Goal: Task Accomplishment & Management: Complete application form

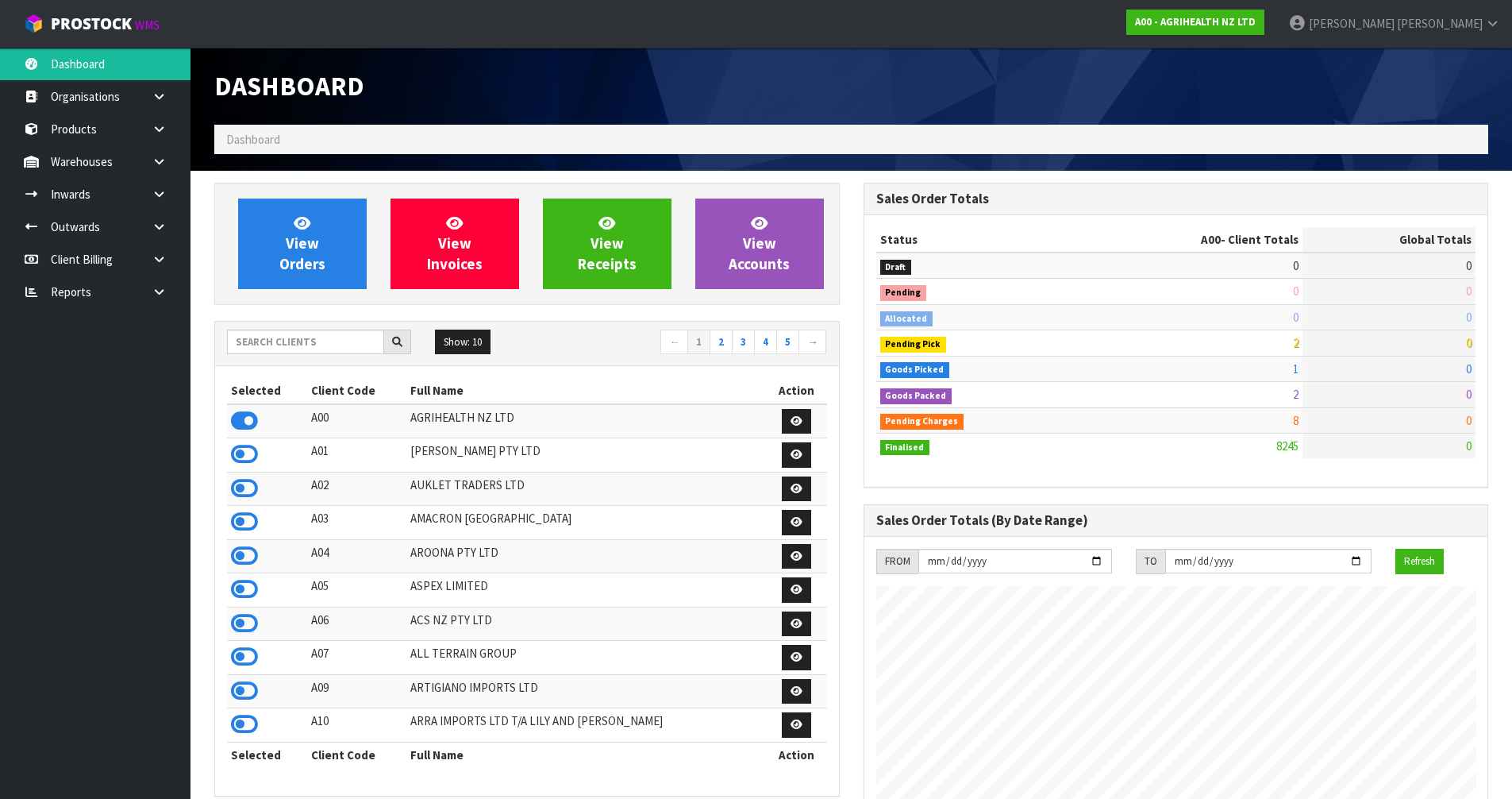
scroll to position [1203, 648]
click at [353, 349] on input "text" at bounding box center [305, 341] width 157 height 24
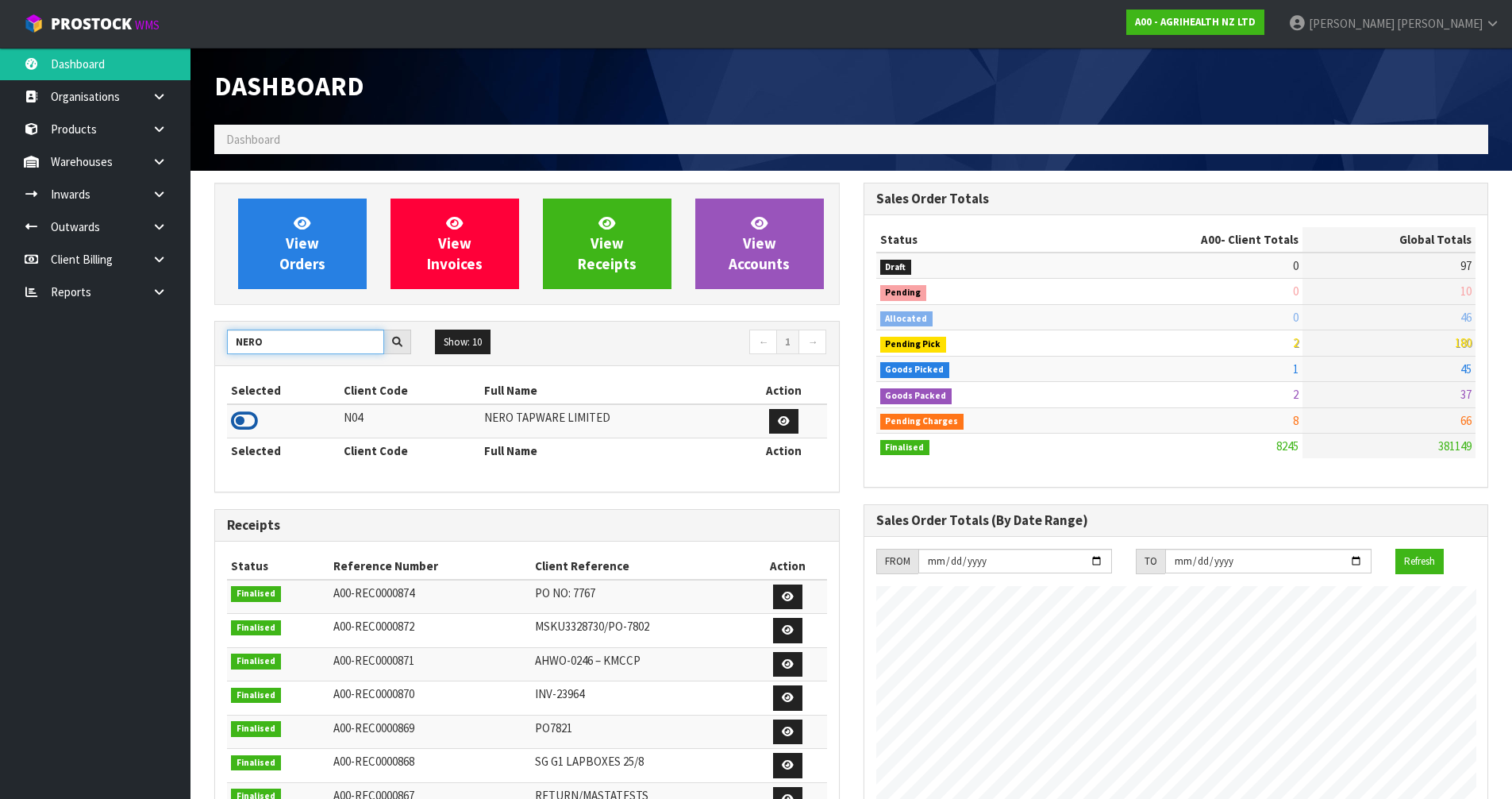
type input "NERO"
click at [246, 426] on icon at bounding box center [244, 421] width 27 height 24
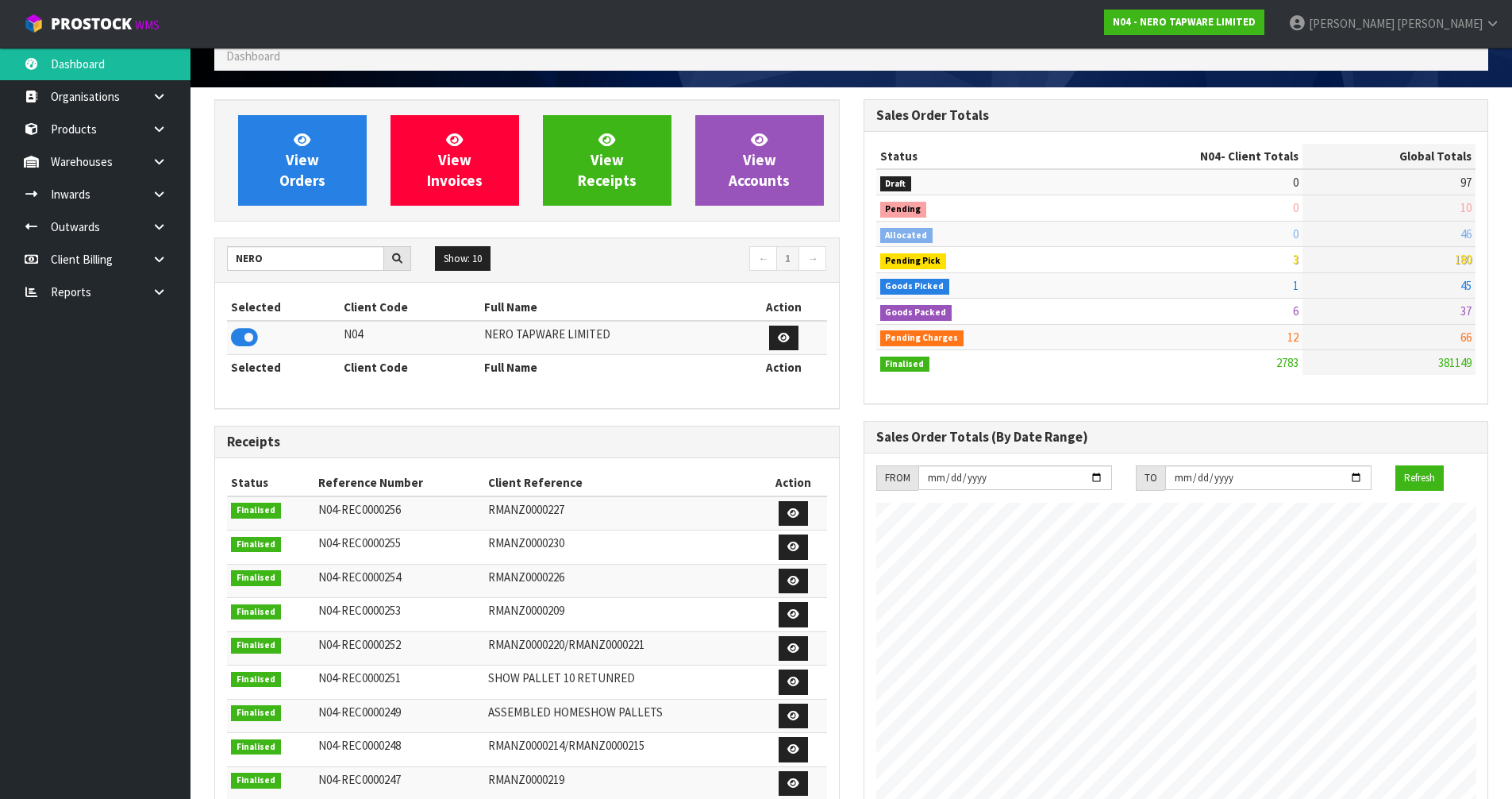
scroll to position [0, 0]
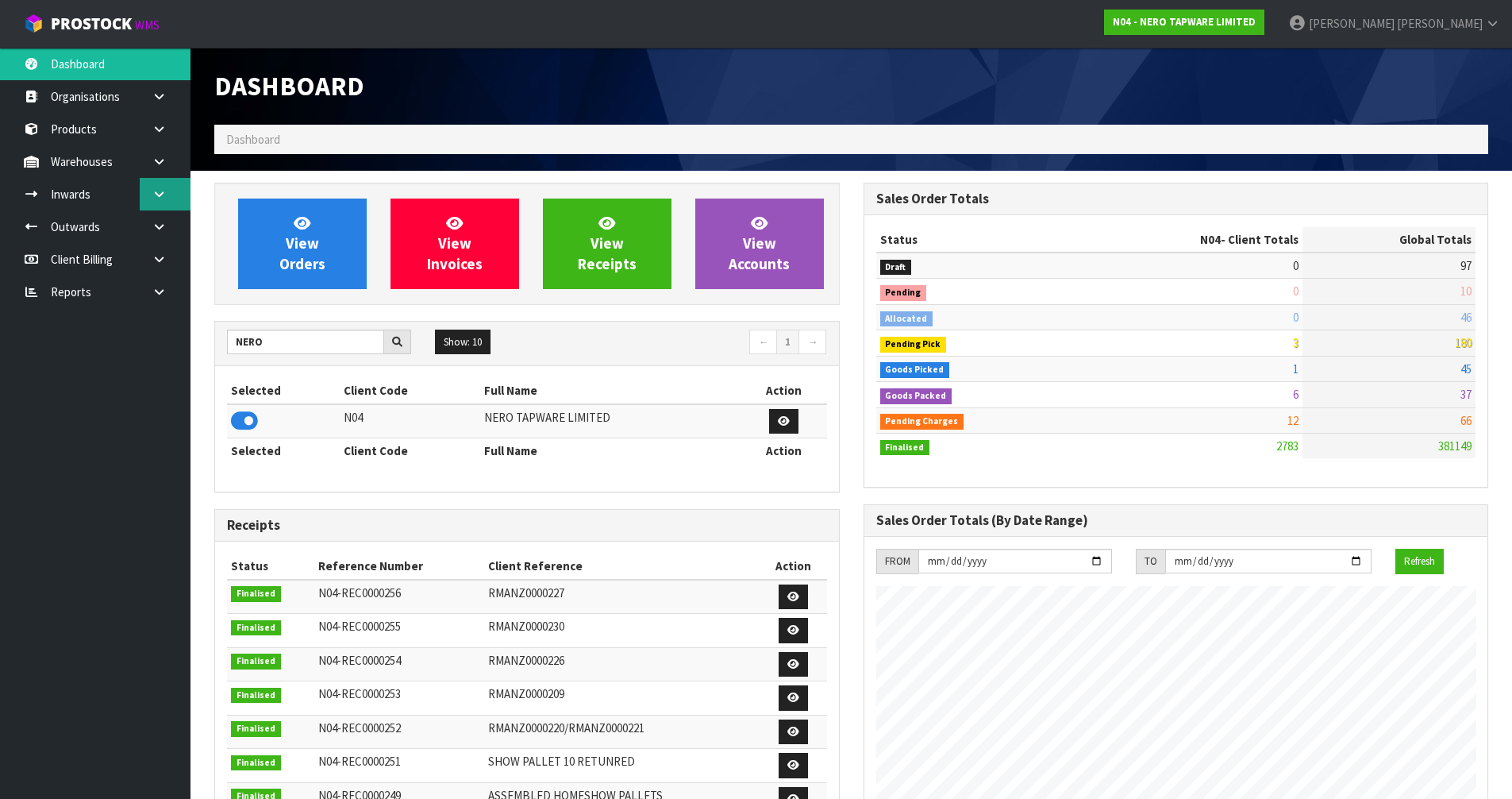
click at [173, 199] on link at bounding box center [165, 194] width 50 height 33
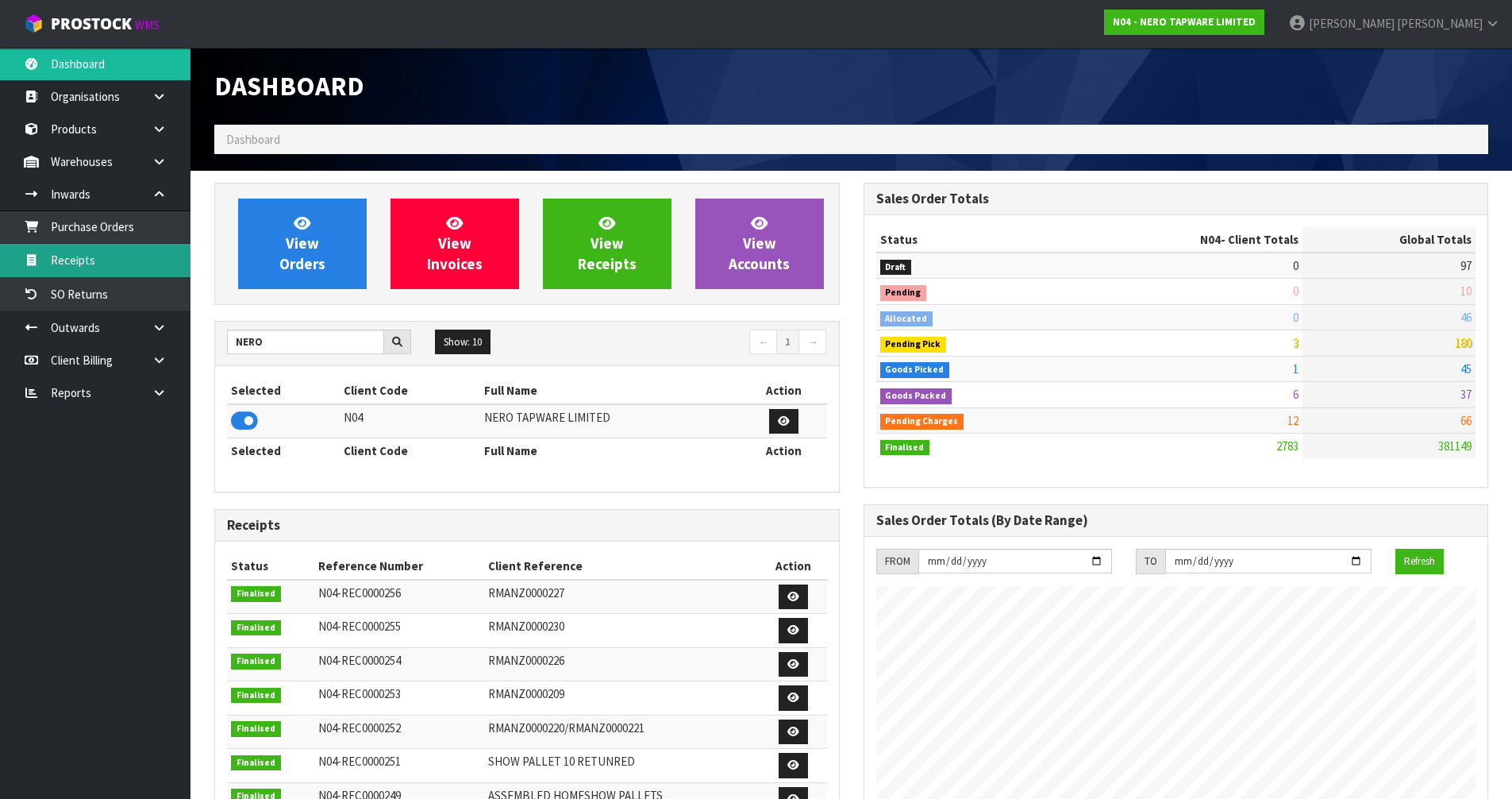
click at [132, 248] on link "Receipts" at bounding box center [95, 260] width 191 height 33
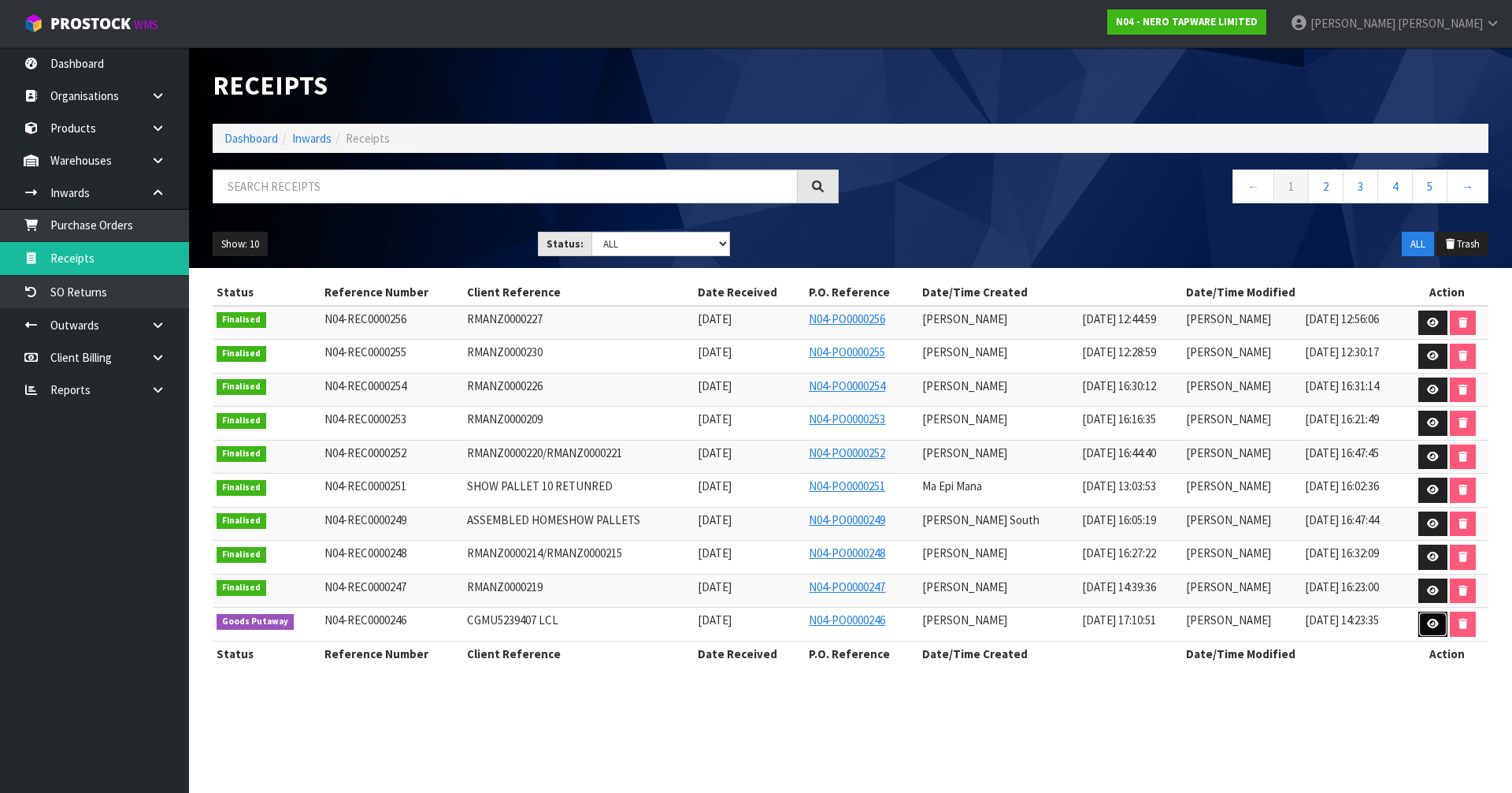
click at [1427, 626] on icon at bounding box center [1433, 624] width 12 height 10
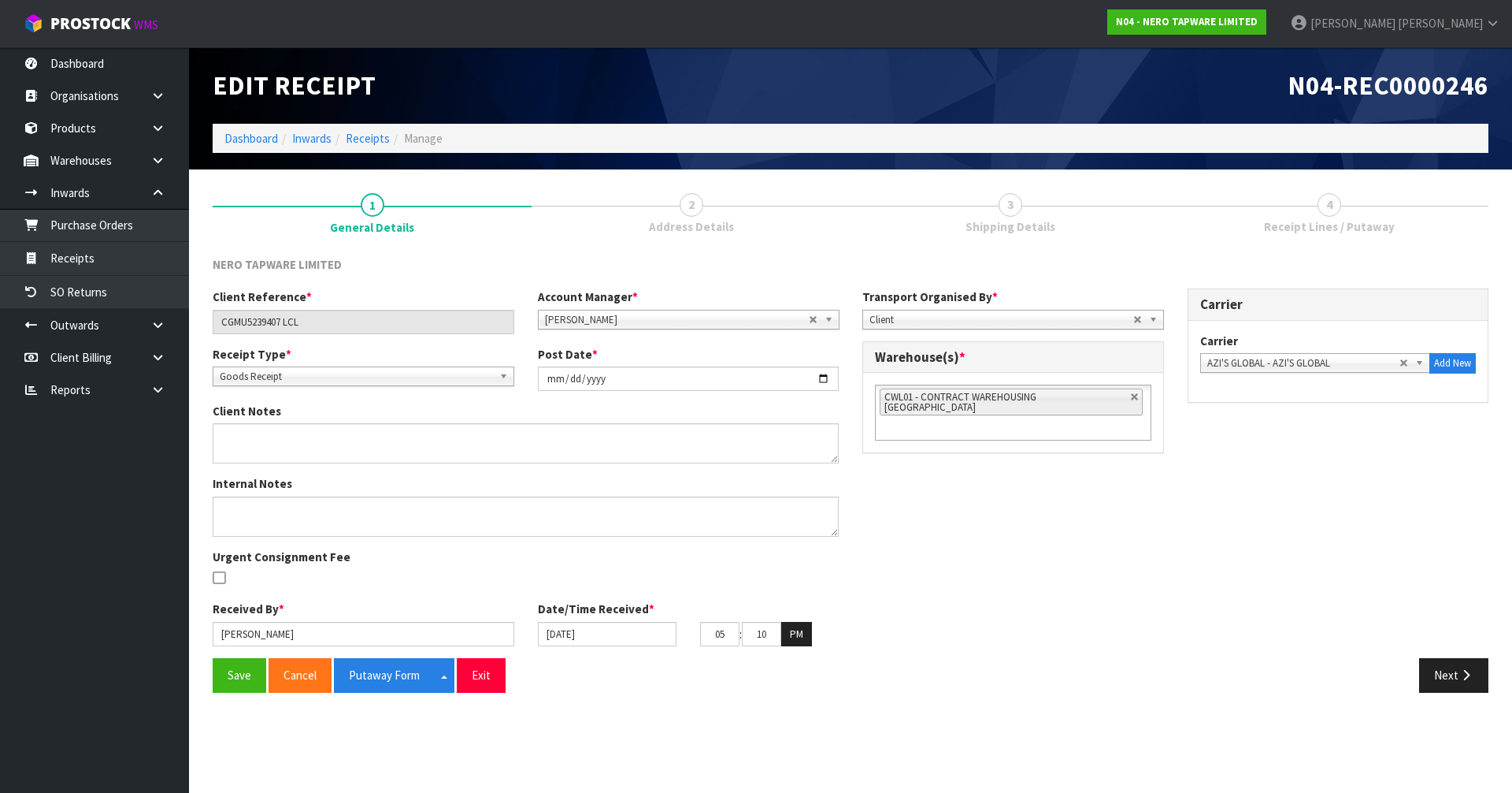
click at [1049, 233] on span "Shipping Details" at bounding box center [1011, 227] width 90 height 17
click at [1434, 672] on button "Next" at bounding box center [1454, 675] width 69 height 34
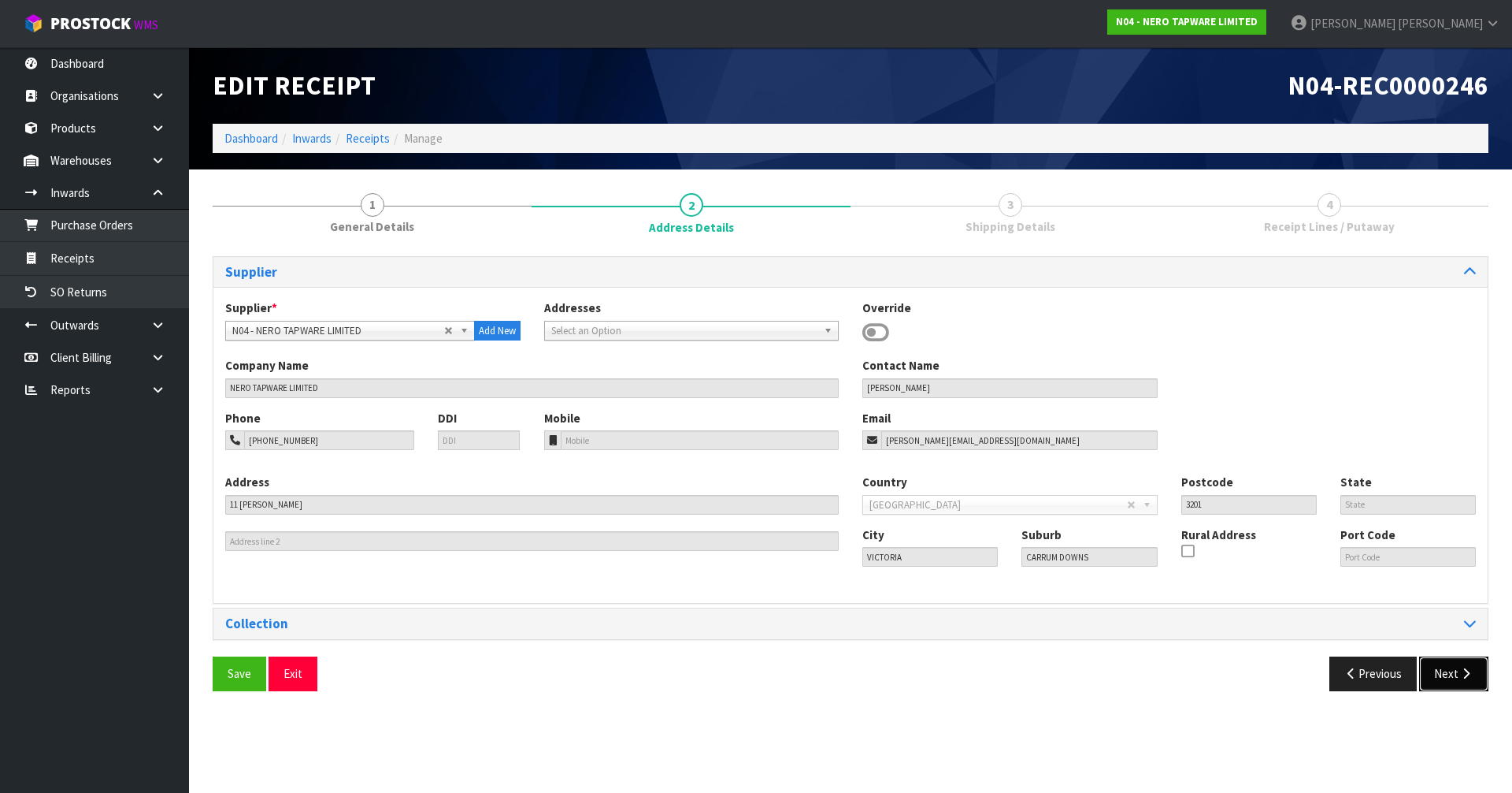
click at [1434, 672] on button "Next" at bounding box center [1454, 673] width 69 height 34
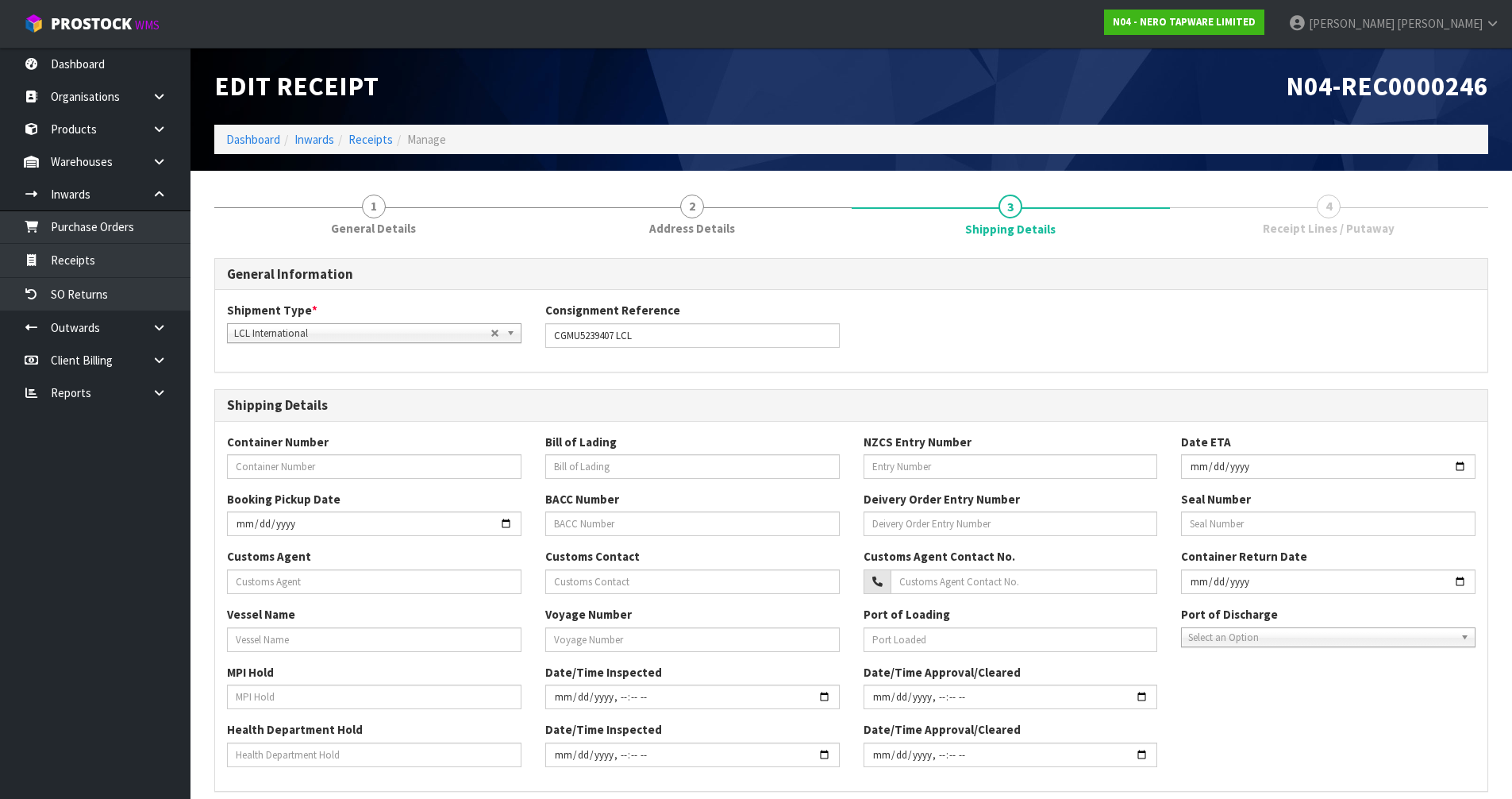
click at [1442, 676] on div "MPI Hold Date/Time Inspected Date/Time Approval/Cleared" at bounding box center [851, 692] width 1273 height 57
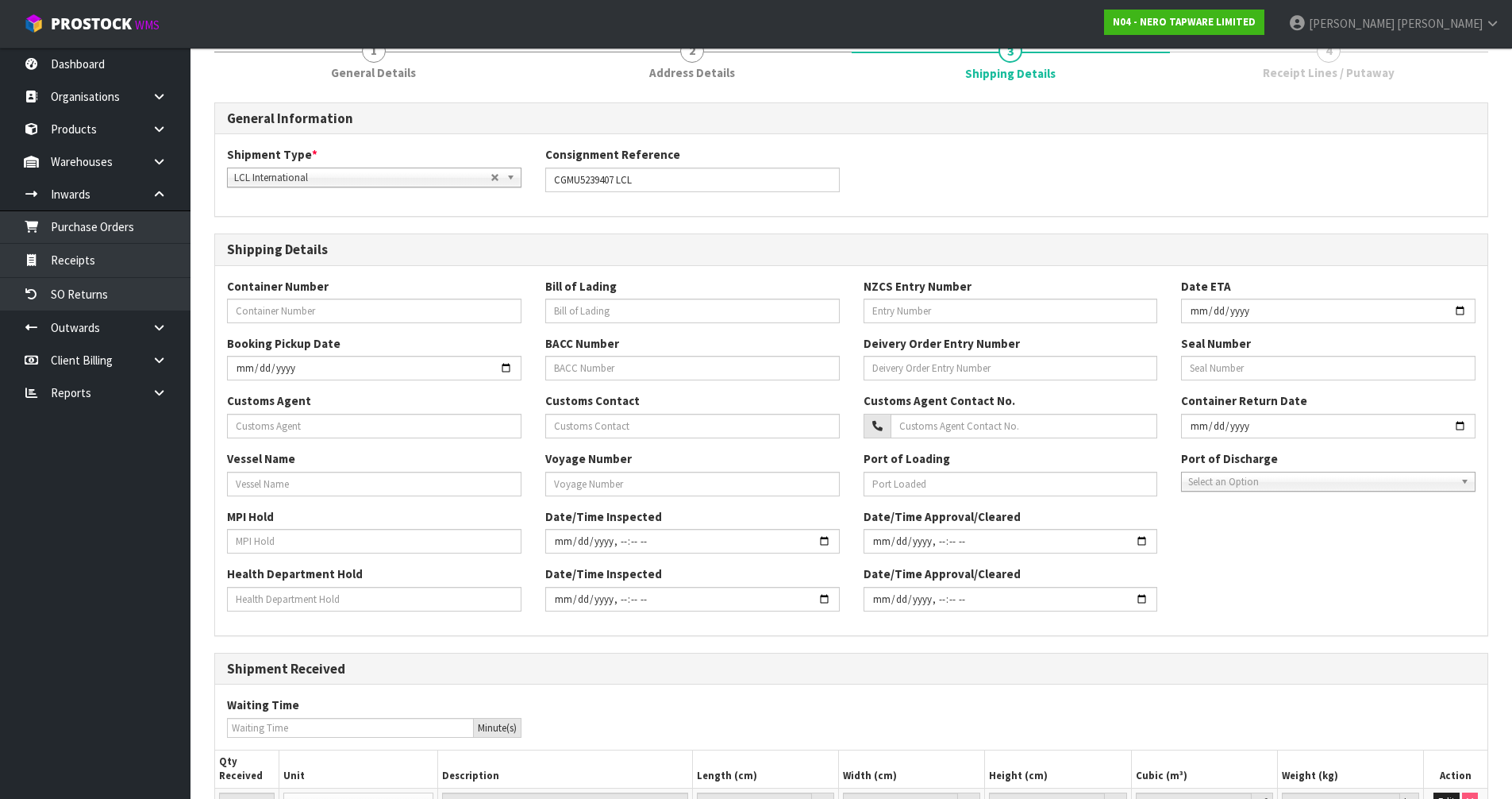
scroll to position [308, 0]
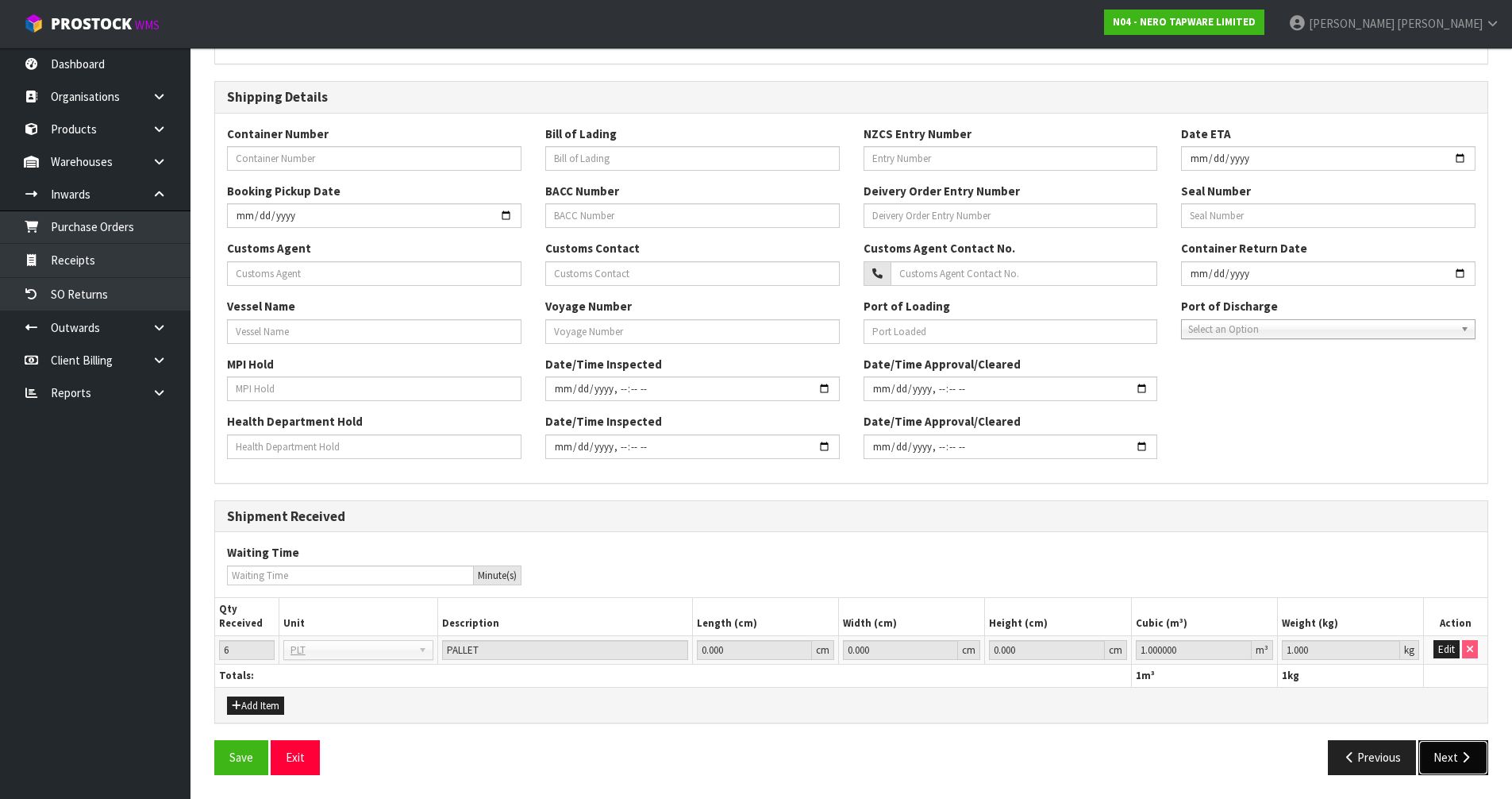
click at [1445, 772] on button "Next" at bounding box center [1453, 757] width 70 height 34
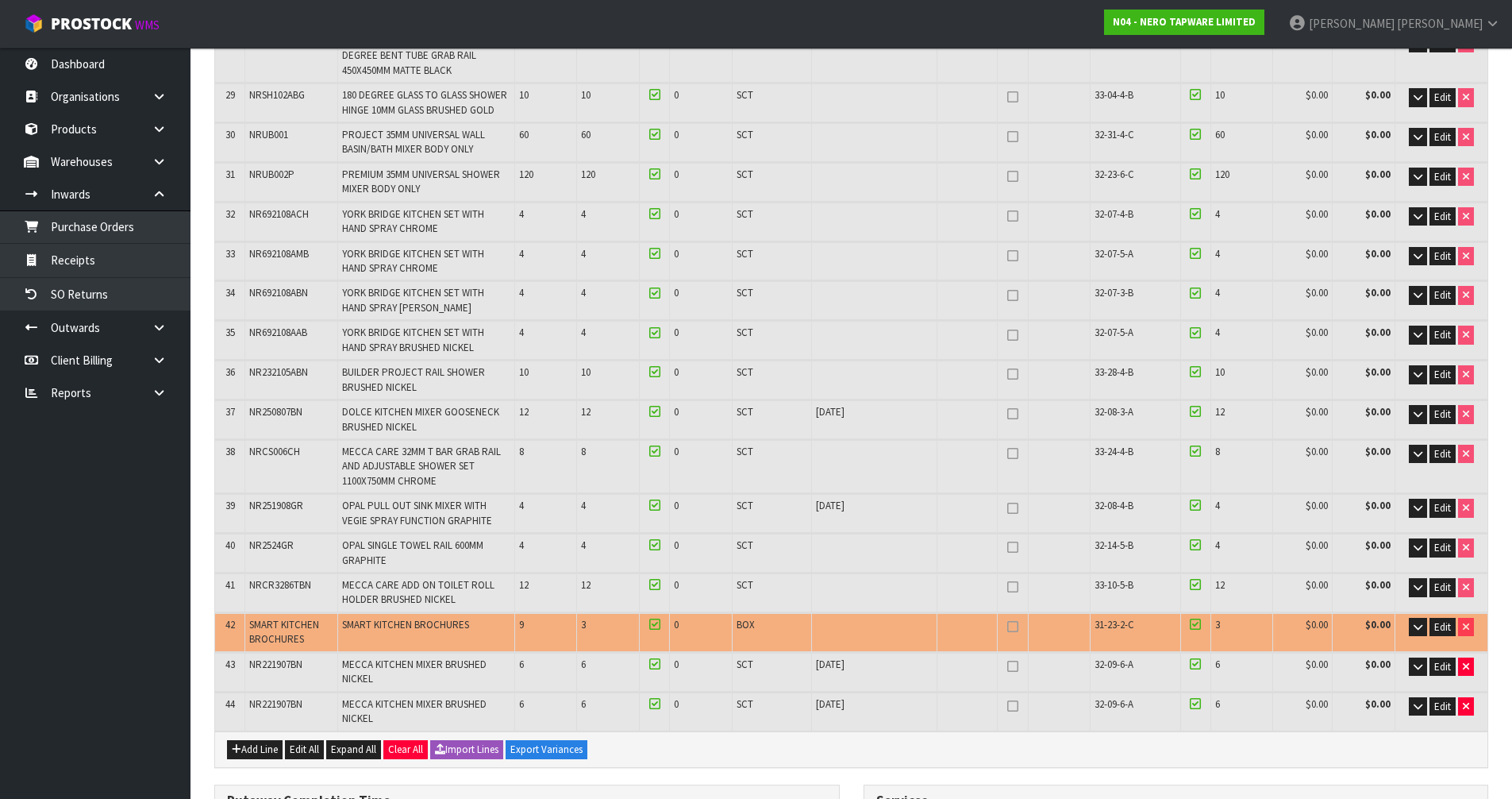
scroll to position [1879, 0]
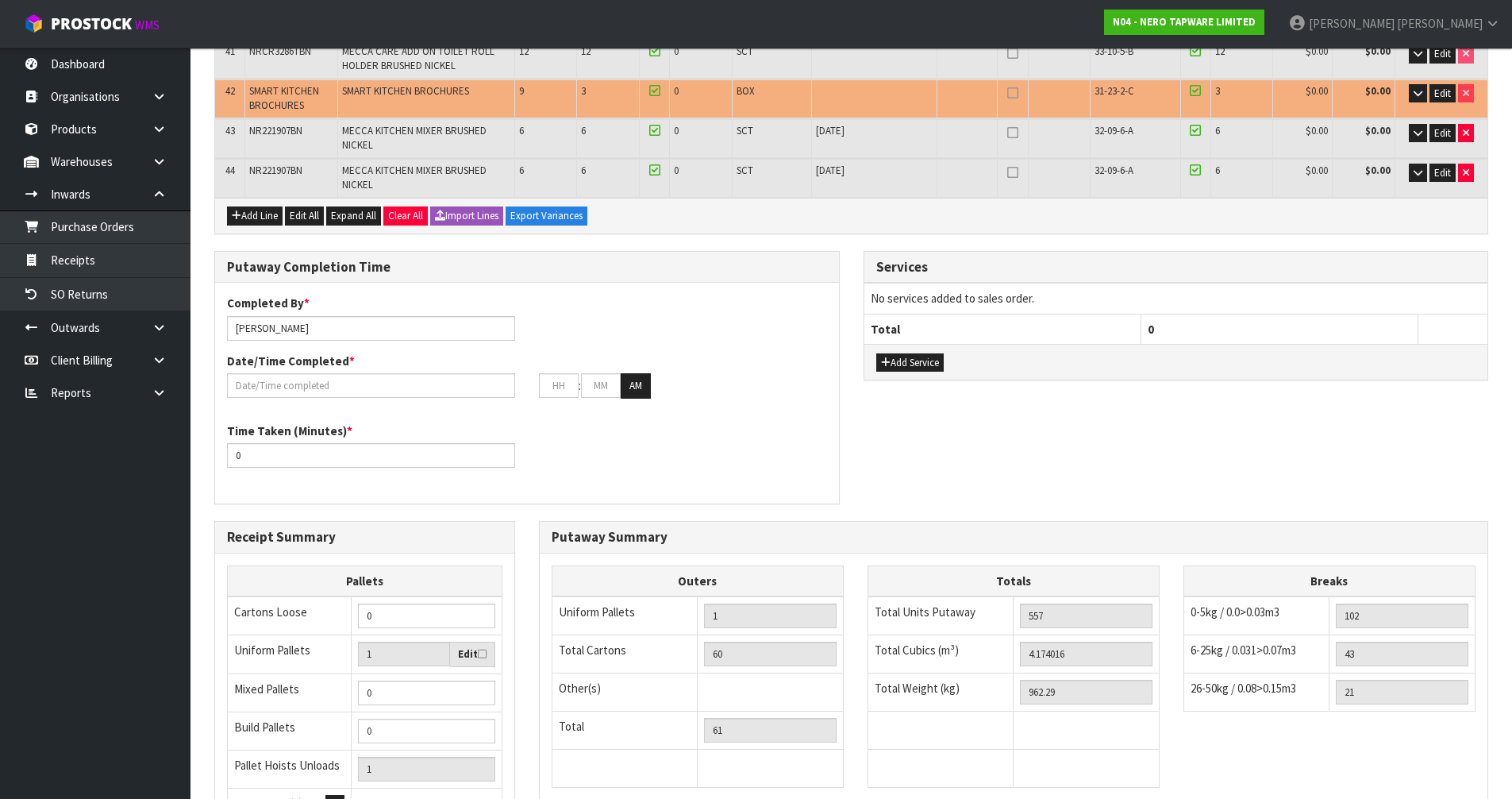
click at [1148, 281] on div "Putaway Completion Time Completed By * James Luff Date/Time Completed * : : AM …" at bounding box center [851, 386] width 1298 height 270
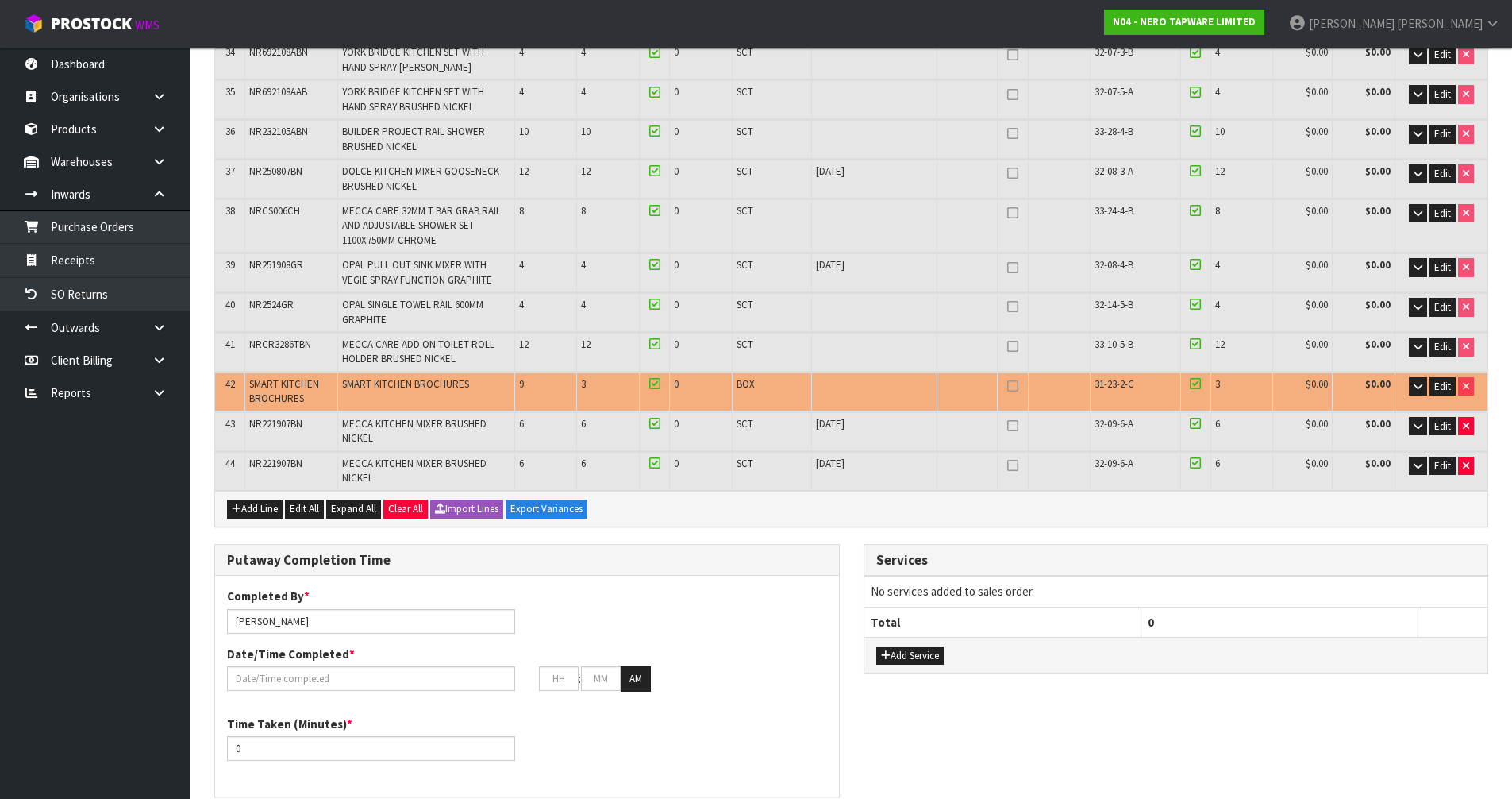
scroll to position [1562, 0]
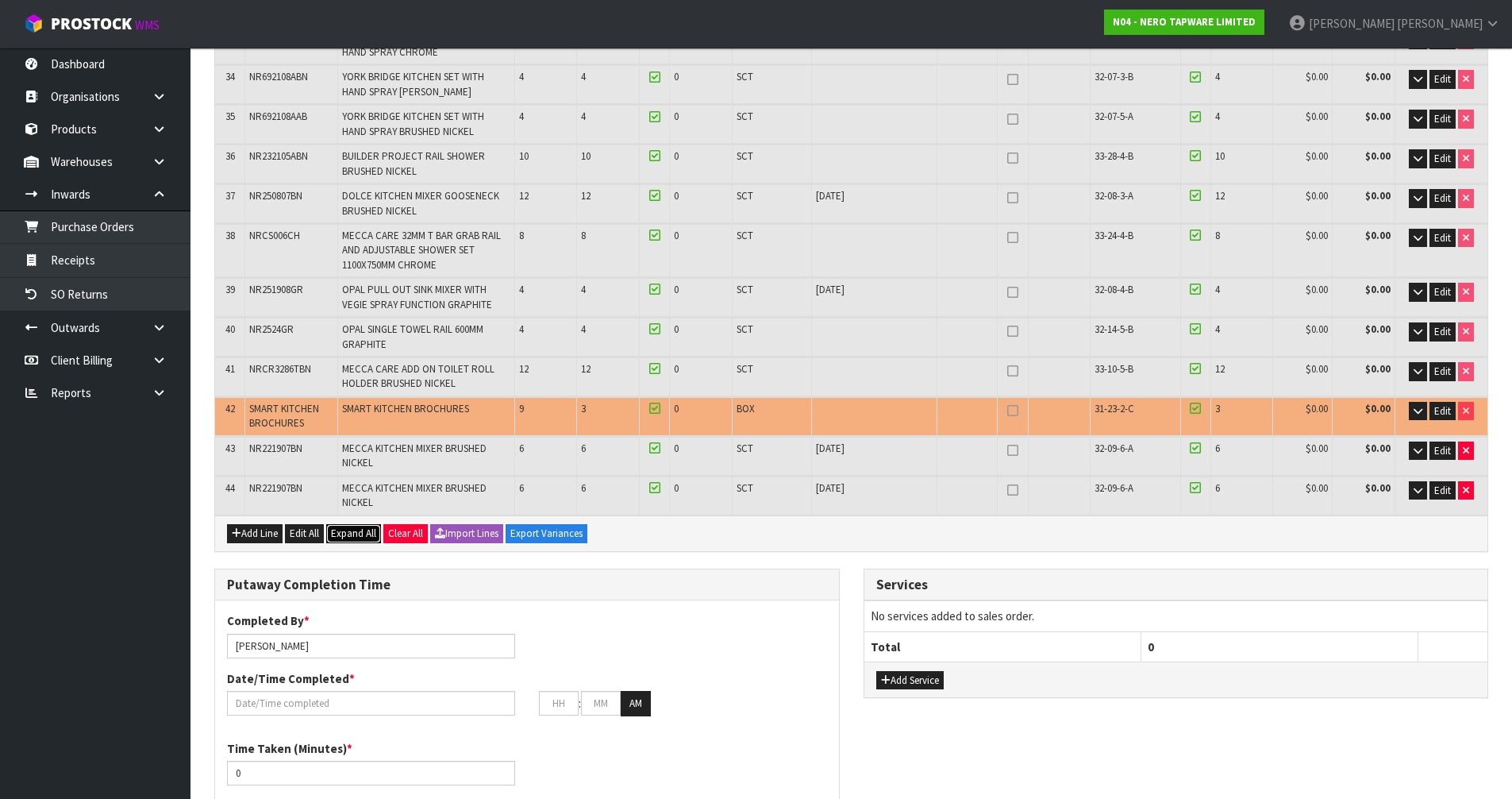
click at [346, 527] on span "Expand All" at bounding box center [354, 534] width 45 height 13
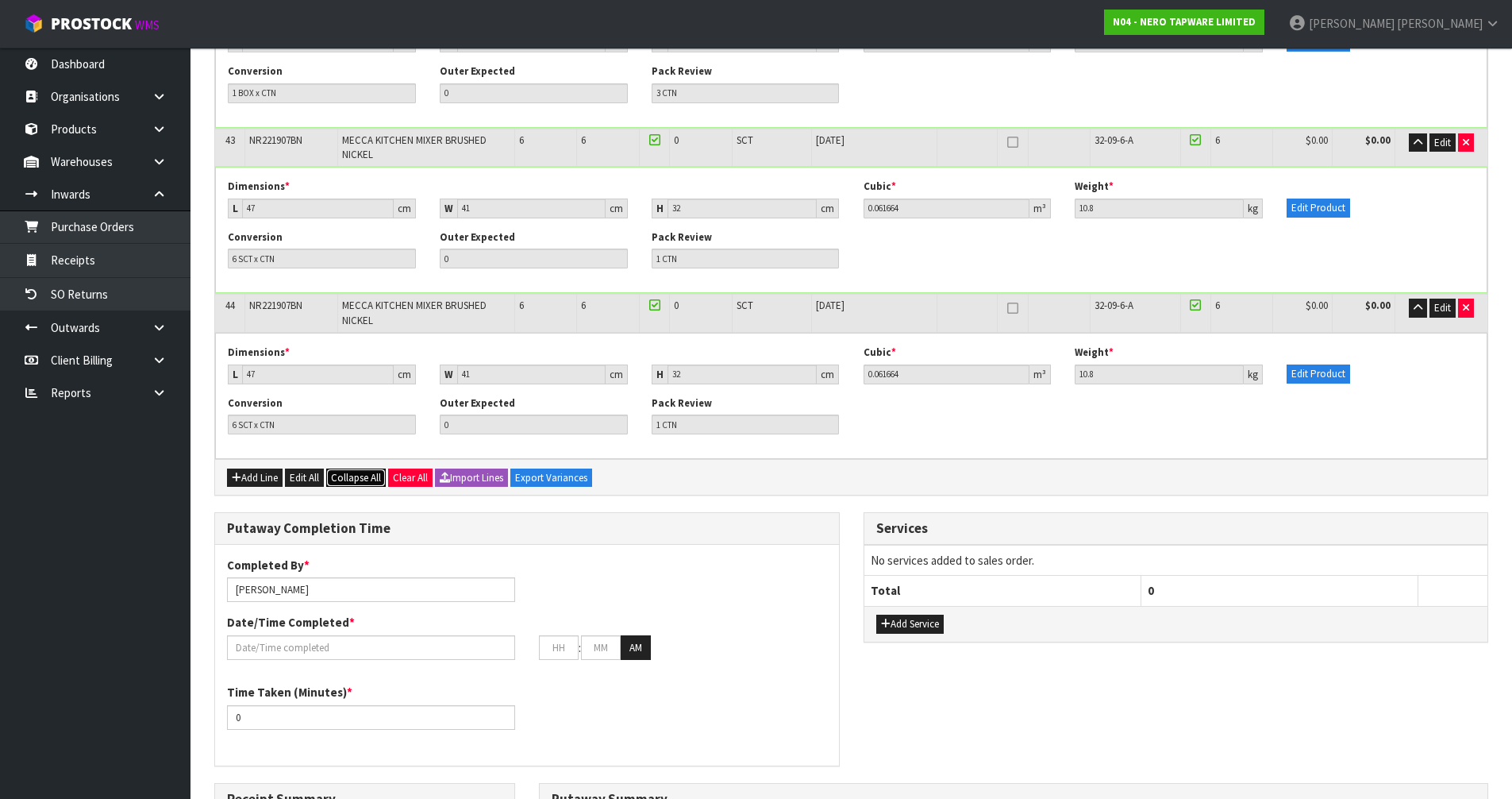
scroll to position [7429, 0]
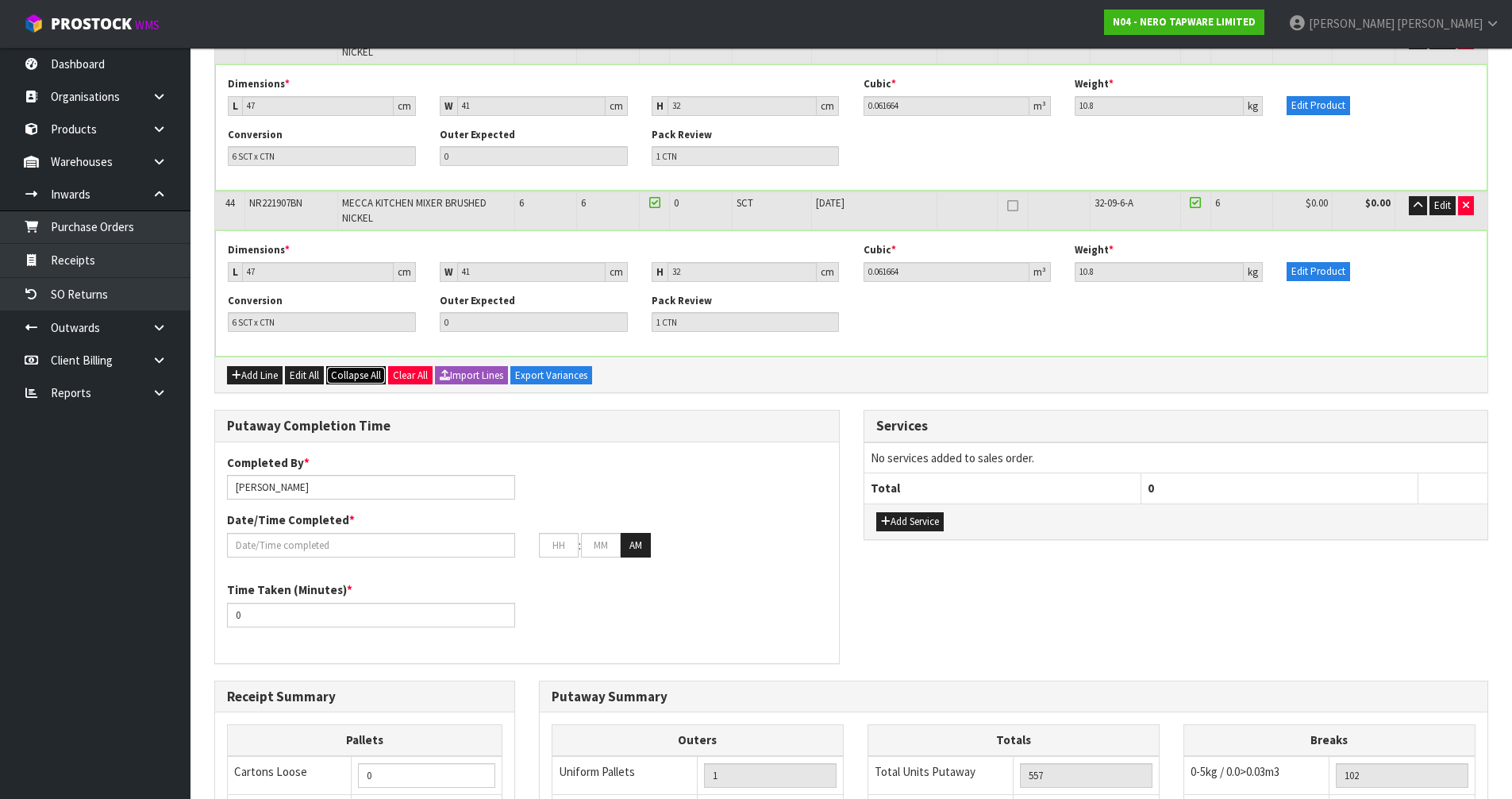
click at [354, 368] on span "Collapse All" at bounding box center [356, 375] width 50 height 13
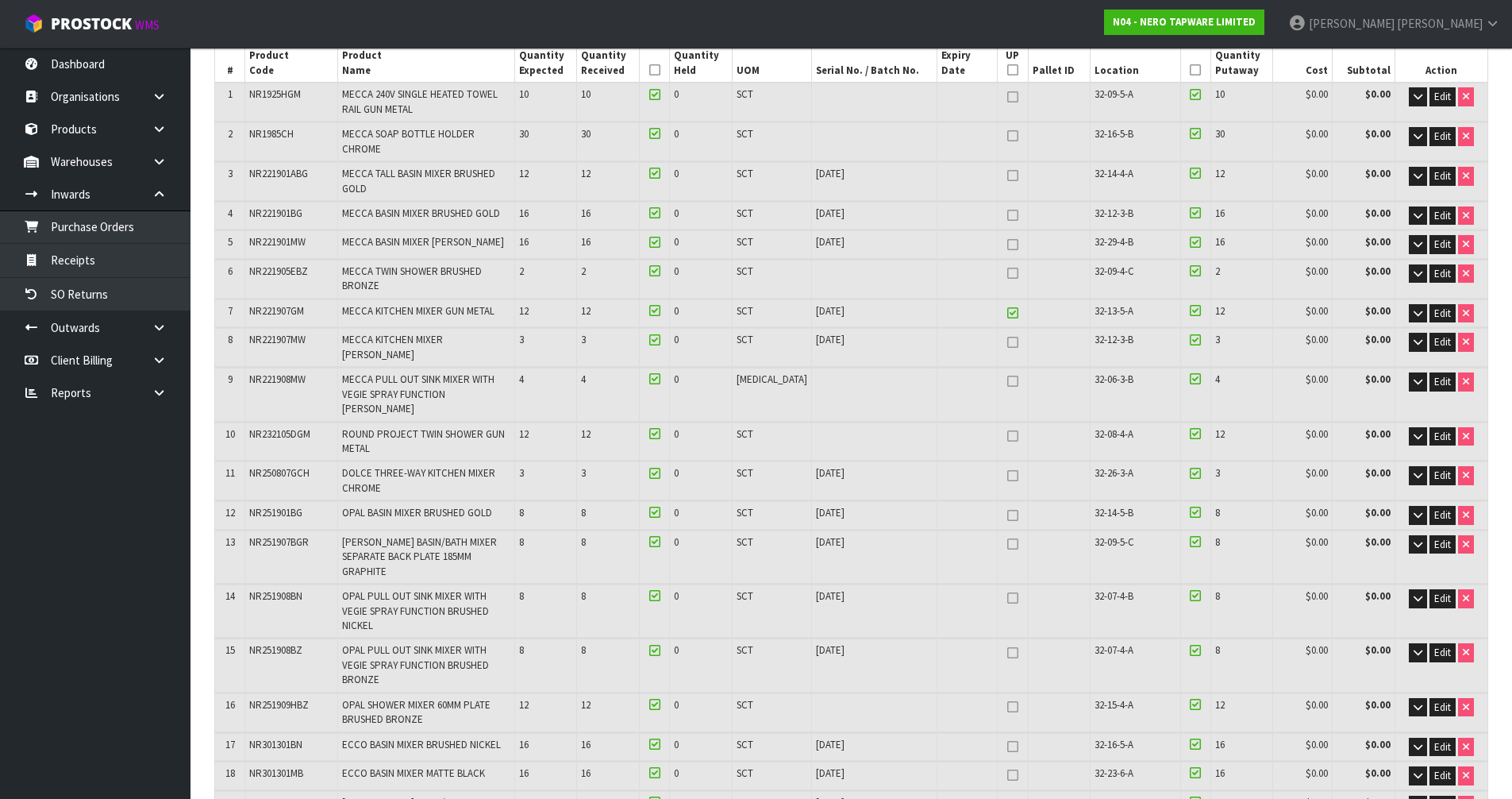
scroll to position [212, 0]
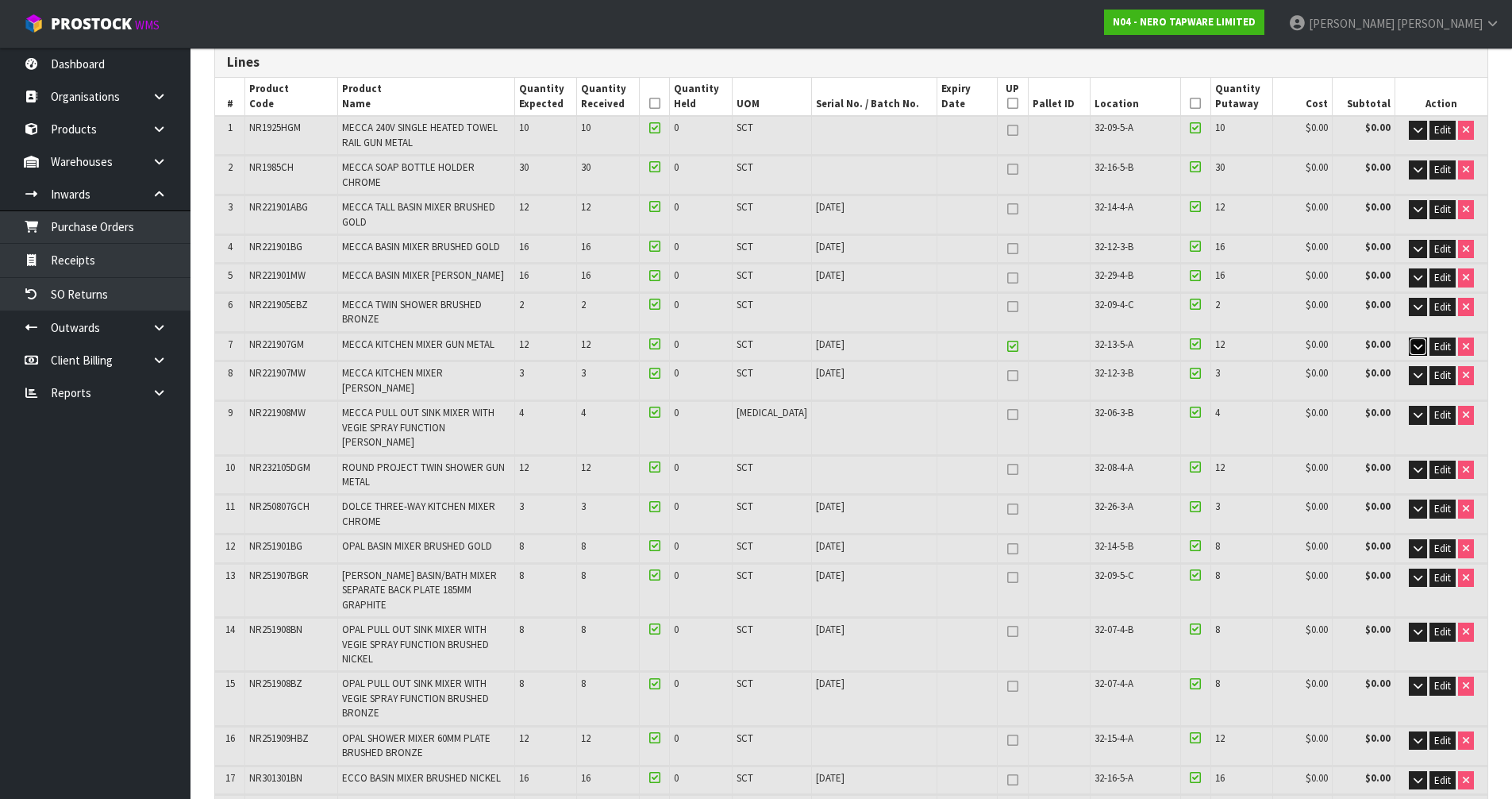
click at [1421, 341] on icon "button" at bounding box center [1418, 346] width 8 height 10
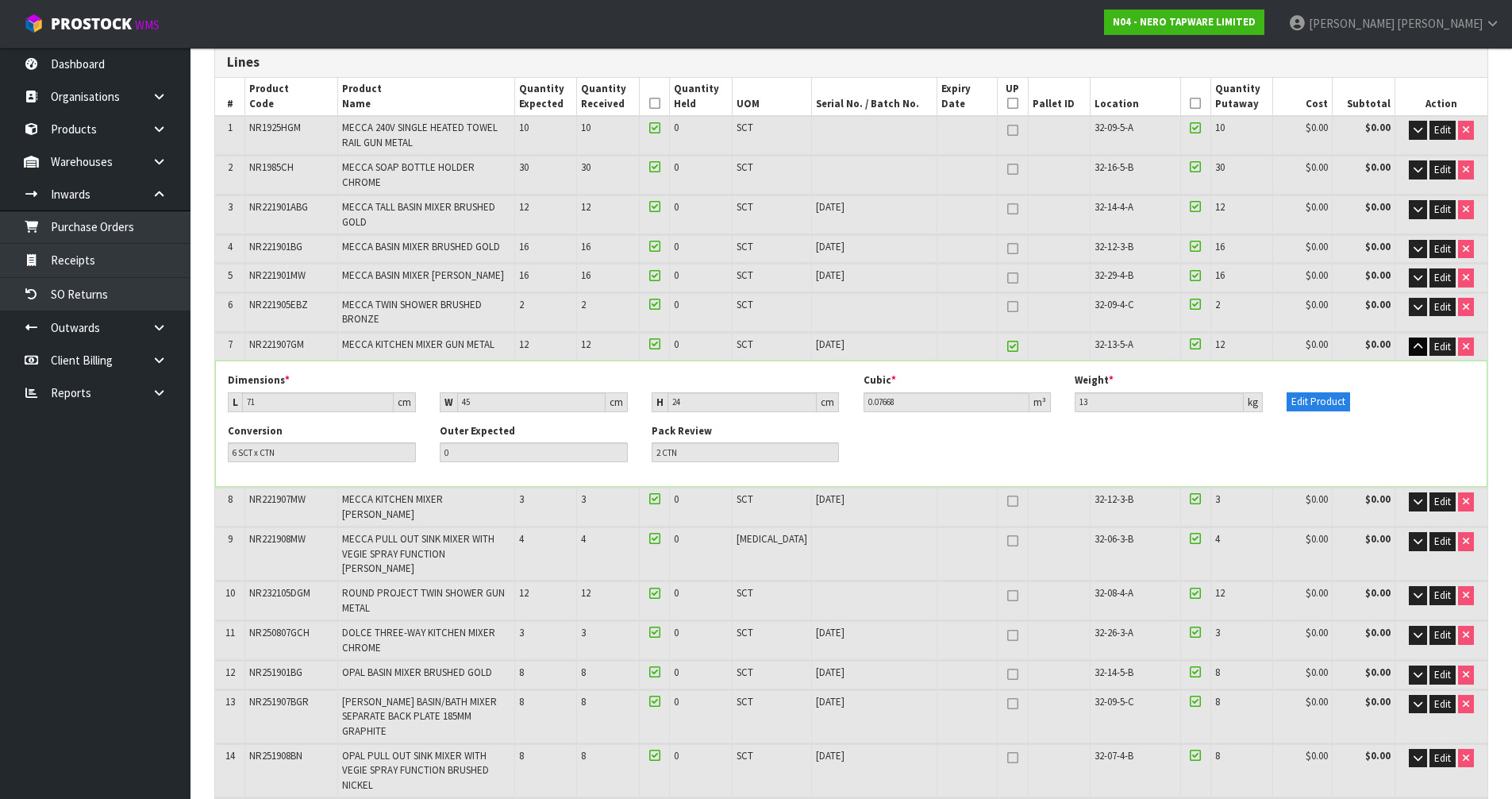
click at [1007, 346] on icon at bounding box center [1012, 346] width 11 height 1
type input "0"
type input "62"
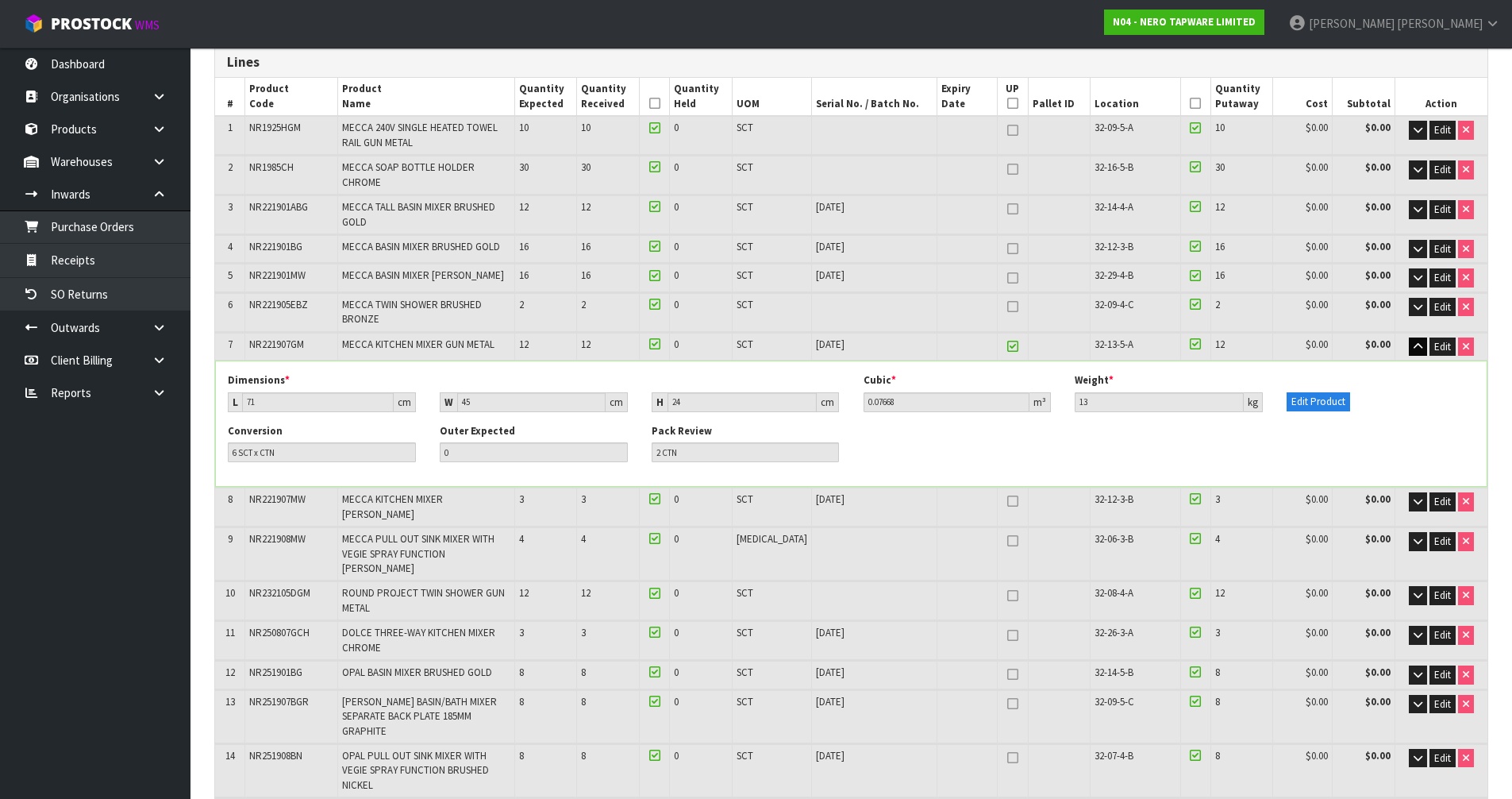
type input "62"
click at [1421, 341] on icon "button" at bounding box center [1418, 346] width 8 height 10
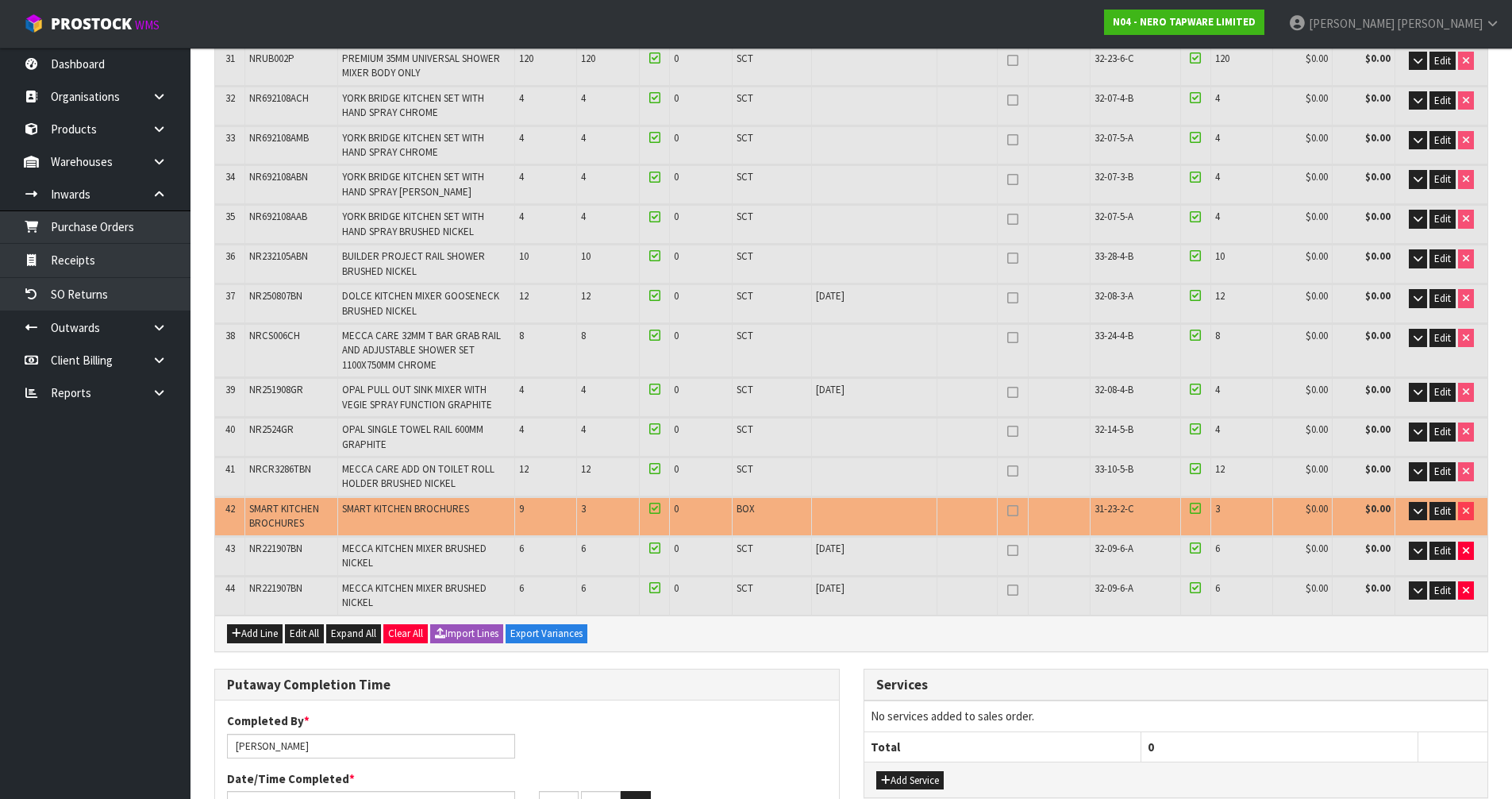
scroll to position [1879, 0]
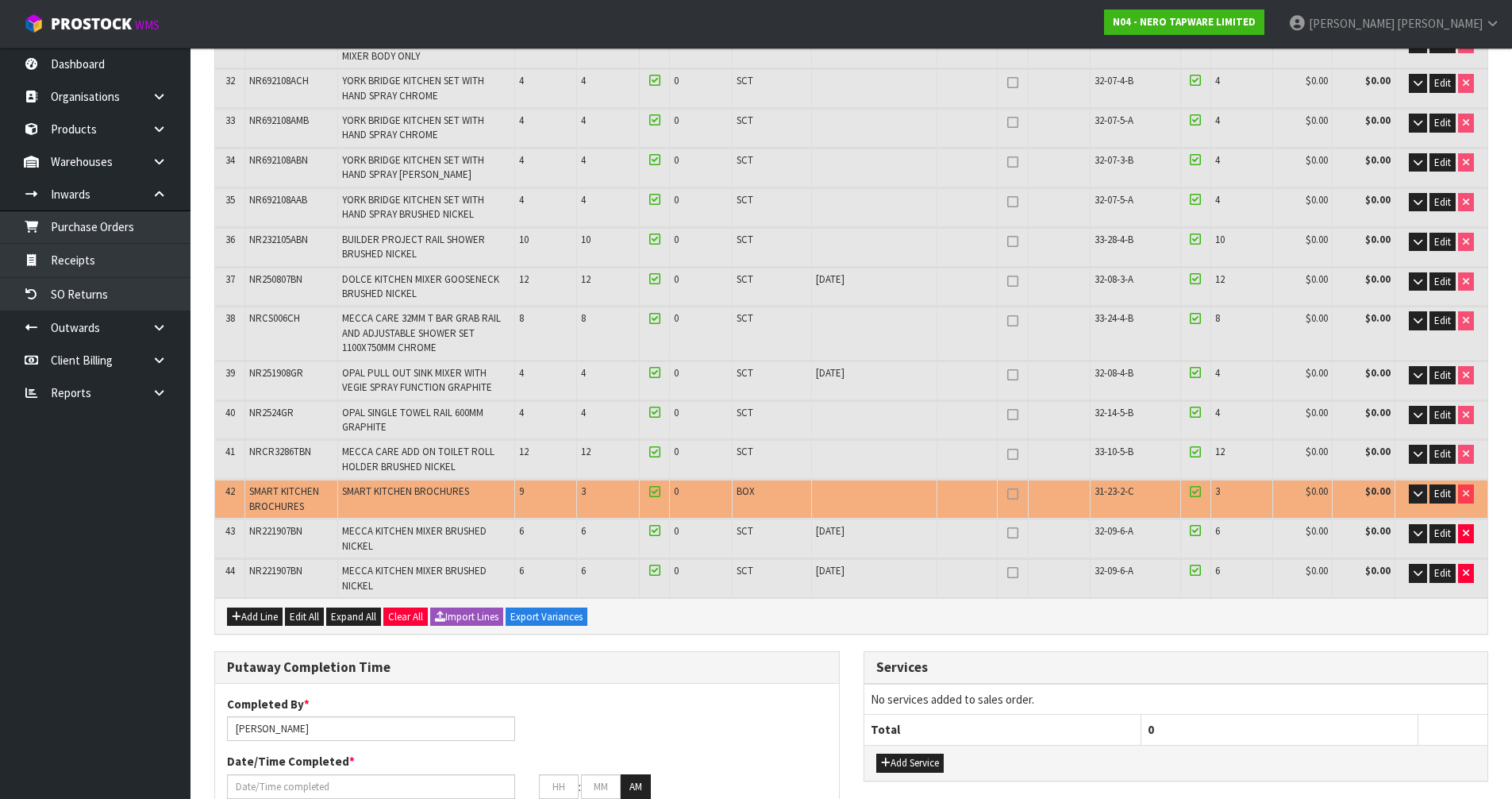
scroll to position [1525, 0]
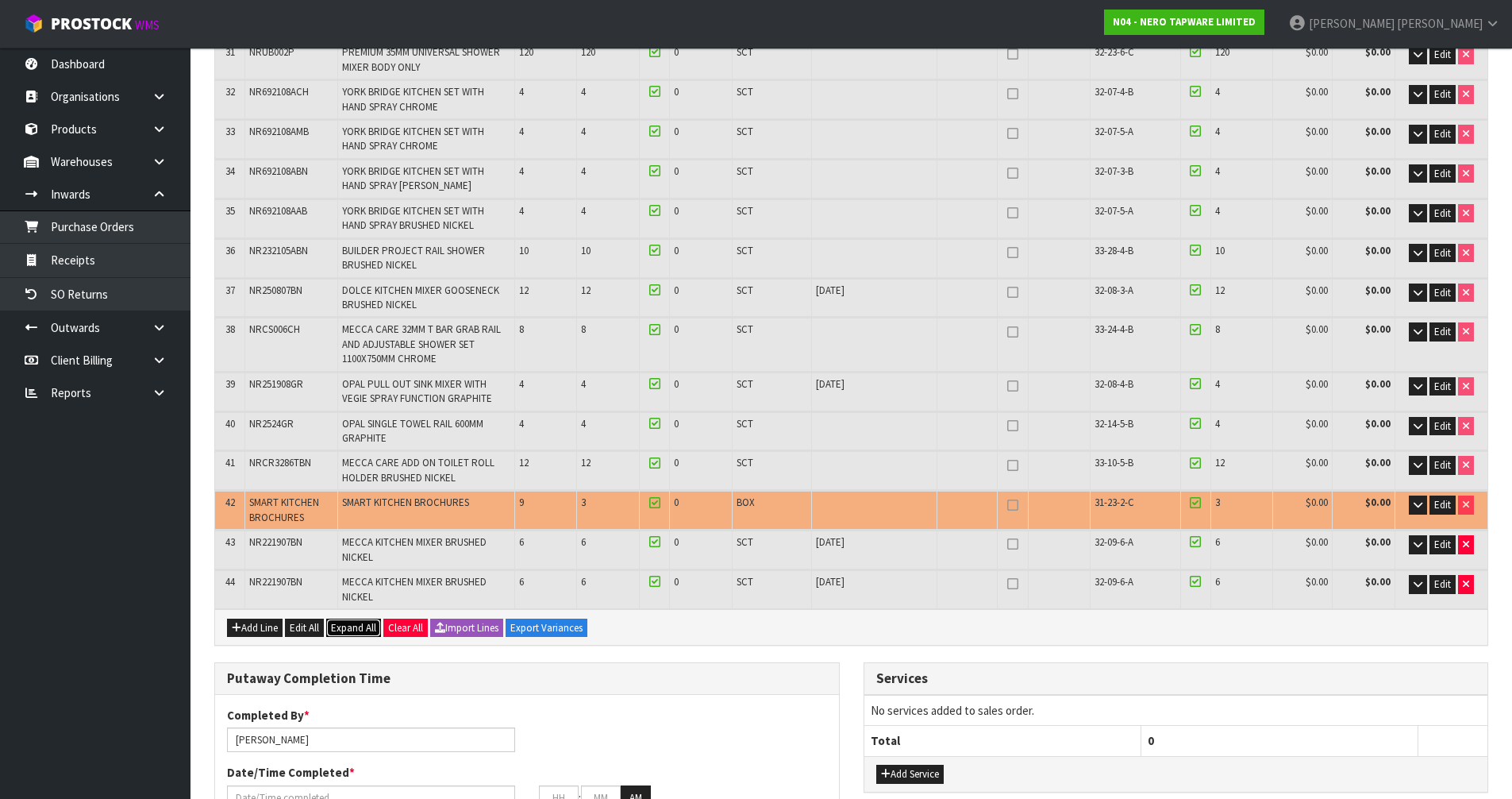
click at [348, 621] on span "Expand All" at bounding box center [354, 628] width 45 height 13
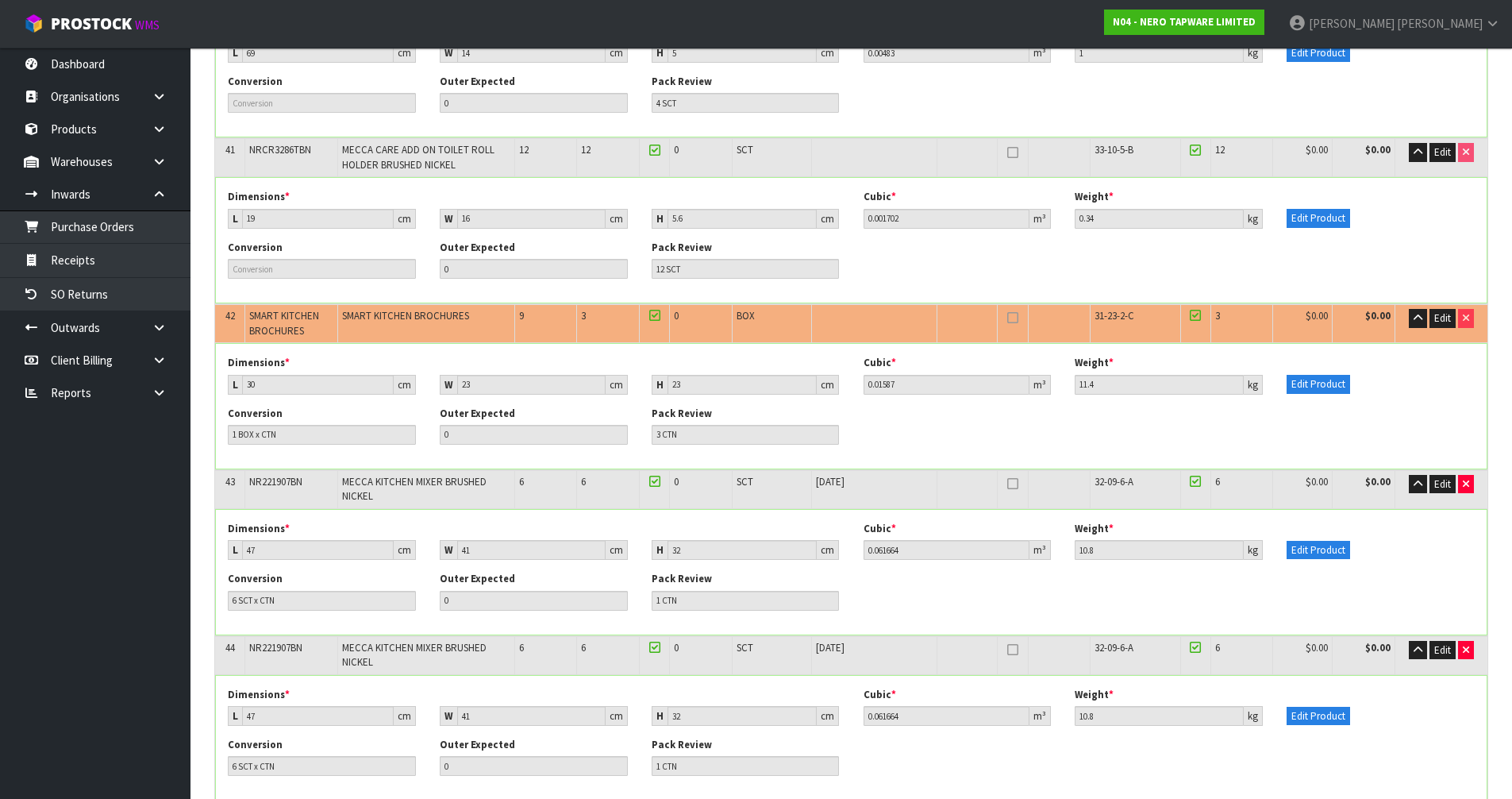
scroll to position [6911, 0]
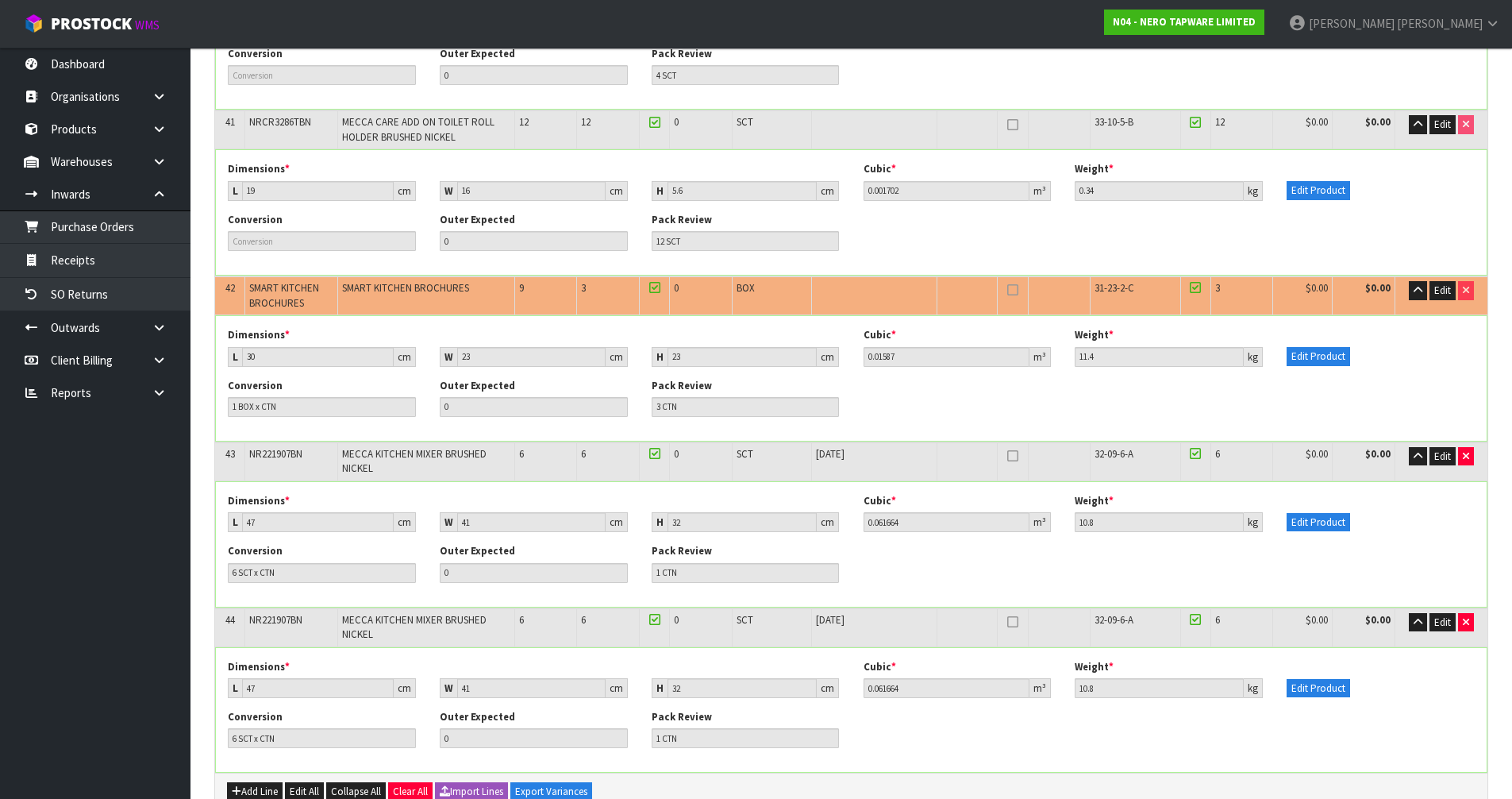
click at [1078, 710] on div "Conversion 6 SCT x CTN Outer Expected 0 Pack Review 1 CTN" at bounding box center [851, 735] width 1271 height 50
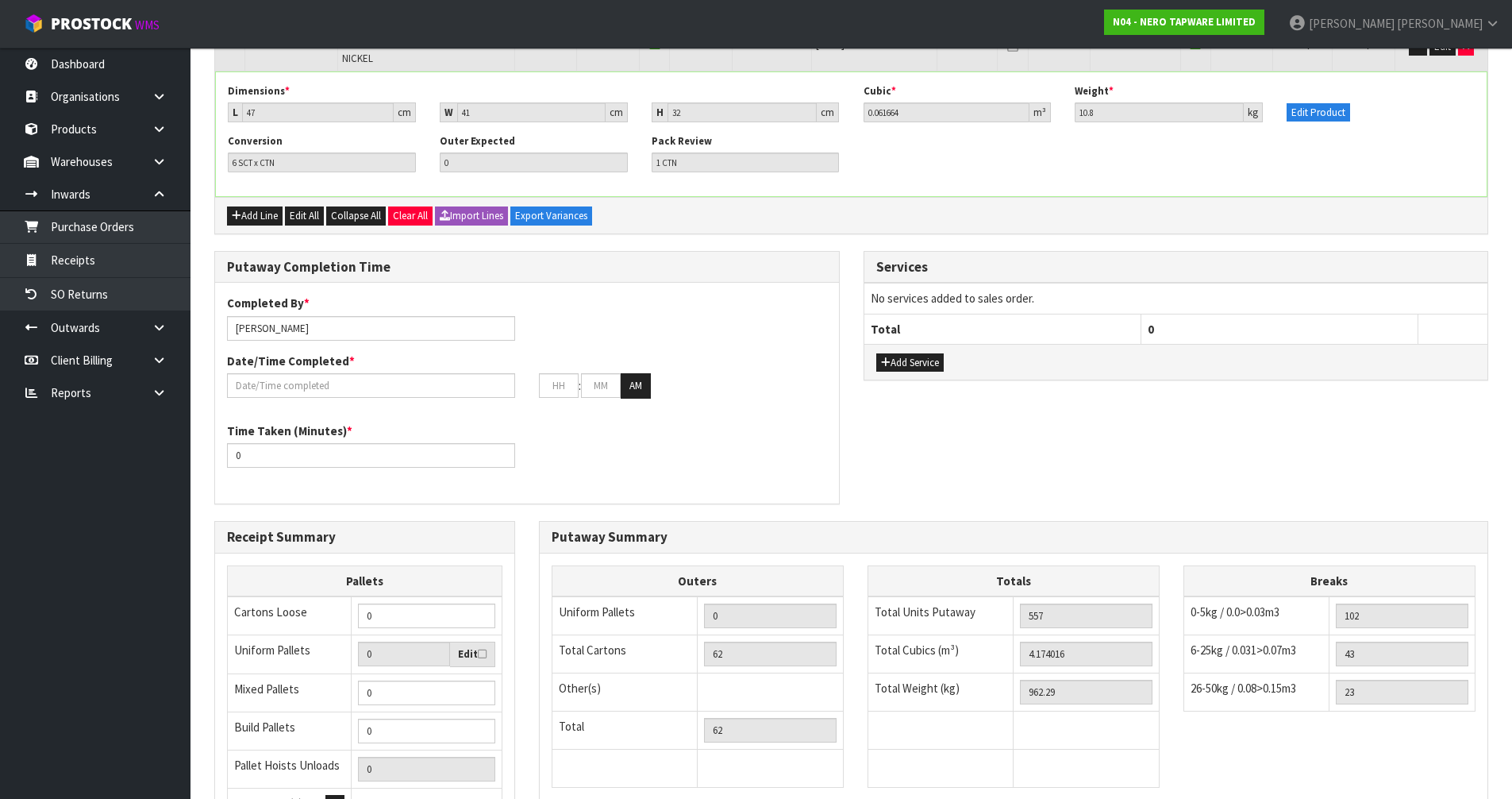
scroll to position [7408, 0]
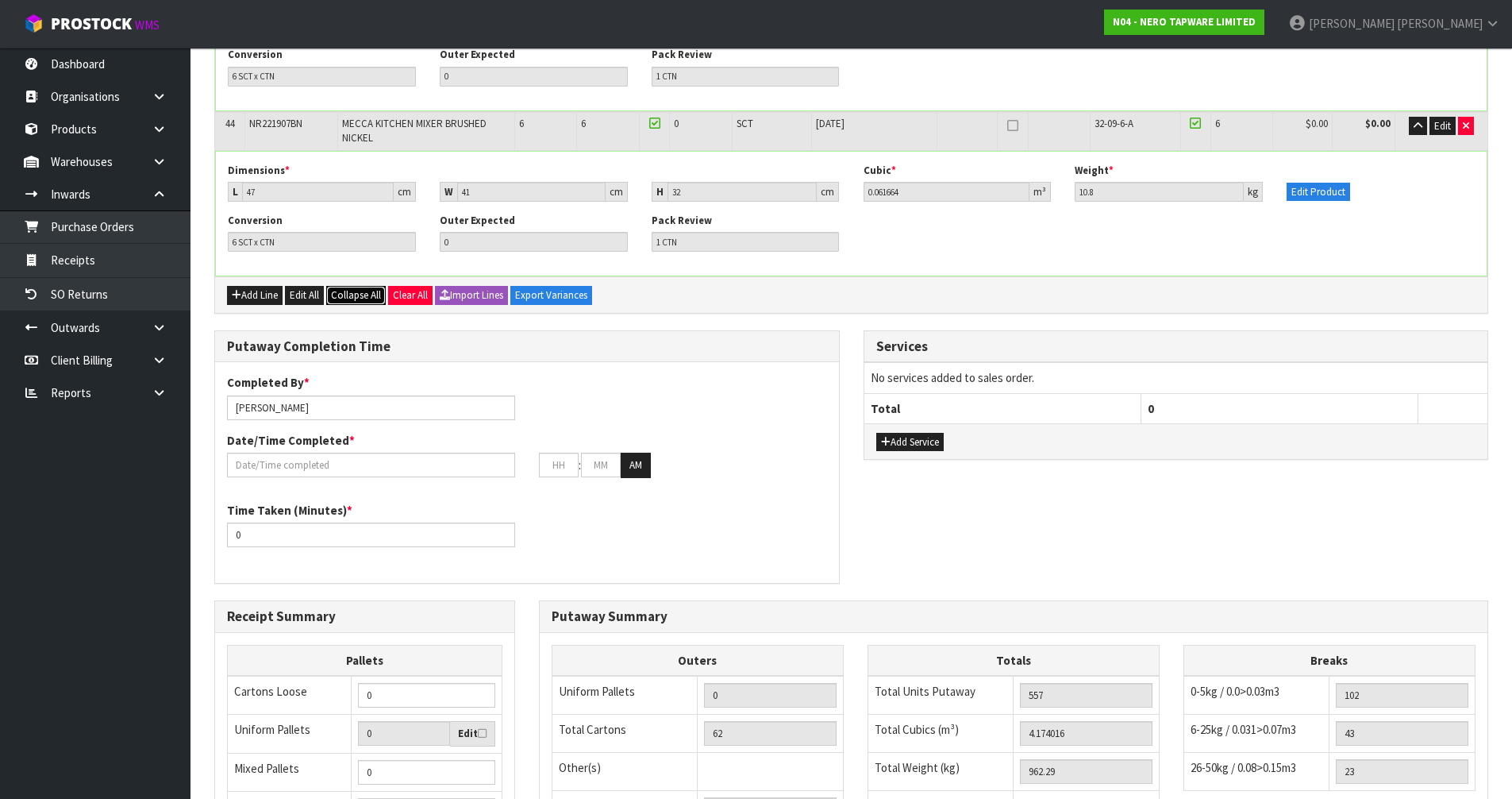
click at [346, 288] on span "Collapse All" at bounding box center [356, 295] width 50 height 13
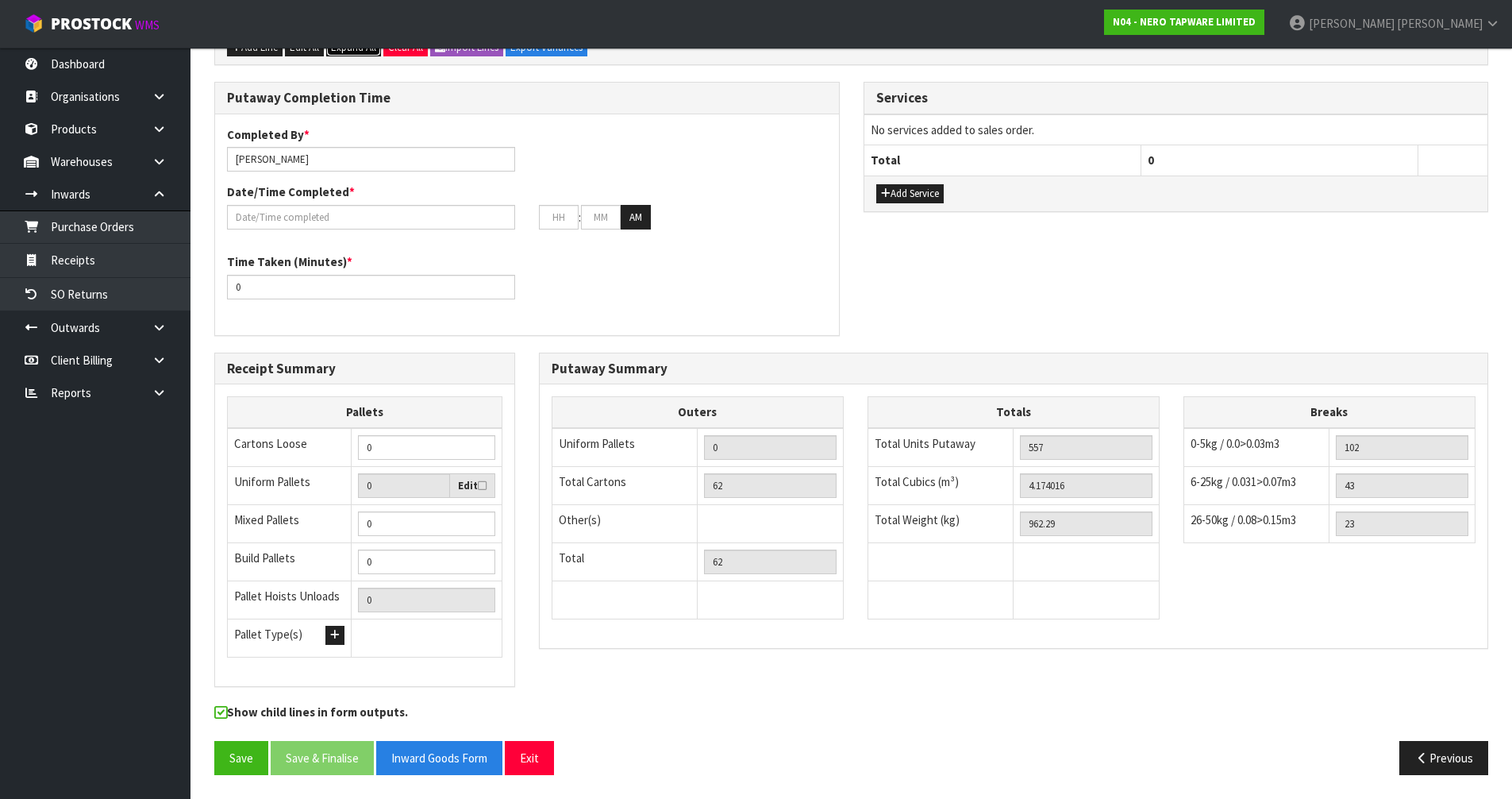
scroll to position [1937, 0]
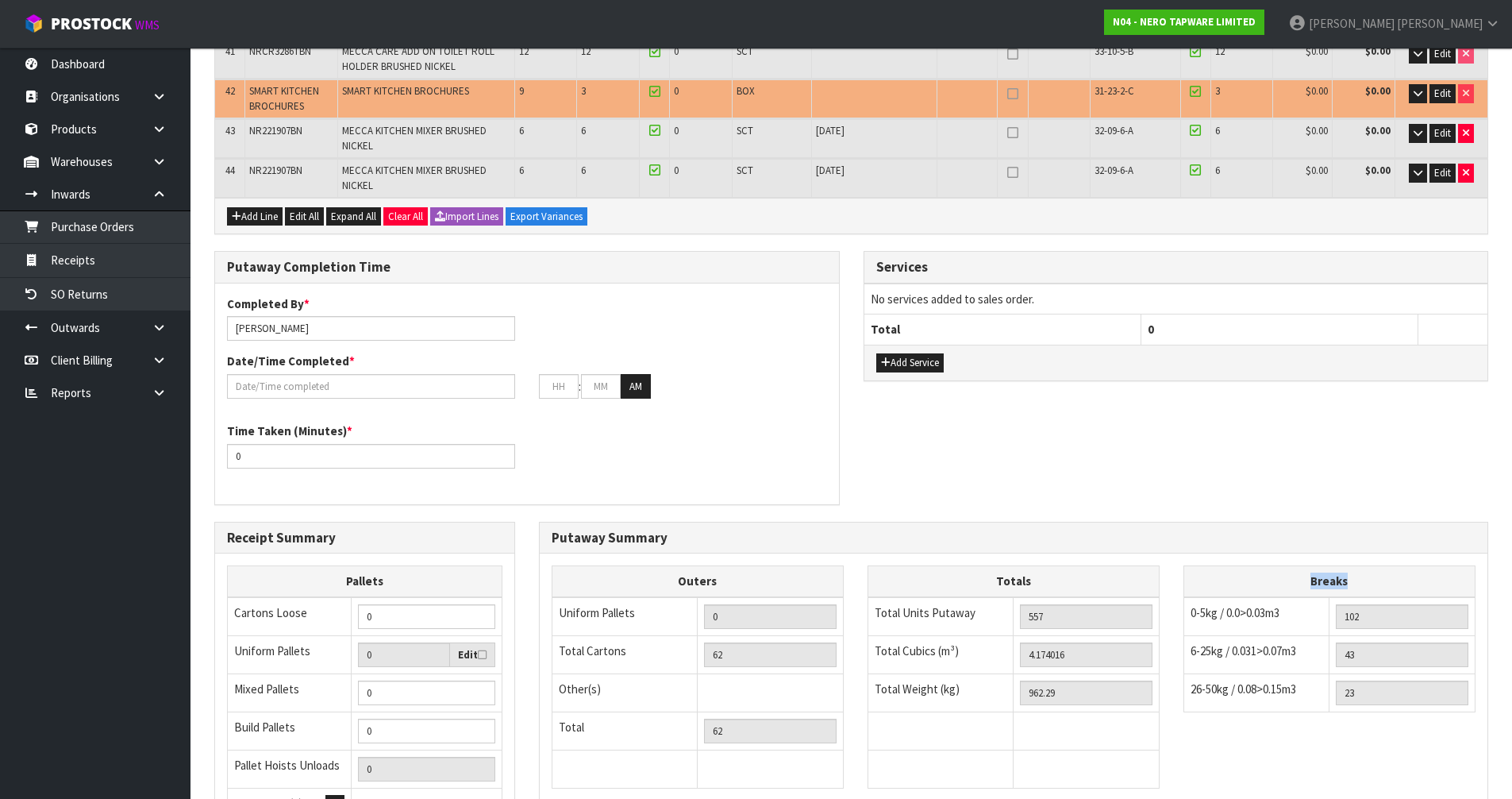
drag, startPoint x: 1375, startPoint y: 425, endPoint x: 1357, endPoint y: 623, distance: 198.8
click at [1357, 623] on div "Outers Uniform Pallets 0 Total Cartons 62 Other(s) Bag x 0 Bar x 0 Basket x 0 B…" at bounding box center [1014, 685] width 948 height 239
click at [1393, 585] on div "Outers Uniform Pallets 0 Total Cartons 62 Other(s) Bag x 0 Bar x 0 Basket x 0 B…" at bounding box center [1014, 685] width 948 height 239
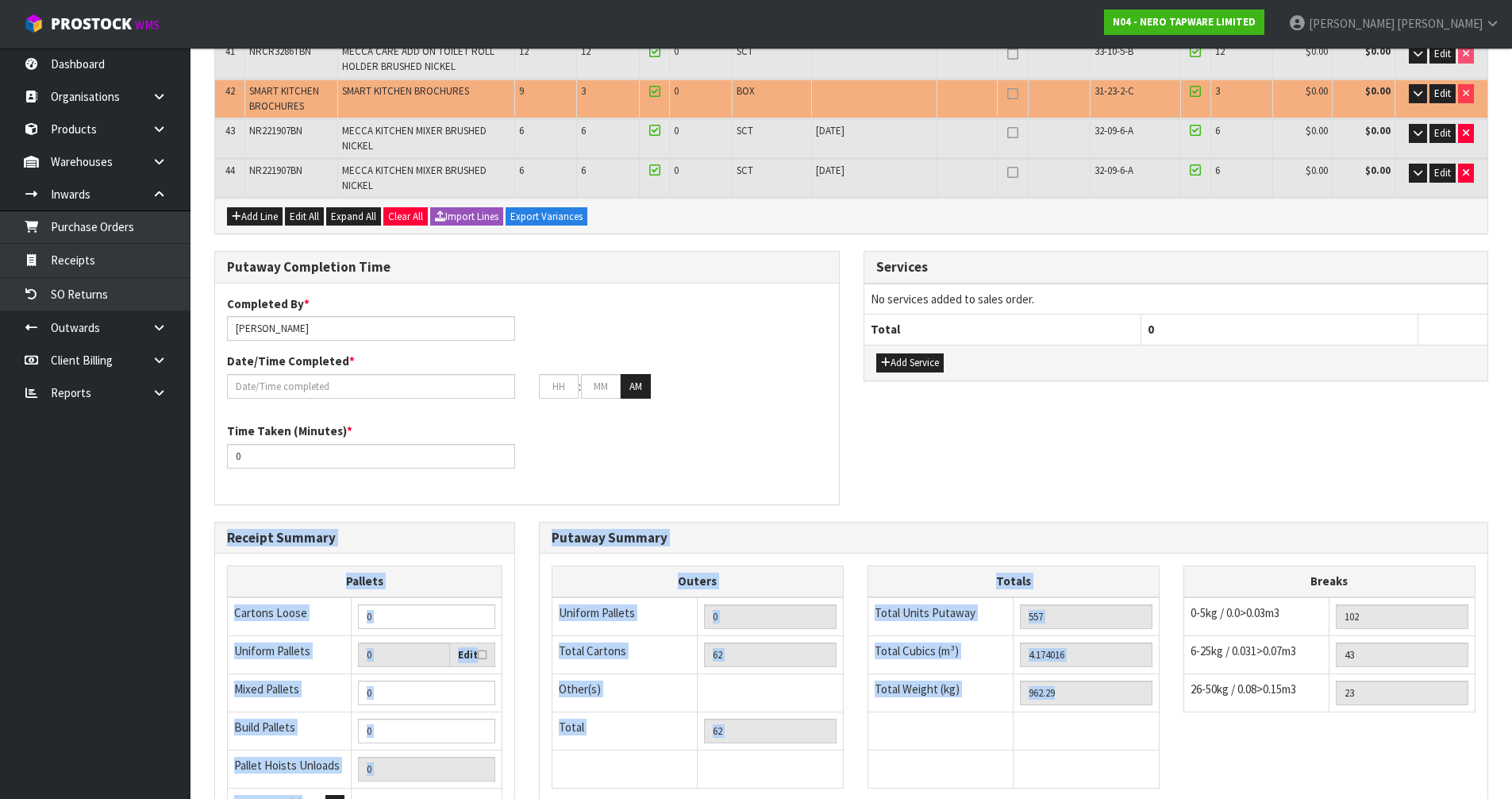
drag, startPoint x: 1372, startPoint y: 281, endPoint x: 1431, endPoint y: 589, distance: 313.6
click at [1431, 589] on div "Outers Uniform Pallets 0 Total Cartons 62 Other(s) Bag x 0 Bar x 0 Basket x 0 B…" at bounding box center [1014, 685] width 948 height 239
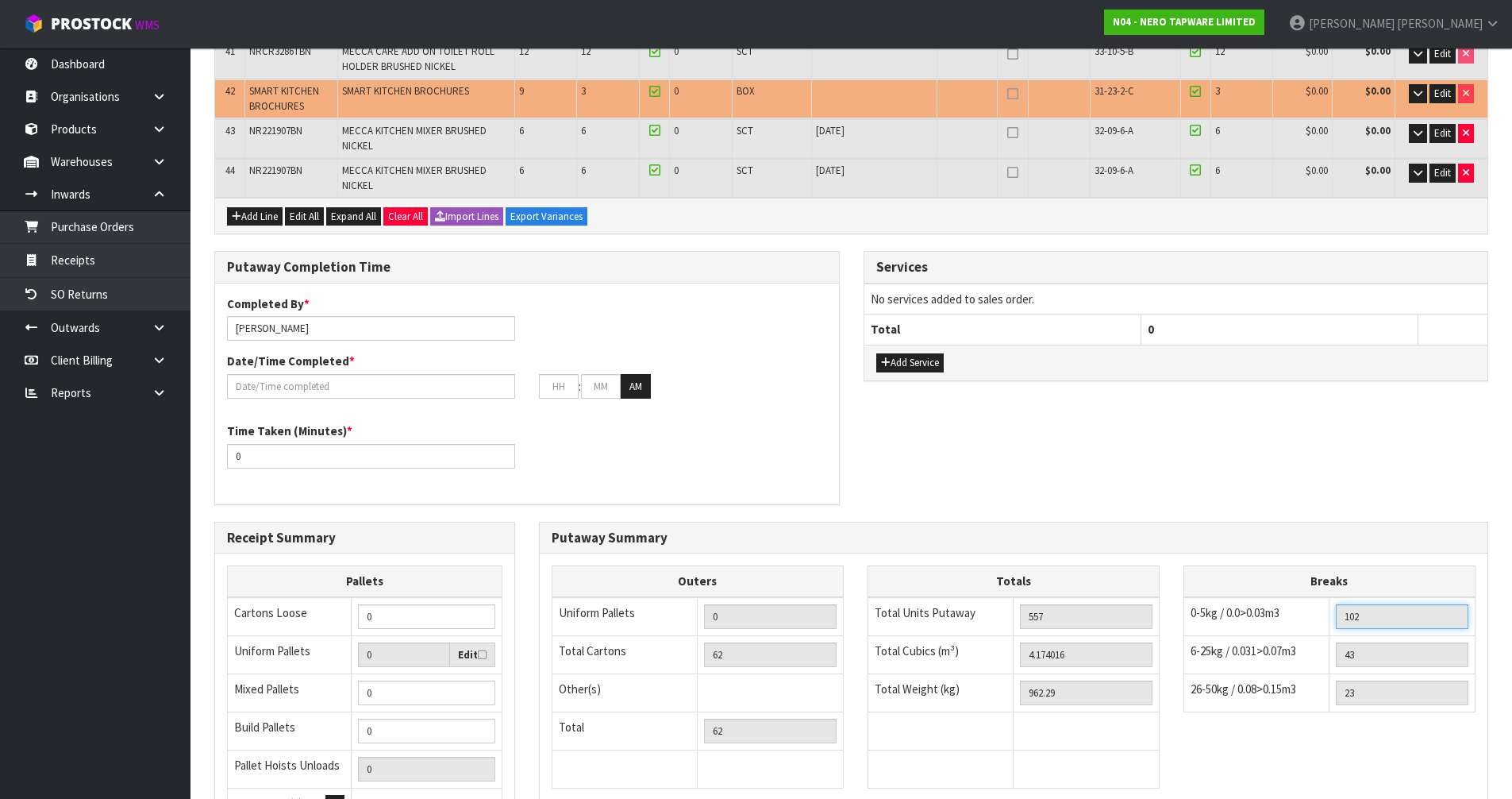
drag, startPoint x: 1400, startPoint y: 436, endPoint x: 1373, endPoint y: 507, distance: 76.0
click at [1373, 597] on tbody "0-5kg / 0.0>0.03m3 102 6-25kg / 0.031>0.07m3 43 26-50kg / 0.08>0.15m3 23 51-100…" at bounding box center [1329, 654] width 291 height 115
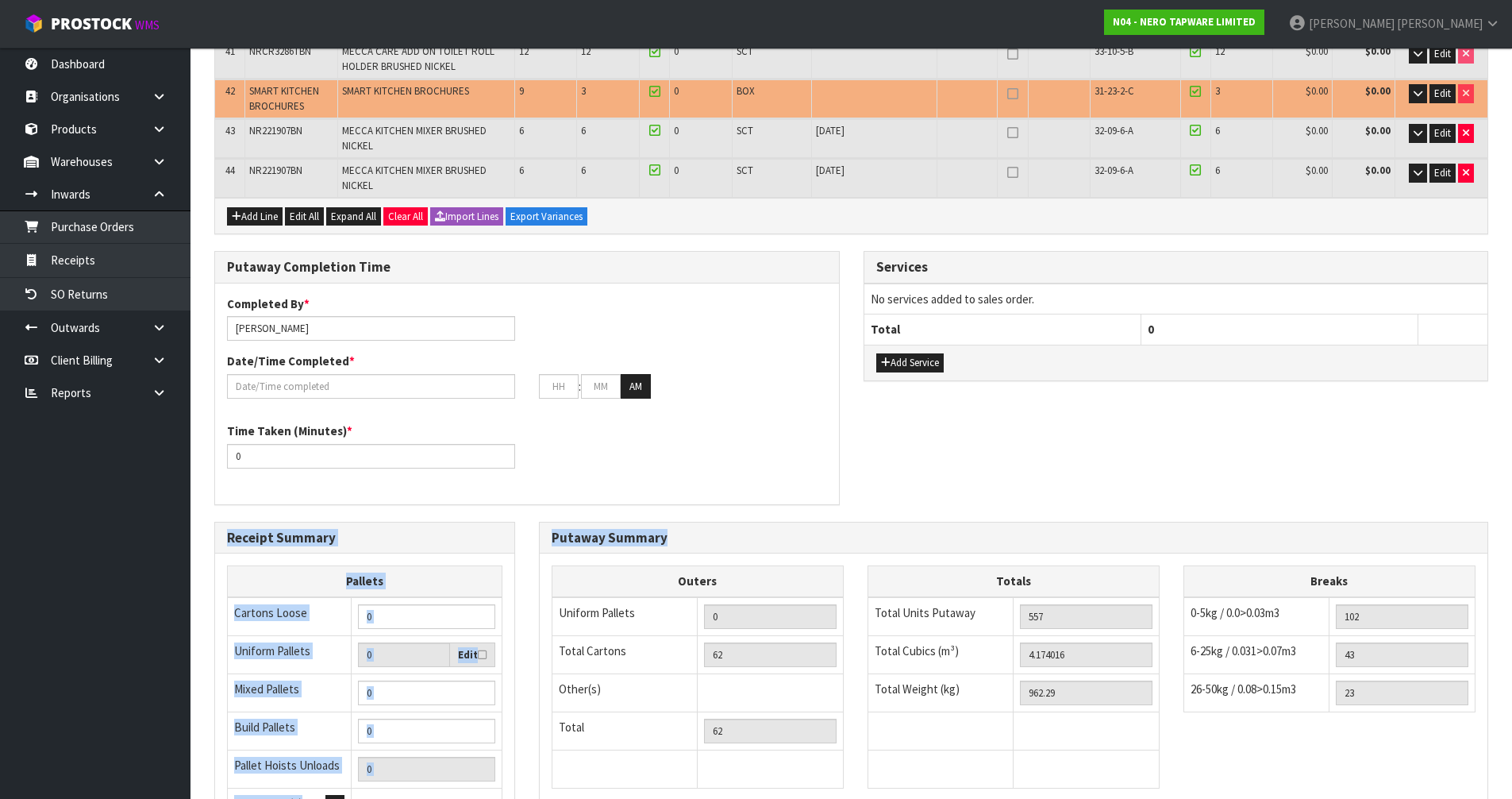
drag, startPoint x: 1141, startPoint y: 320, endPoint x: 546, endPoint y: 676, distance: 693.4
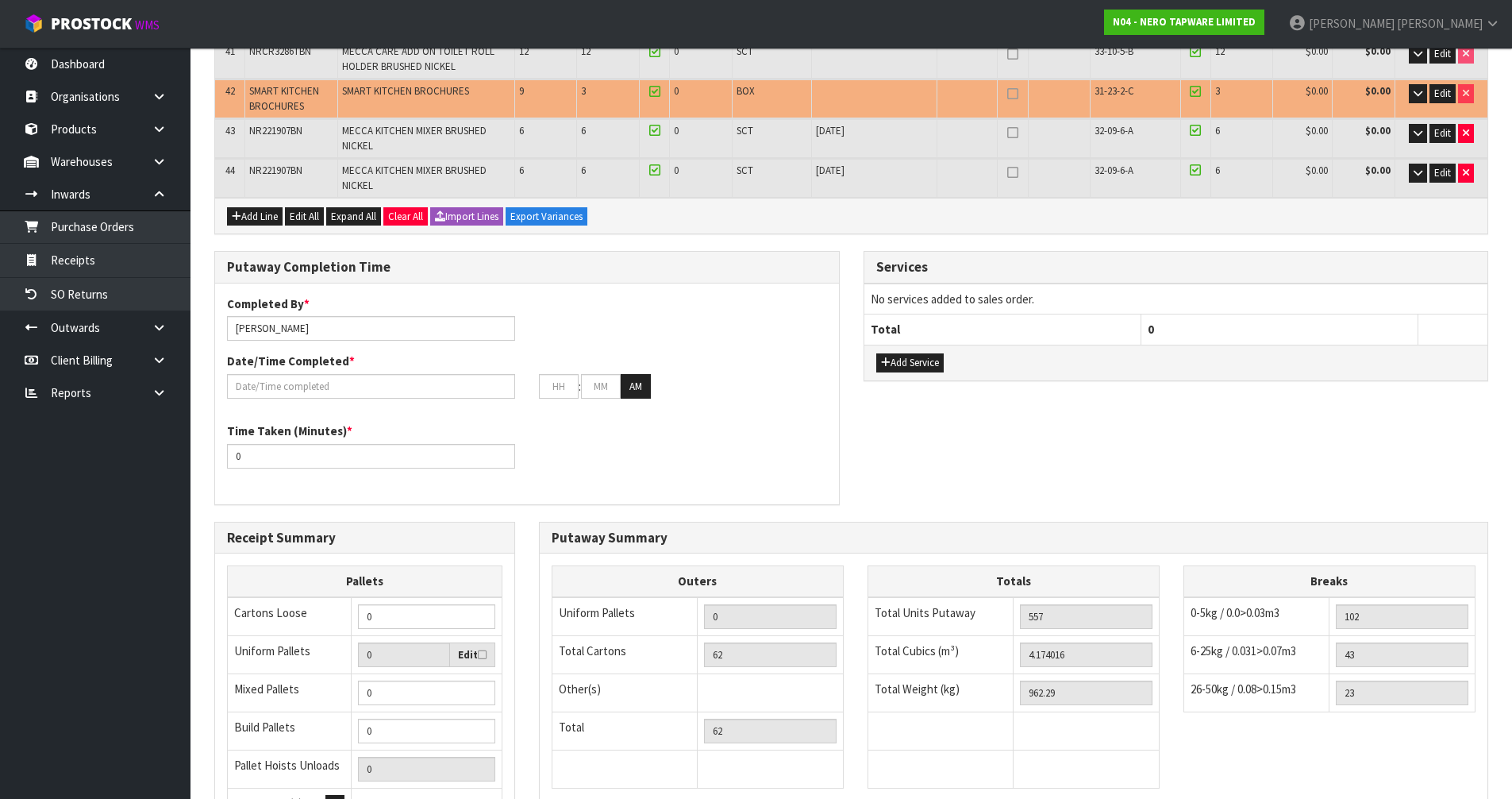
click at [974, 665] on div "Putaway Summary Outers Uniform Pallets 0 Total Cartons 62 Other(s) Bag x 0 Bar …" at bounding box center [1013, 678] width 974 height 313
click at [433, 681] on input "0" at bounding box center [426, 692] width 137 height 24
type input "6"
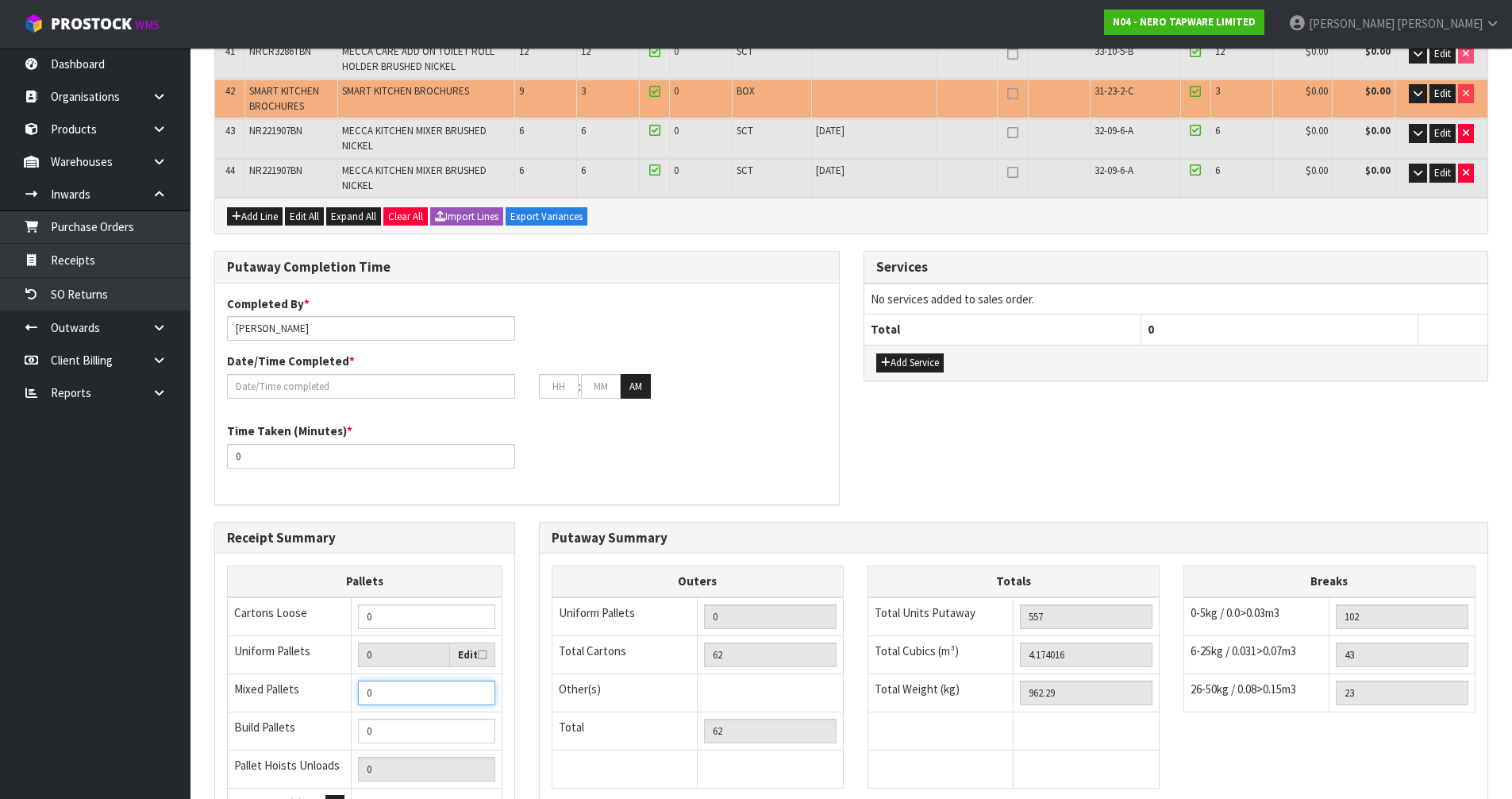
type input "6"
click at [684, 634] on div "Outers Uniform Pallets 0 Total Cartons 62 Other(s) Bag x 0 Bar x 0 Basket x 0 B…" at bounding box center [698, 685] width 292 height 239
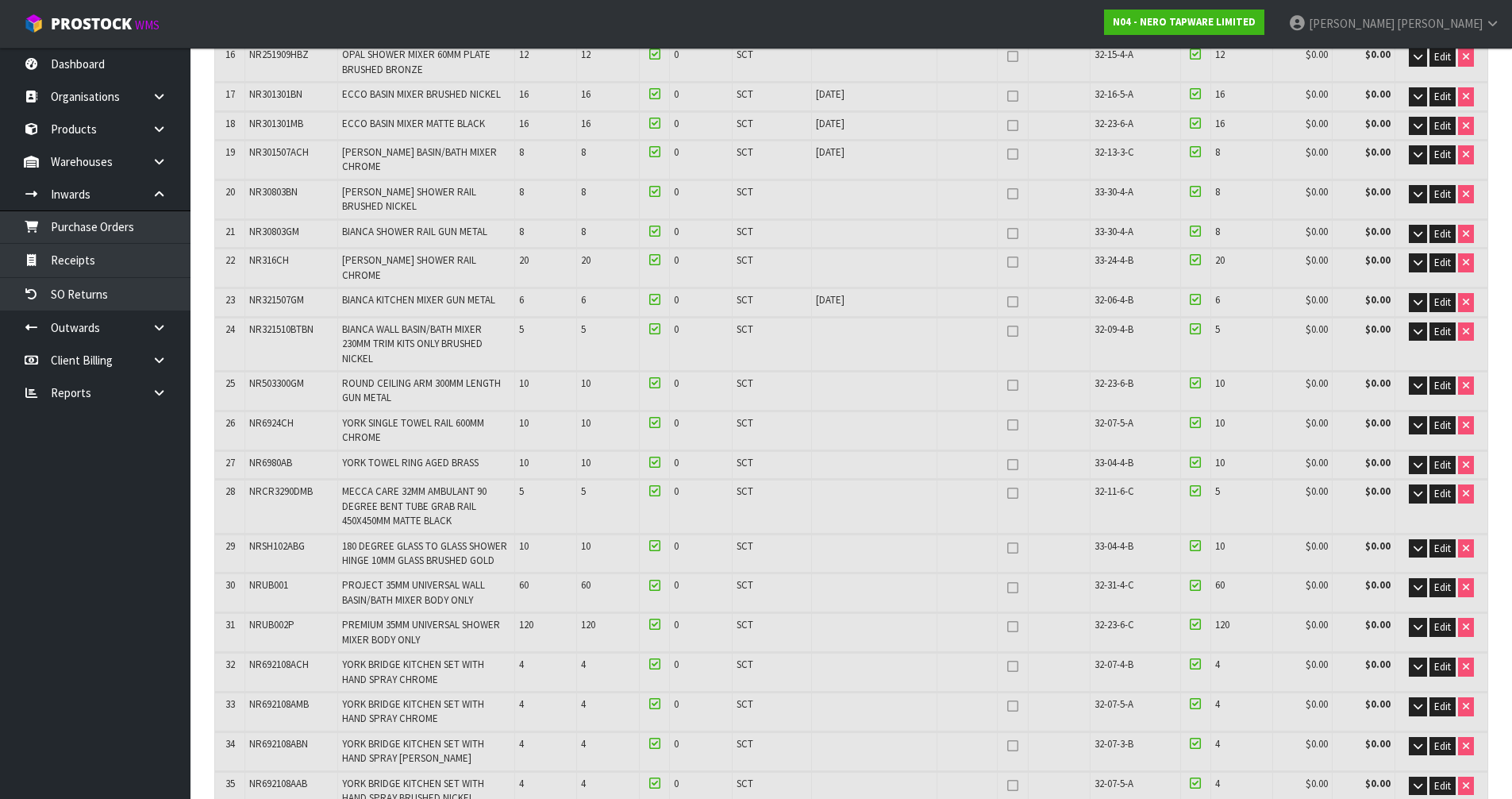
scroll to position [1429, 0]
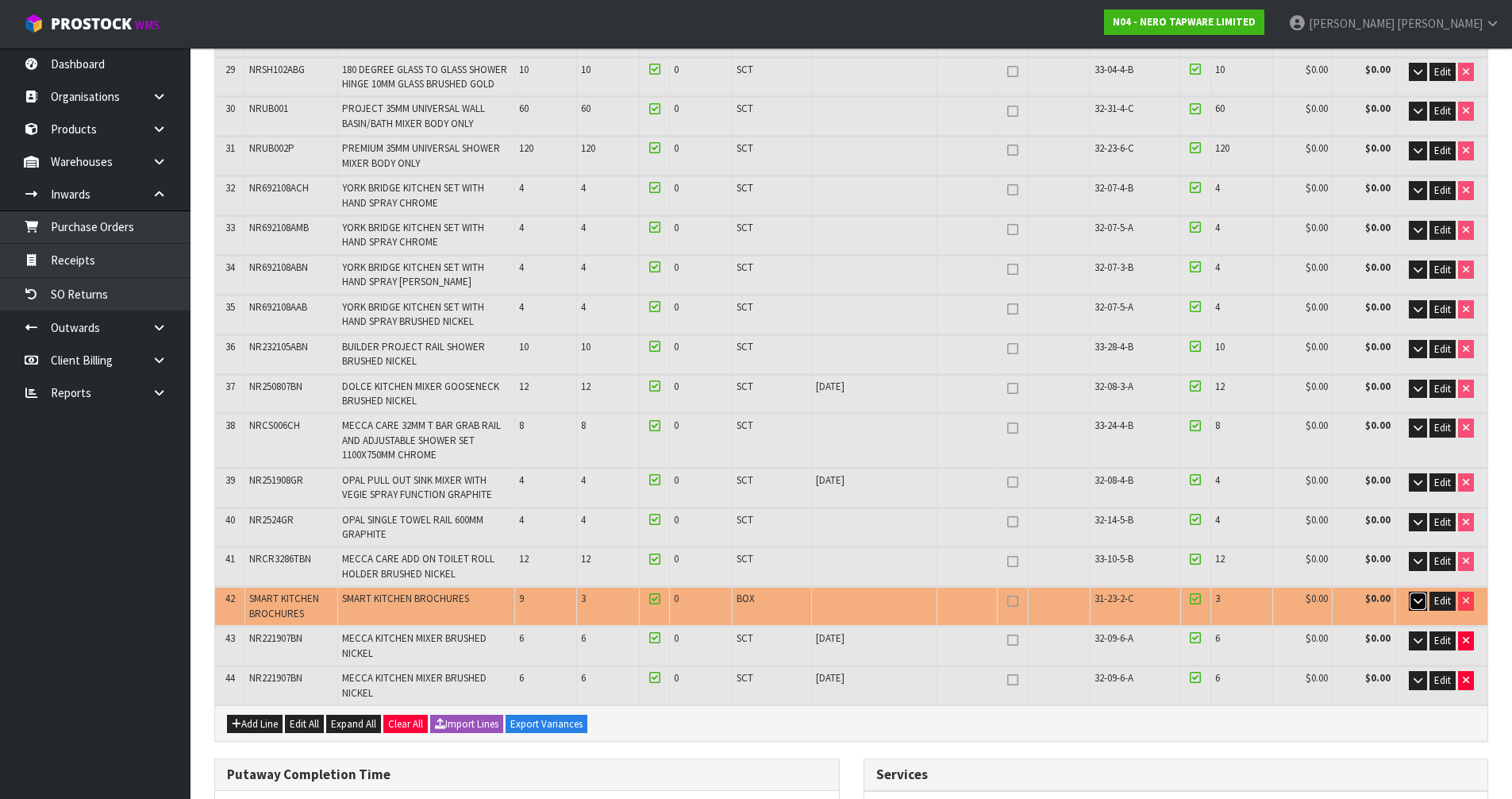
click at [1414, 596] on icon "button" at bounding box center [1418, 601] width 8 height 10
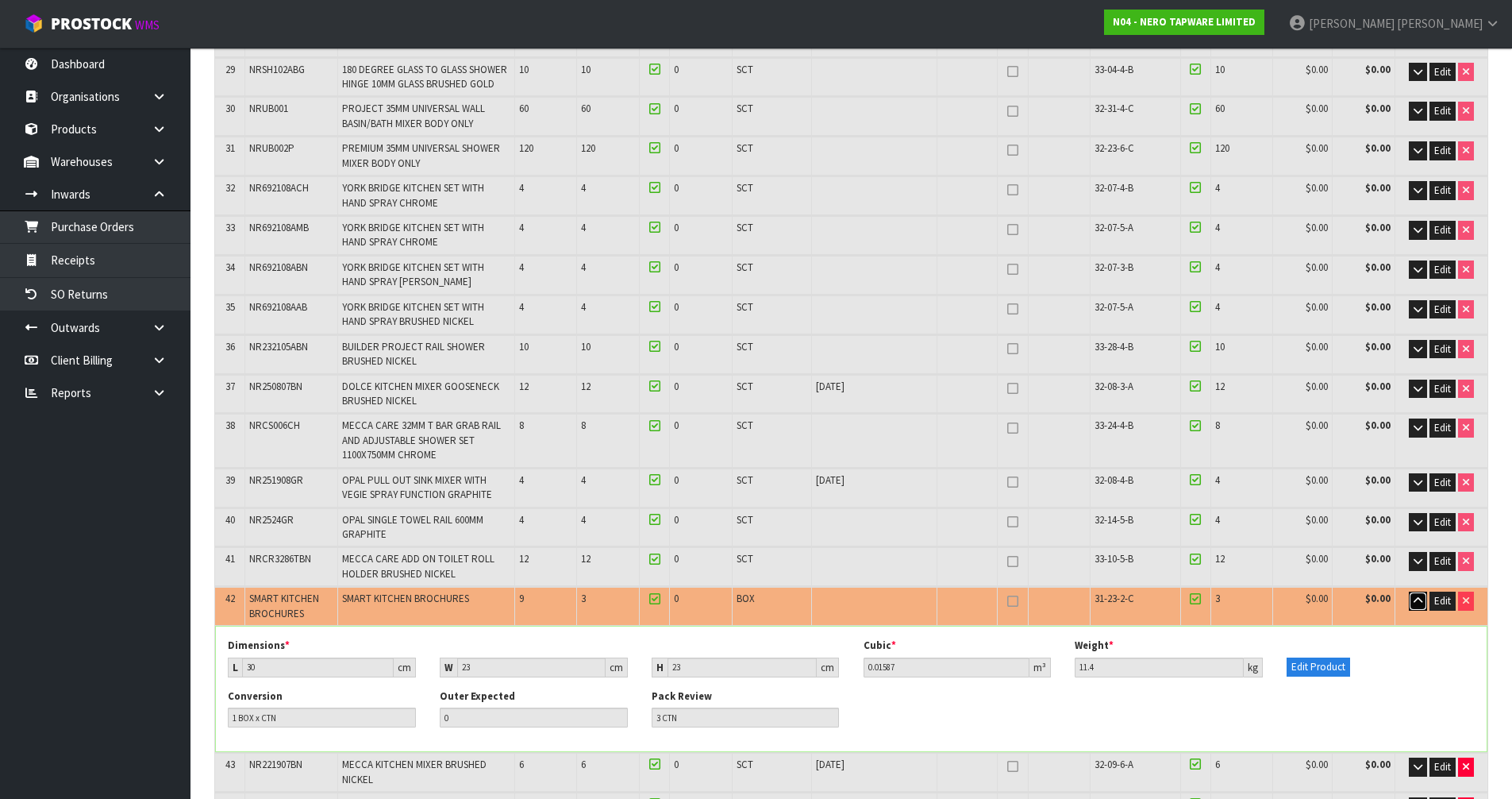
click at [1414, 596] on icon "button" at bounding box center [1418, 601] width 8 height 10
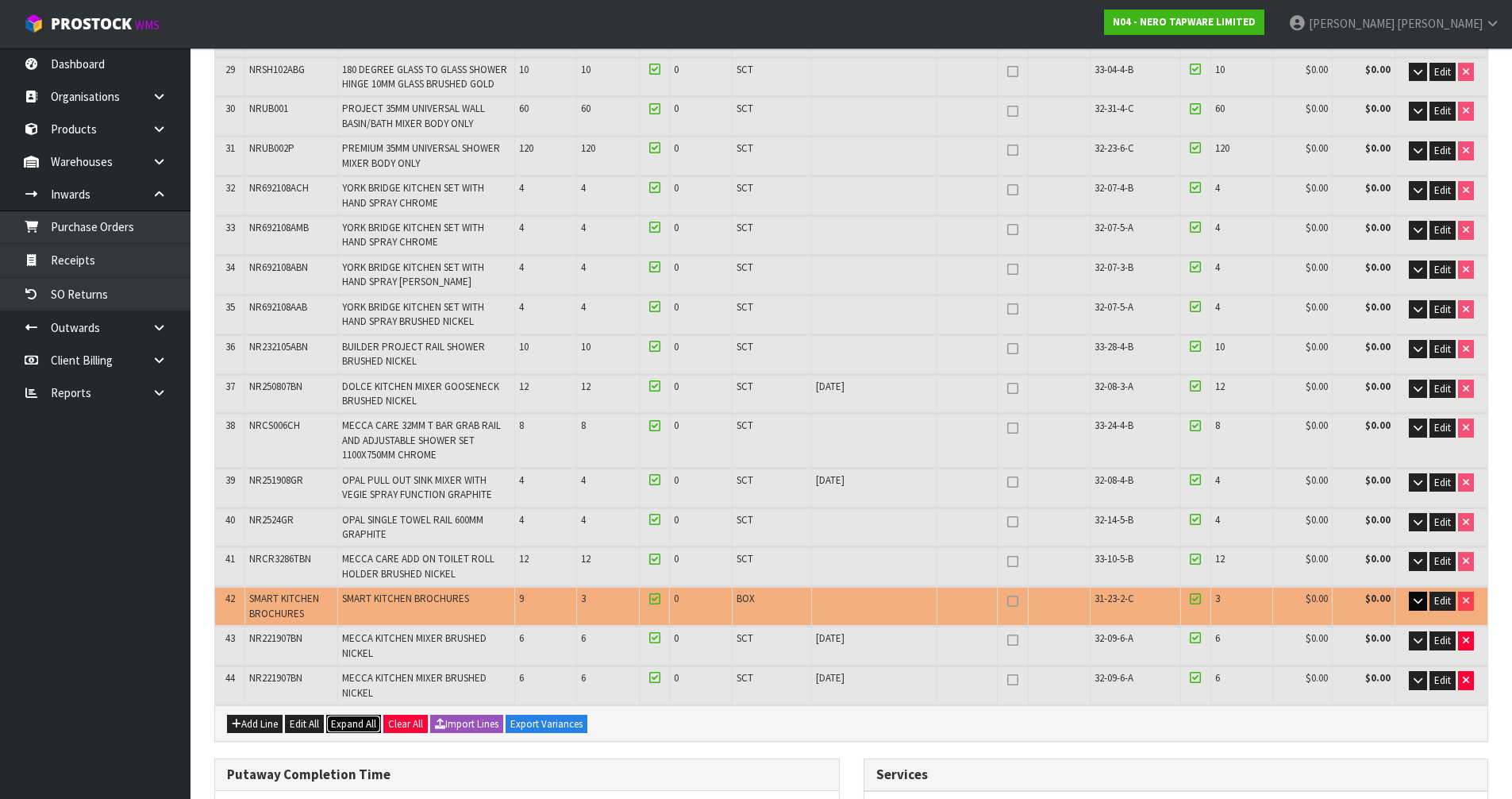
click at [354, 717] on span "Expand All" at bounding box center [354, 723] width 45 height 13
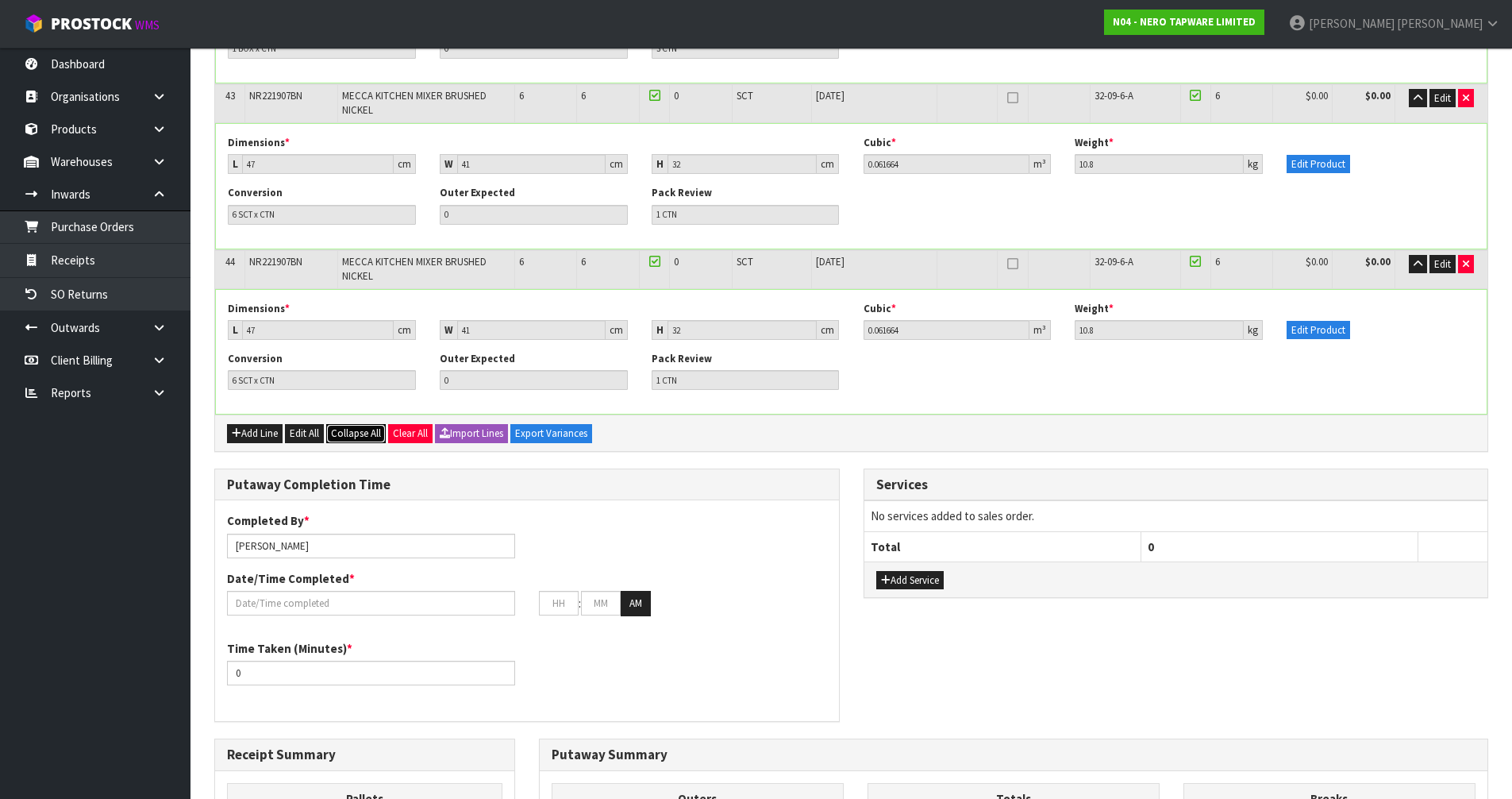
scroll to position [7278, 0]
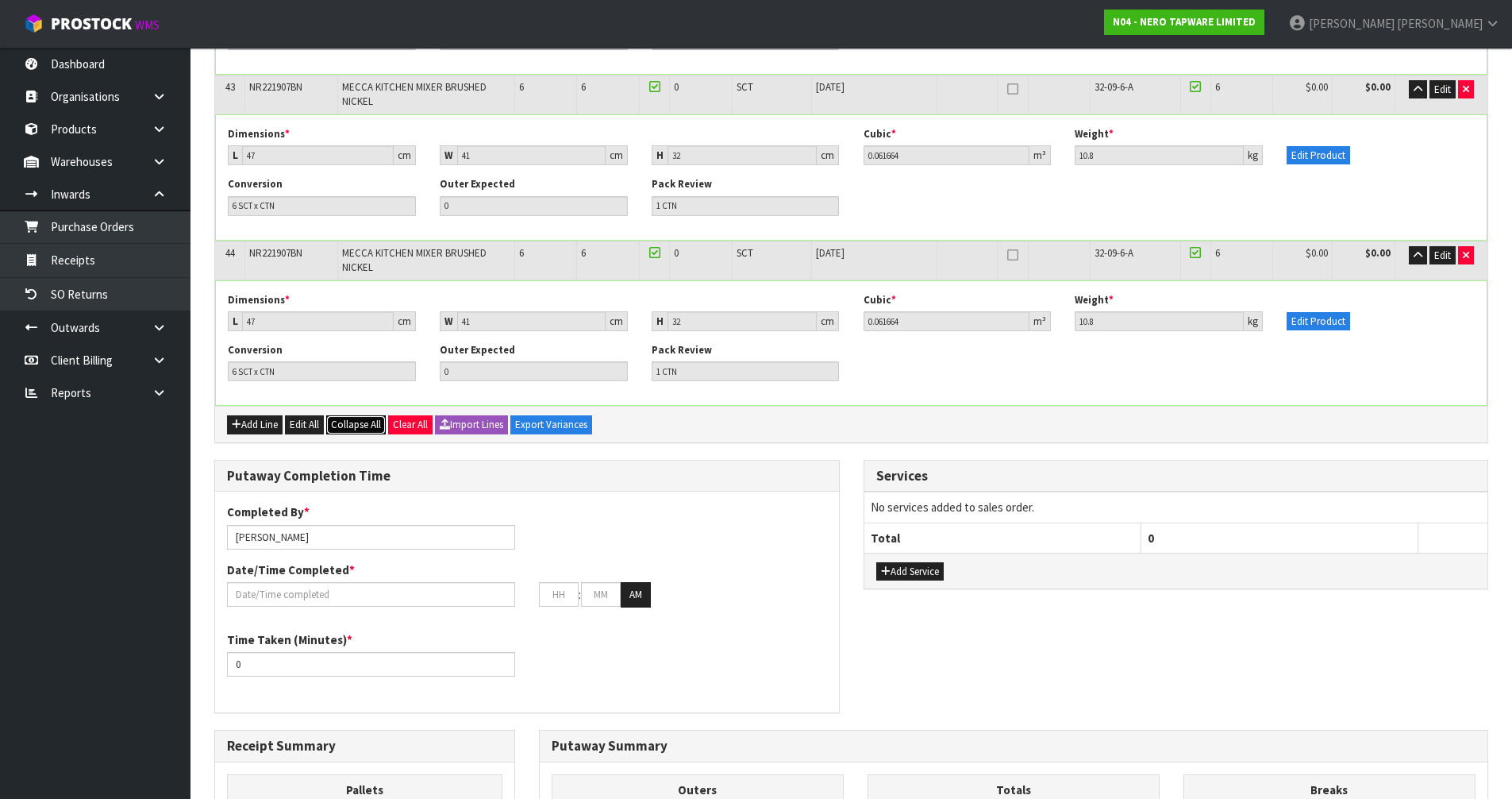
click at [339, 418] on span "Collapse All" at bounding box center [356, 424] width 50 height 13
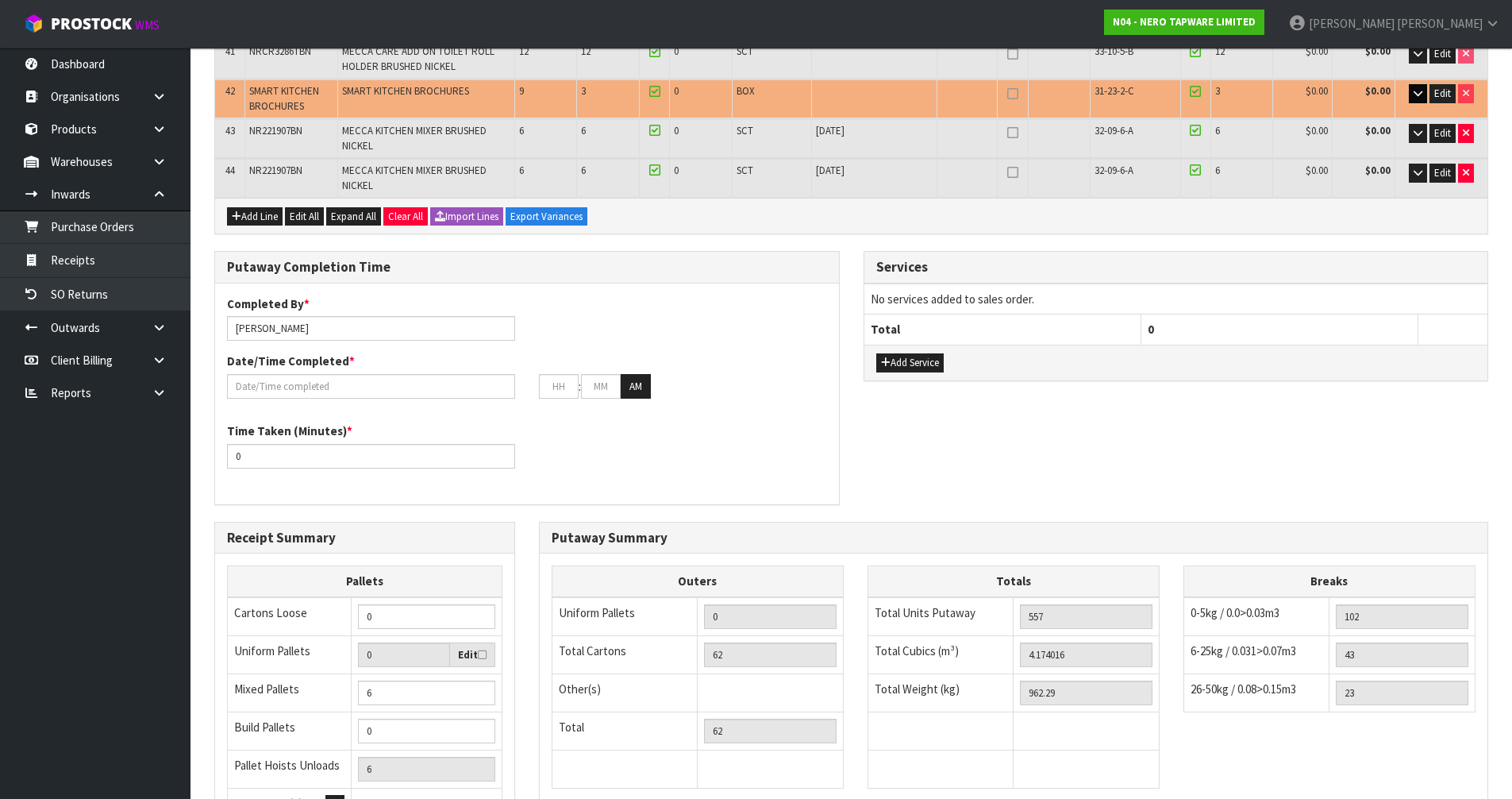
scroll to position [1539, 0]
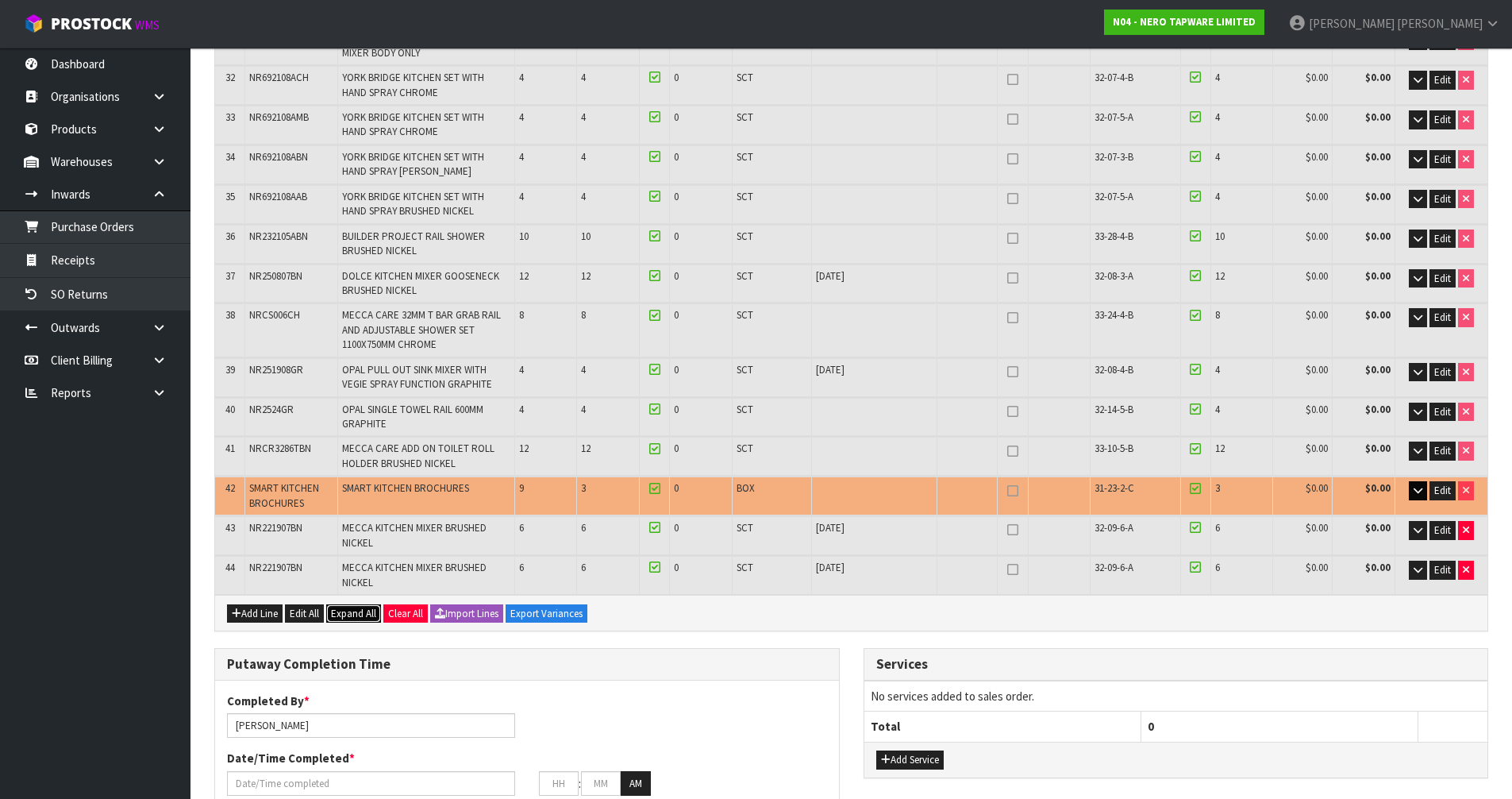
click at [348, 607] on span "Expand All" at bounding box center [354, 613] width 45 height 13
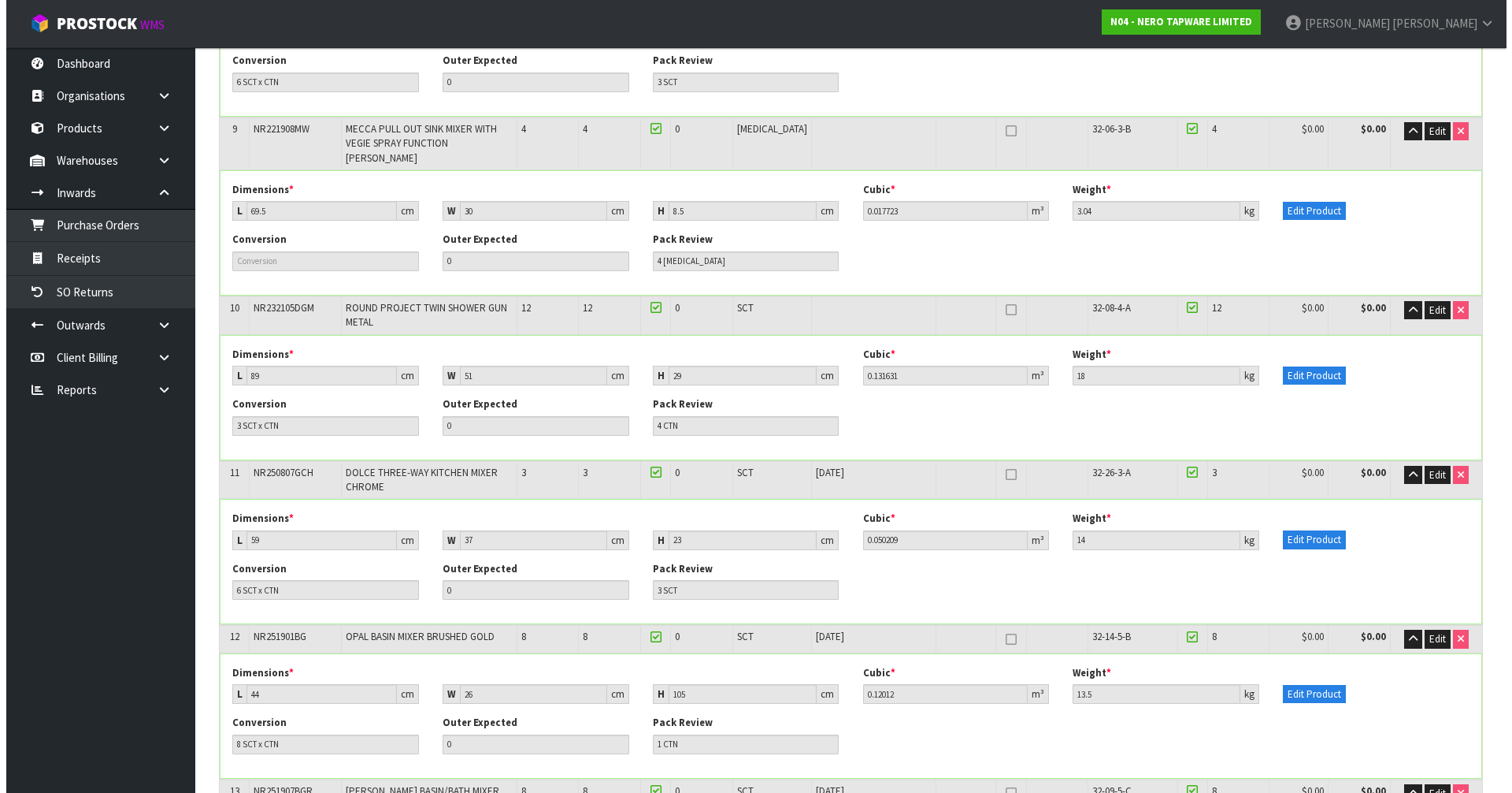
scroll to position [1167, 0]
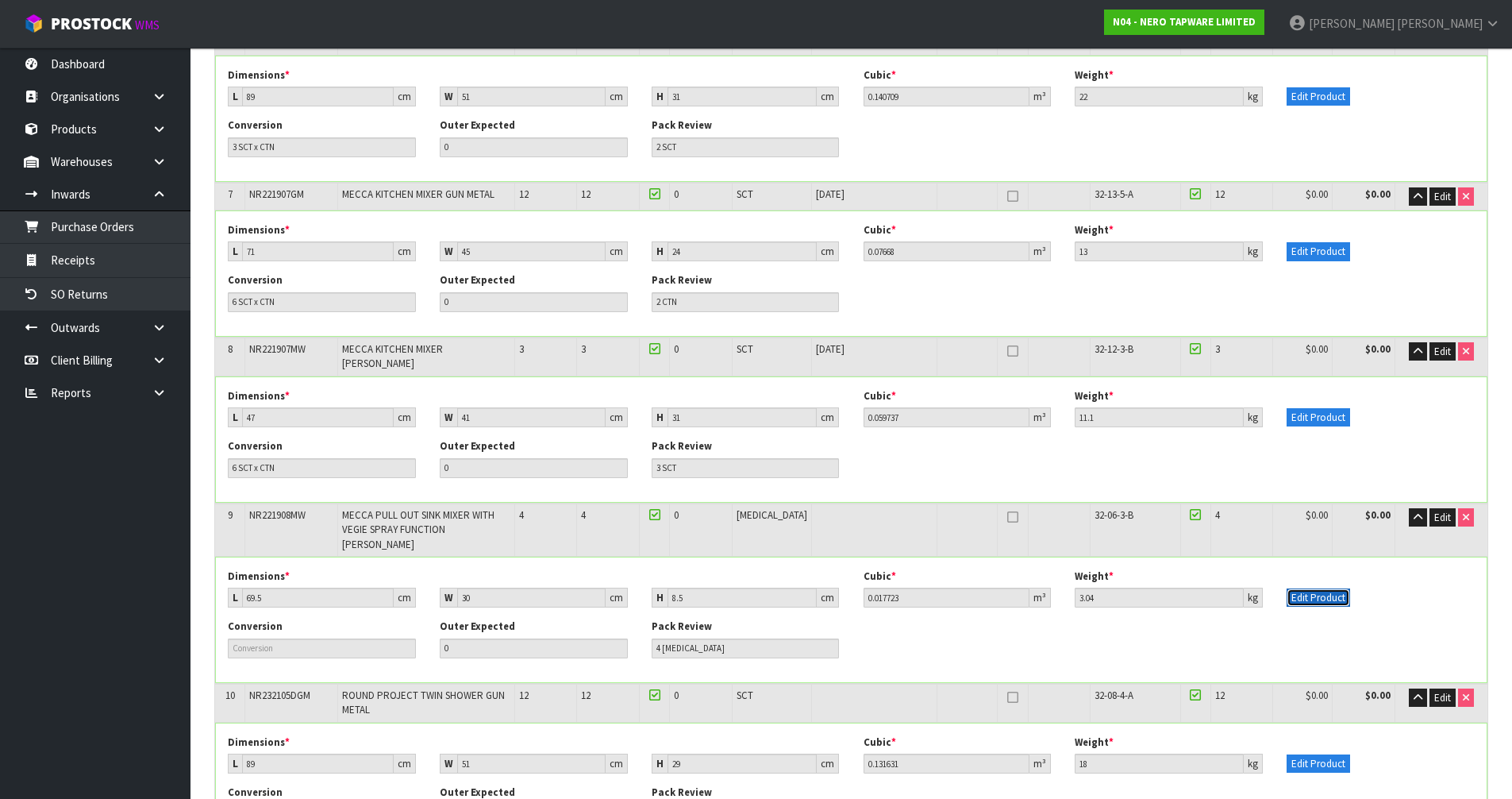
click at [1334, 588] on button "Edit Product" at bounding box center [1319, 597] width 64 height 19
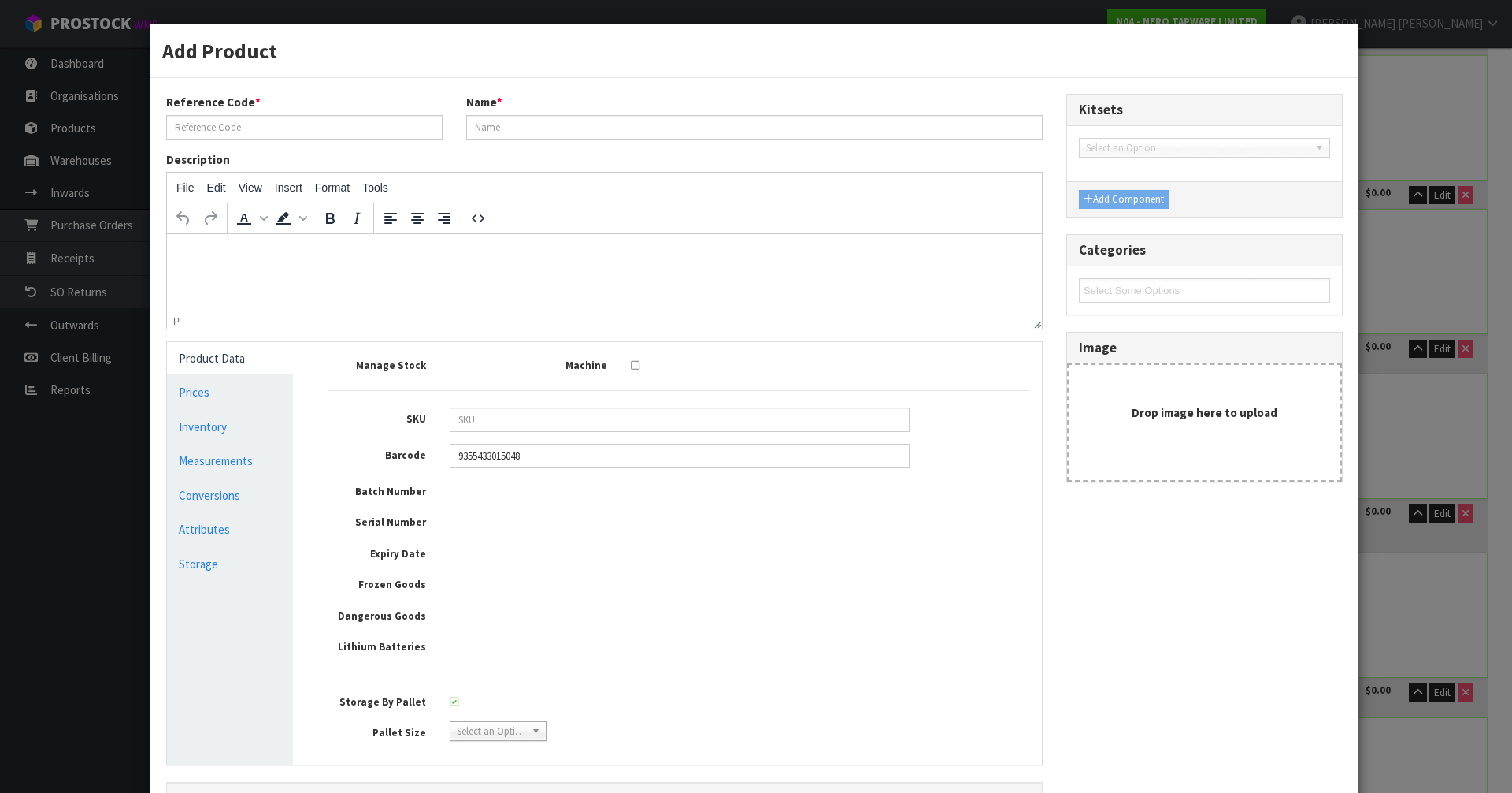
type input "NR221908MW"
type input "MECCA PULL OUT SINK MIXER WITH VEGIE SPRAY FUNCTION MATTE WHITE"
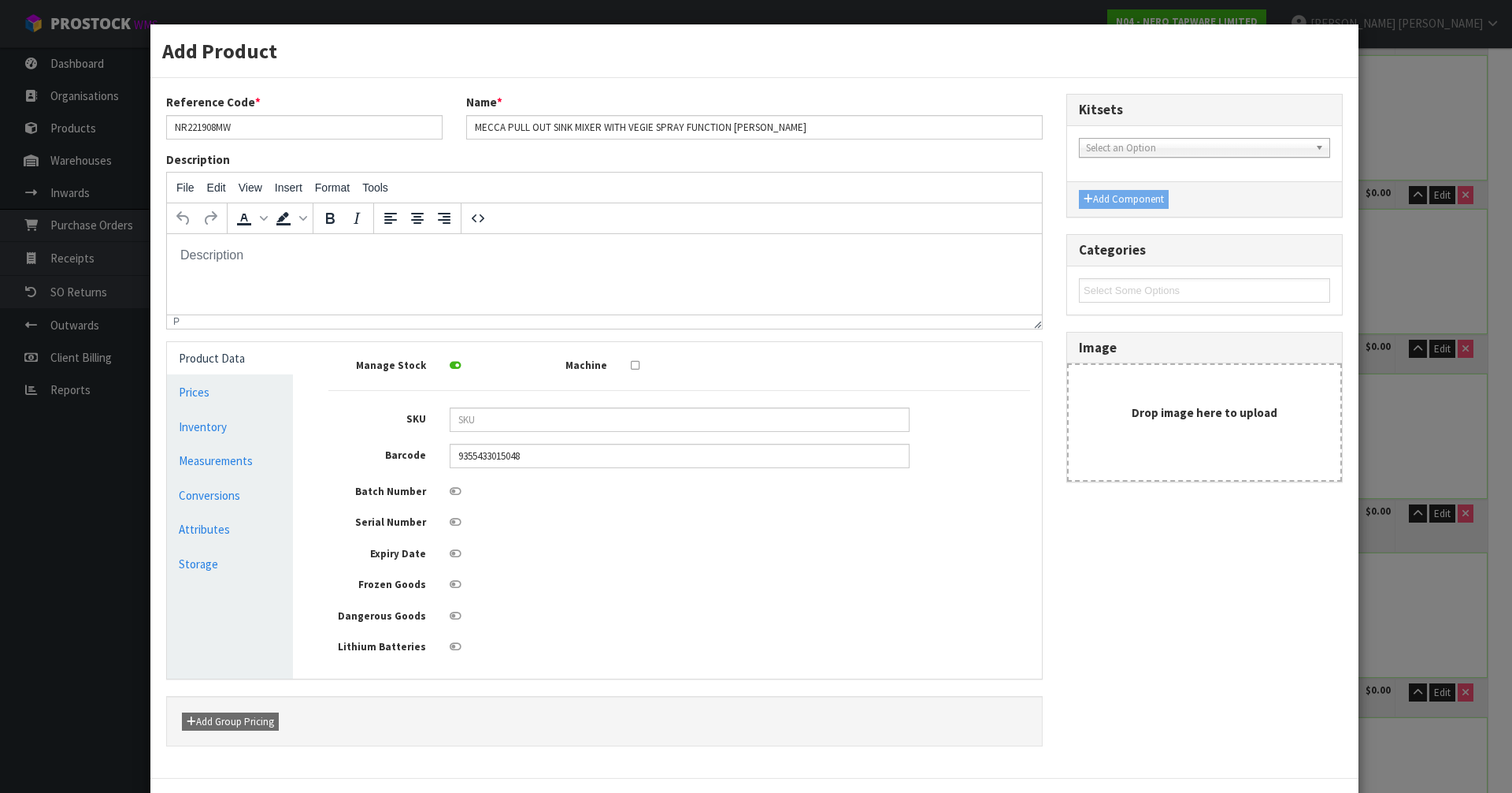
scroll to position [0, 0]
click at [205, 459] on link "Measurements" at bounding box center [229, 460] width 126 height 33
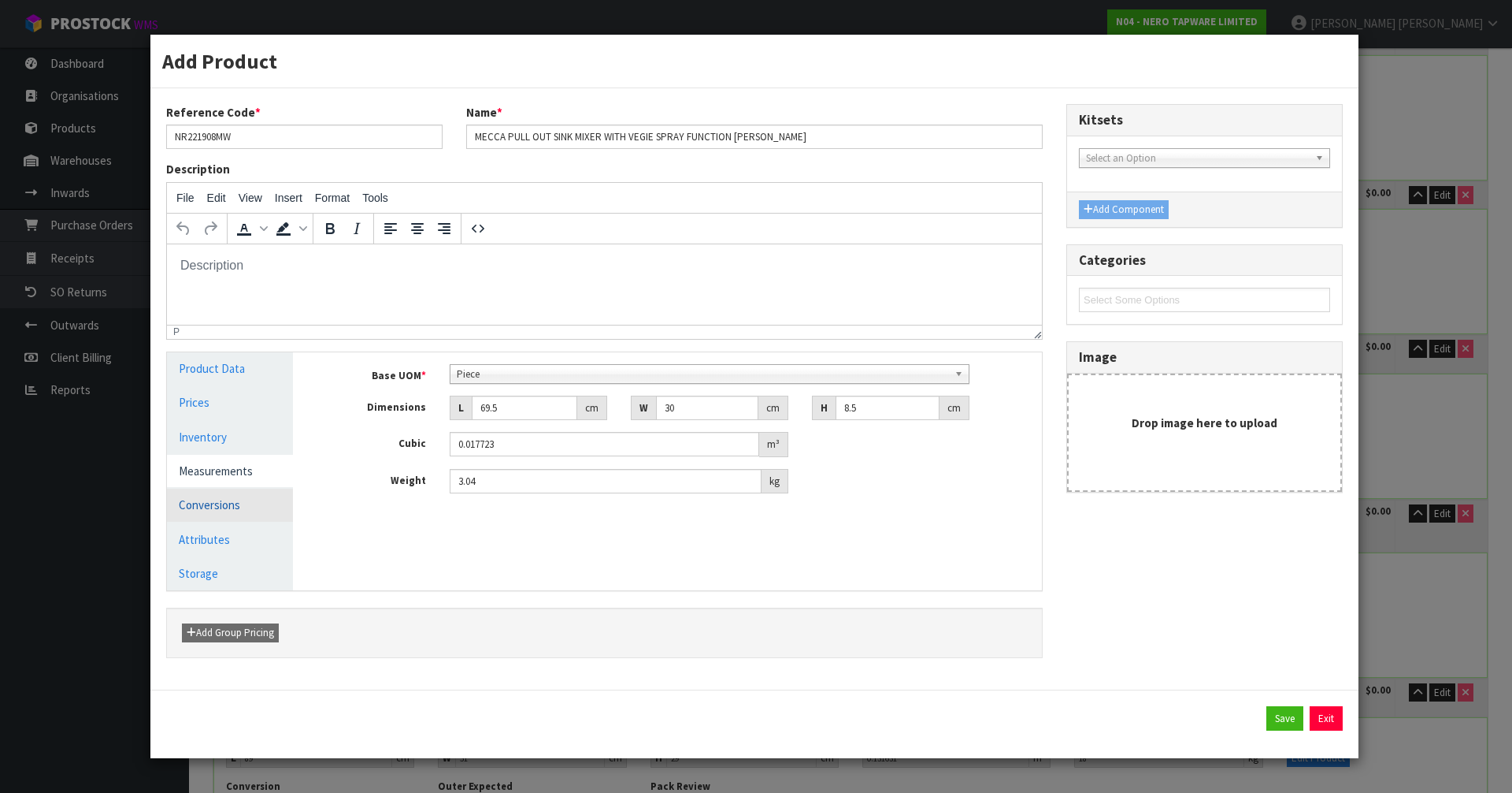
click at [218, 502] on link "Conversions" at bounding box center [229, 504] width 126 height 33
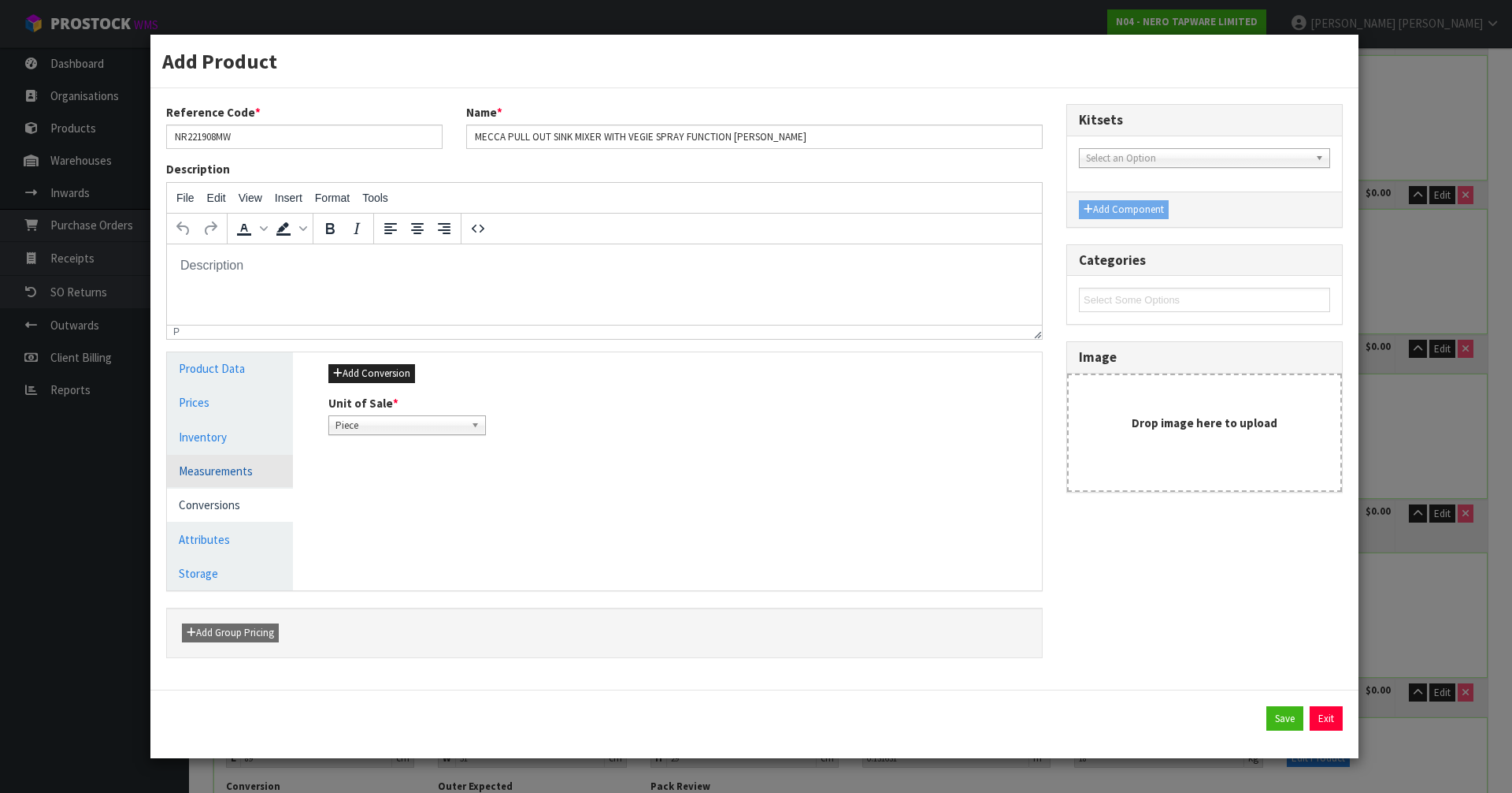
click at [232, 464] on link "Measurements" at bounding box center [229, 470] width 126 height 33
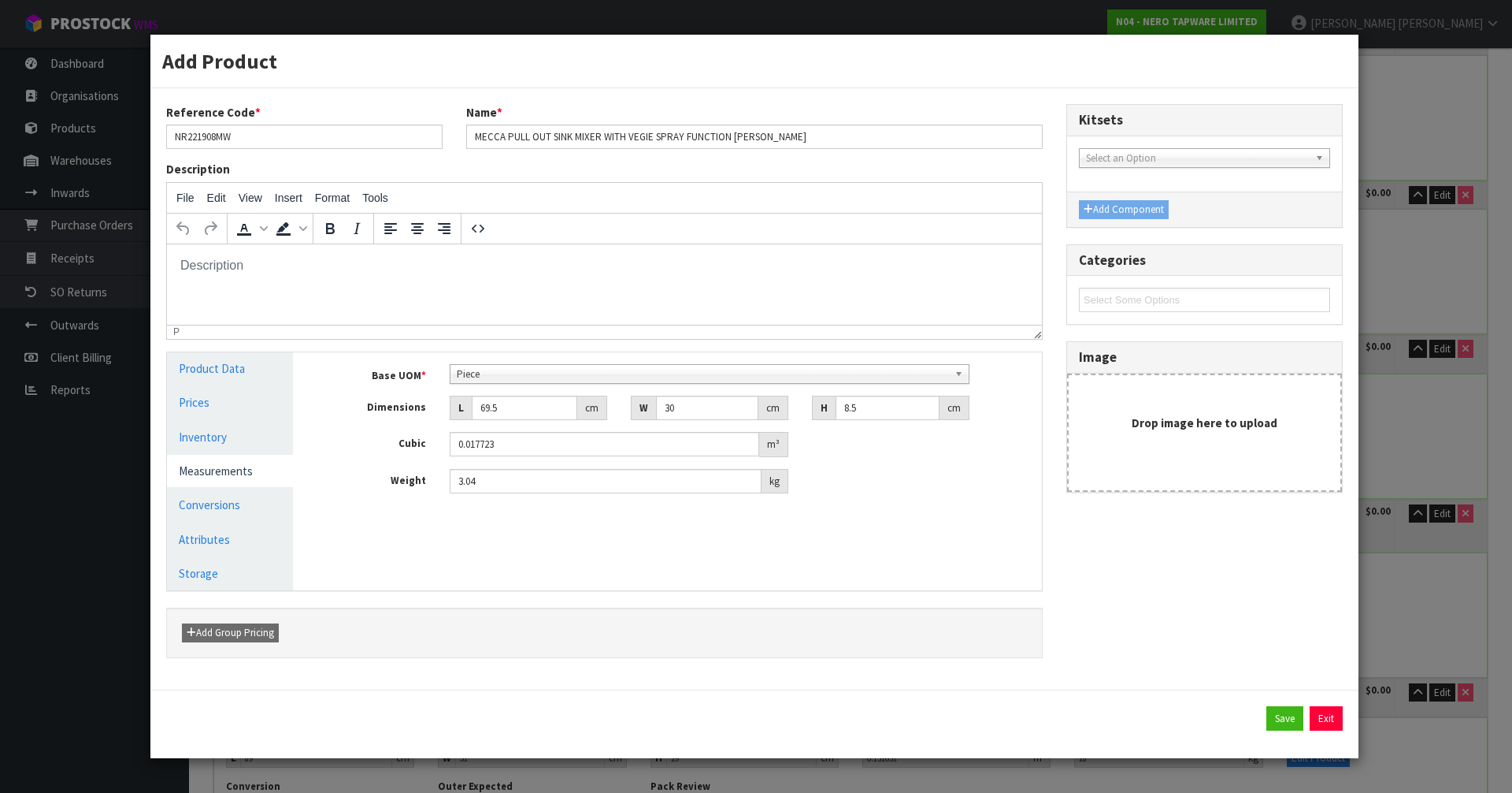
click at [612, 365] on span "Piece" at bounding box center [703, 374] width 493 height 19
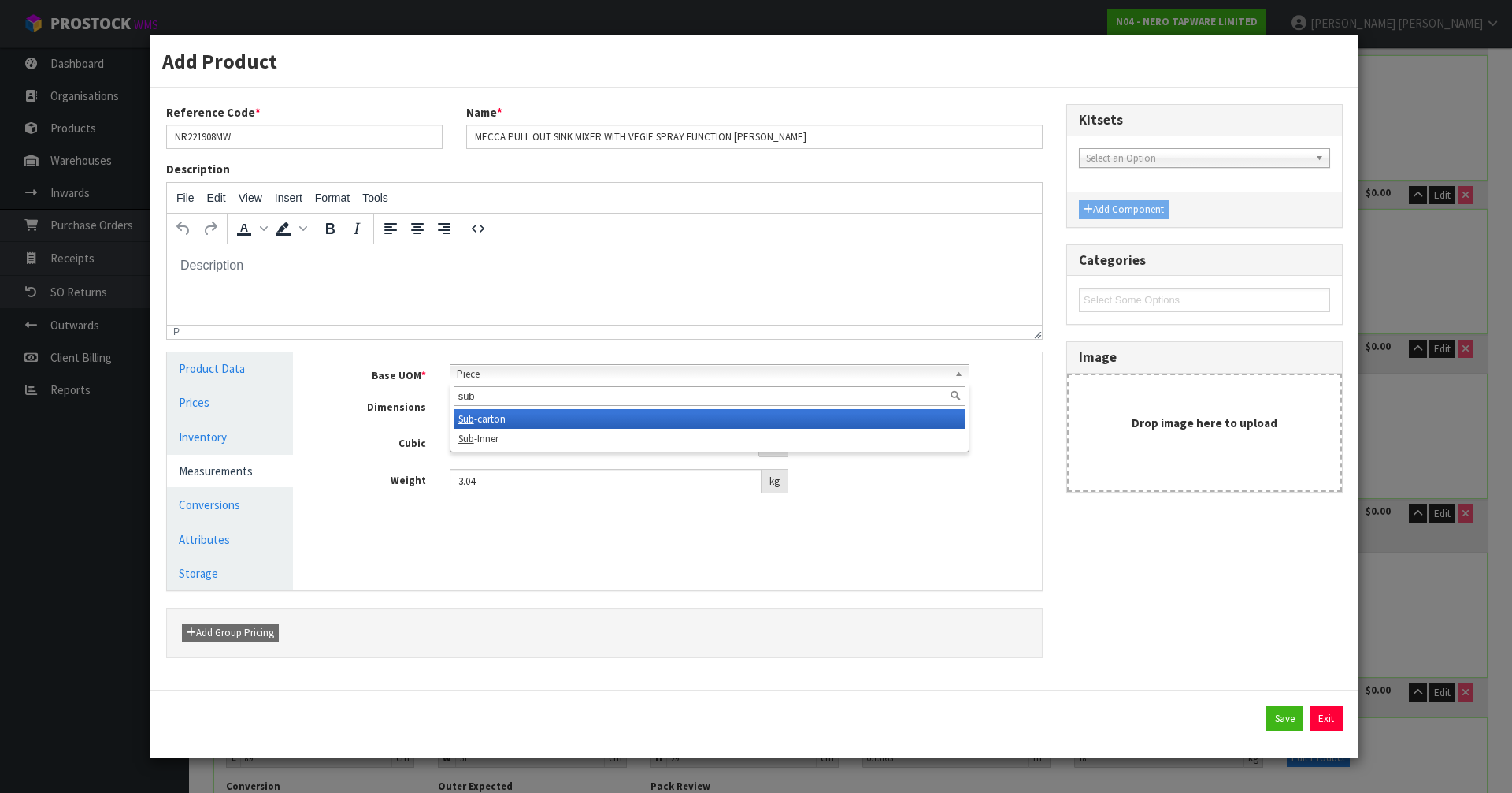
type input "sub"
click at [566, 411] on li "Sub -carton" at bounding box center [709, 419] width 513 height 20
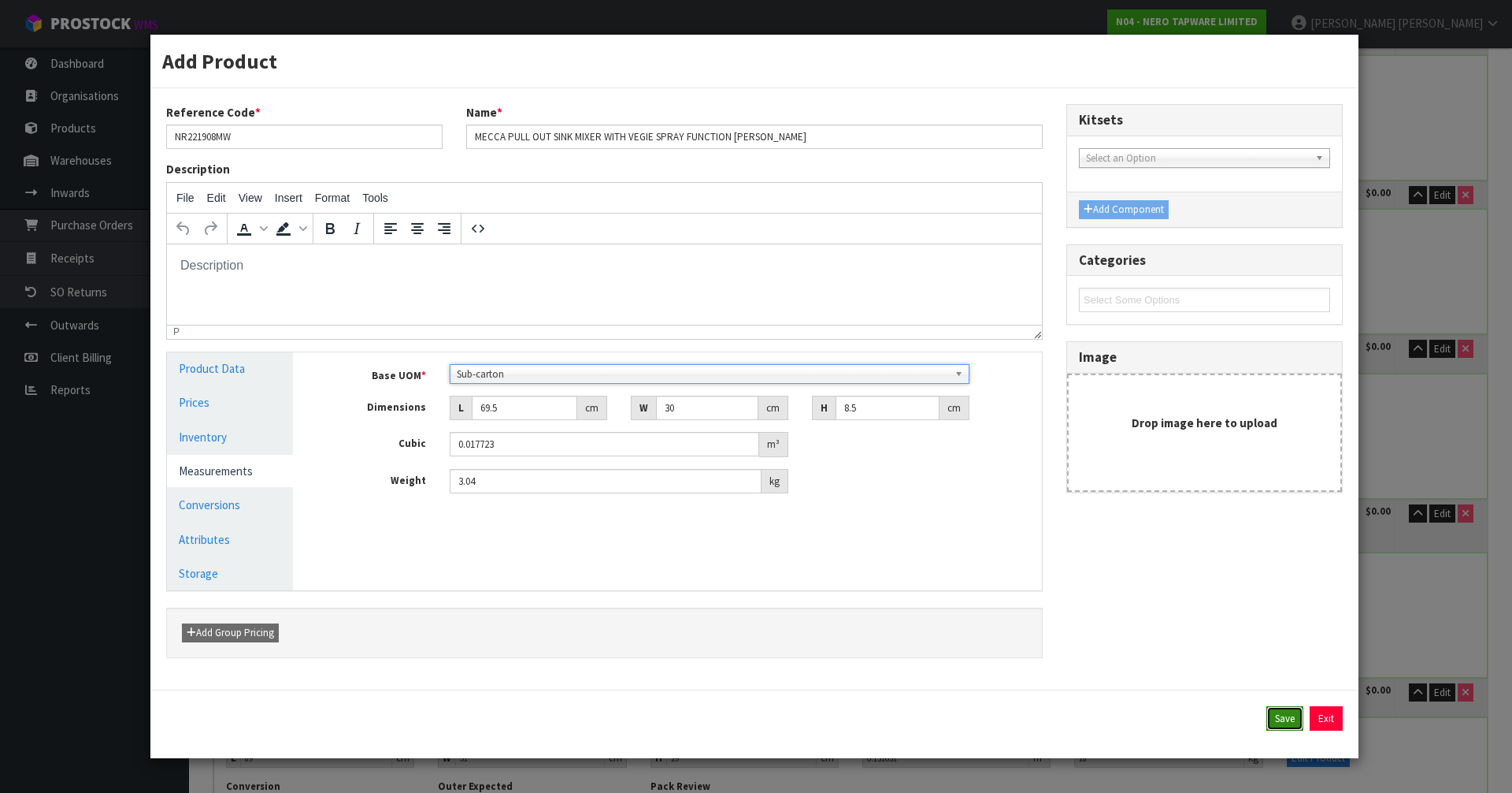
click at [1275, 728] on button "Save" at bounding box center [1285, 719] width 37 height 25
type input "4 SCT"
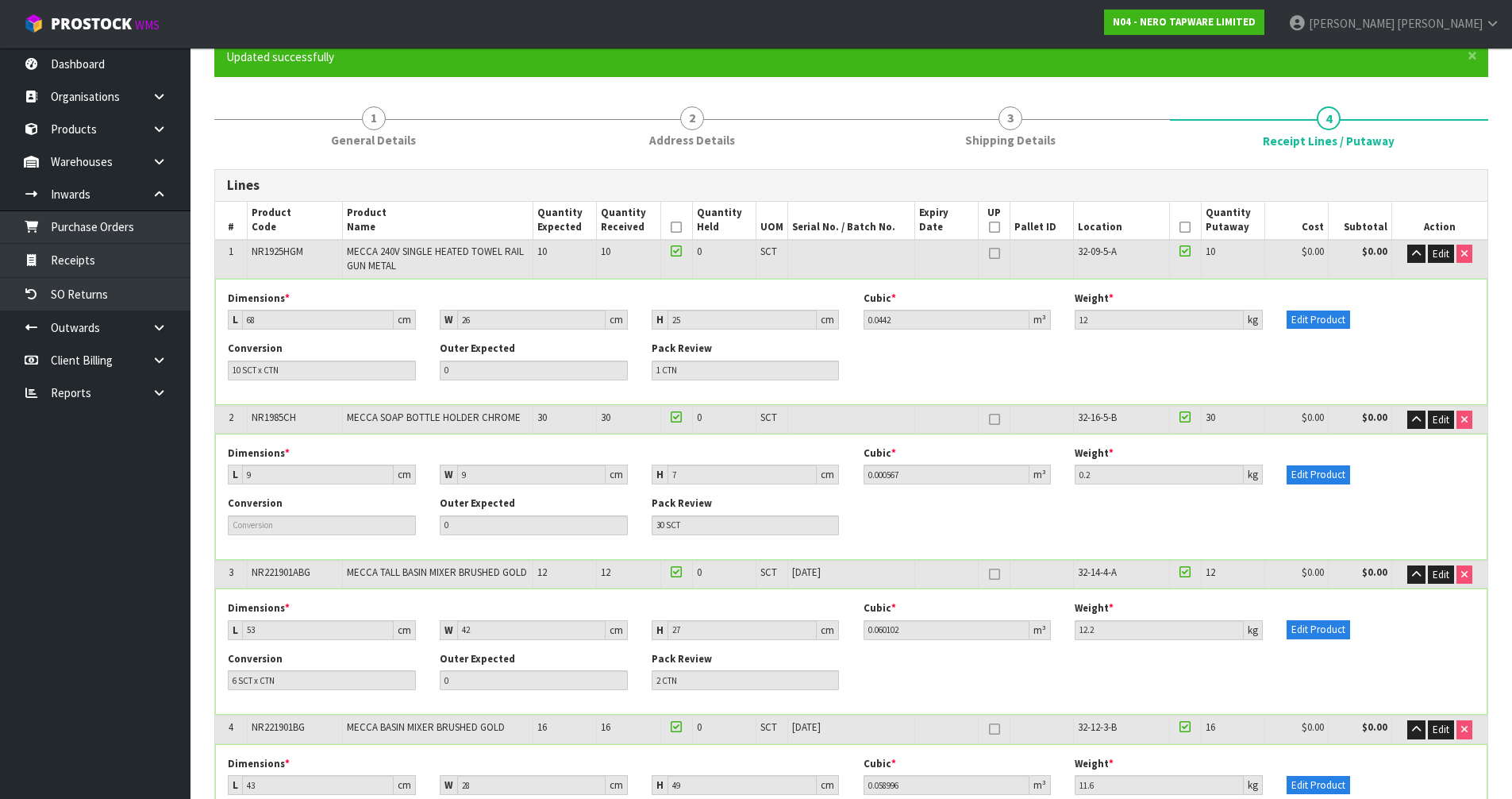
scroll to position [145, 0]
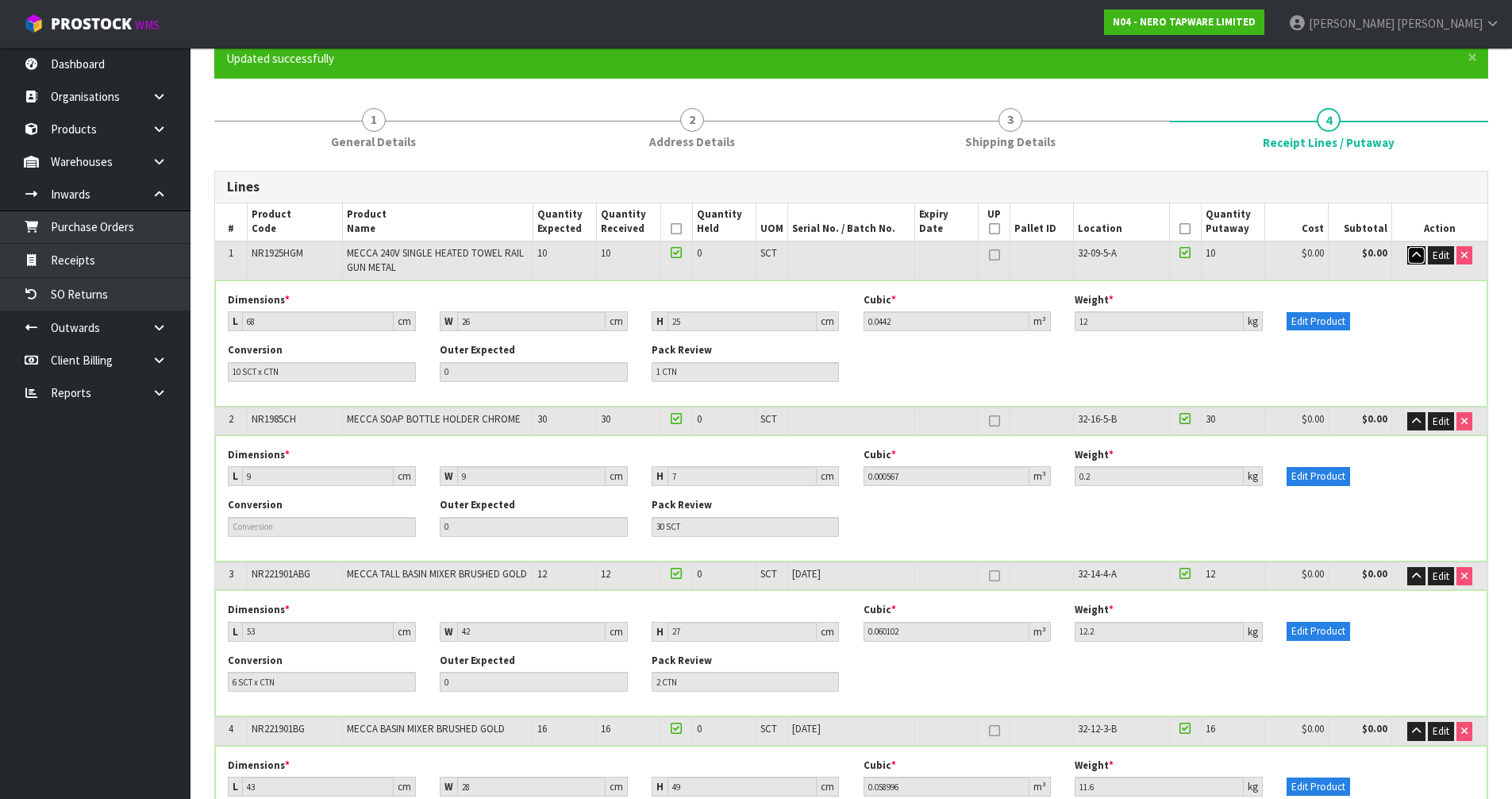
click at [1420, 250] on icon "button" at bounding box center [1416, 255] width 8 height 10
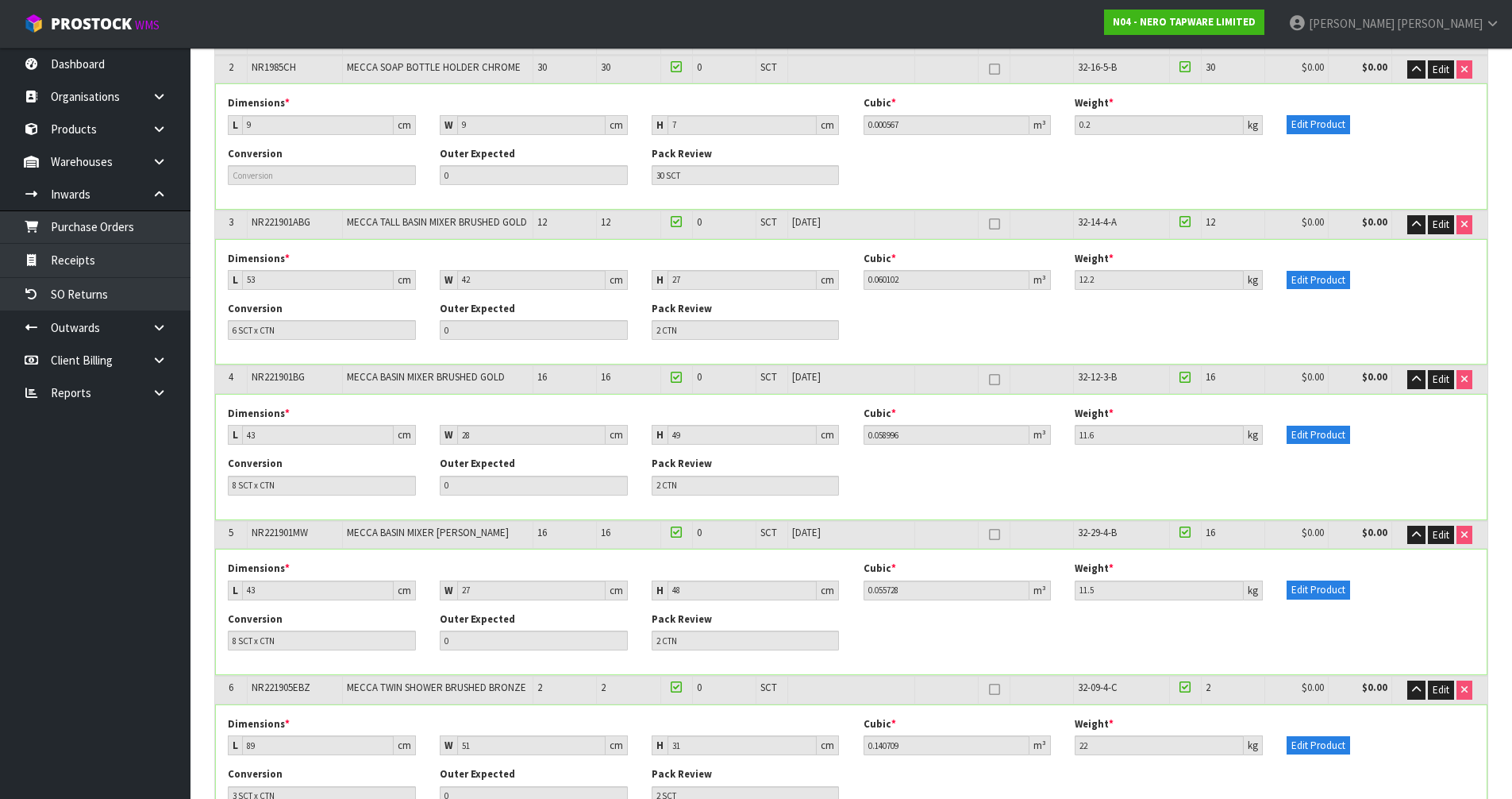
scroll to position [382, 0]
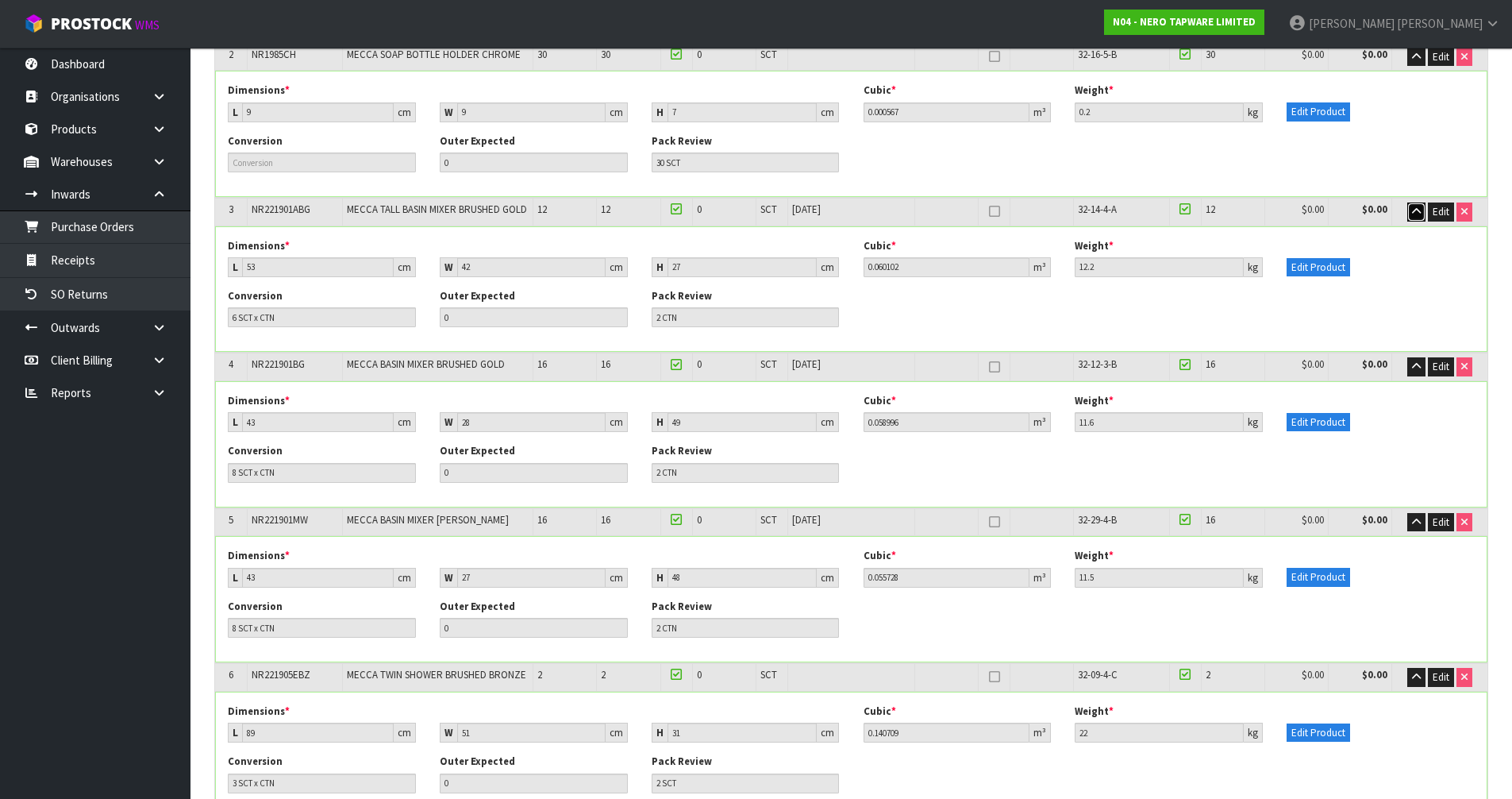
click at [1415, 207] on icon "button" at bounding box center [1416, 212] width 8 height 10
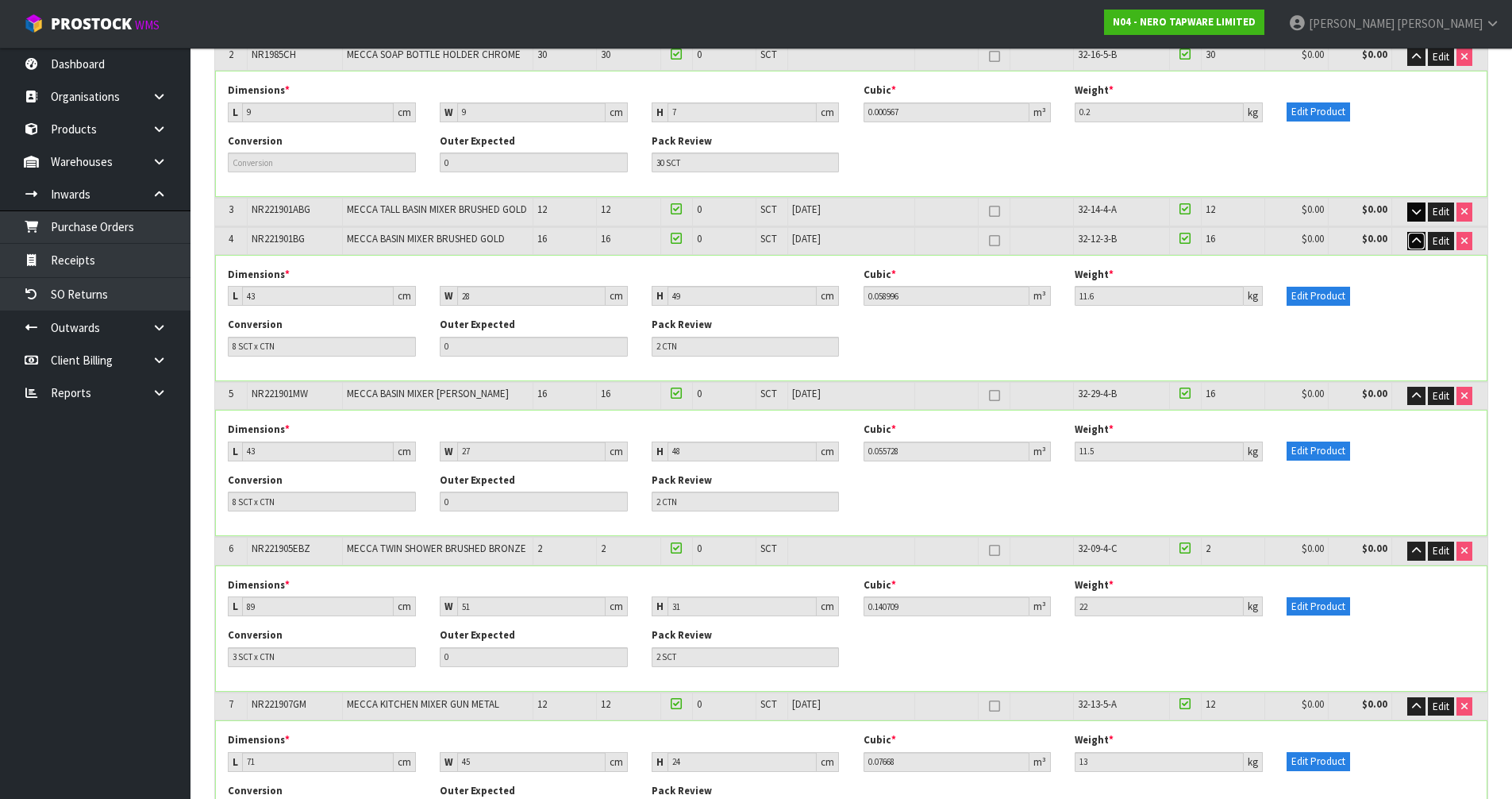
click at [1419, 236] on icon "button" at bounding box center [1416, 241] width 8 height 10
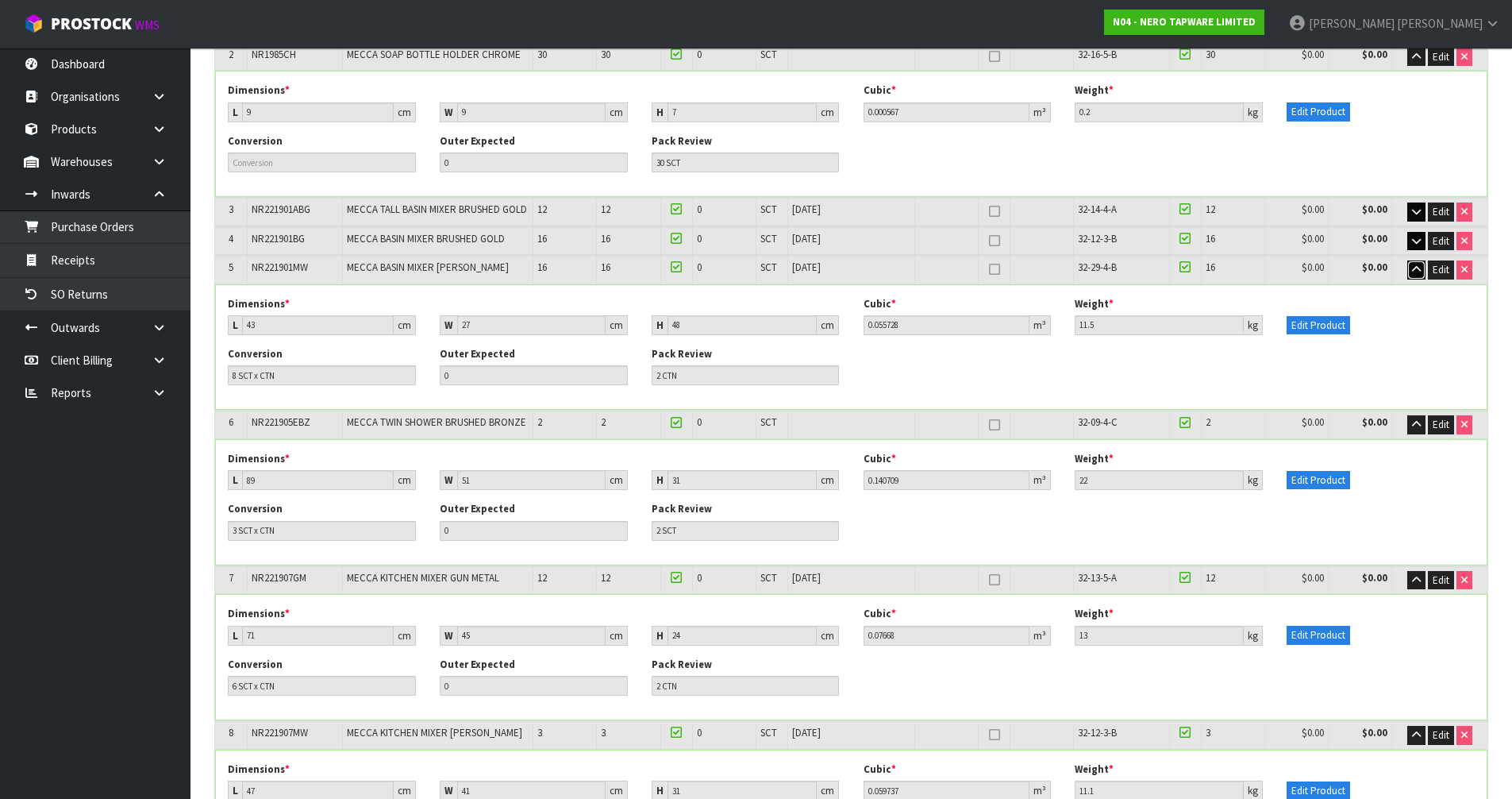
click at [1417, 265] on icon "button" at bounding box center [1416, 270] width 8 height 10
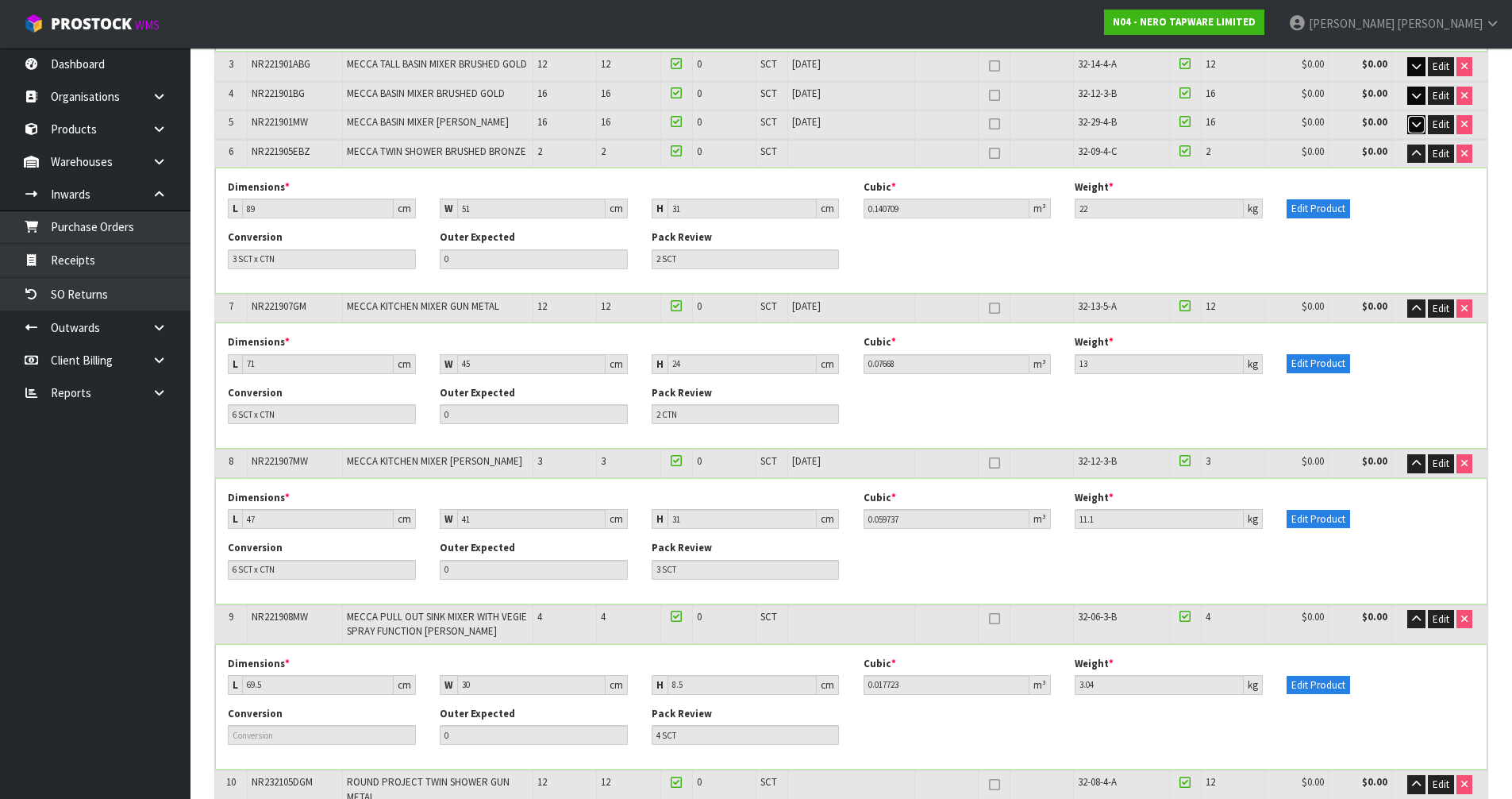
scroll to position [541, 0]
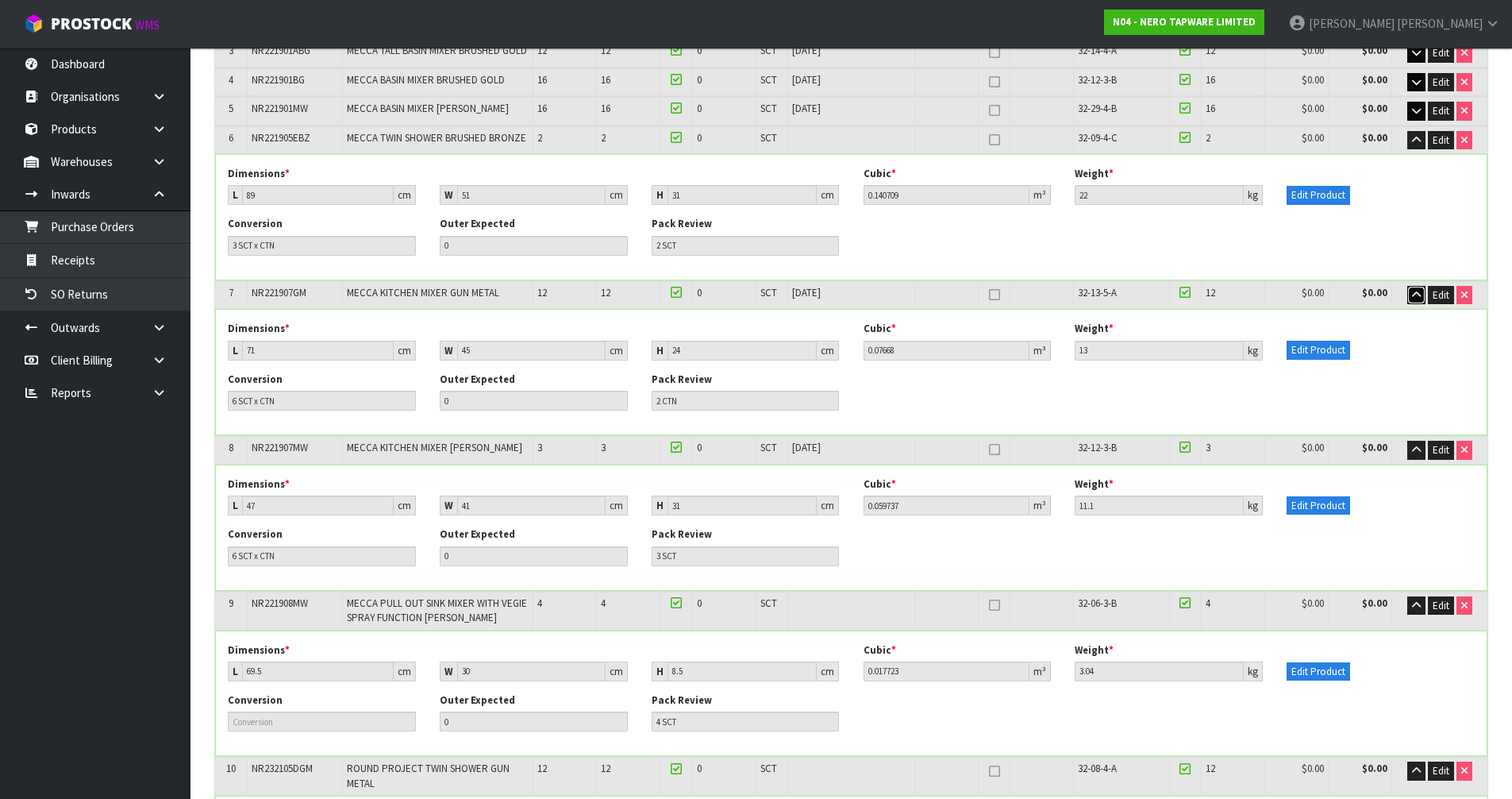
click at [1420, 296] on icon "button" at bounding box center [1416, 295] width 8 height 10
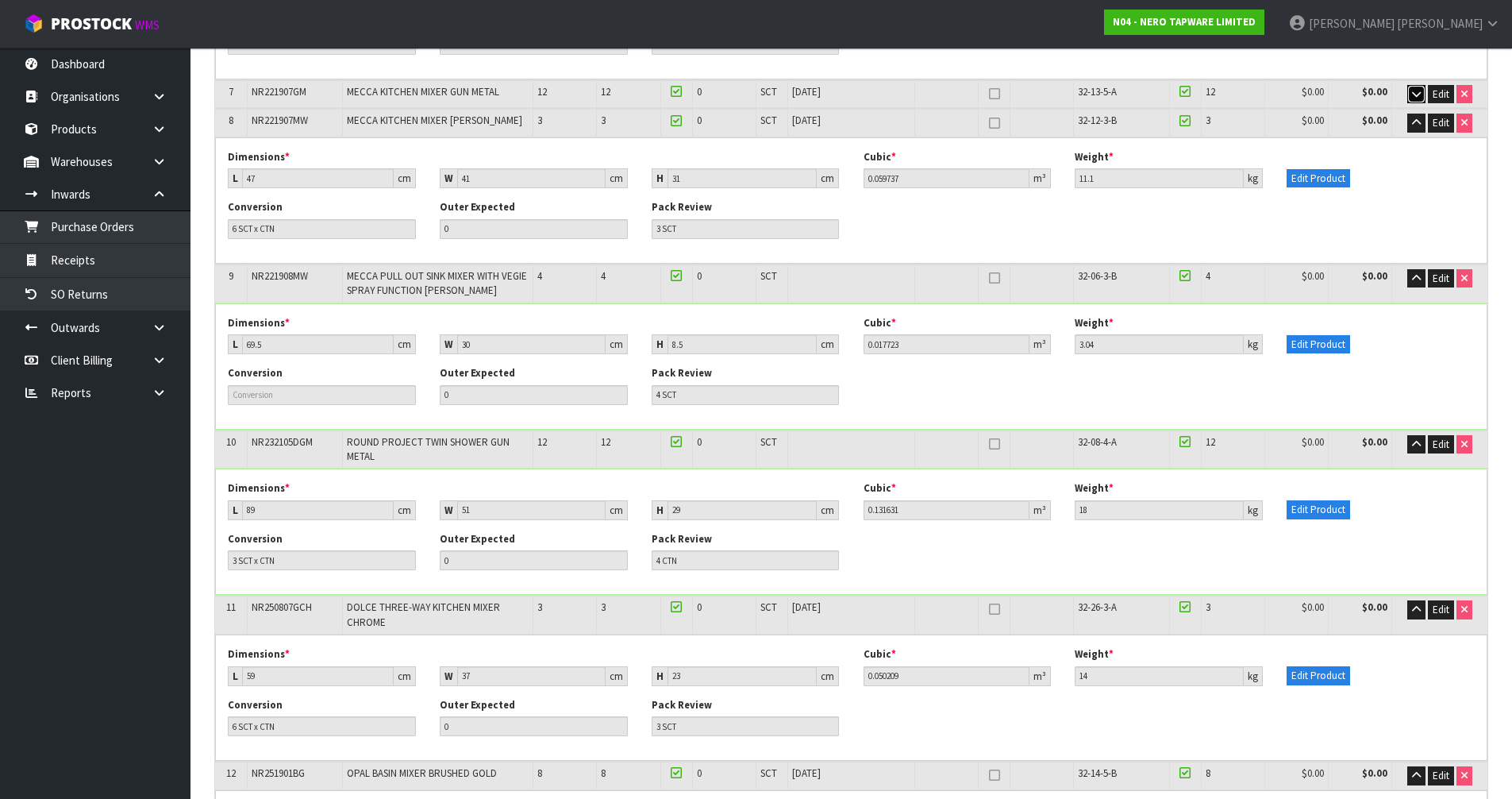
scroll to position [780, 0]
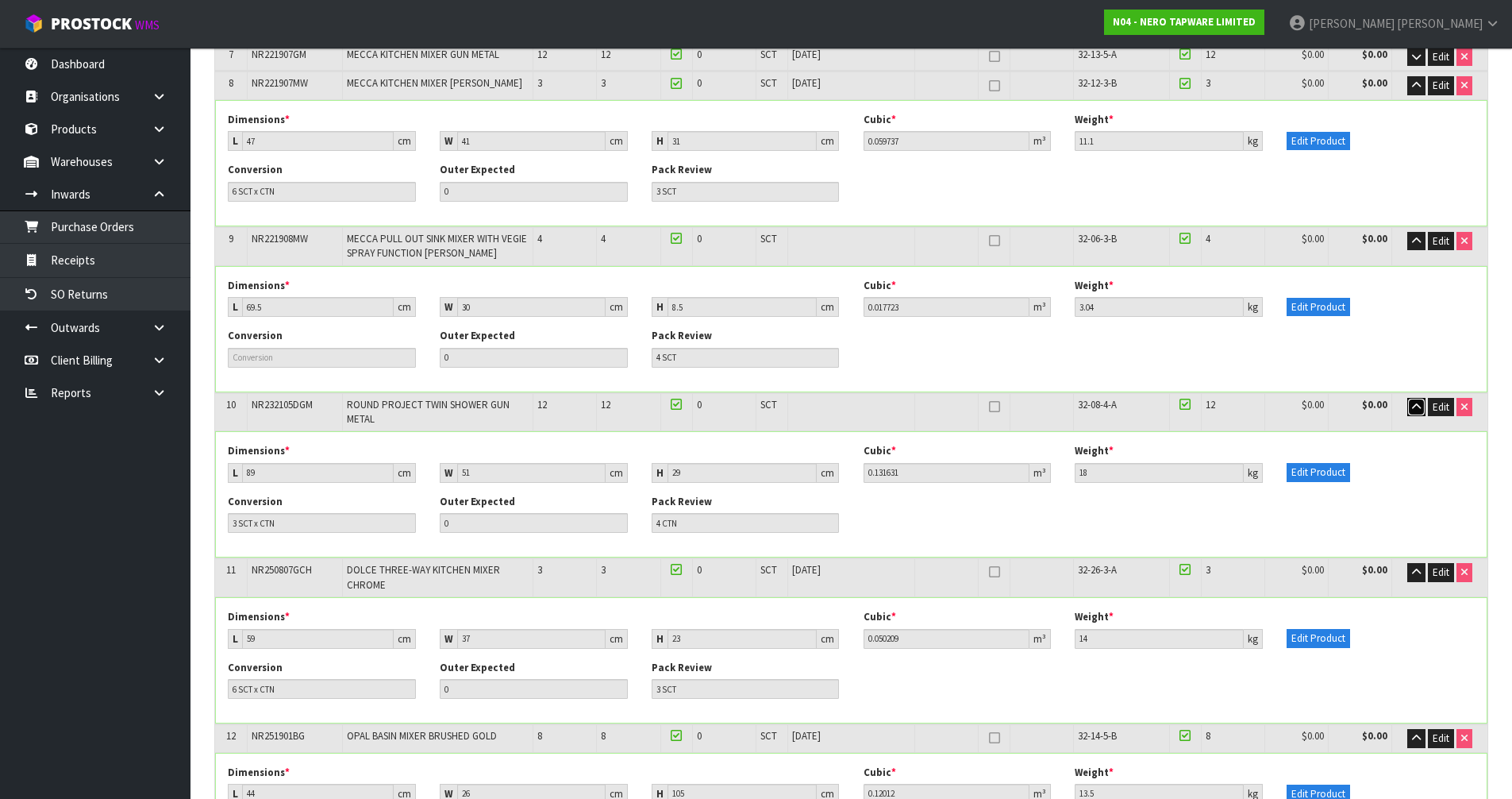
click at [1420, 406] on icon "button" at bounding box center [1416, 407] width 8 height 10
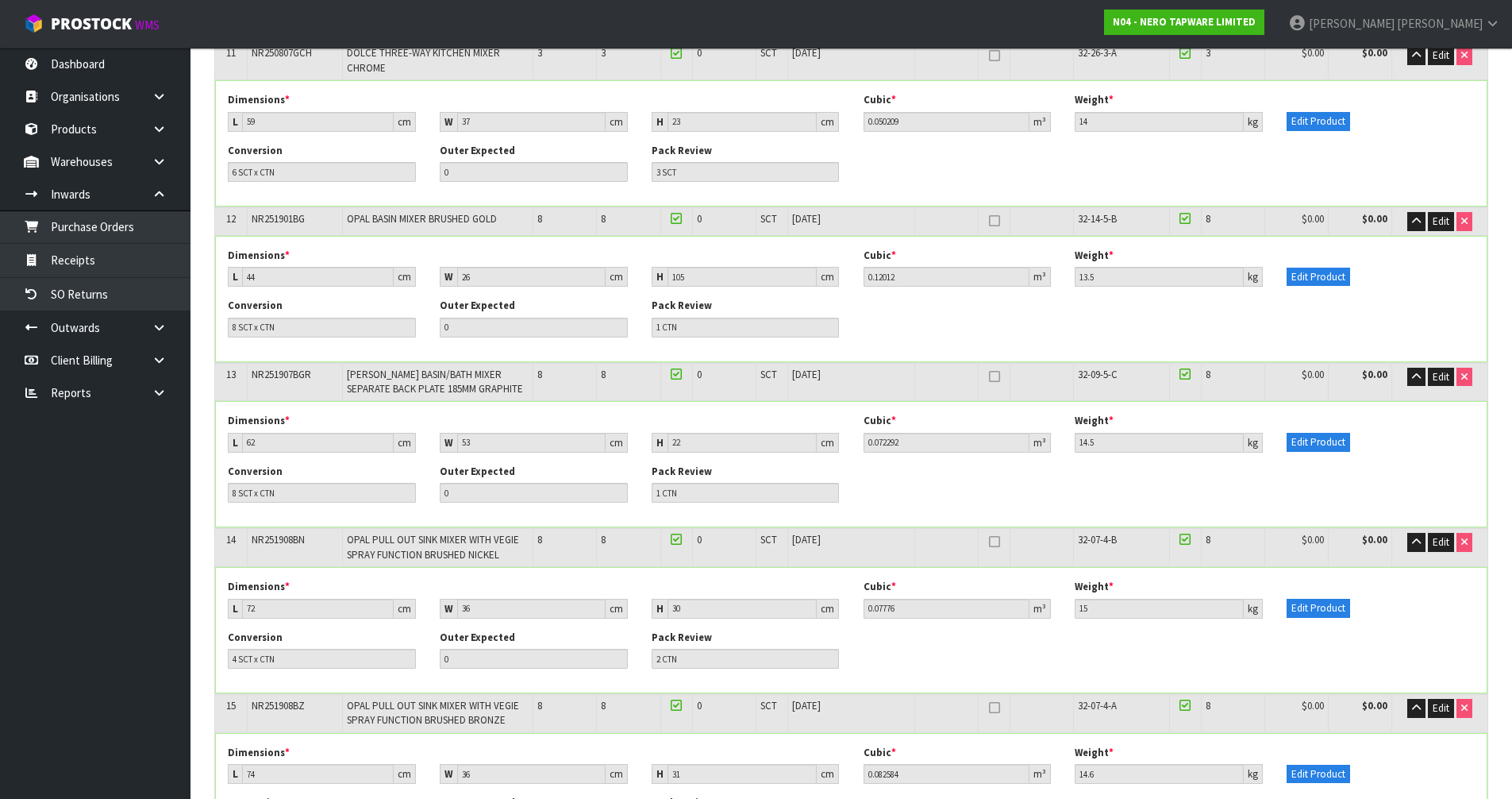
scroll to position [1176, 0]
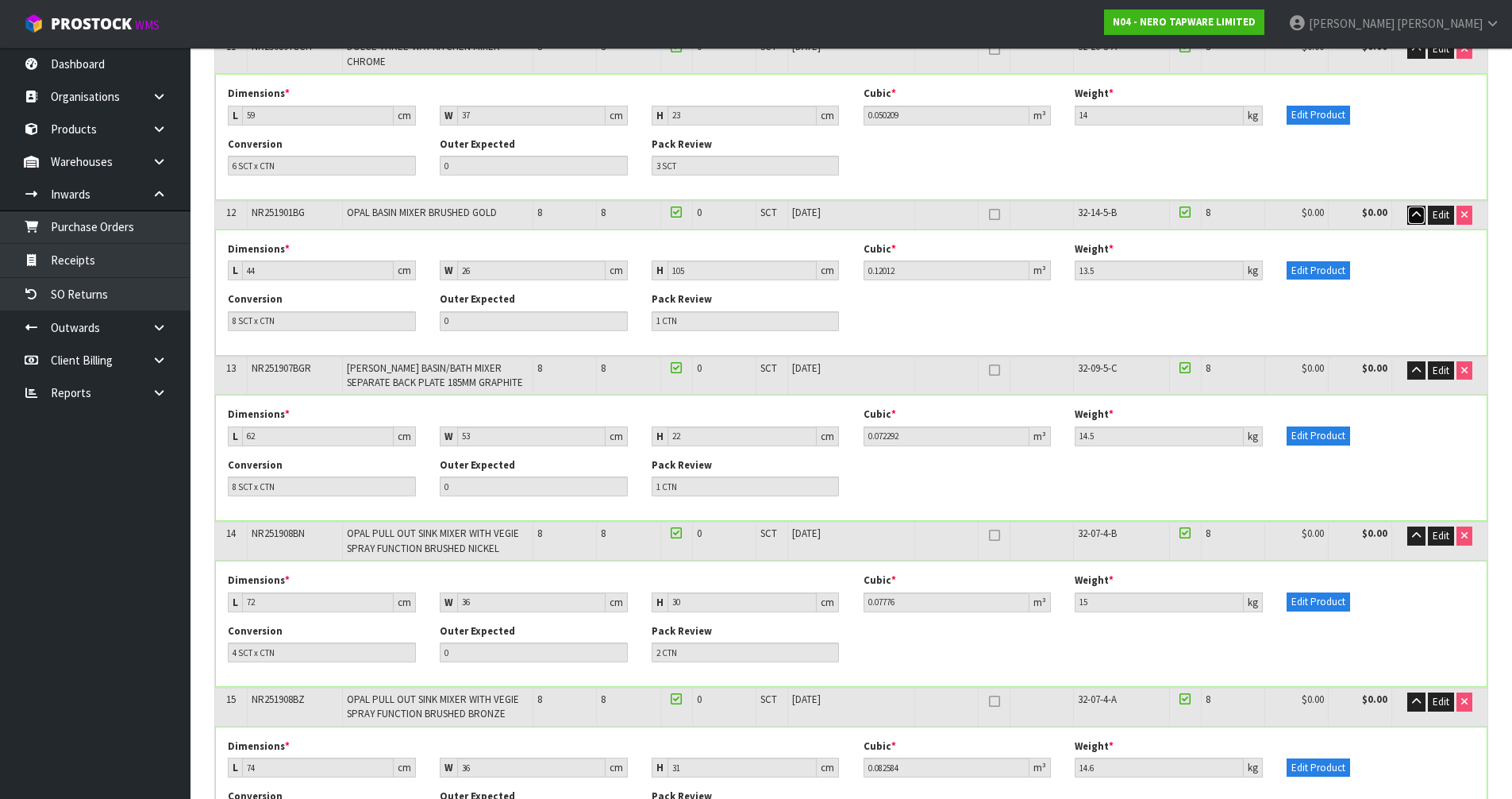
click at [1416, 215] on icon "button" at bounding box center [1416, 214] width 8 height 10
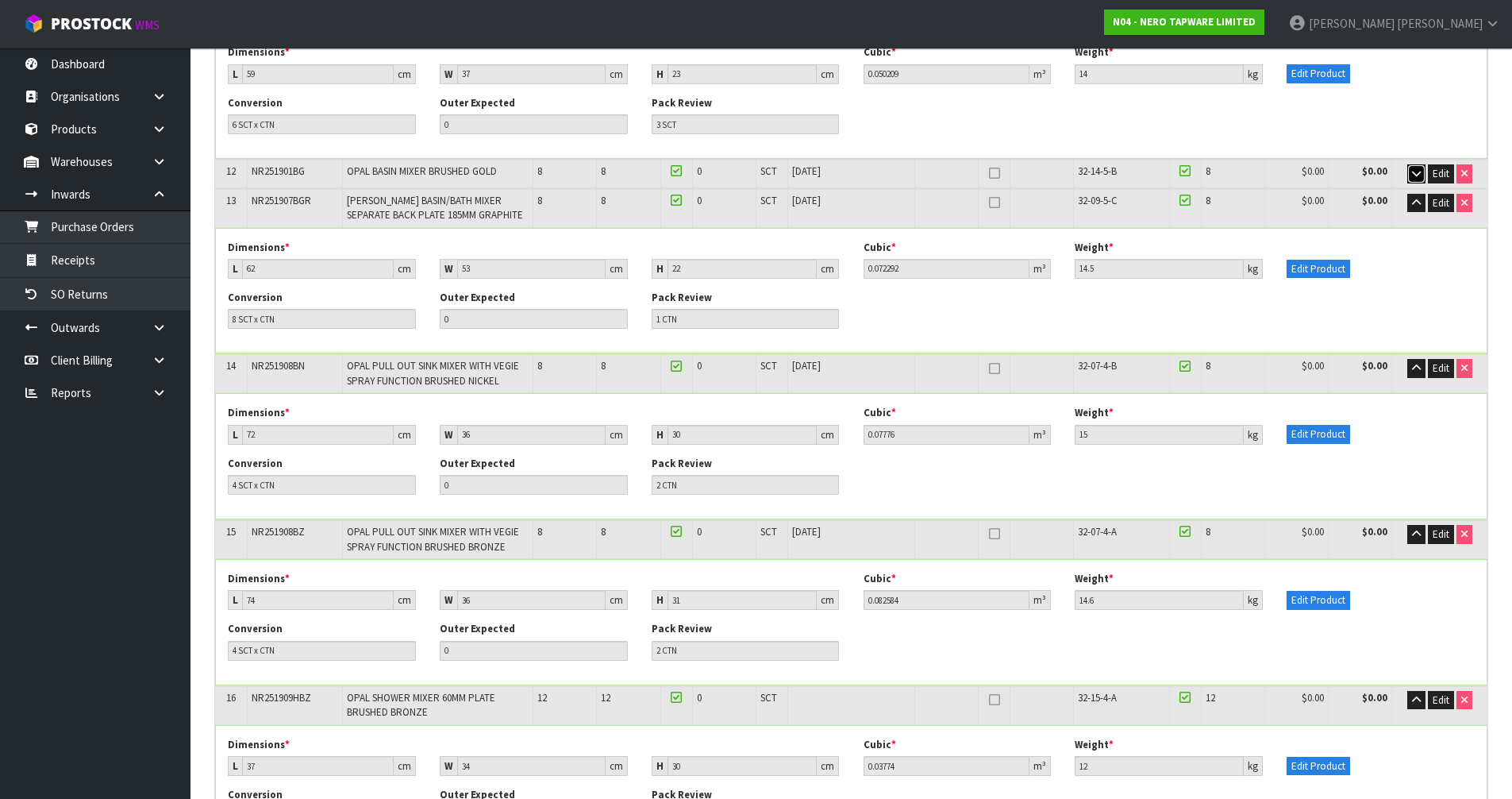
scroll to position [1256, 0]
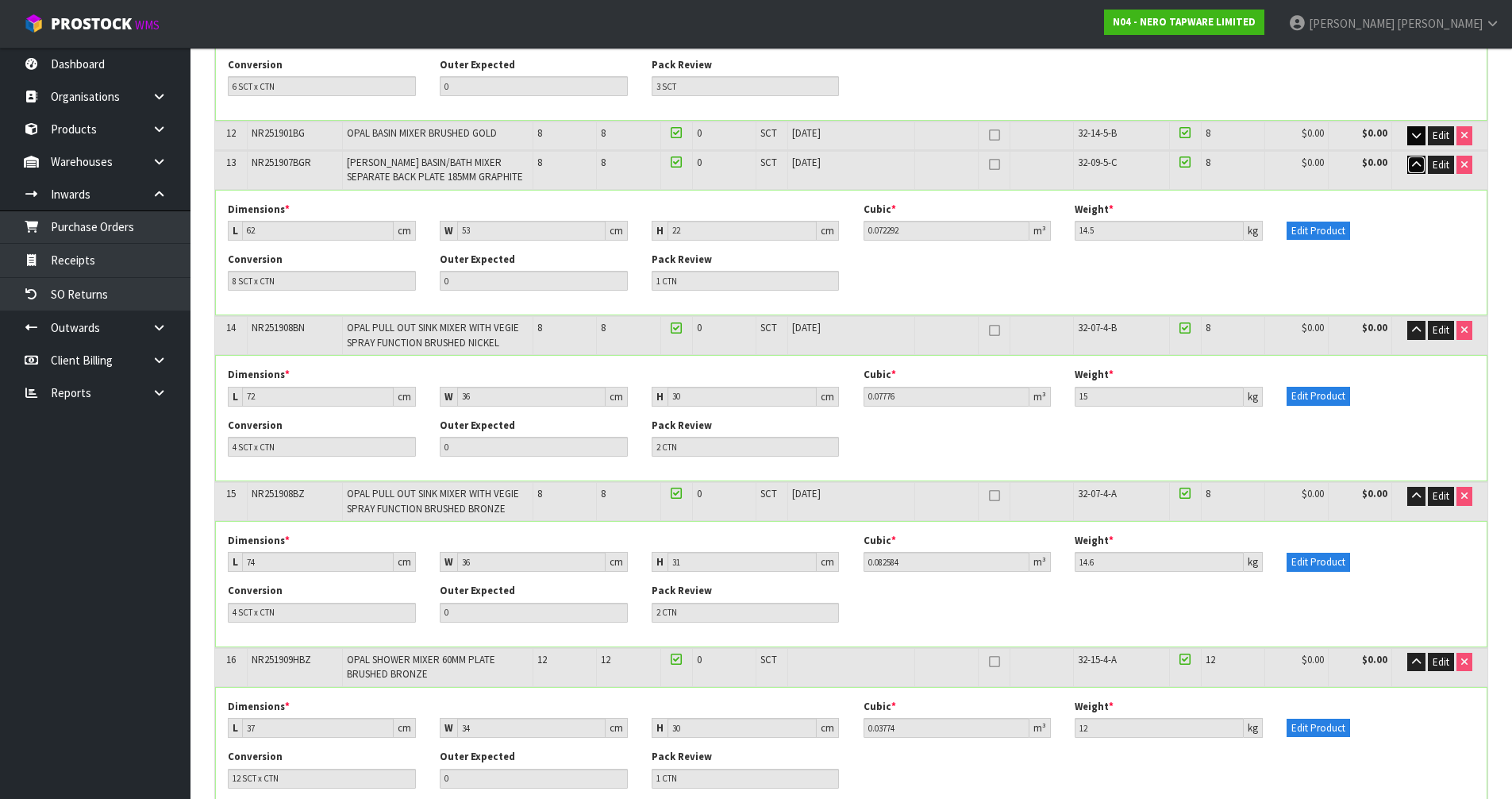
click at [1412, 160] on icon "button" at bounding box center [1416, 165] width 8 height 10
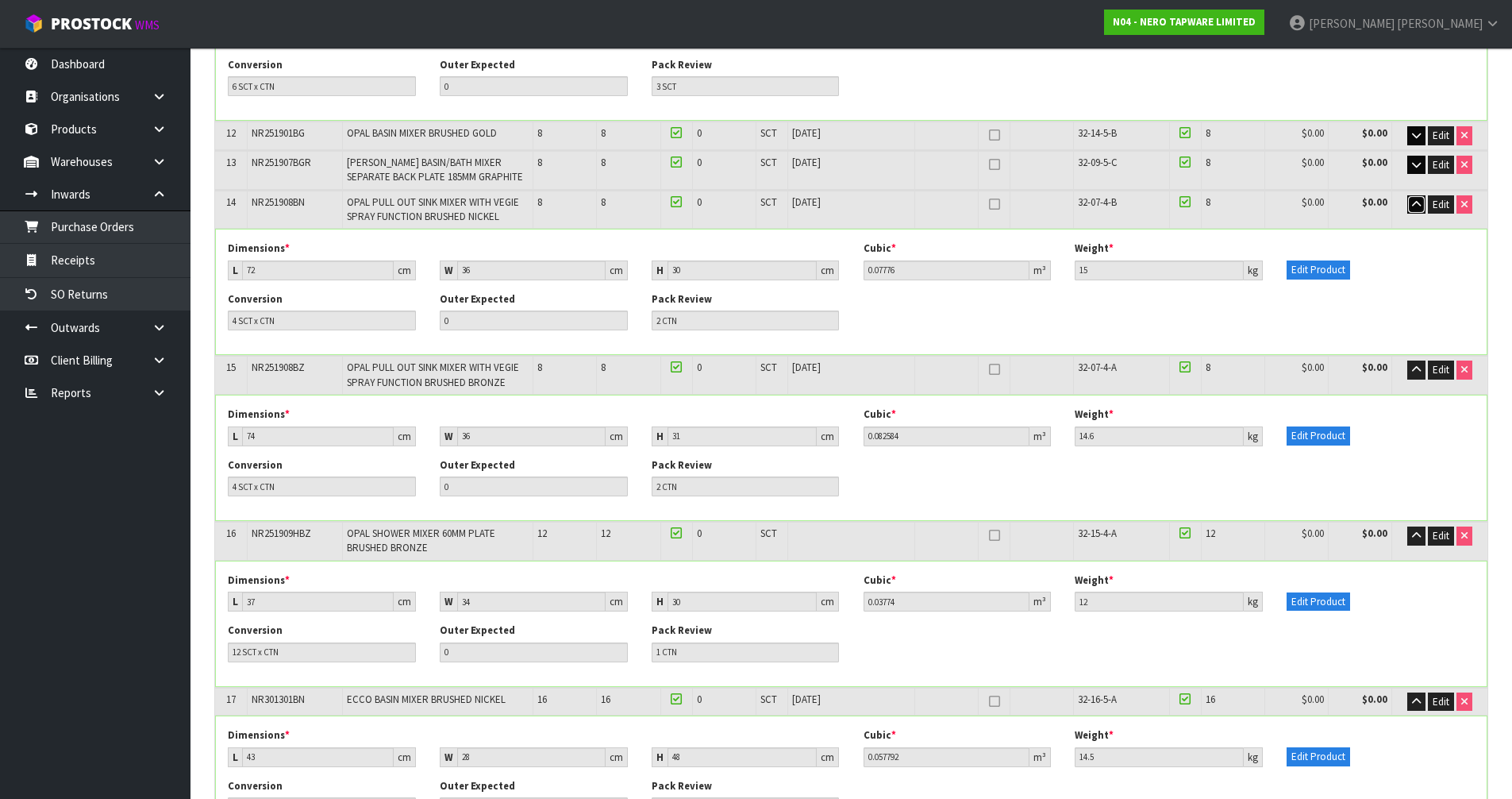
click at [1415, 202] on icon "button" at bounding box center [1416, 204] width 8 height 10
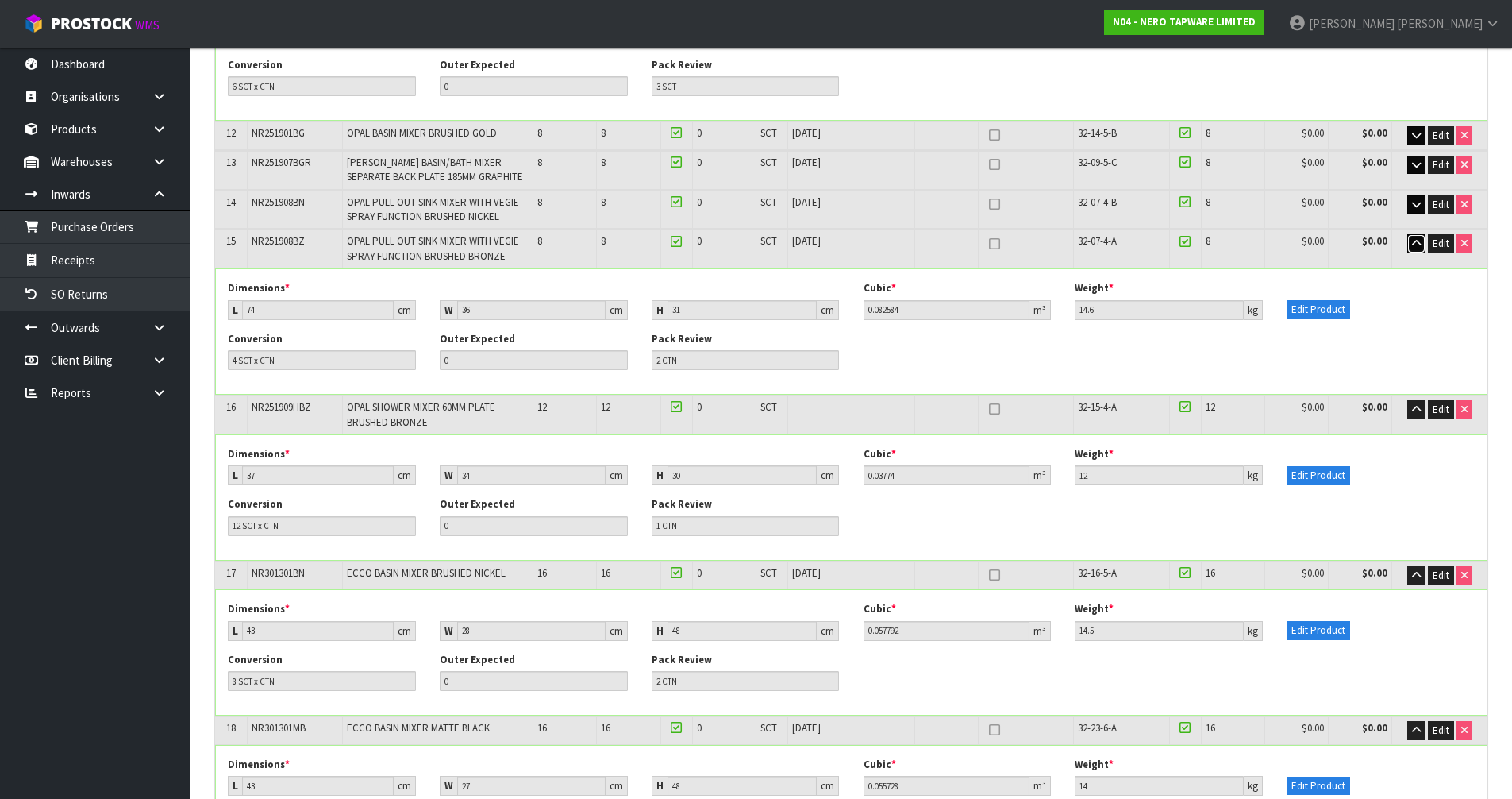
click at [1412, 244] on icon "button" at bounding box center [1416, 244] width 8 height 10
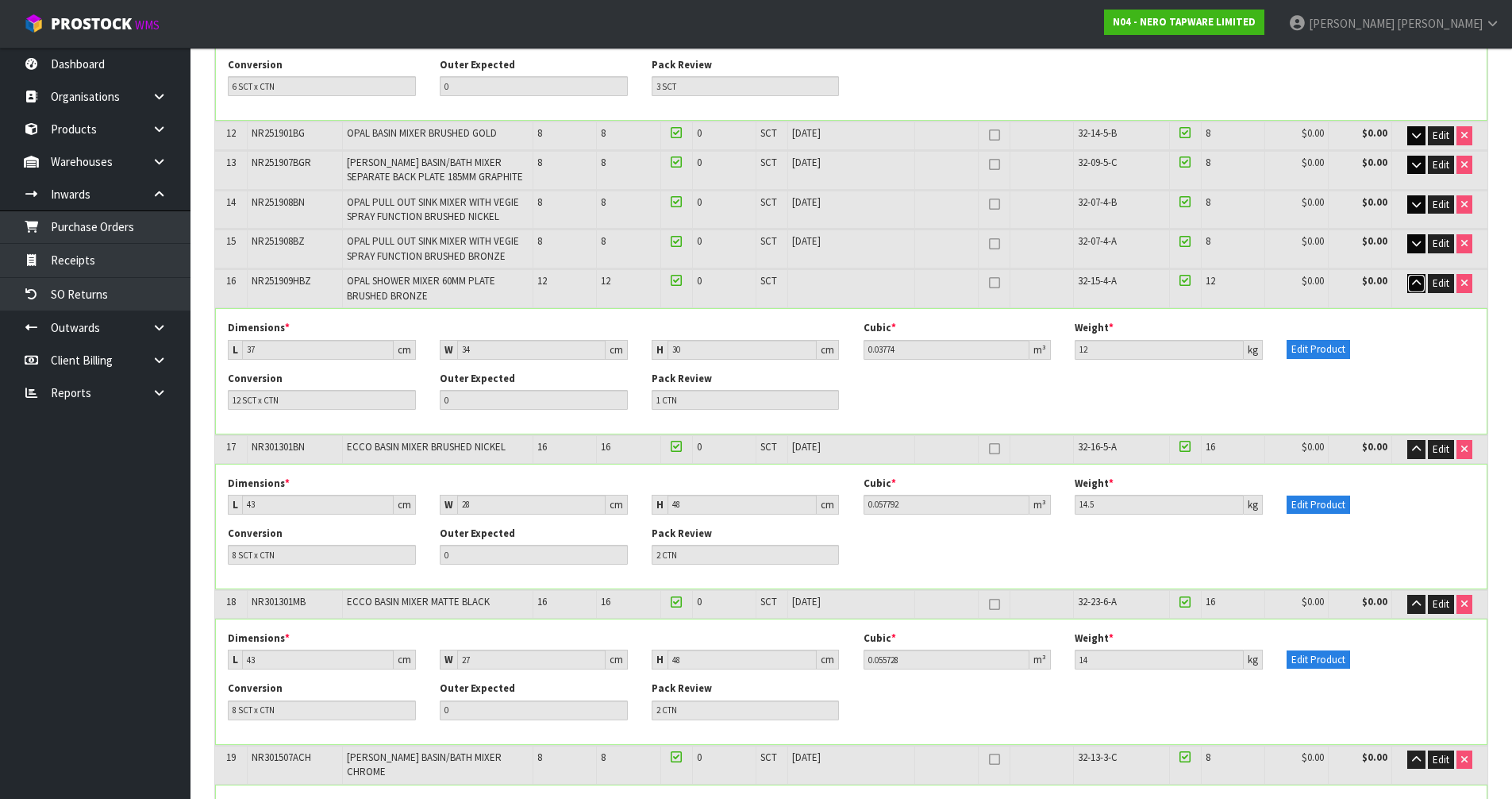
click at [1414, 281] on icon "button" at bounding box center [1416, 283] width 8 height 10
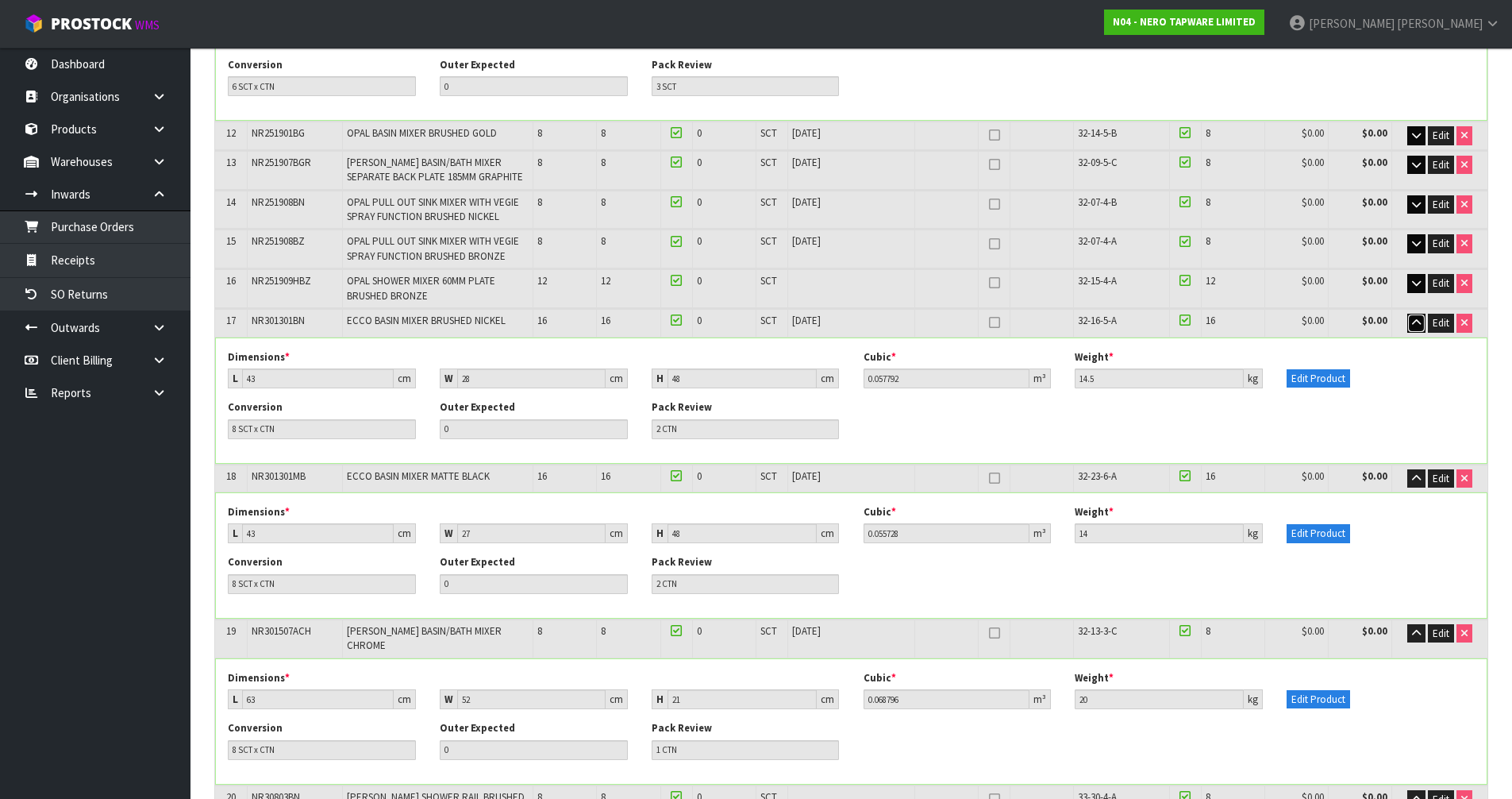
click at [1423, 321] on button "button" at bounding box center [1416, 323] width 18 height 19
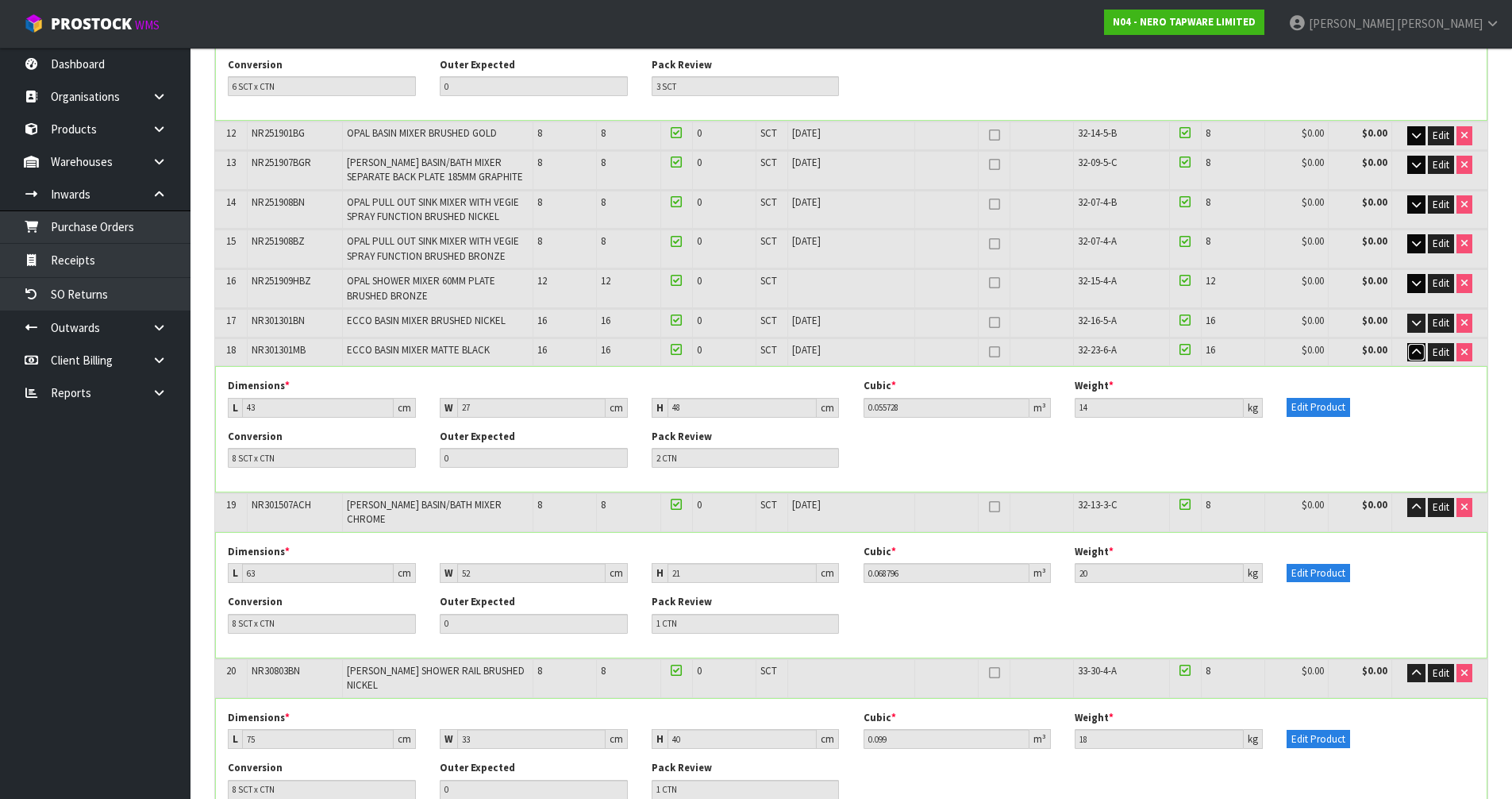
click at [1410, 349] on button "button" at bounding box center [1416, 352] width 18 height 19
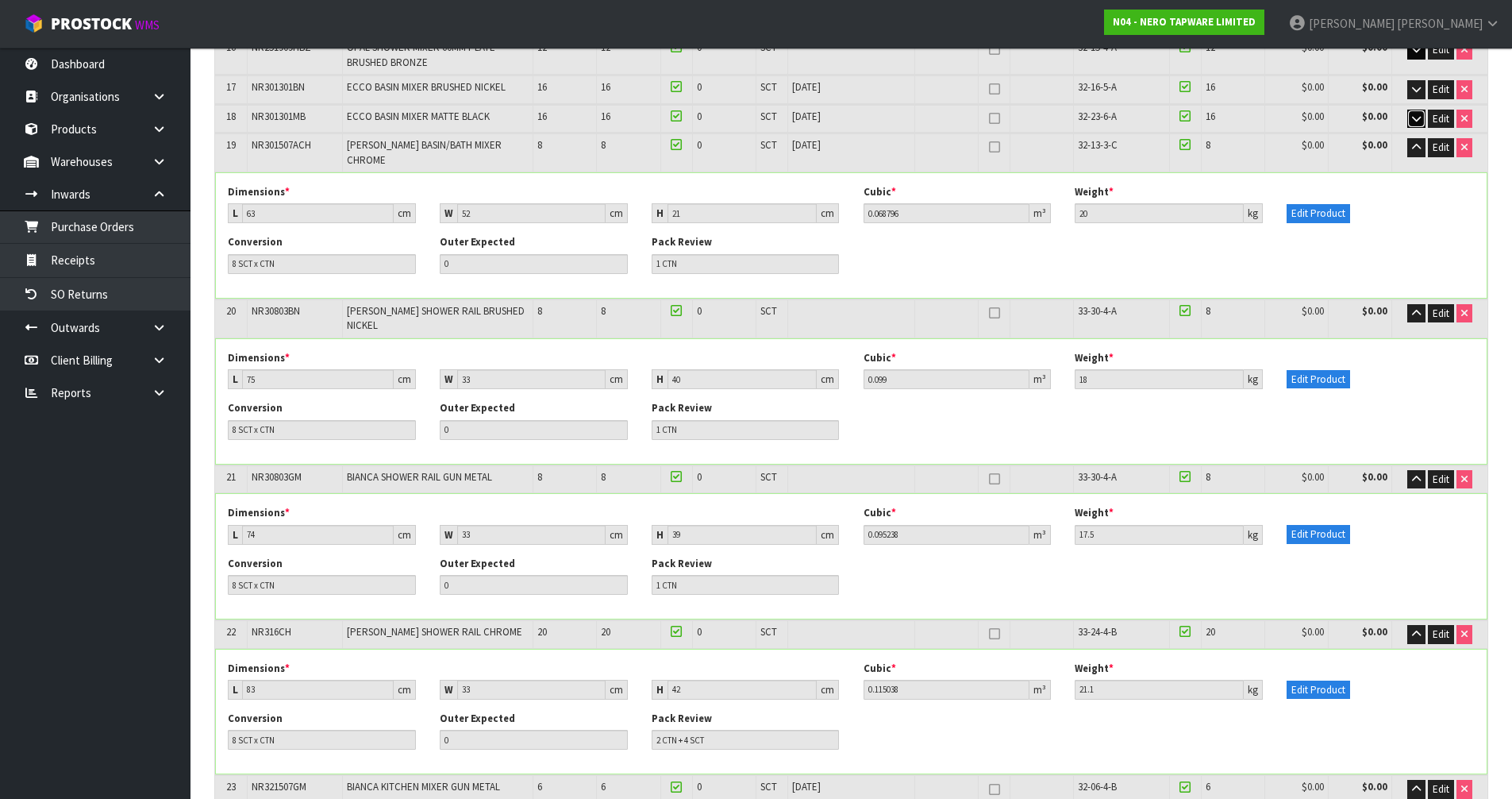
scroll to position [1495, 0]
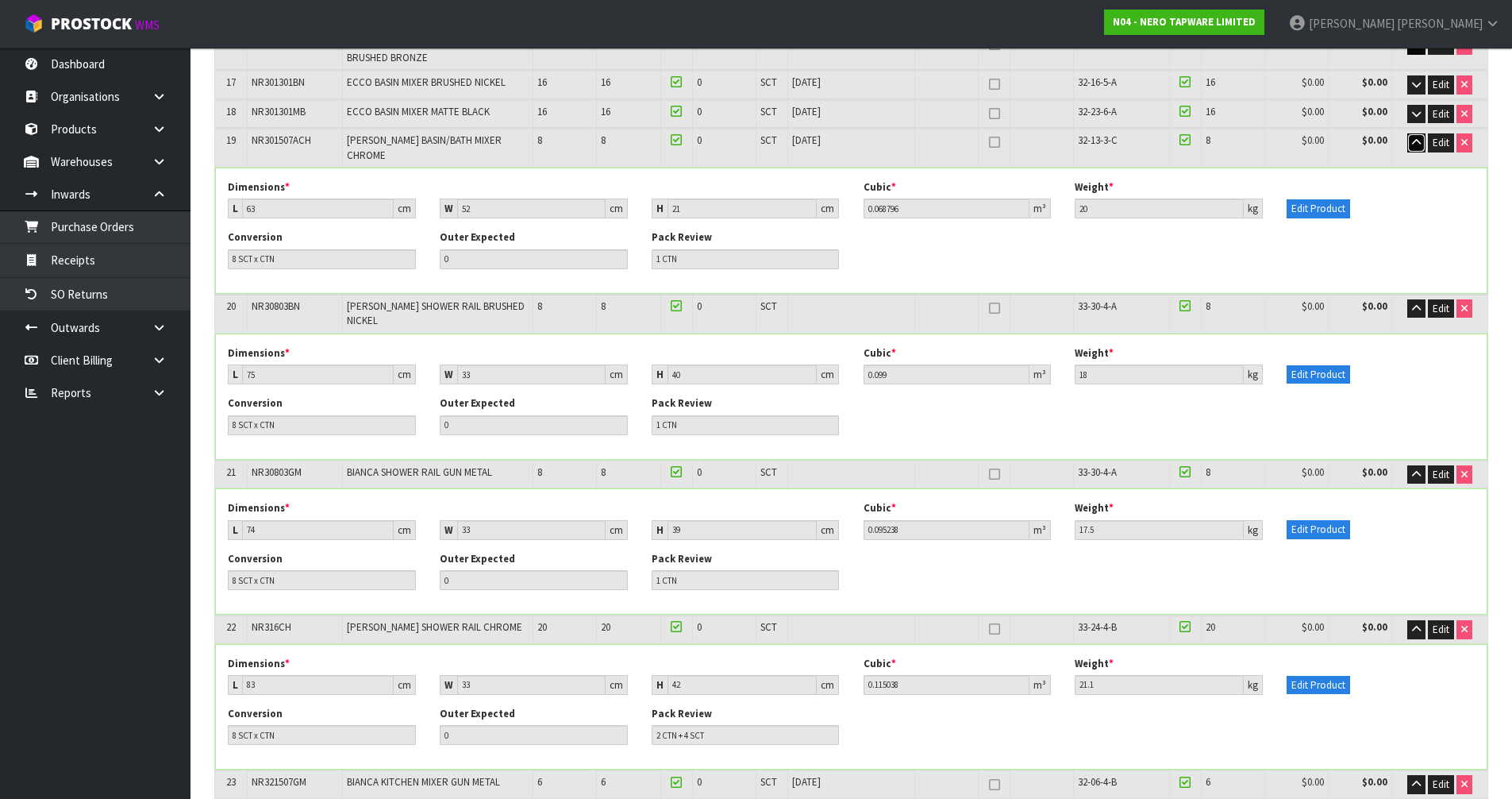
click at [1412, 139] on icon "button" at bounding box center [1416, 142] width 8 height 10
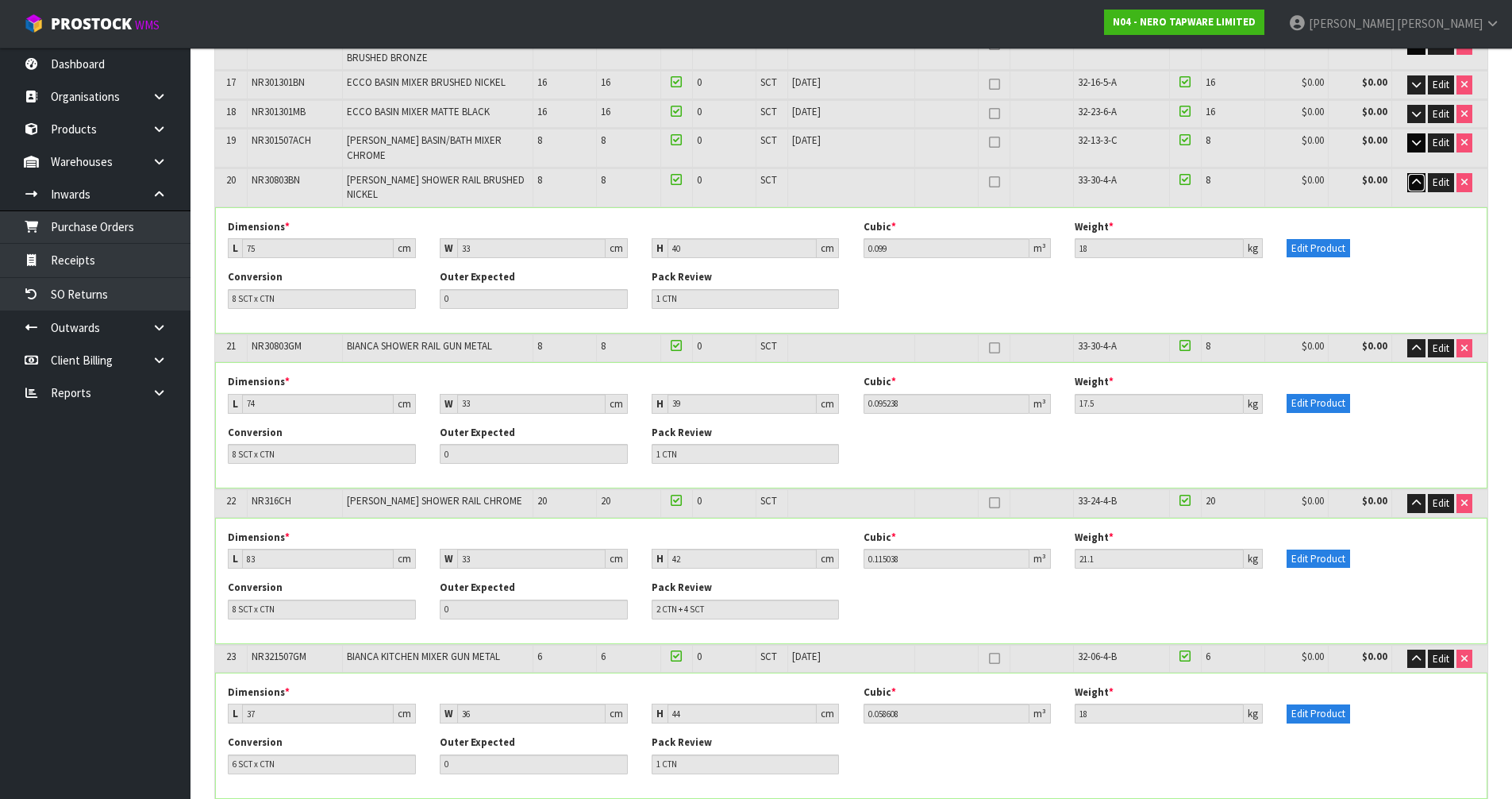
click at [1414, 177] on icon "button" at bounding box center [1416, 182] width 8 height 10
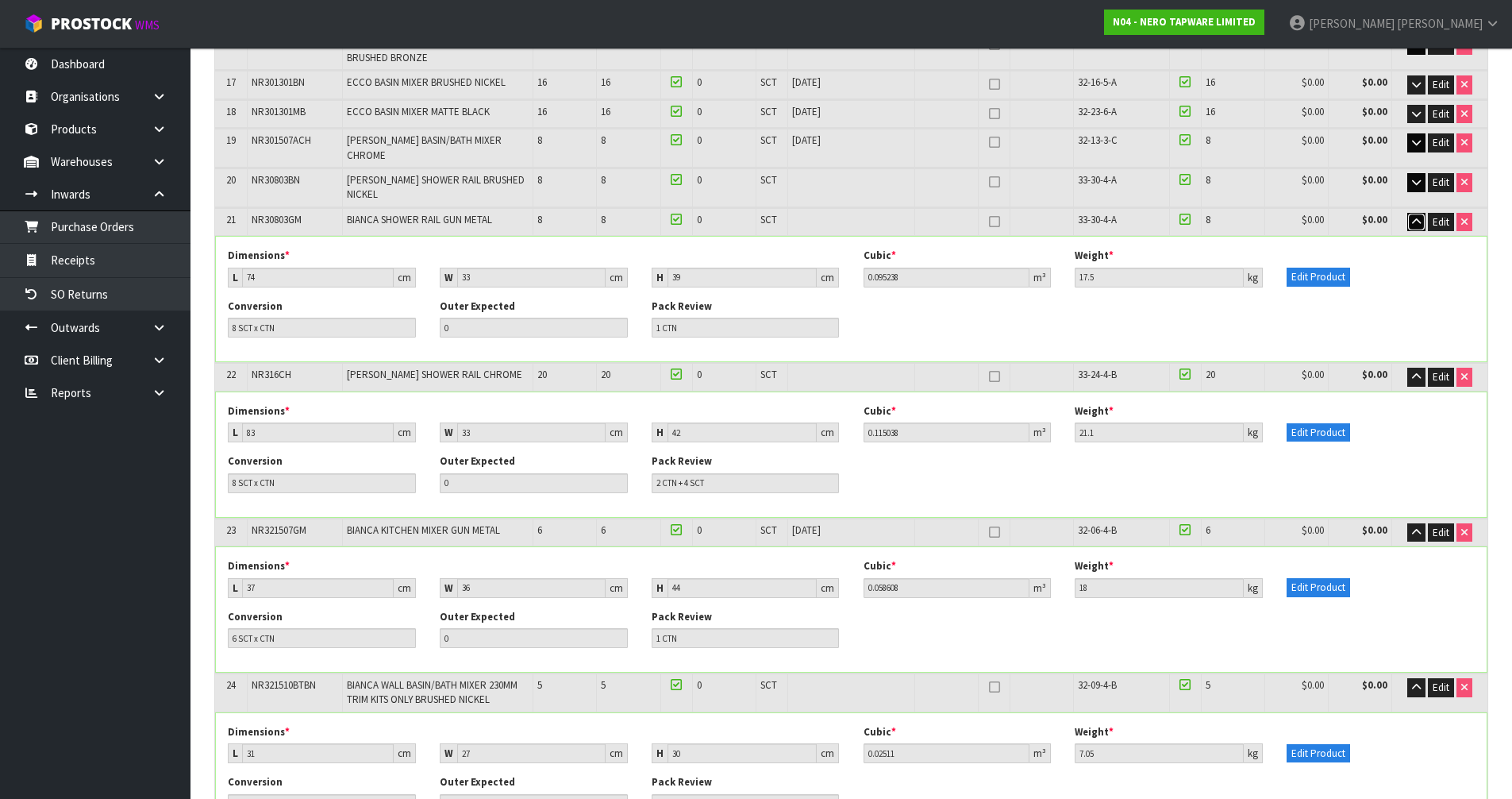
click at [1414, 217] on icon "button" at bounding box center [1416, 222] width 8 height 10
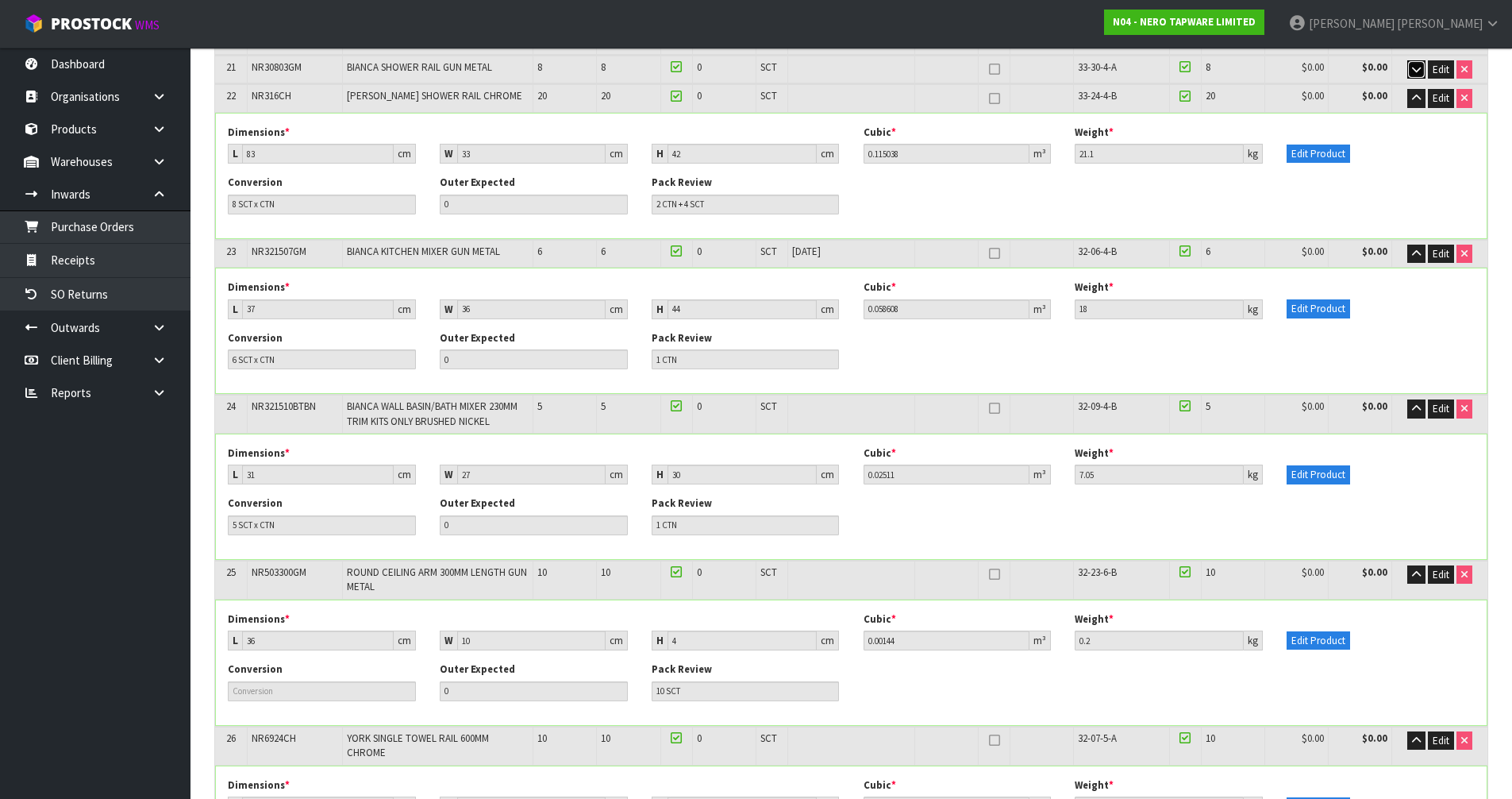
scroll to position [1653, 0]
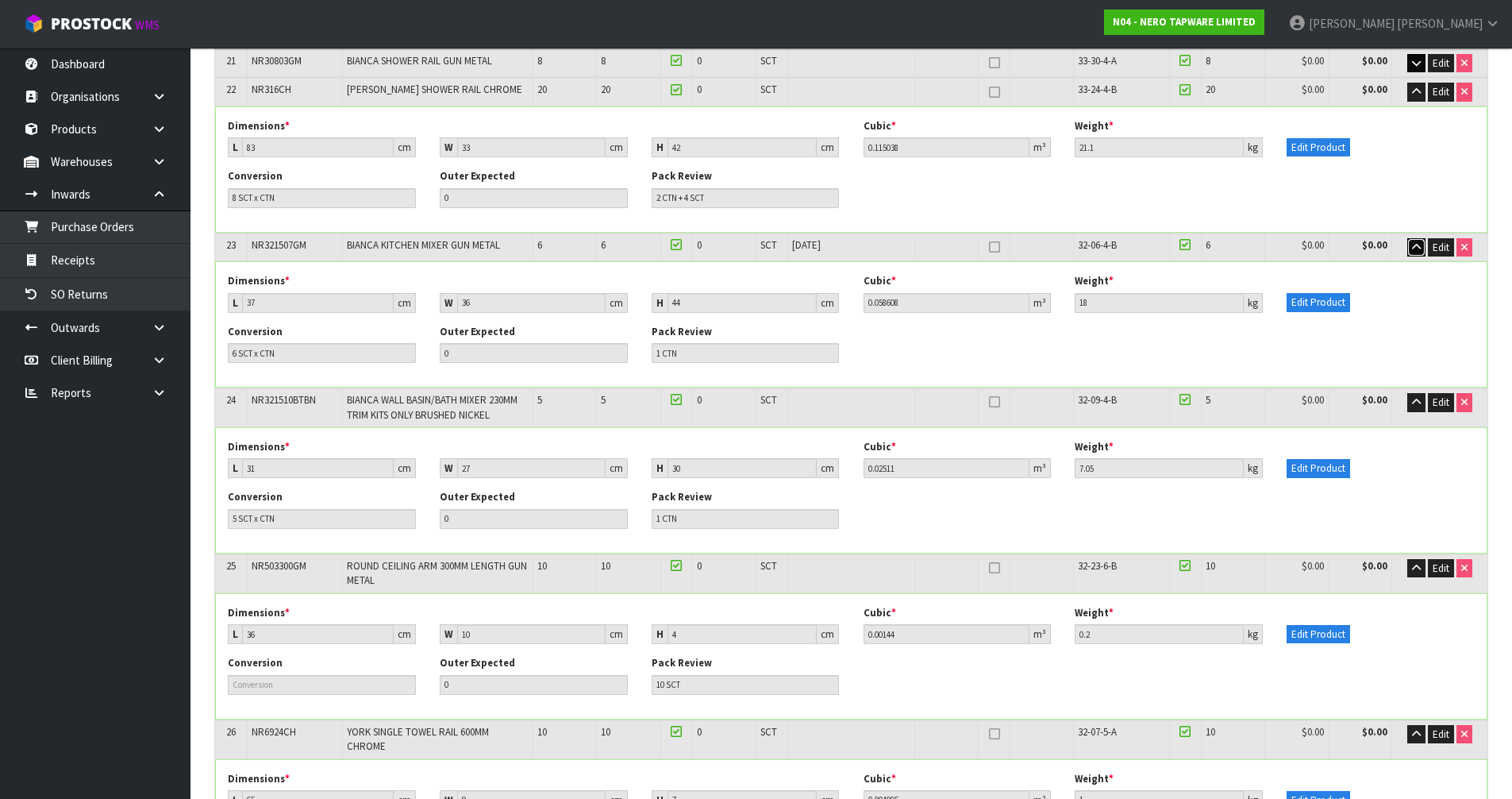
click at [1415, 242] on icon "button" at bounding box center [1416, 247] width 8 height 10
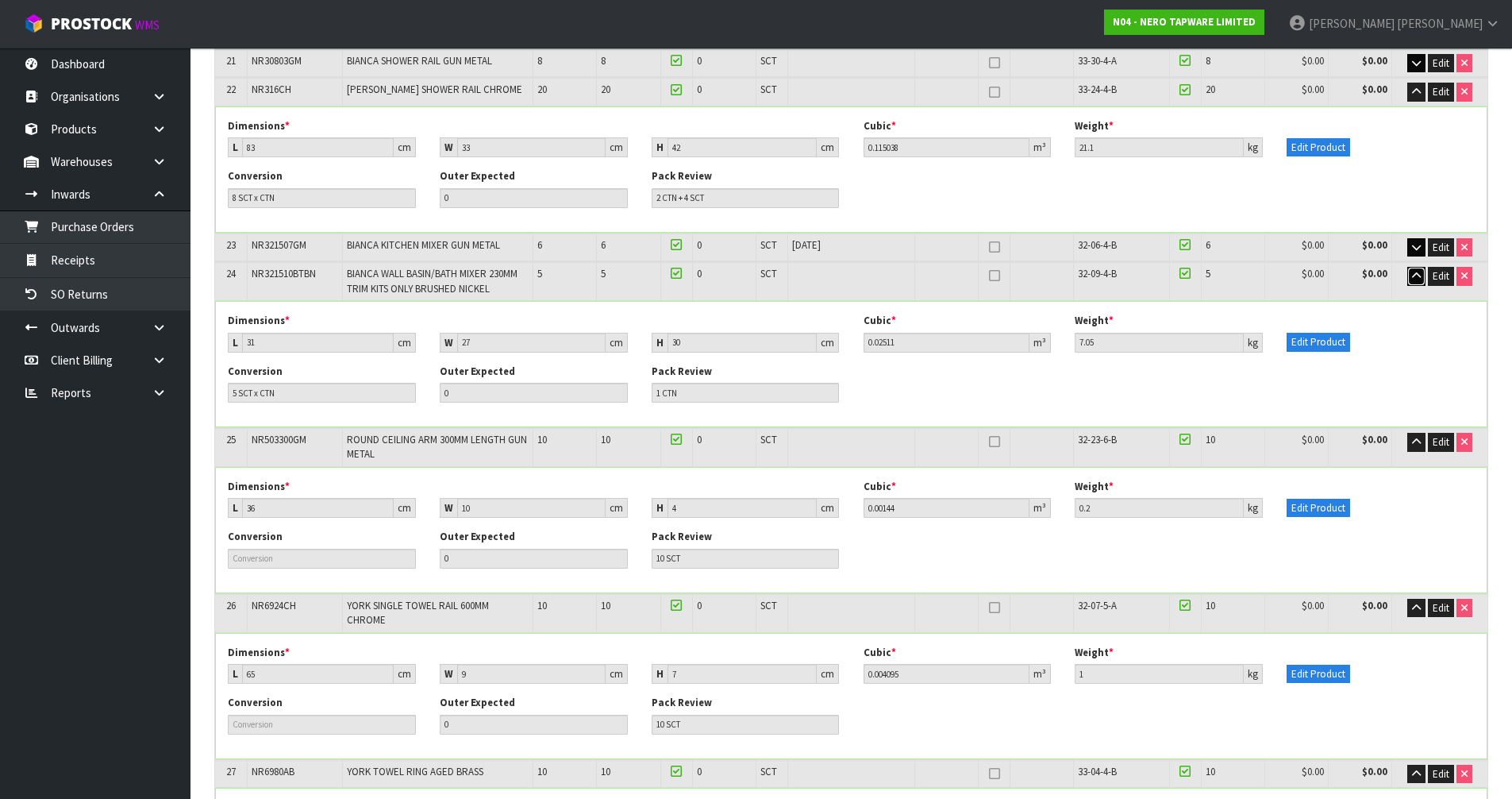
click at [1412, 271] on icon "button" at bounding box center [1416, 276] width 8 height 10
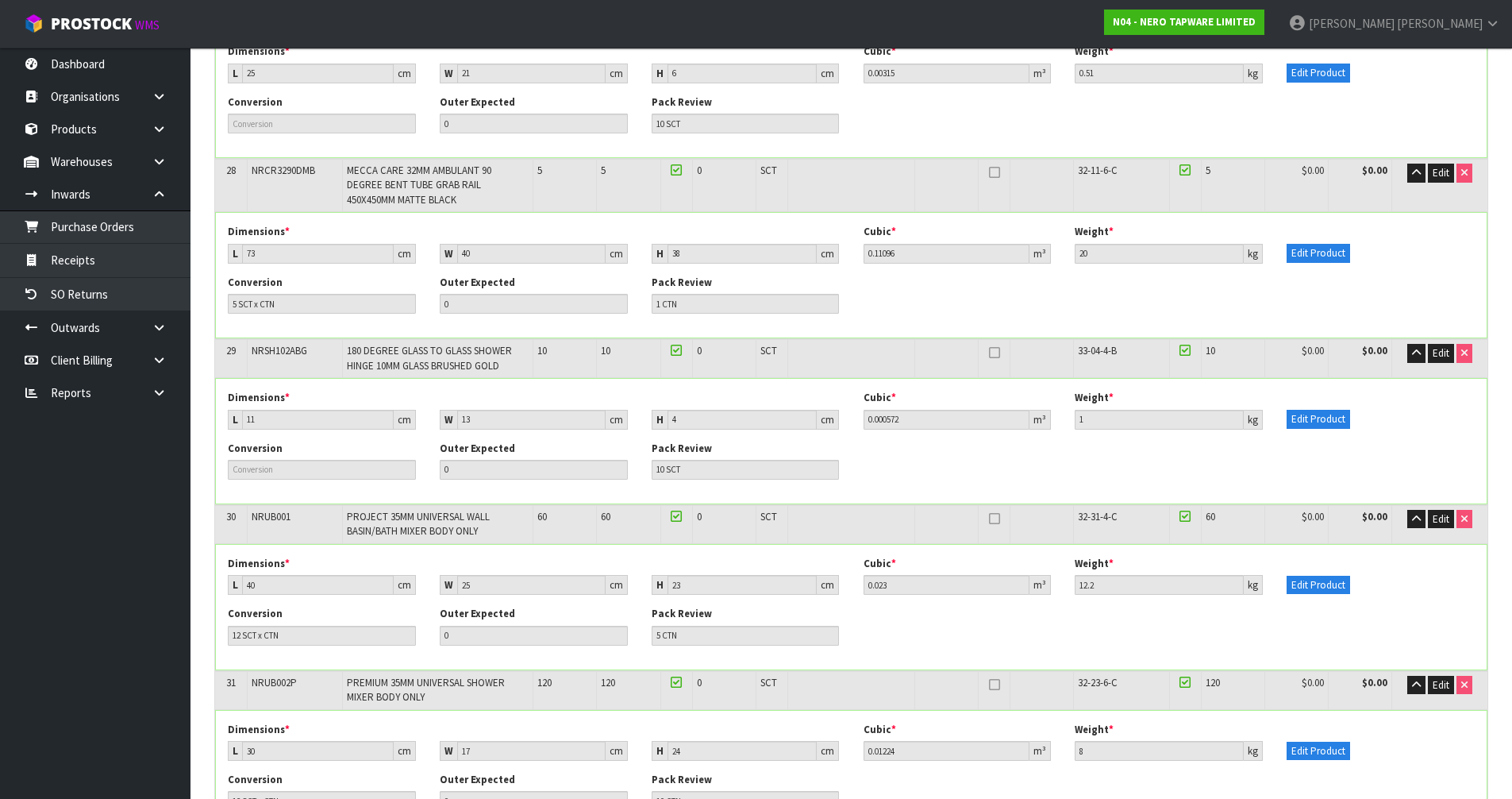
scroll to position [2289, 0]
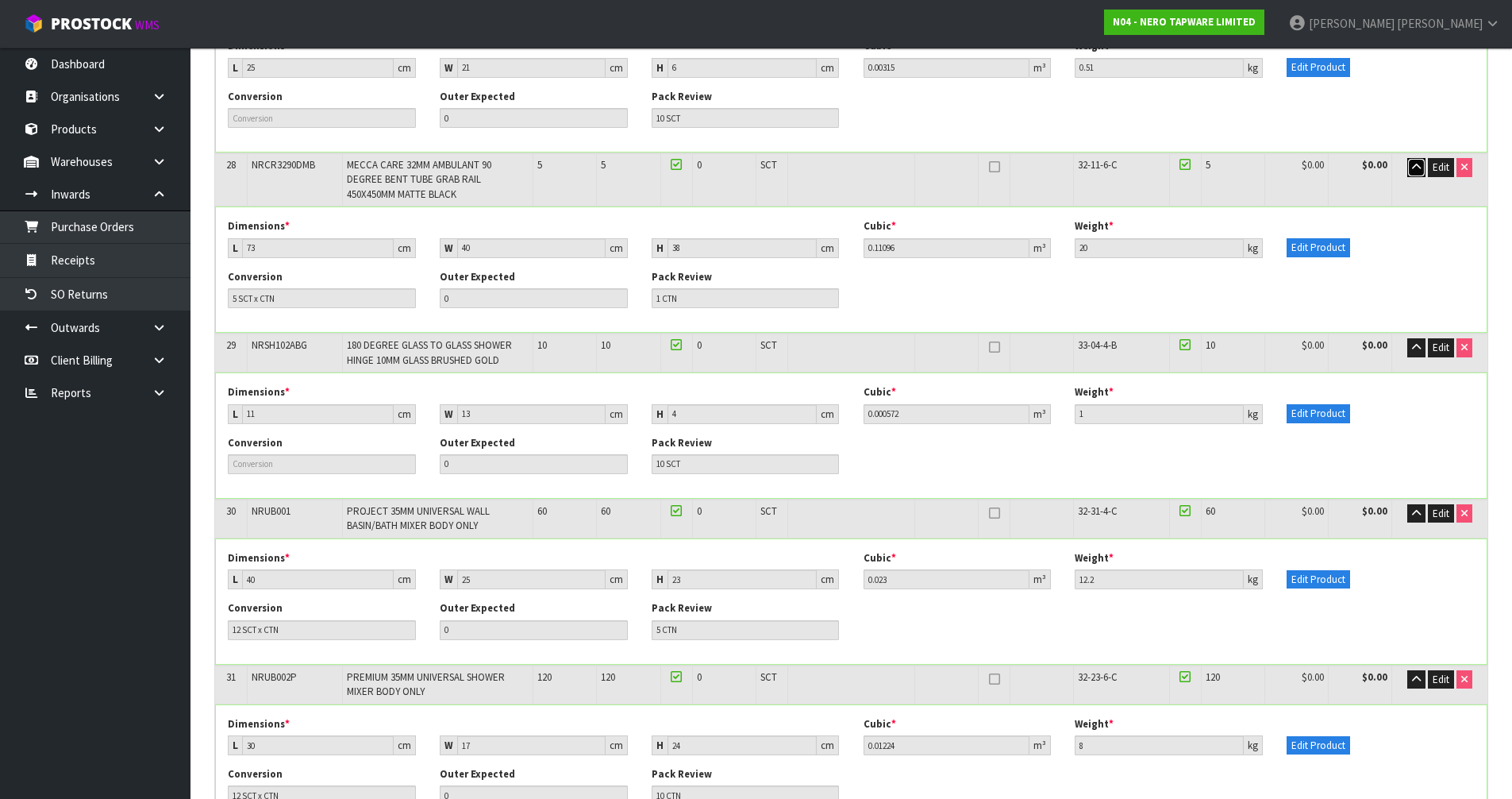
click at [1409, 158] on button "button" at bounding box center [1416, 167] width 18 height 19
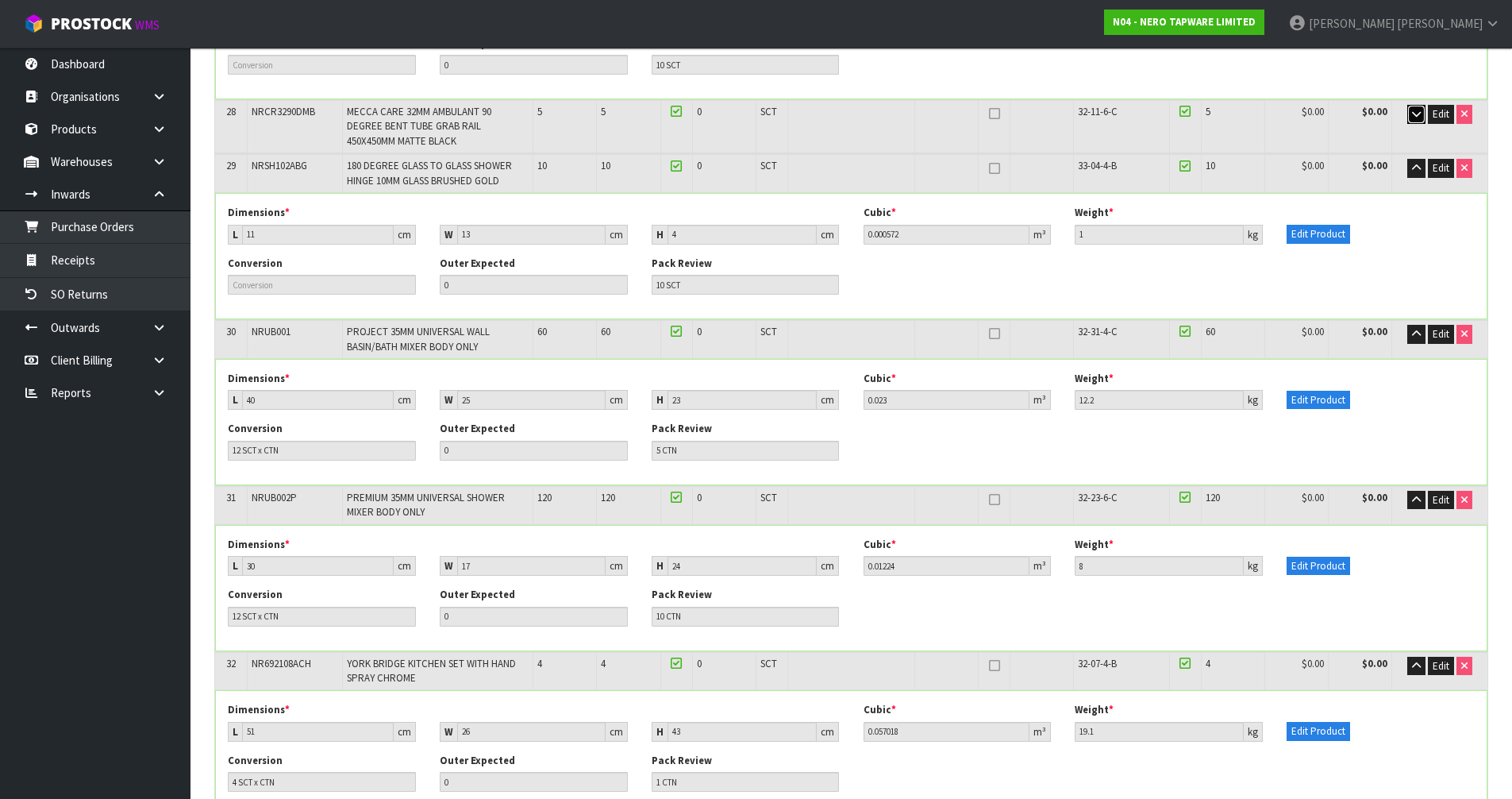
scroll to position [2368, 0]
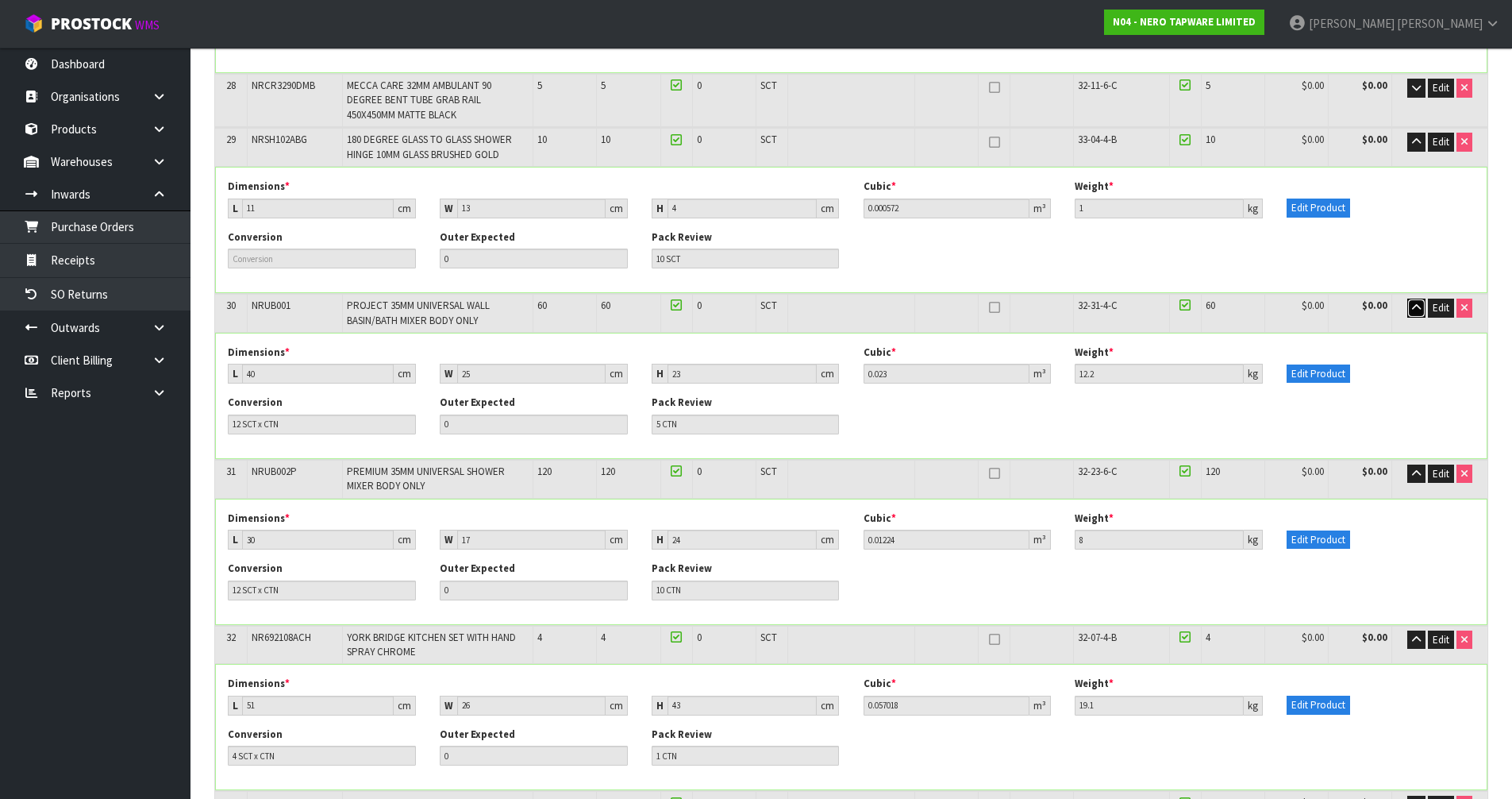
click at [1415, 302] on icon "button" at bounding box center [1416, 308] width 8 height 10
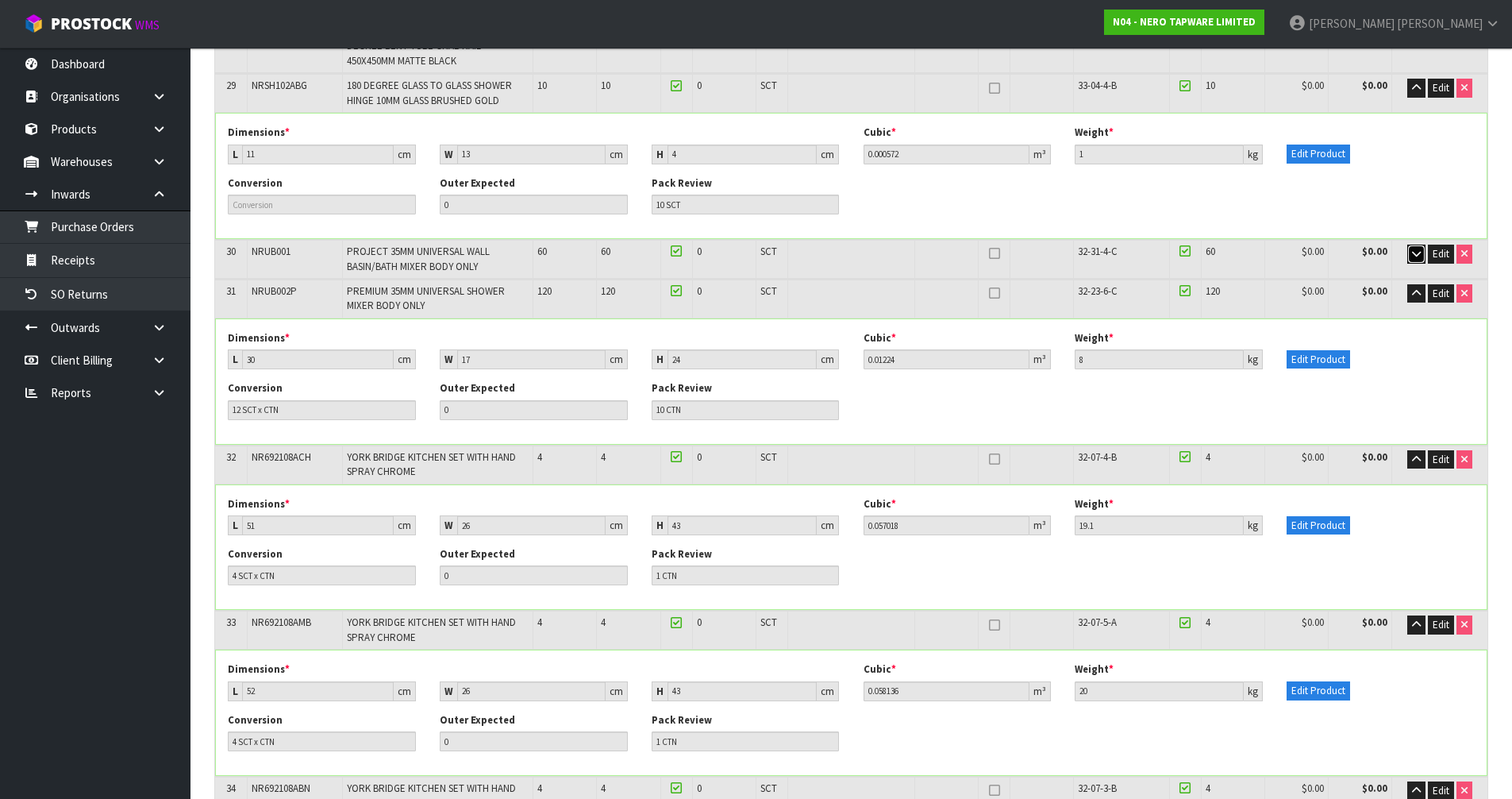
scroll to position [2447, 0]
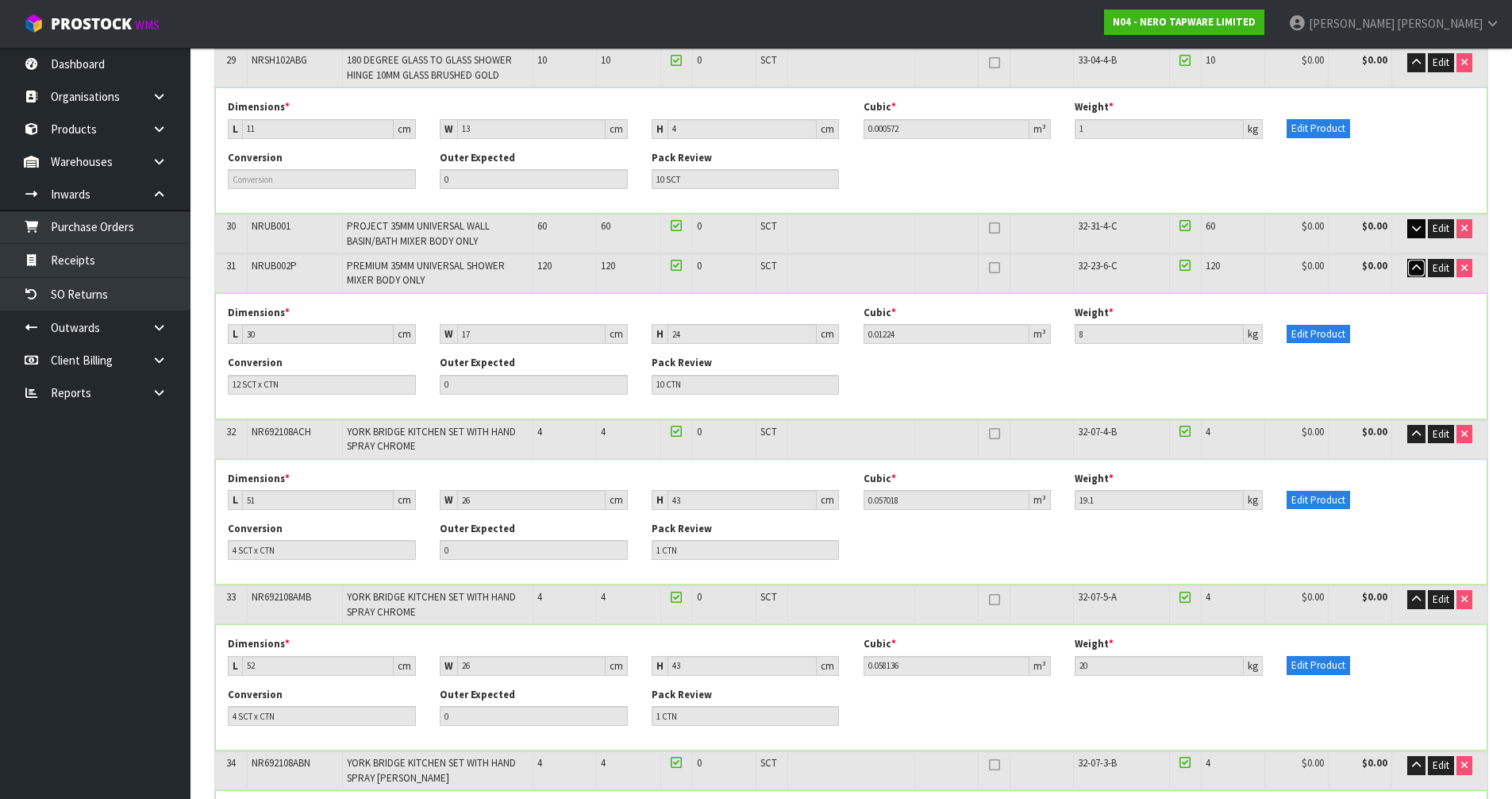
click at [1414, 263] on icon "button" at bounding box center [1416, 268] width 8 height 10
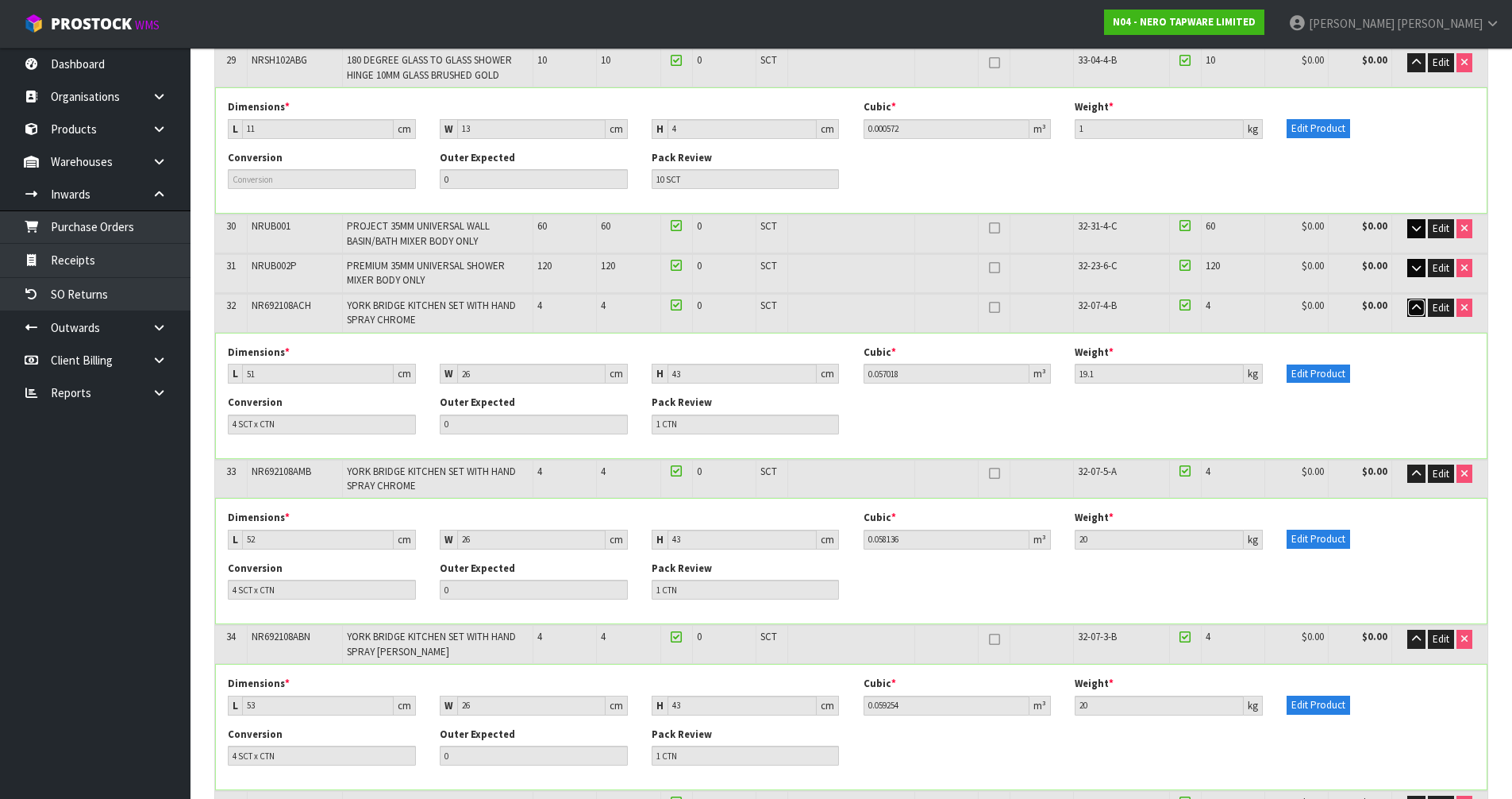
click at [1413, 302] on icon "button" at bounding box center [1416, 308] width 8 height 10
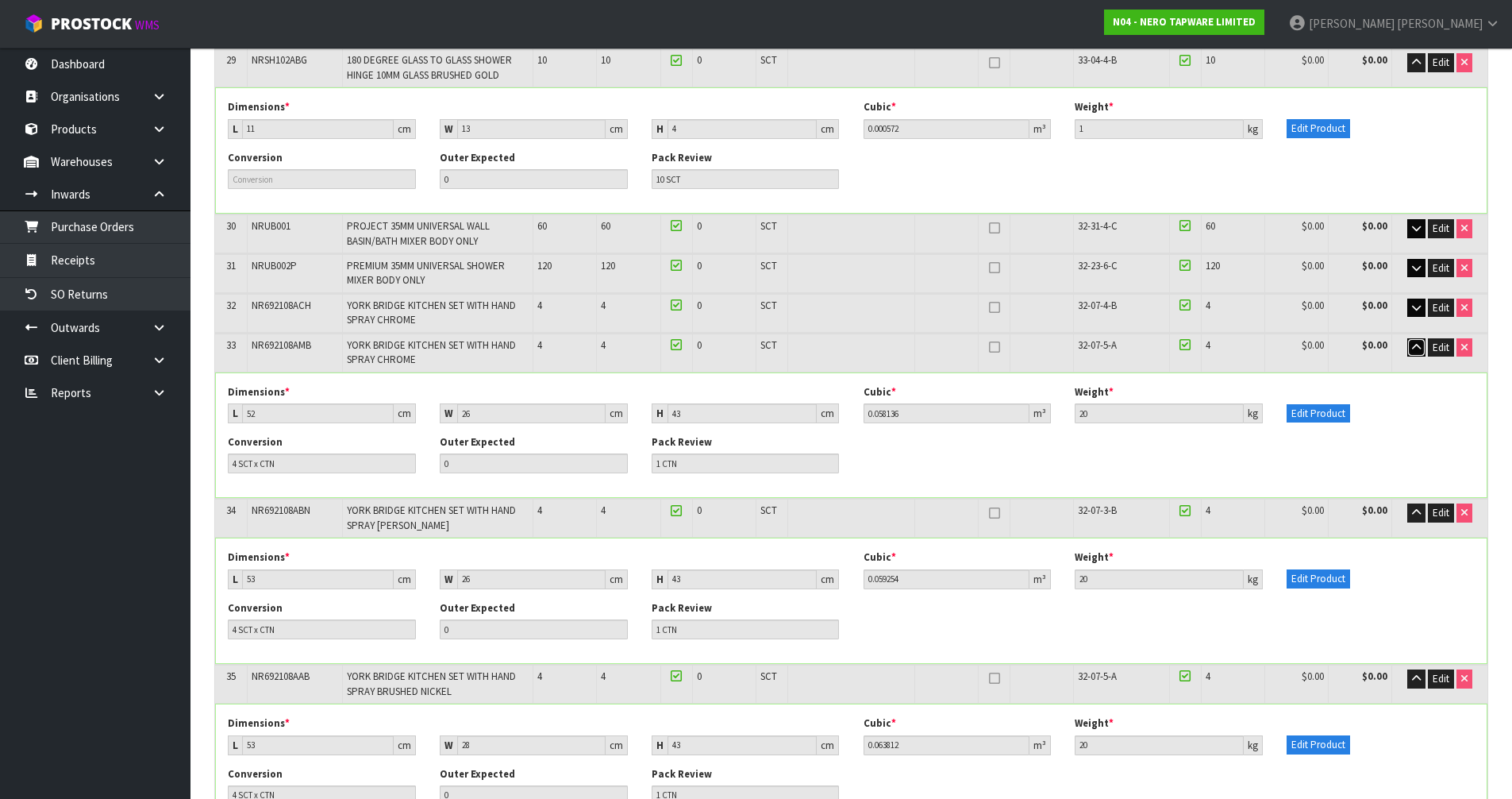
click at [1417, 342] on icon "button" at bounding box center [1416, 347] width 8 height 10
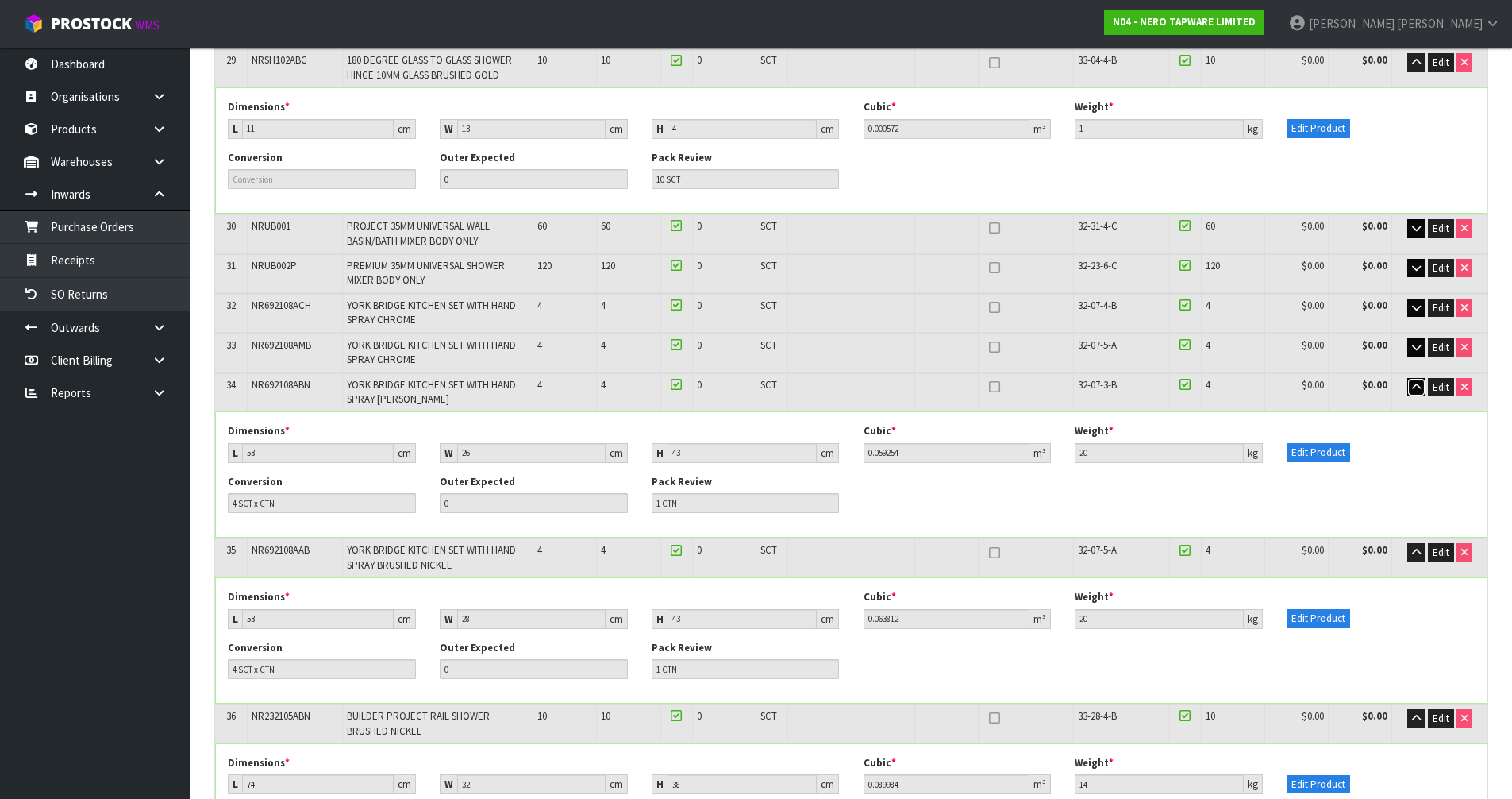
click at [1416, 382] on icon "button" at bounding box center [1416, 387] width 8 height 10
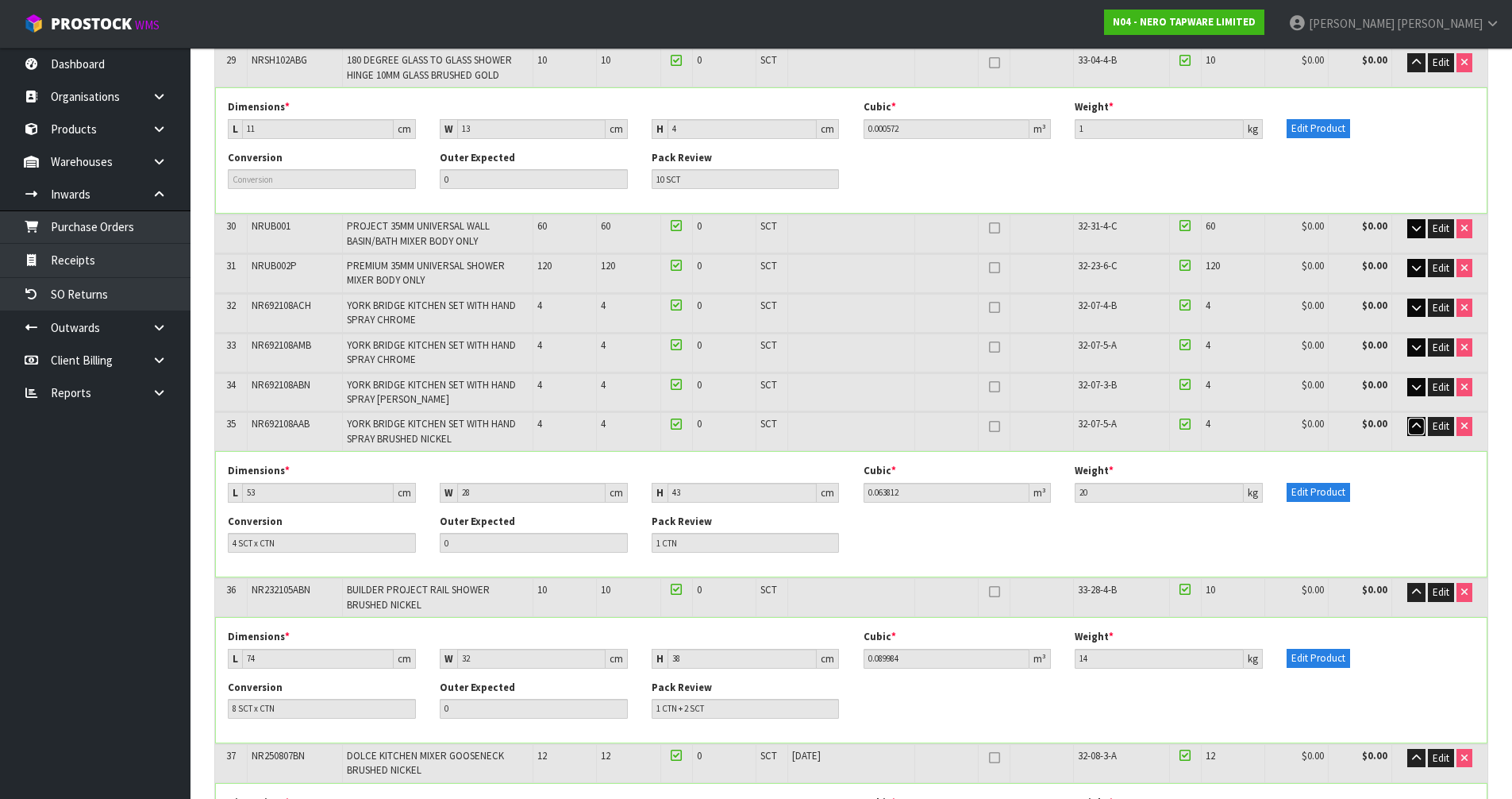
click at [1415, 421] on icon "button" at bounding box center [1416, 426] width 8 height 10
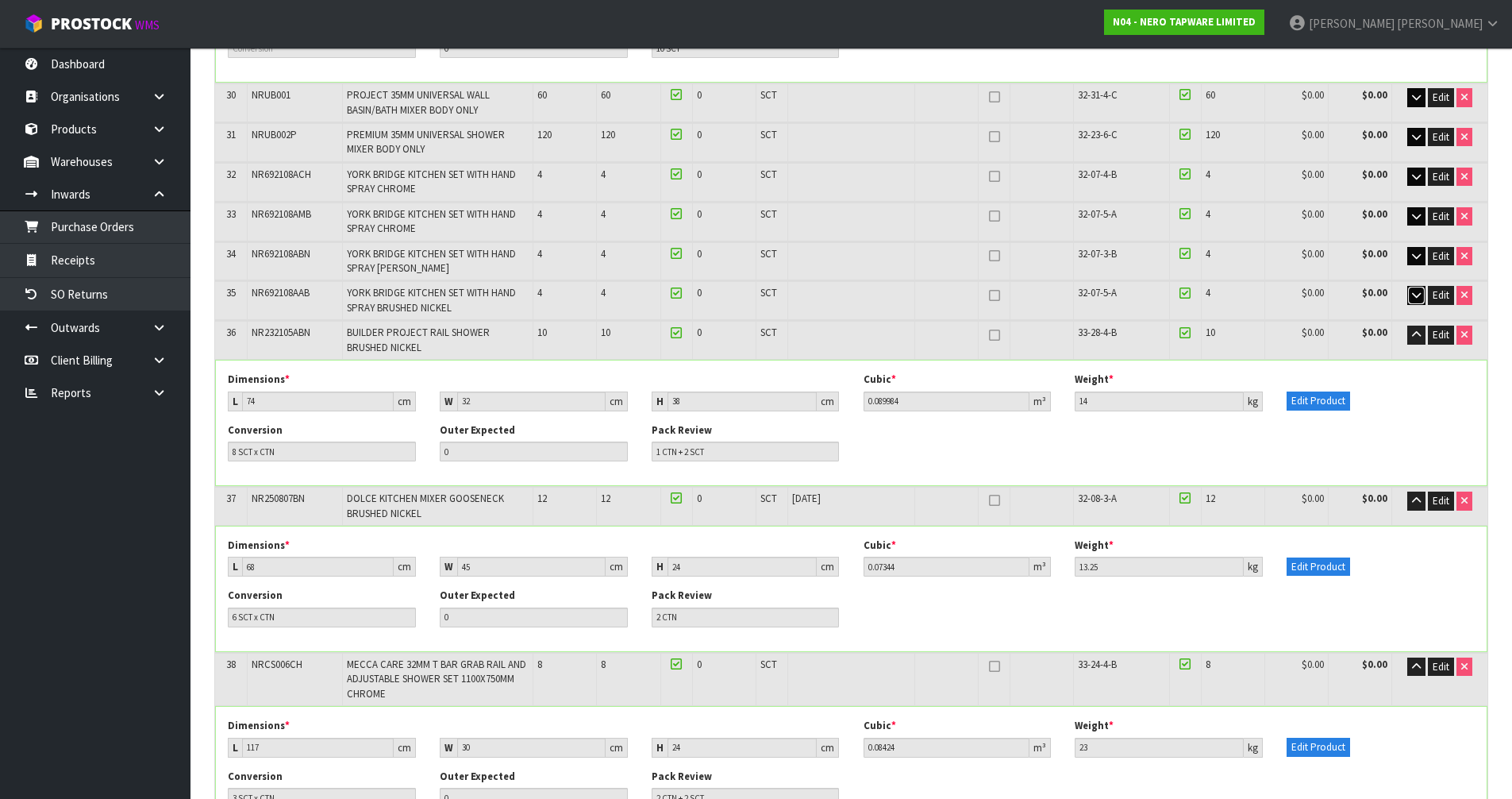
scroll to position [2606, 0]
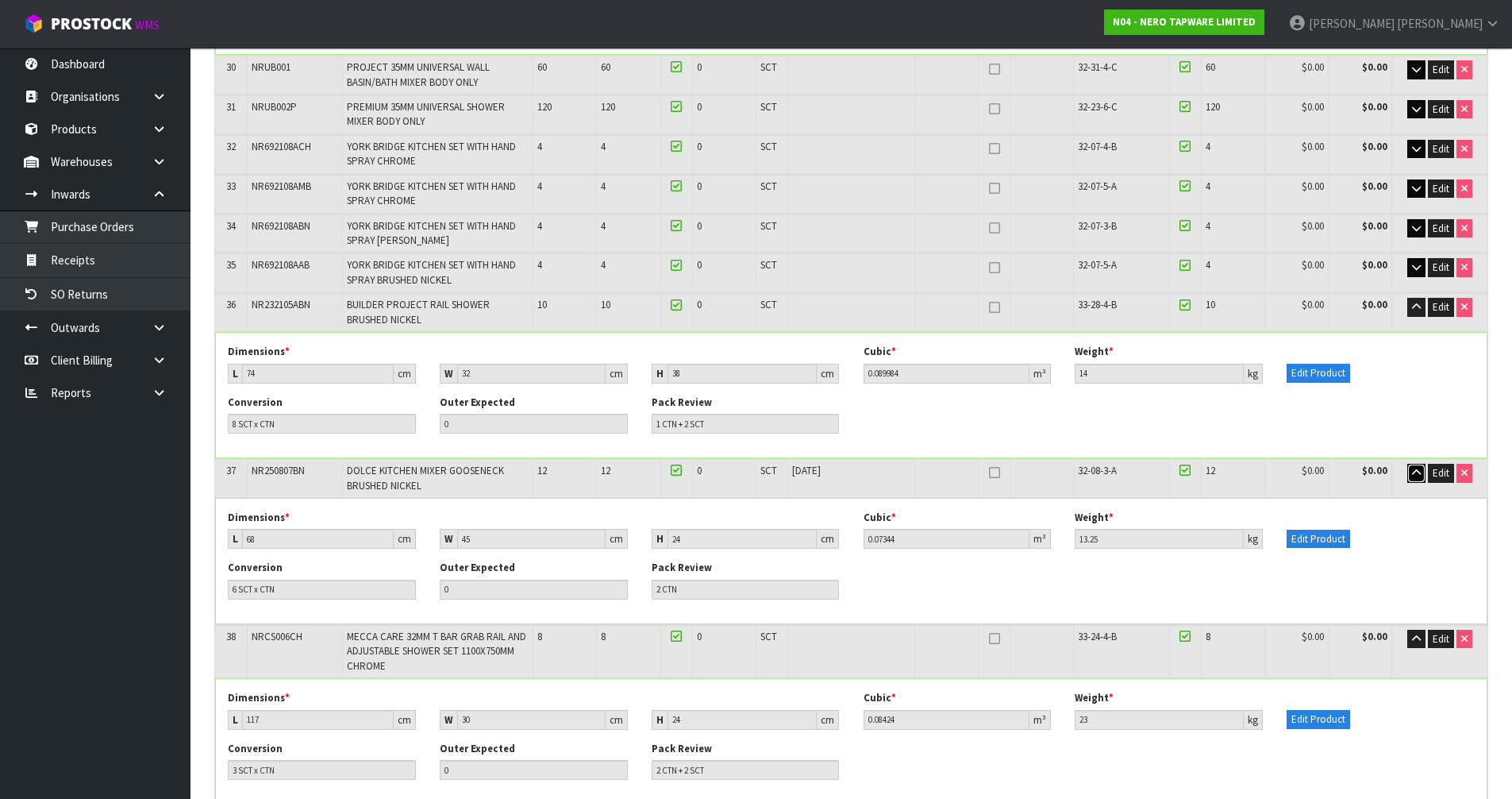
click at [1410, 464] on button "button" at bounding box center [1416, 473] width 18 height 19
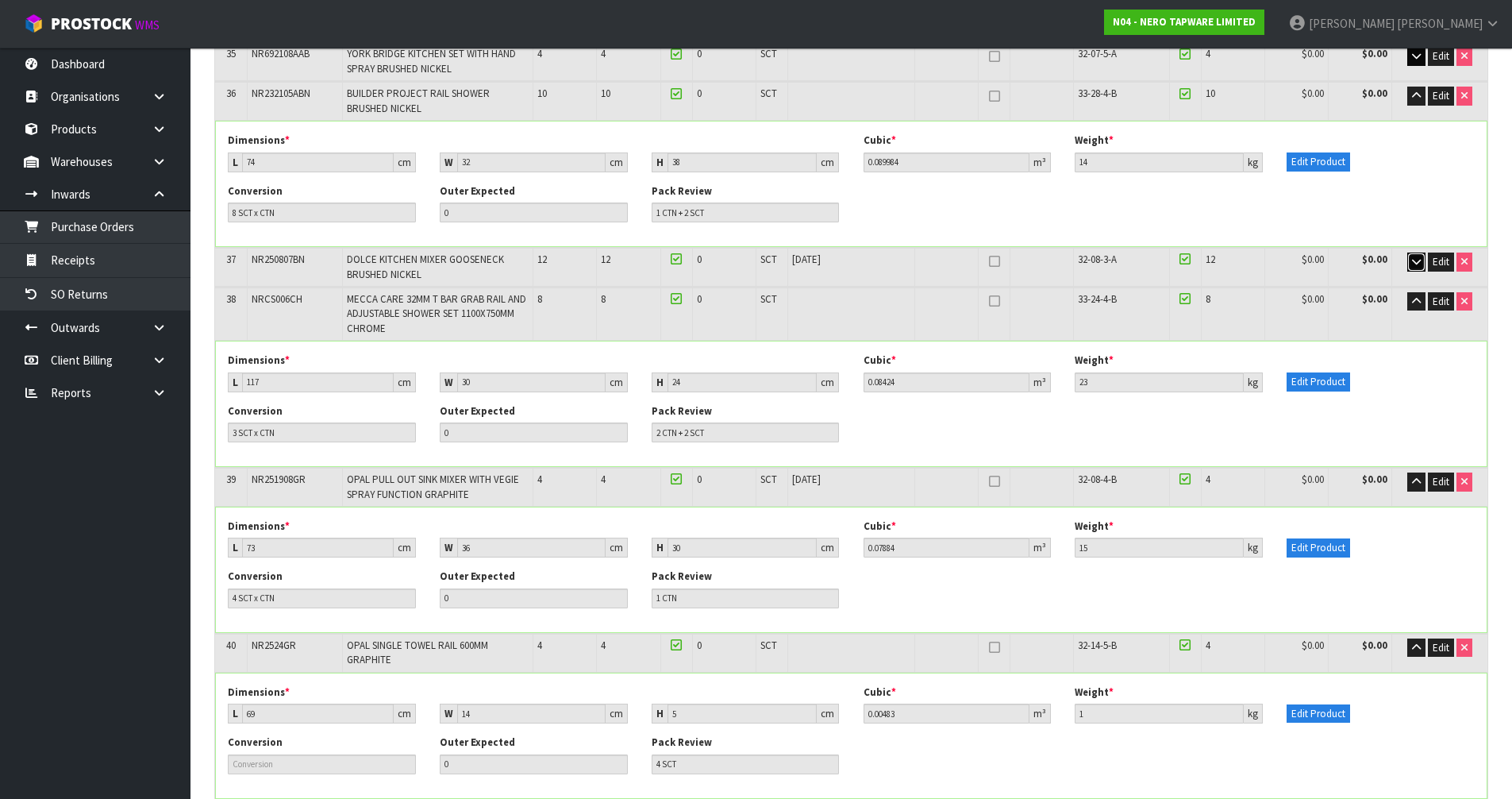
scroll to position [2844, 0]
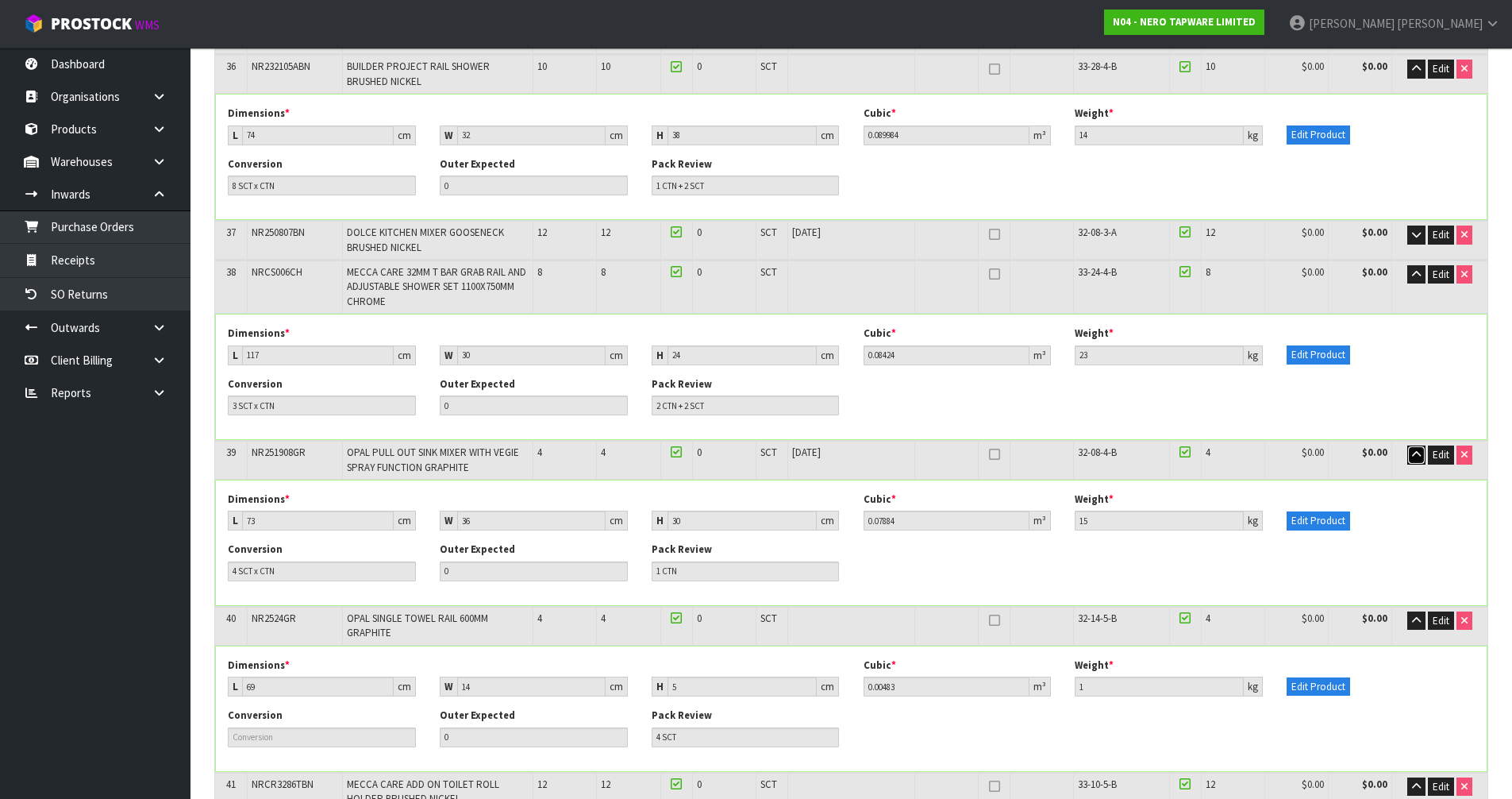
click at [1412, 449] on icon "button" at bounding box center [1416, 455] width 8 height 10
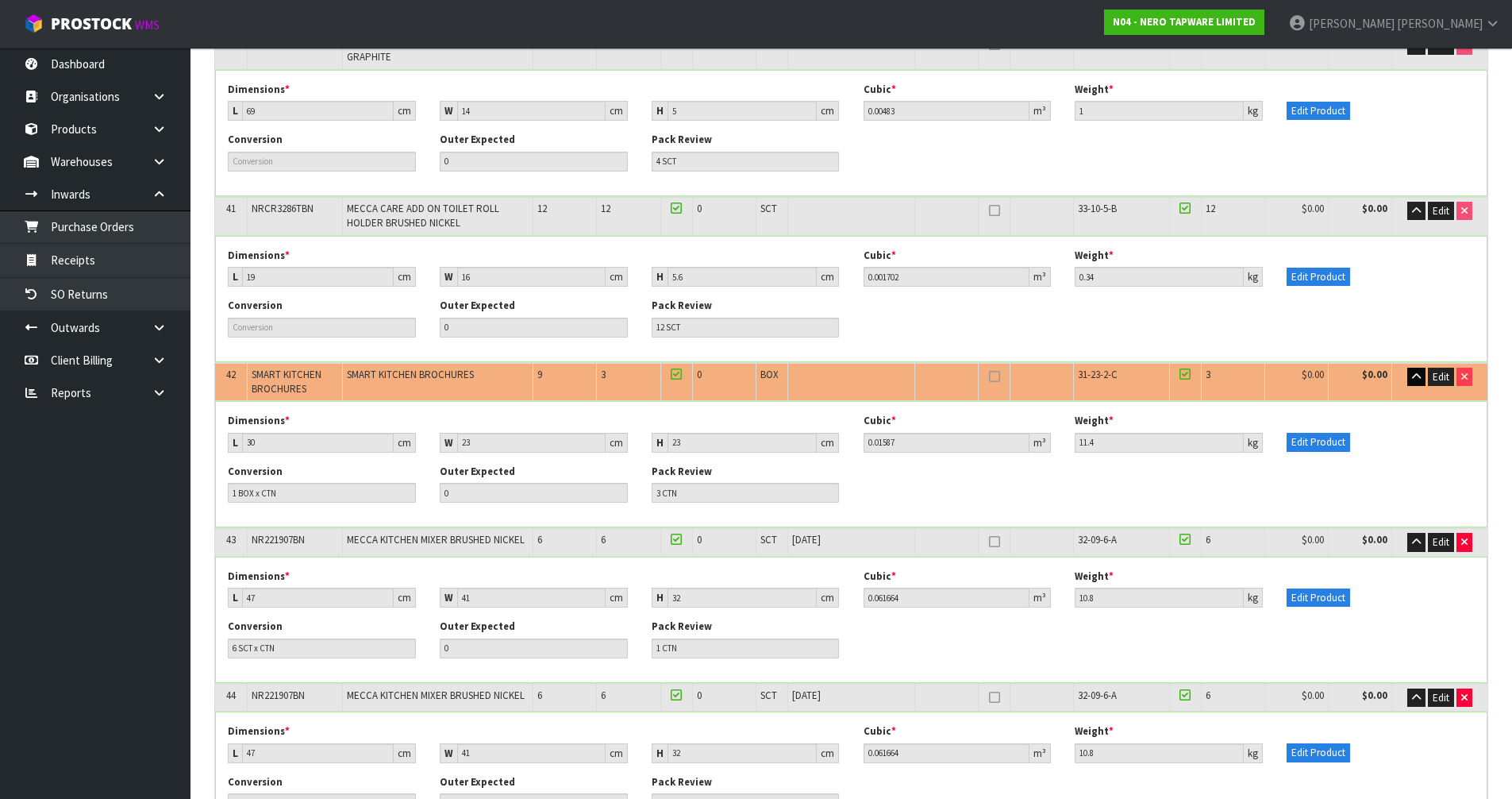
scroll to position [3320, 0]
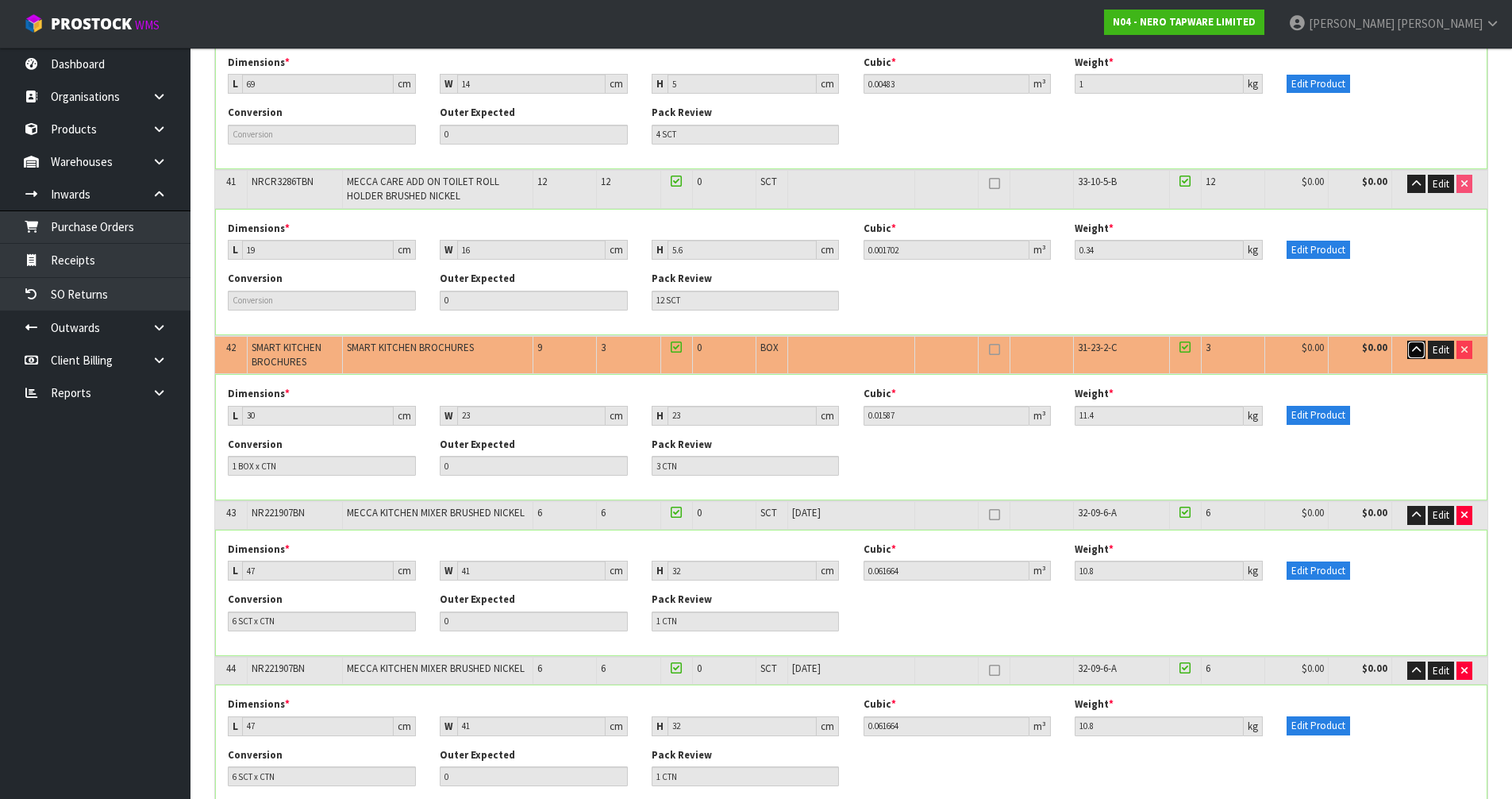
click at [1415, 344] on icon "button" at bounding box center [1416, 350] width 8 height 10
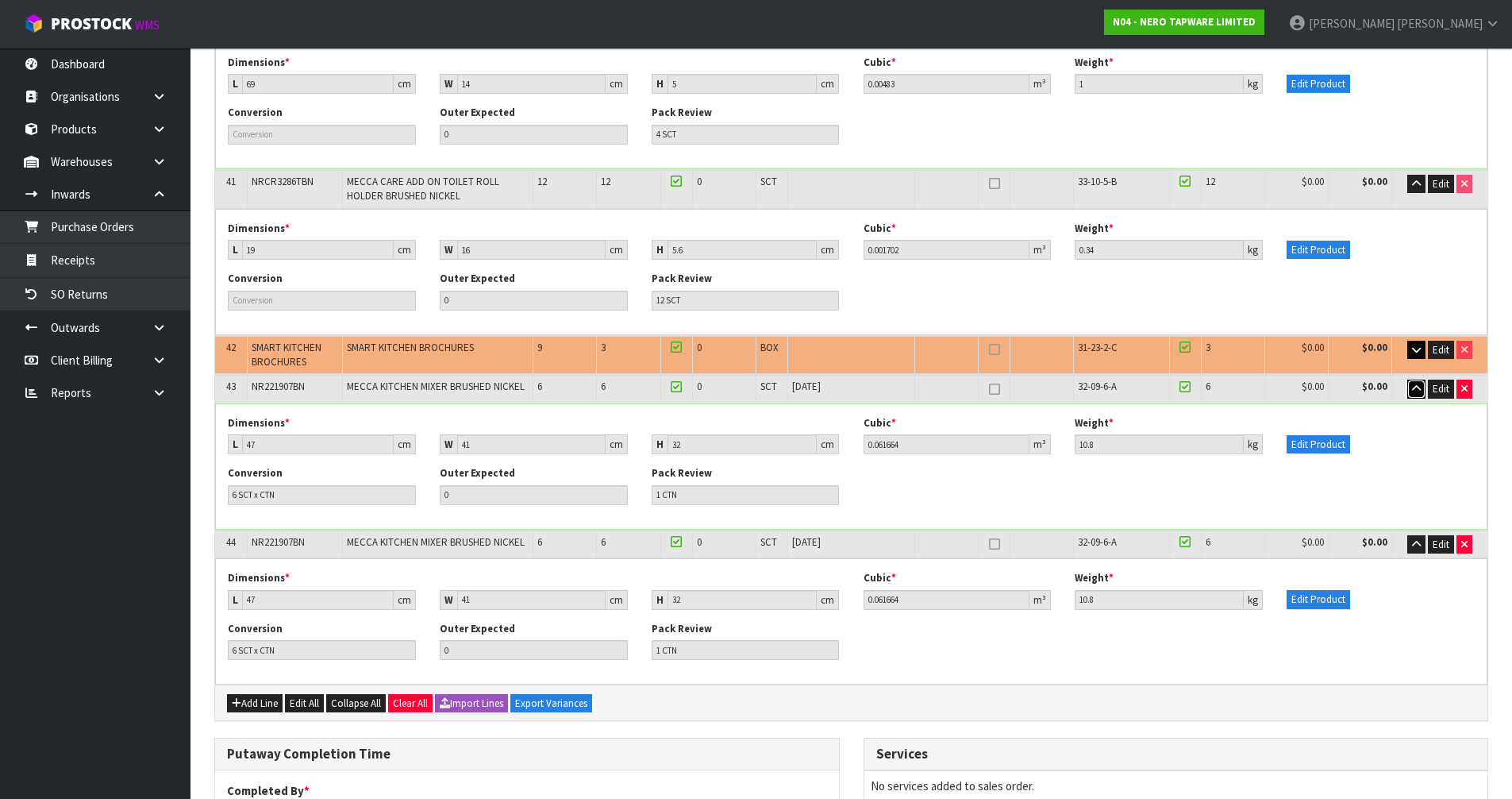
click at [1413, 383] on icon "button" at bounding box center [1416, 388] width 8 height 10
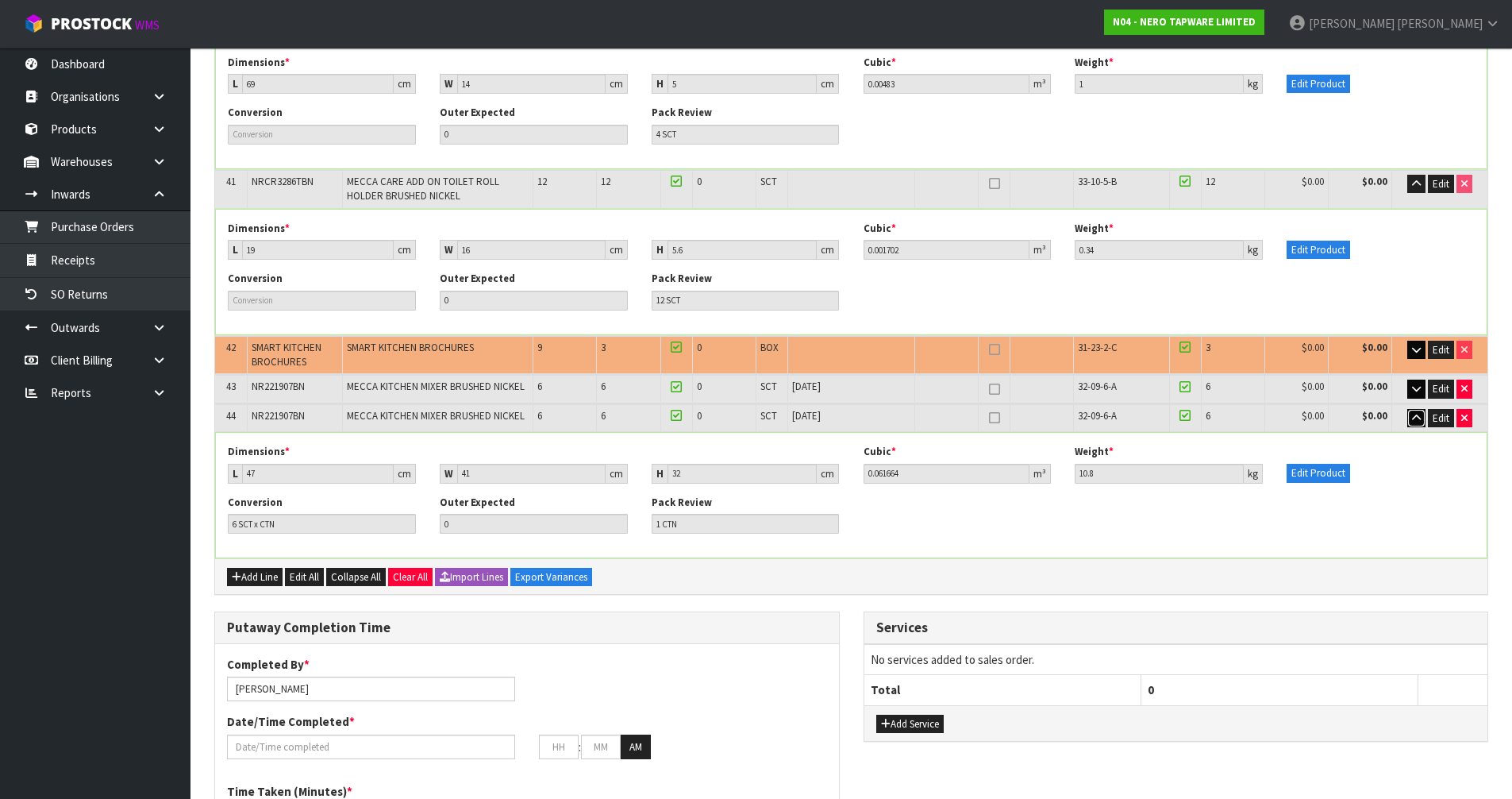
click at [1420, 413] on icon "button" at bounding box center [1416, 418] width 8 height 10
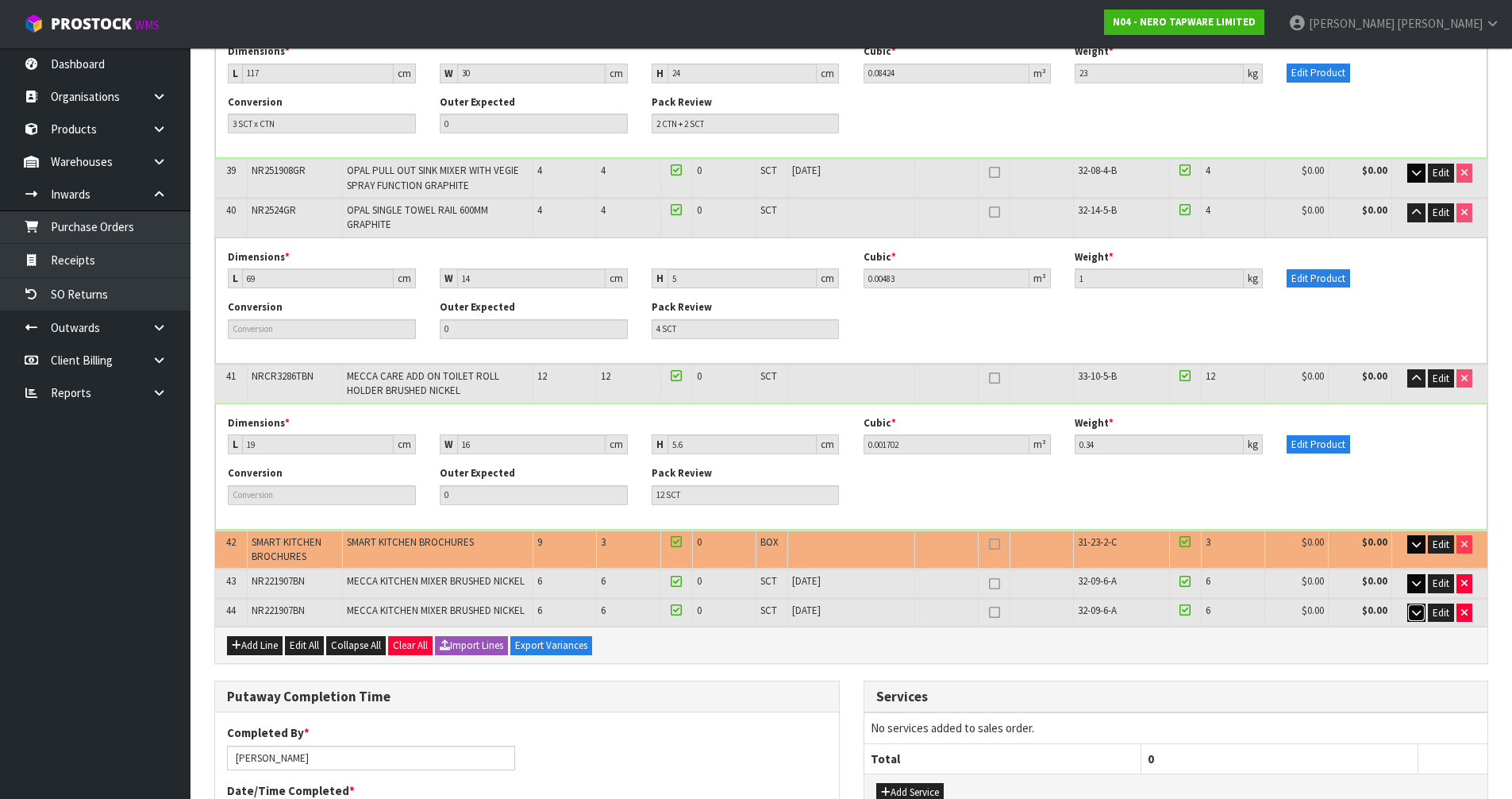
scroll to position [3176, 0]
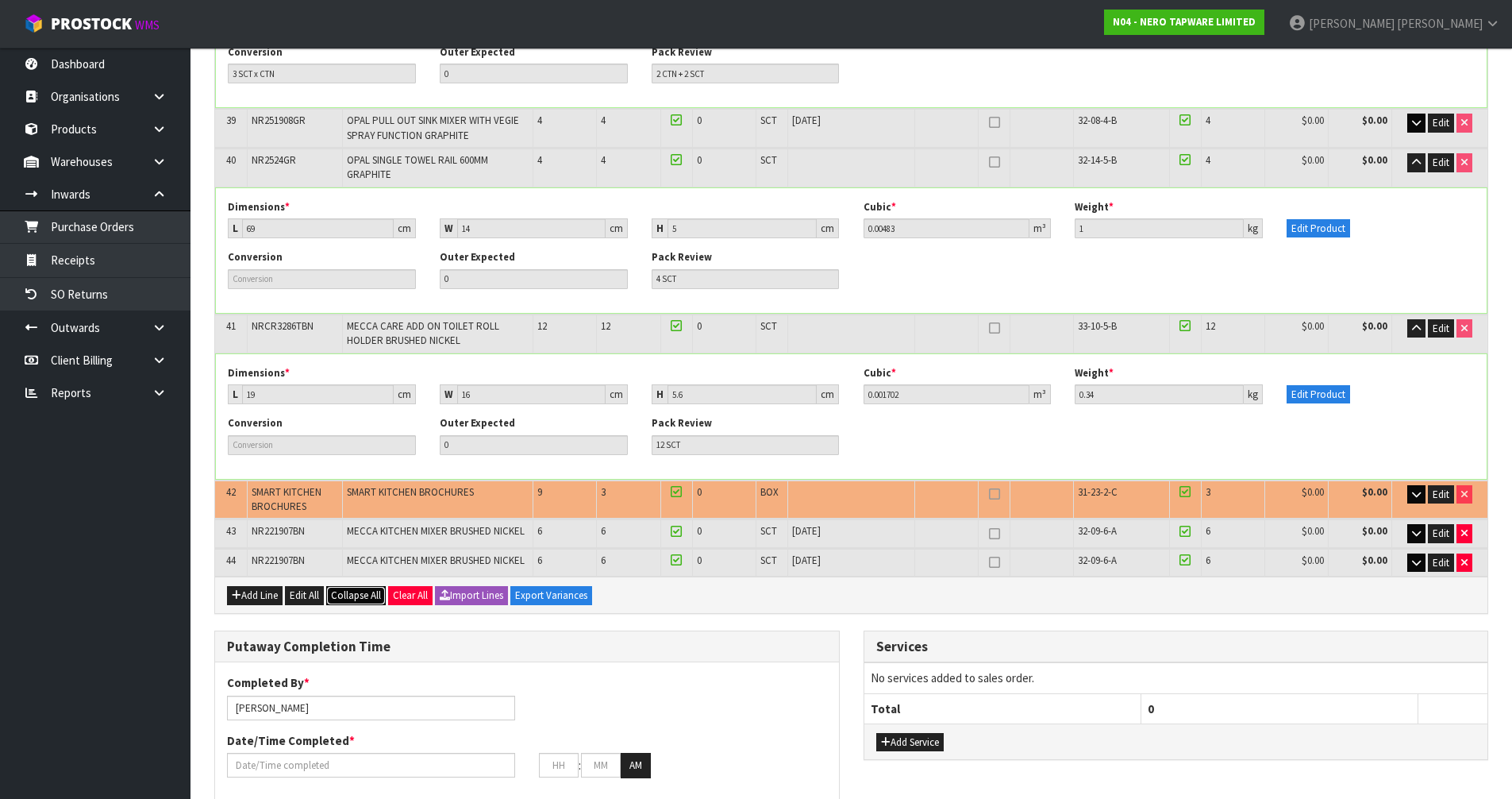
click at [347, 588] on span "Collapse All" at bounding box center [356, 595] width 50 height 13
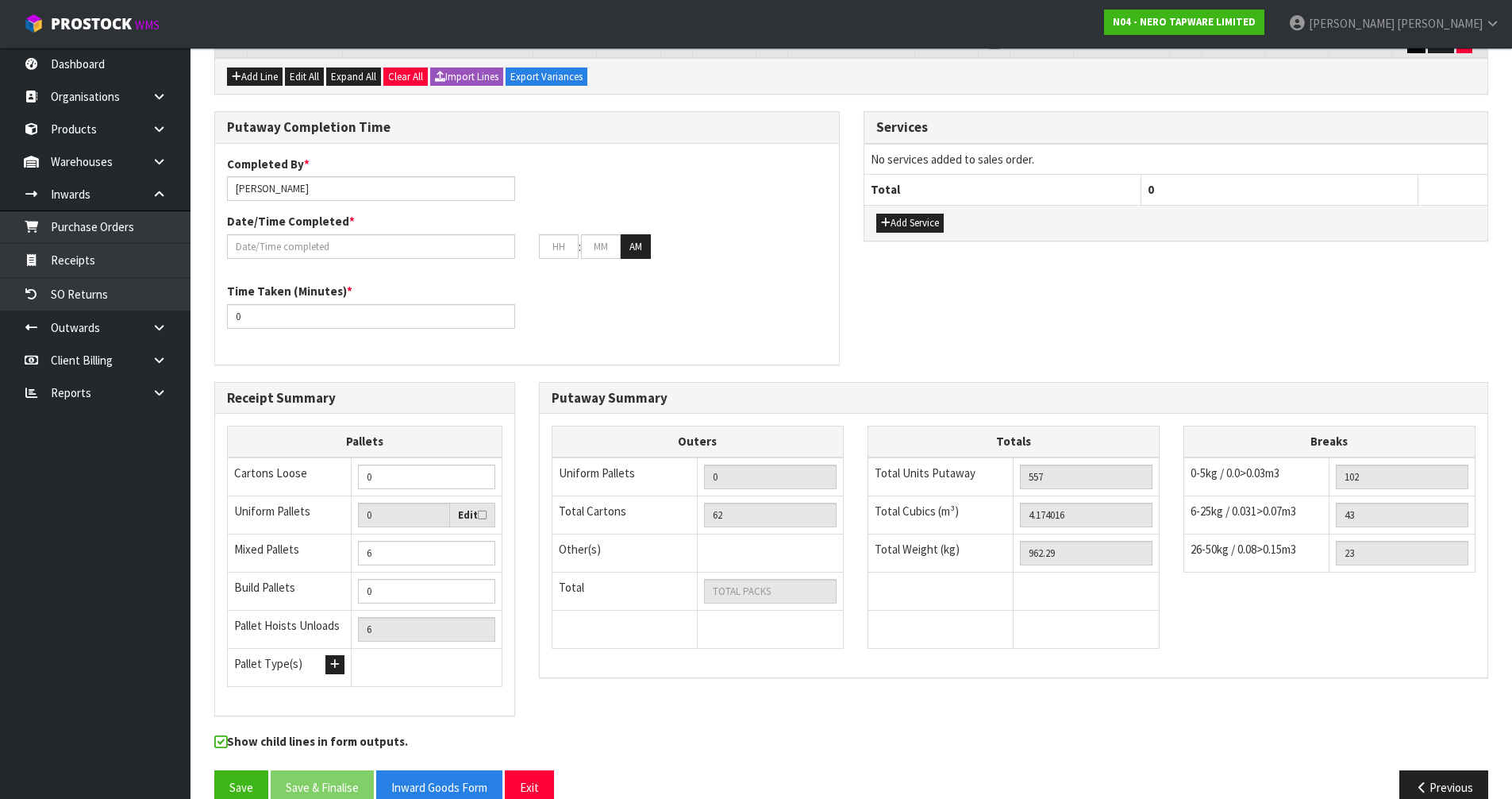
scroll to position [1937, 0]
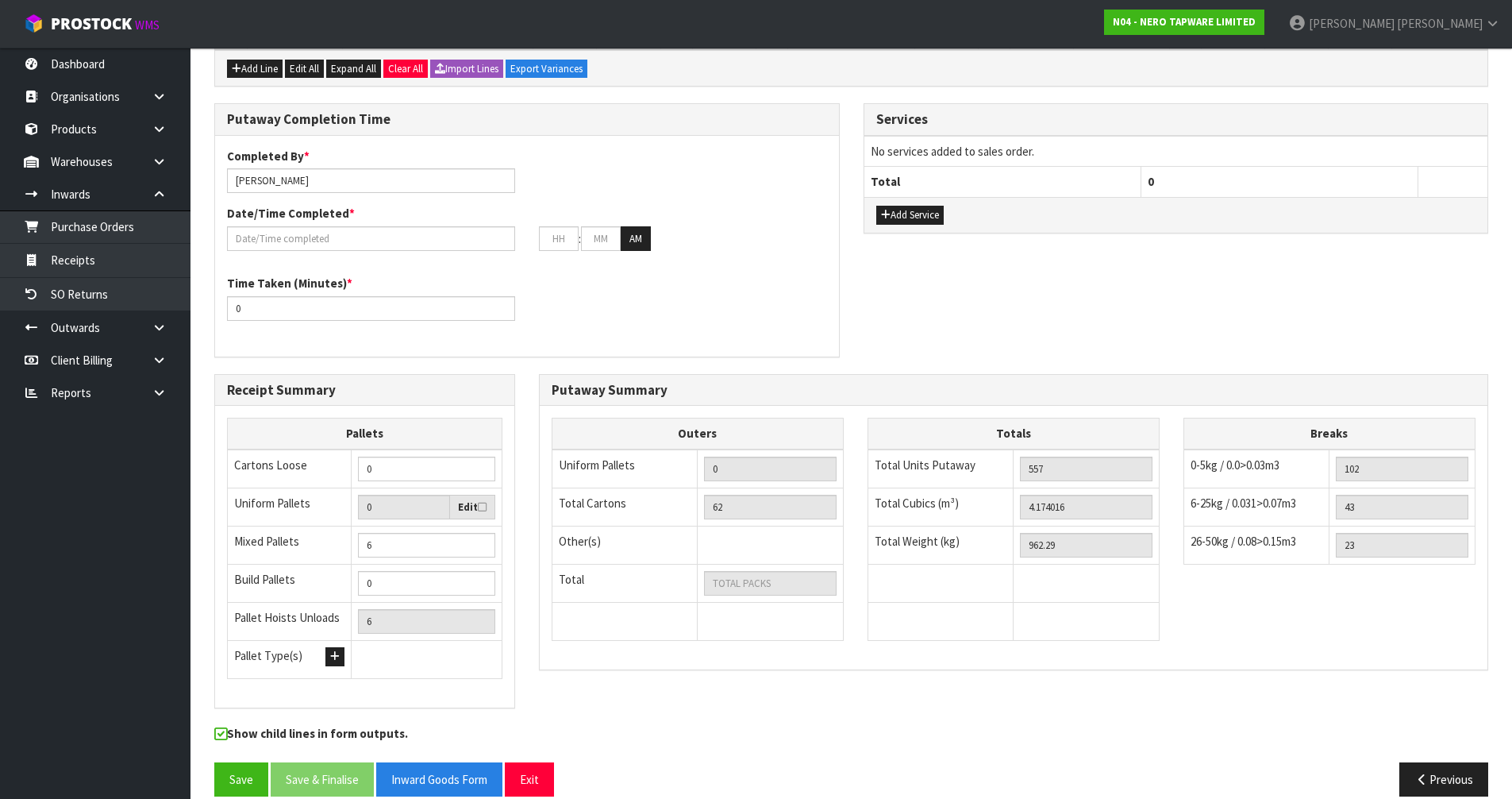
click at [464, 233] on div "Completed By * James Luff Date/Time Completed * : : AM" at bounding box center [527, 205] width 624 height 115
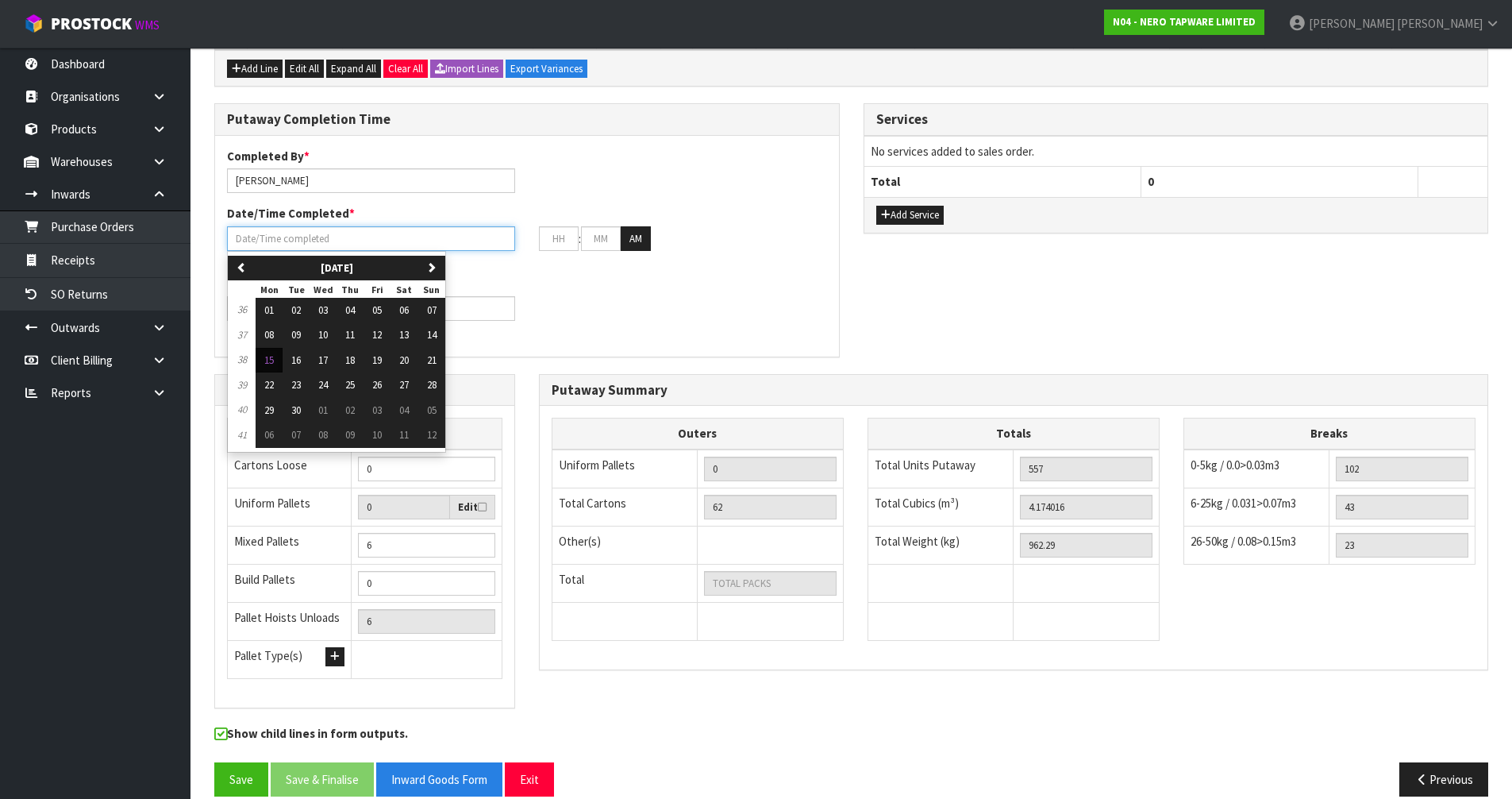
click at [487, 226] on input "text" at bounding box center [370, 238] width 288 height 24
click at [267, 354] on span "15" at bounding box center [269, 360] width 9 height 13
type input "15/09/2025"
type input "12"
type input "00"
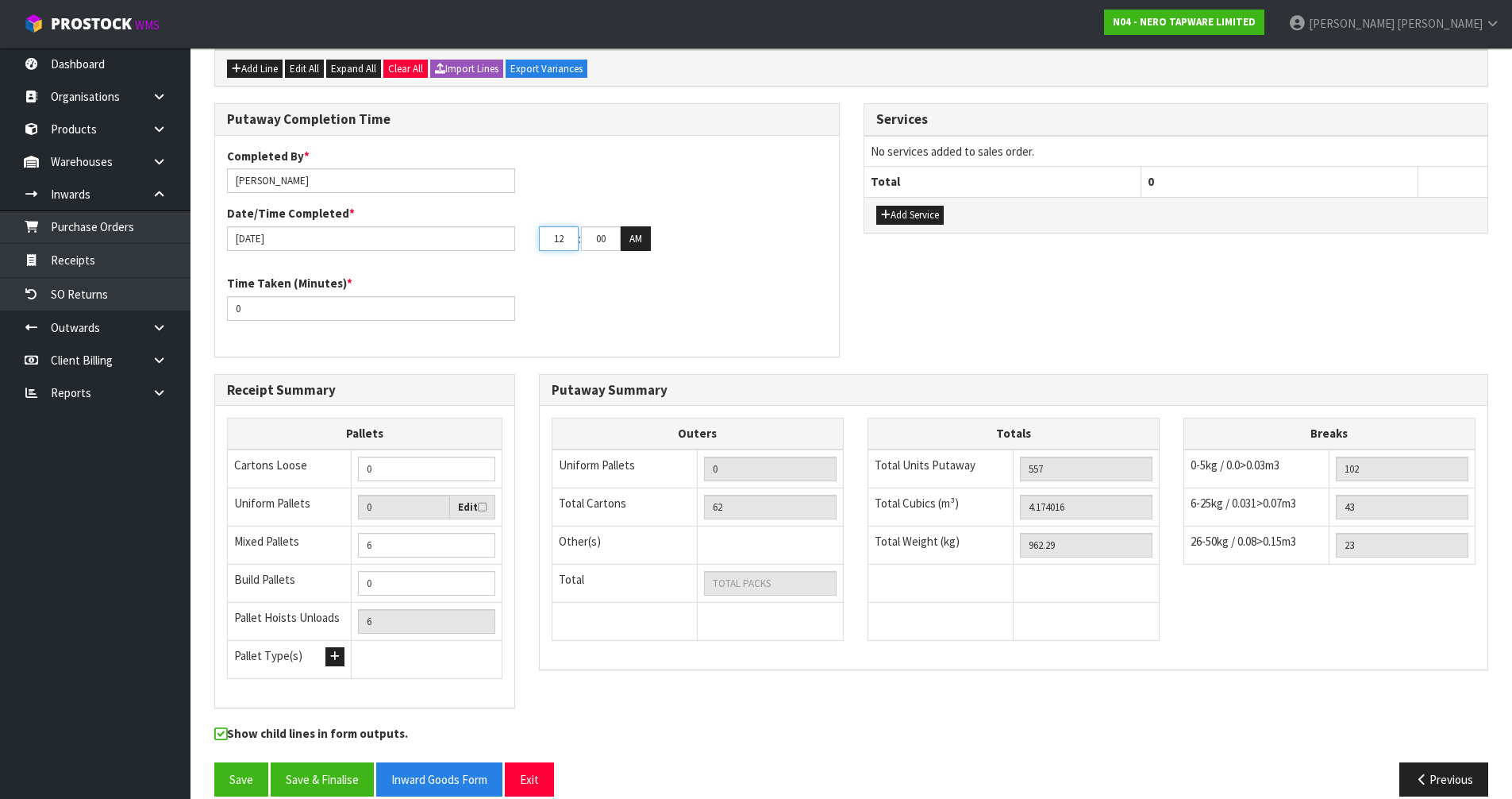
drag, startPoint x: 575, startPoint y: 221, endPoint x: 473, endPoint y: 257, distance: 108.2
click at [473, 257] on div "Completed By * James Luff Date/Time Completed * 15/09/2025 12 : 00 : 00 AM Time…" at bounding box center [527, 246] width 624 height 197
type input "2"
type input "23"
type input "15/09/2025"
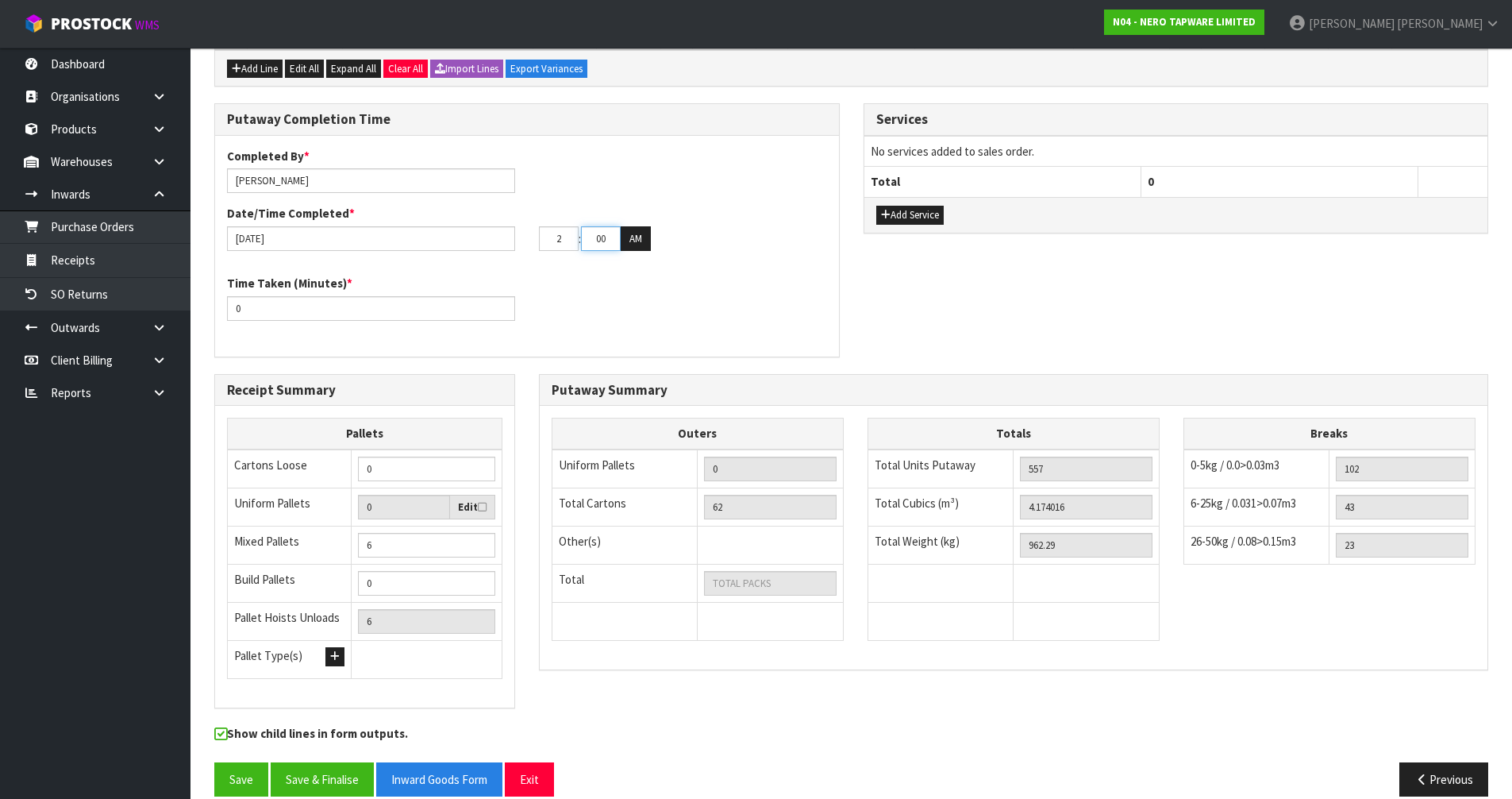
type input "02"
click at [605, 226] on input "00" at bounding box center [601, 238] width 39 height 24
type input "0"
type input "15/09/2025"
type input "30"
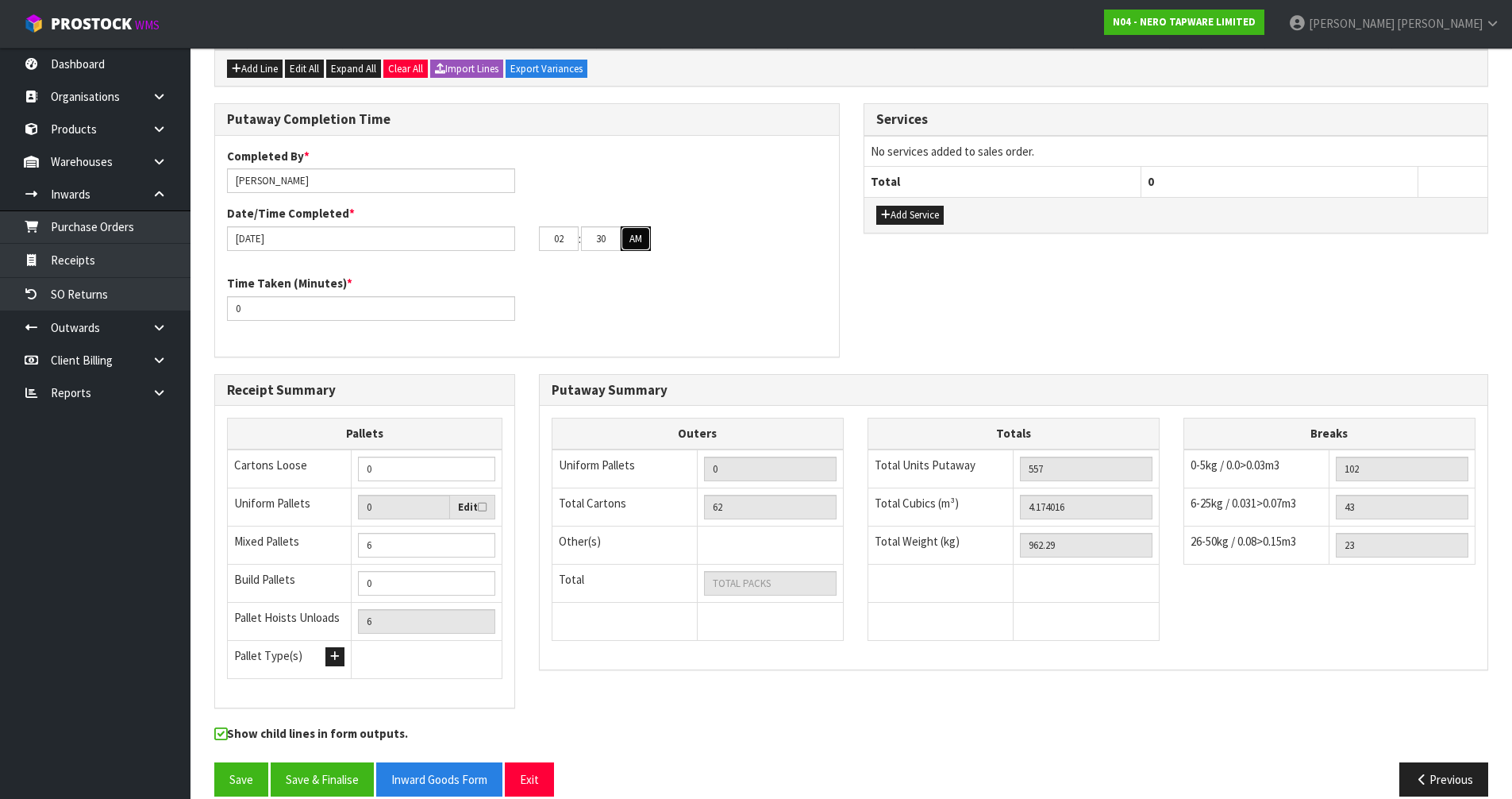
click at [634, 226] on button "AM" at bounding box center [636, 239] width 30 height 25
drag, startPoint x: 373, startPoint y: 297, endPoint x: 55, endPoint y: 417, distance: 339.9
type input "660"
drag, startPoint x: 289, startPoint y: 163, endPoint x: 266, endPoint y: 182, distance: 29.8
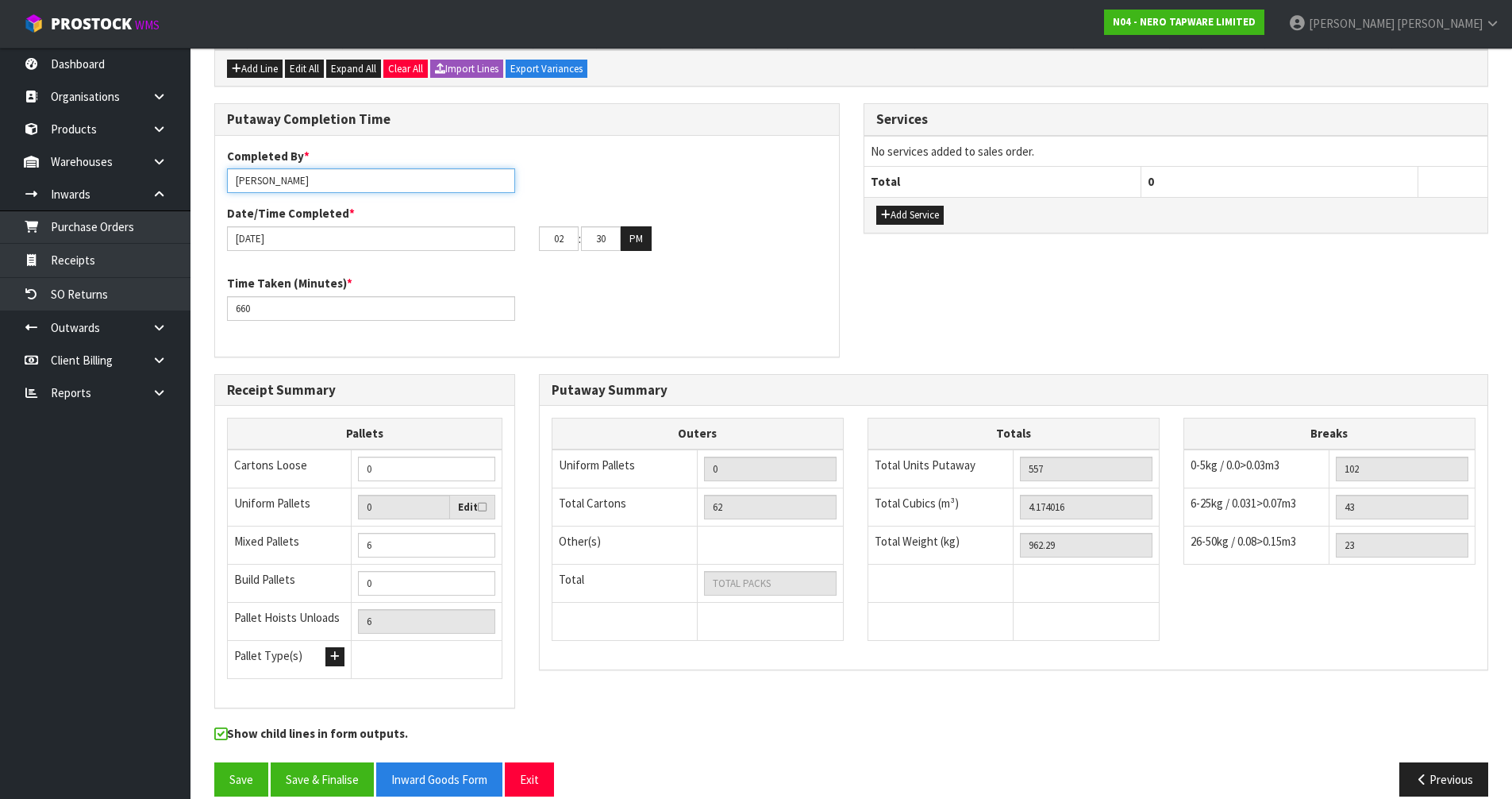
click at [266, 182] on div "Completed By * James Luff Date/Time Completed * 15/09/2025 02 : 30 : 00 PM" at bounding box center [527, 205] width 624 height 115
type input "James + Meena + Russell"
click at [236, 762] on button "Save" at bounding box center [241, 779] width 54 height 34
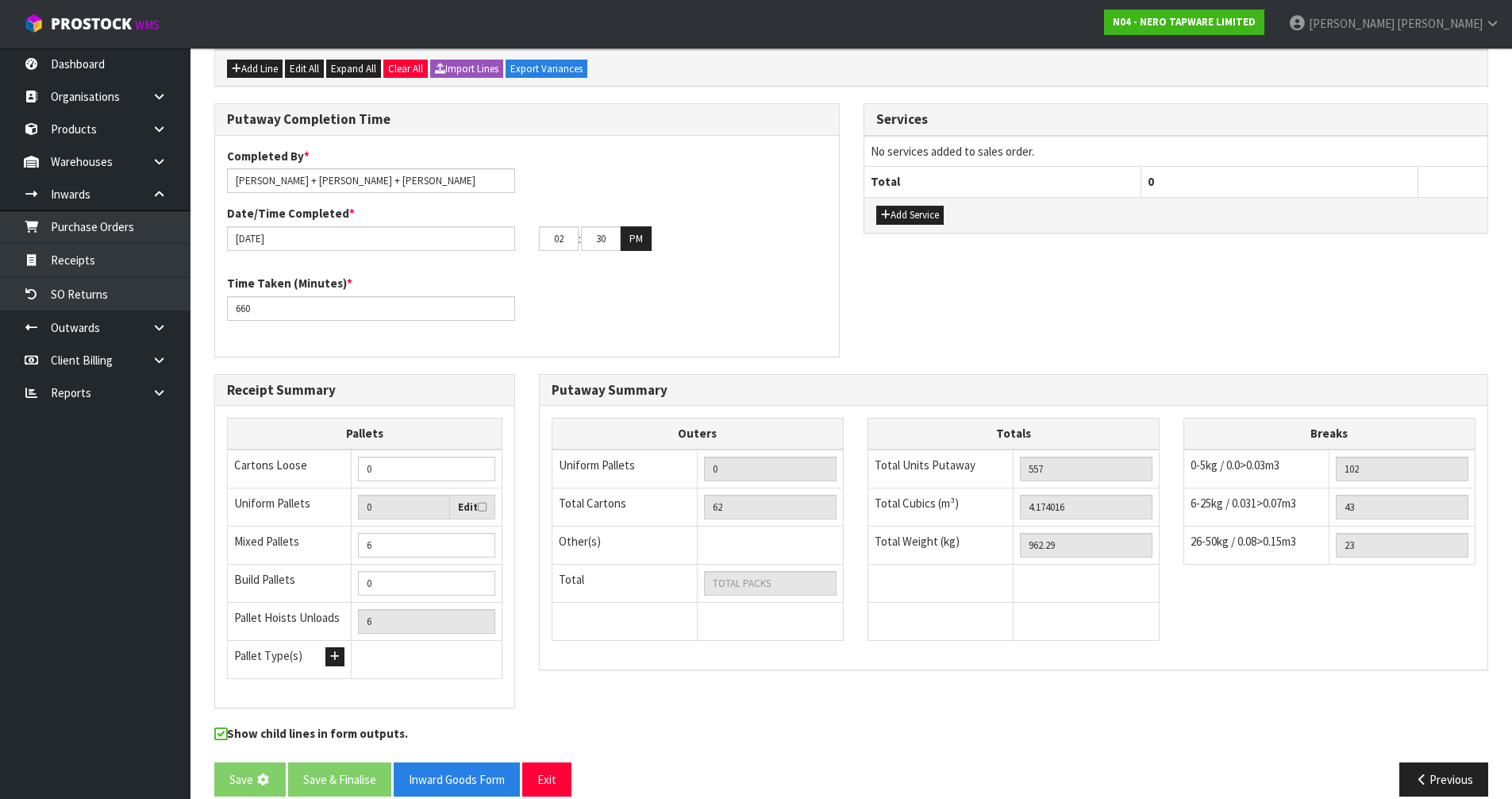
scroll to position [0, 0]
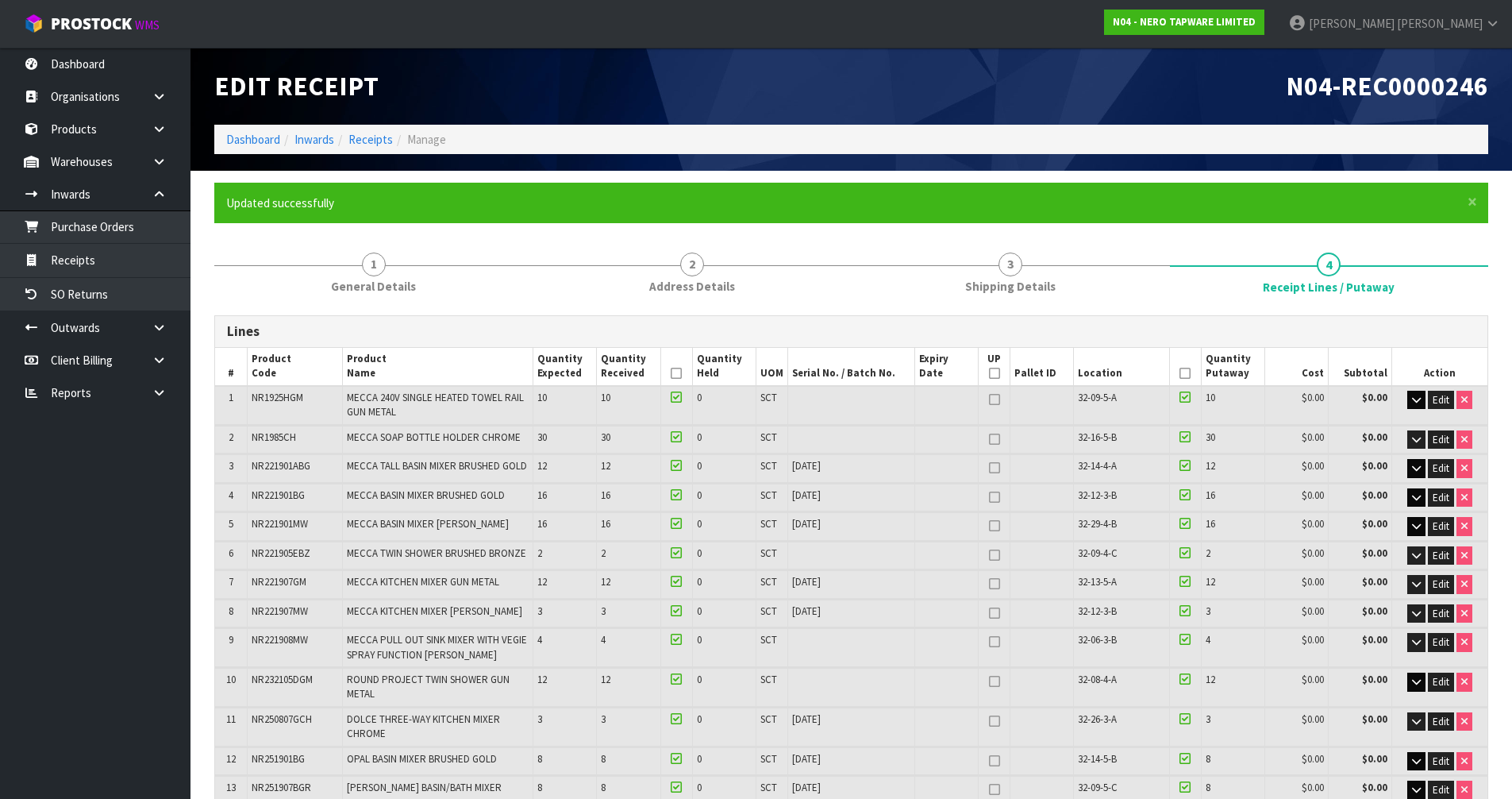
type input "62"
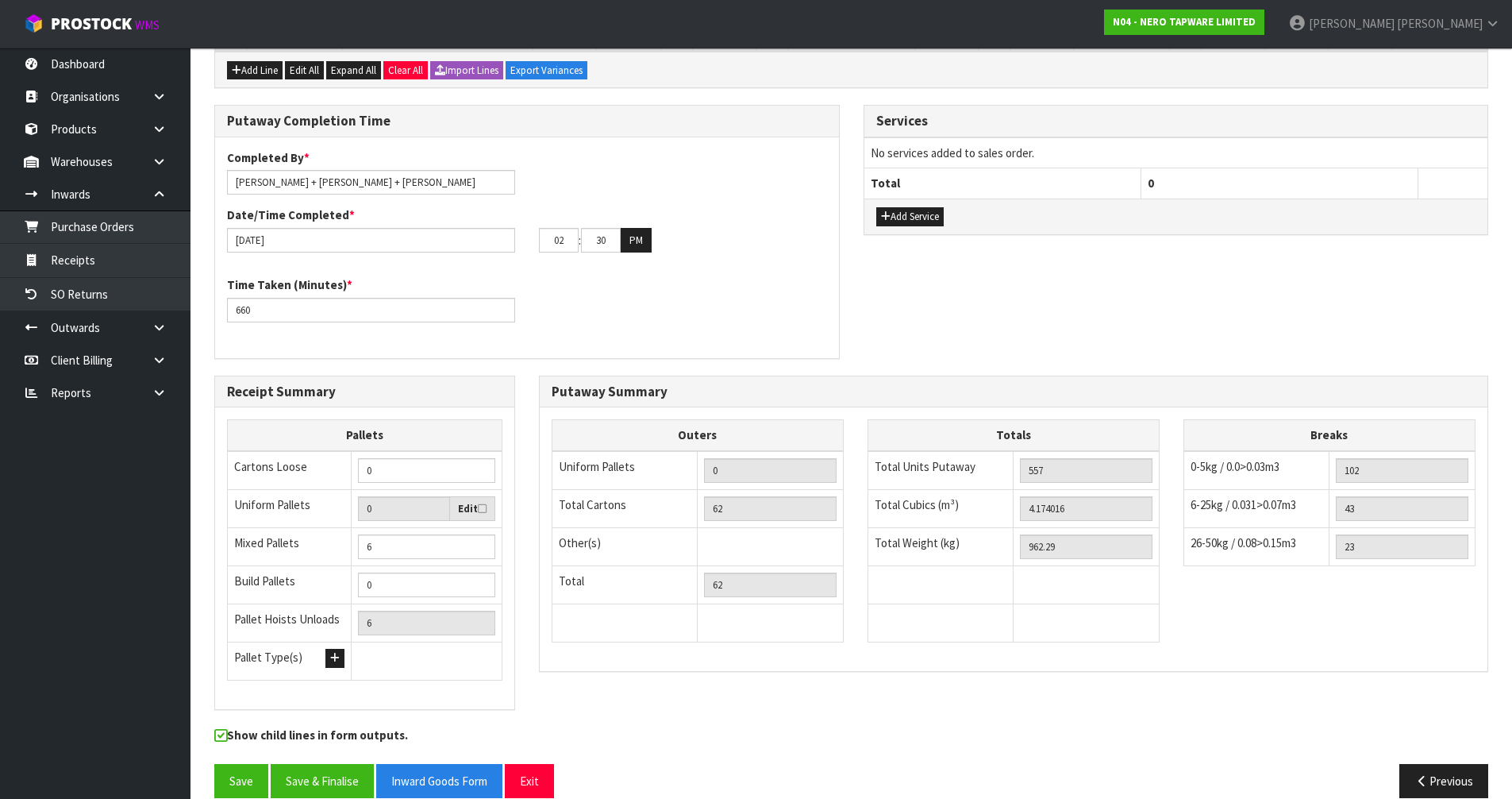
scroll to position [1937, 0]
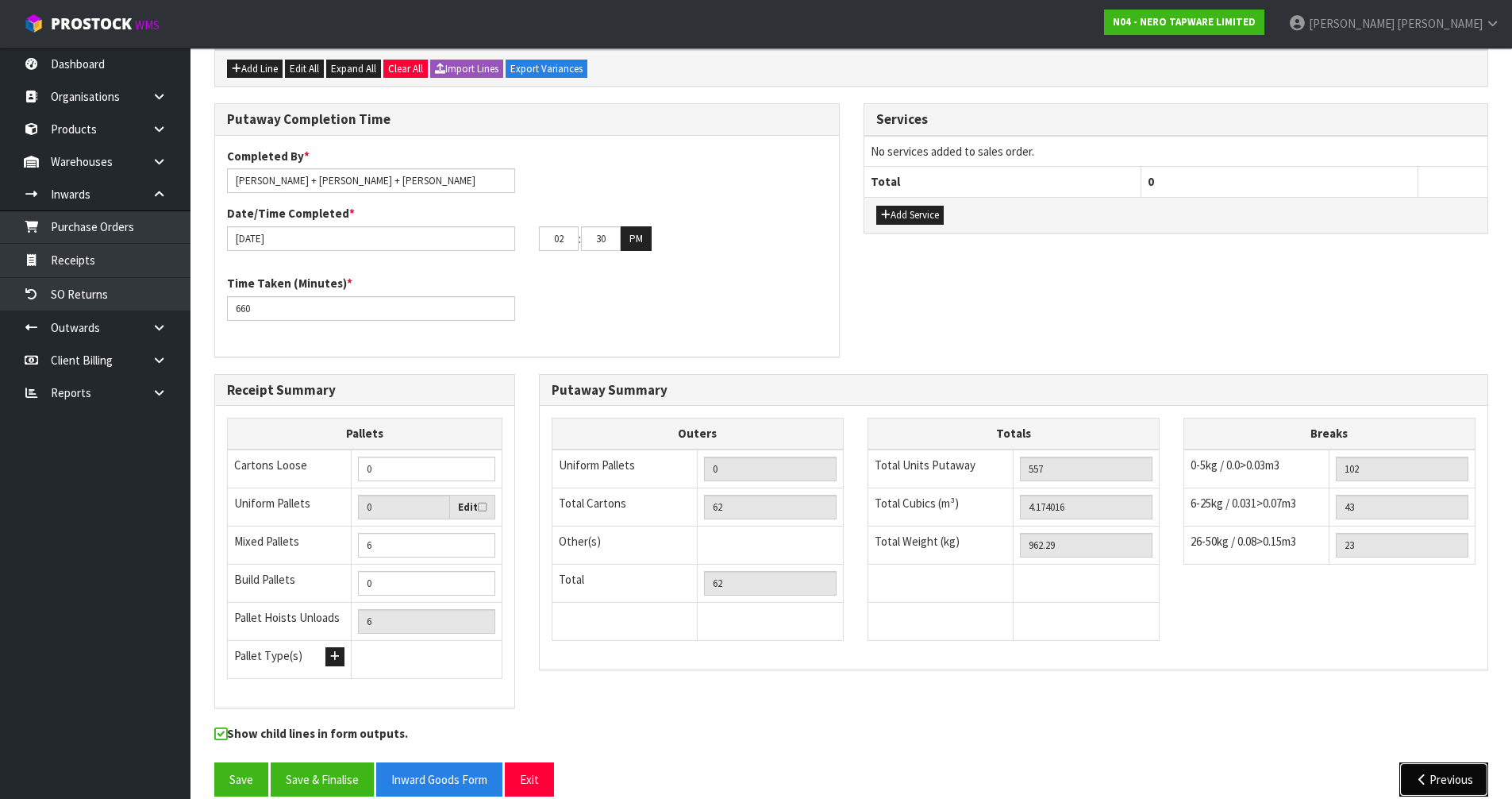
click at [1449, 762] on button "Previous" at bounding box center [1444, 779] width 89 height 34
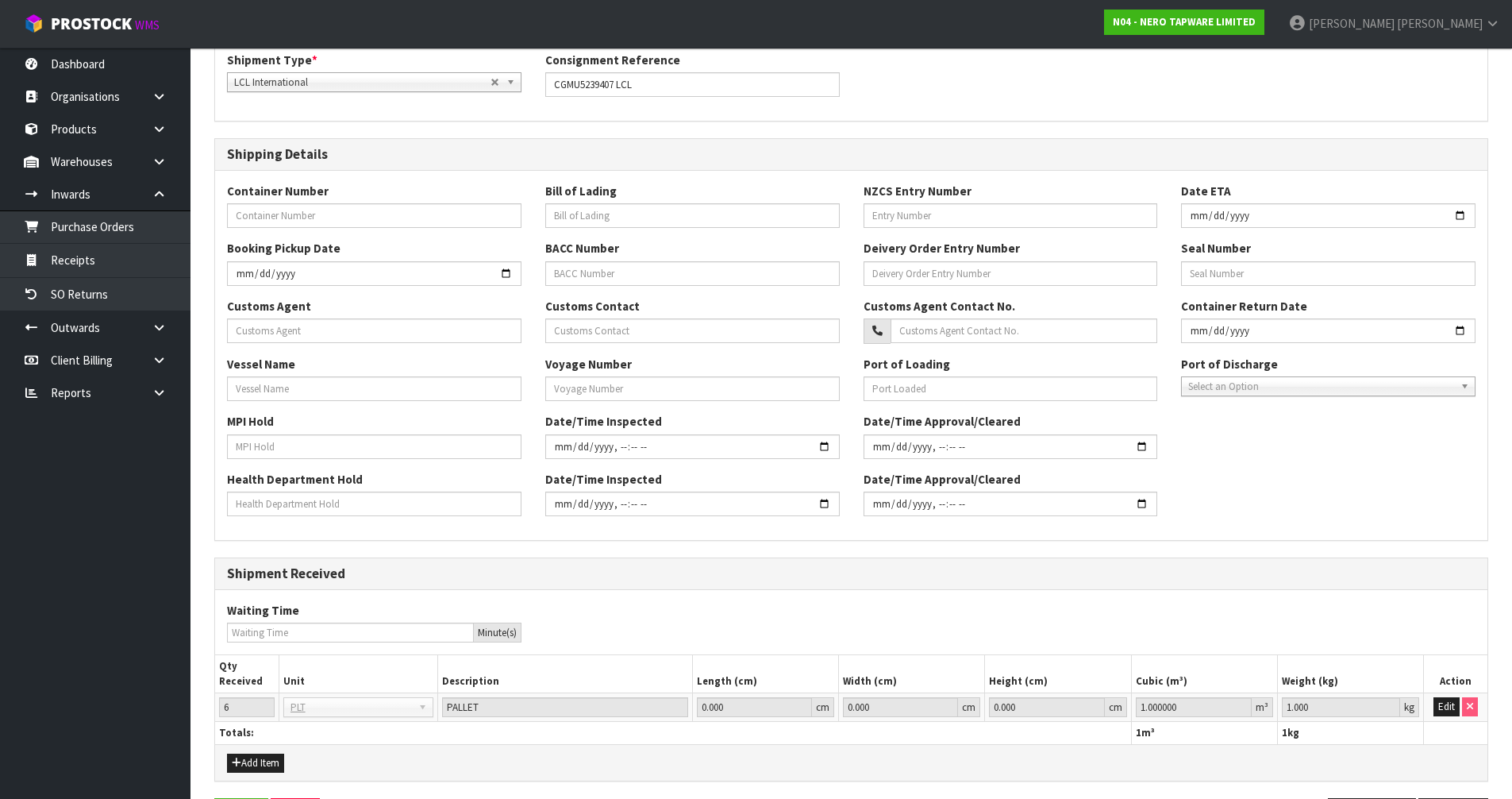
scroll to position [365, 0]
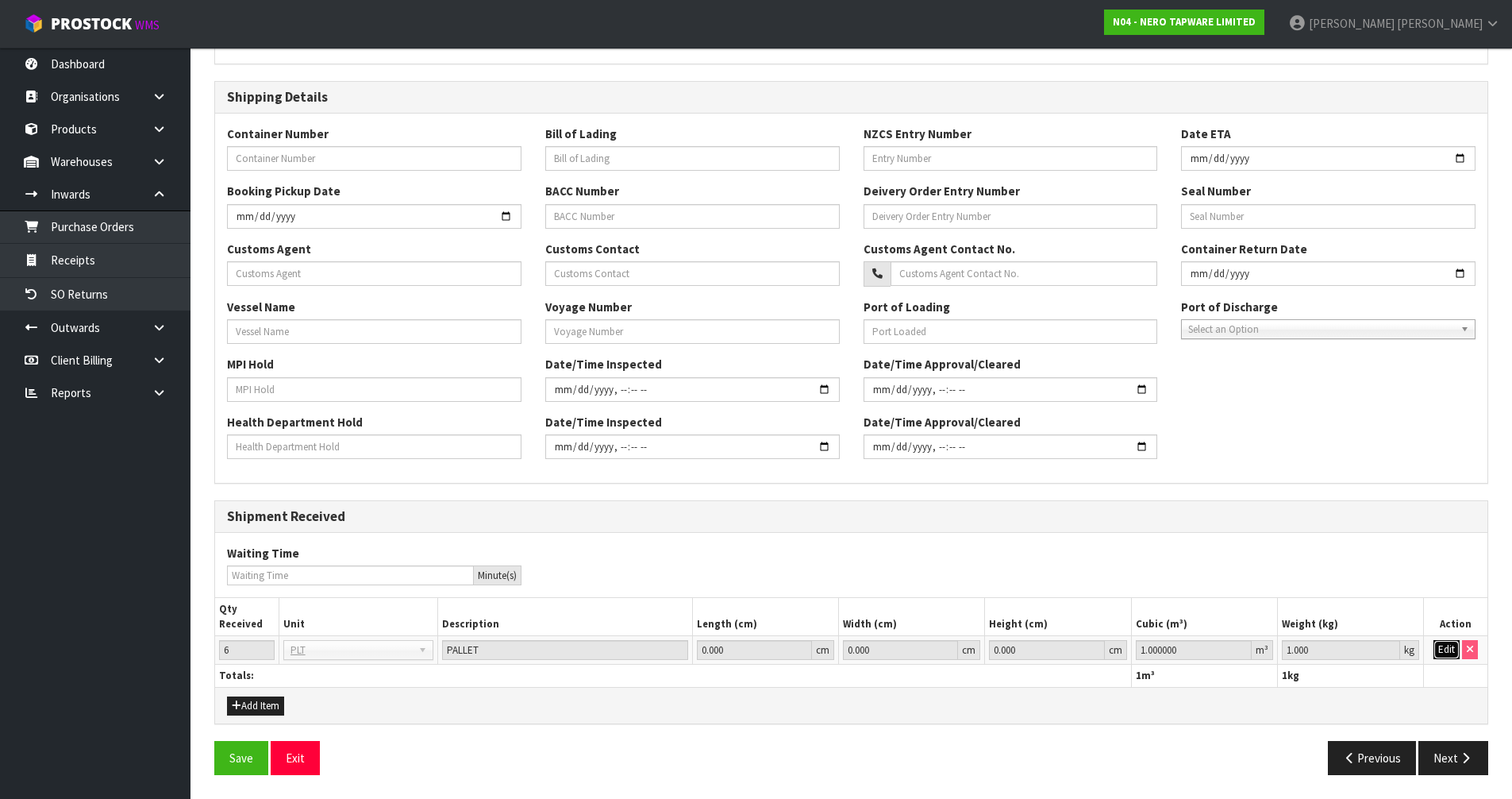
click at [1440, 651] on button "Edit" at bounding box center [1446, 649] width 26 height 19
drag, startPoint x: 1340, startPoint y: 643, endPoint x: 1251, endPoint y: 662, distance: 91.0
click at [1263, 662] on tr "6 BAG BAR BSK BIN BTL BOX BDL CAB CGE CTN CSE COI CRA CRT CBE CYL DRM JAR MTR P…" at bounding box center [851, 650] width 1273 height 29
type input "0"
type input "962.29"
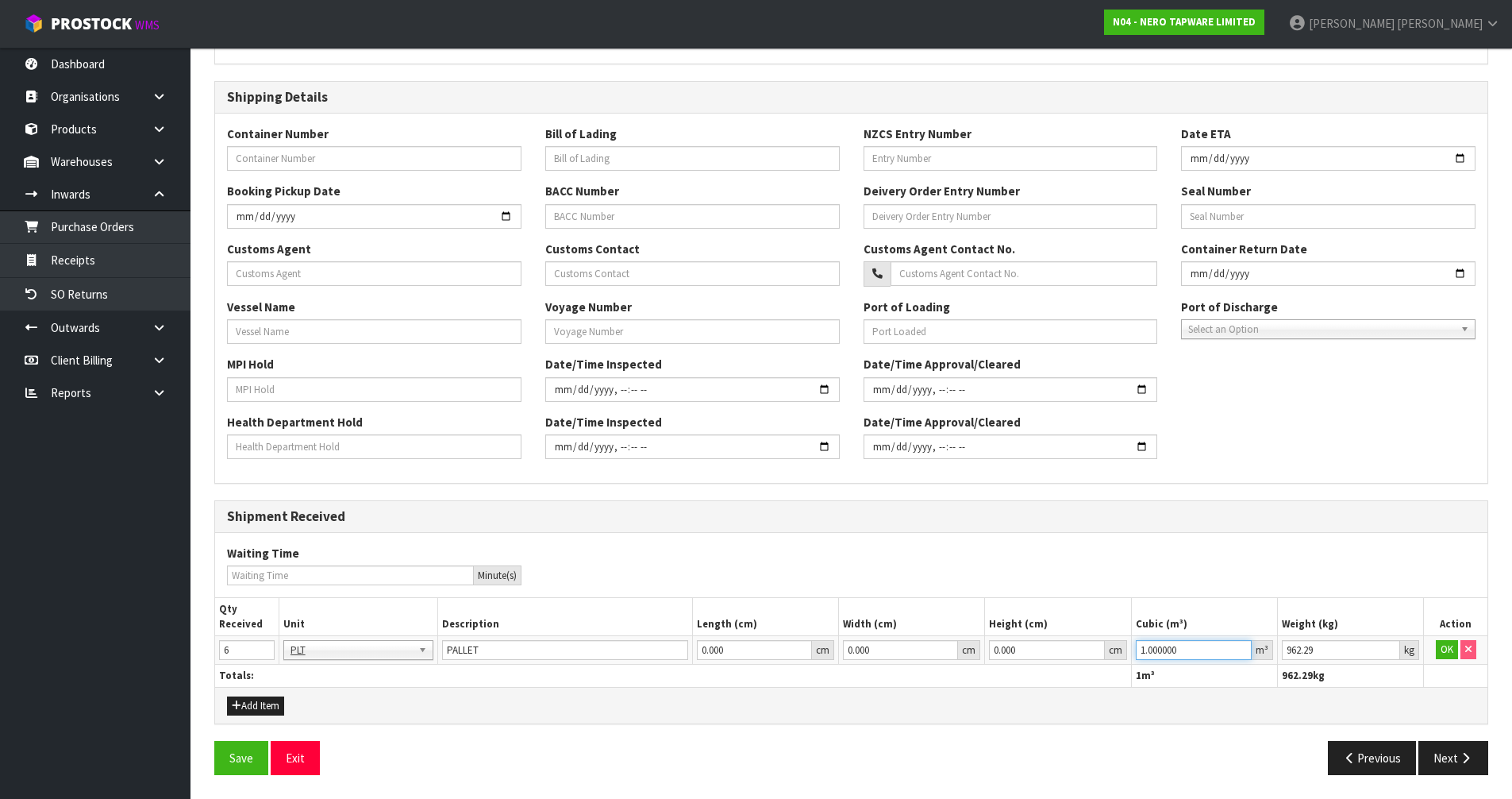
drag, startPoint x: 1222, startPoint y: 656, endPoint x: 1000, endPoint y: 686, distance: 224.0
click at [1000, 686] on div "Shipment Received Waiting Time Minute(s) Qty Received Unit Description Length (…" at bounding box center [851, 612] width 1274 height 223
type input "4.174016"
click at [1446, 658] on button "OK" at bounding box center [1447, 649] width 22 height 19
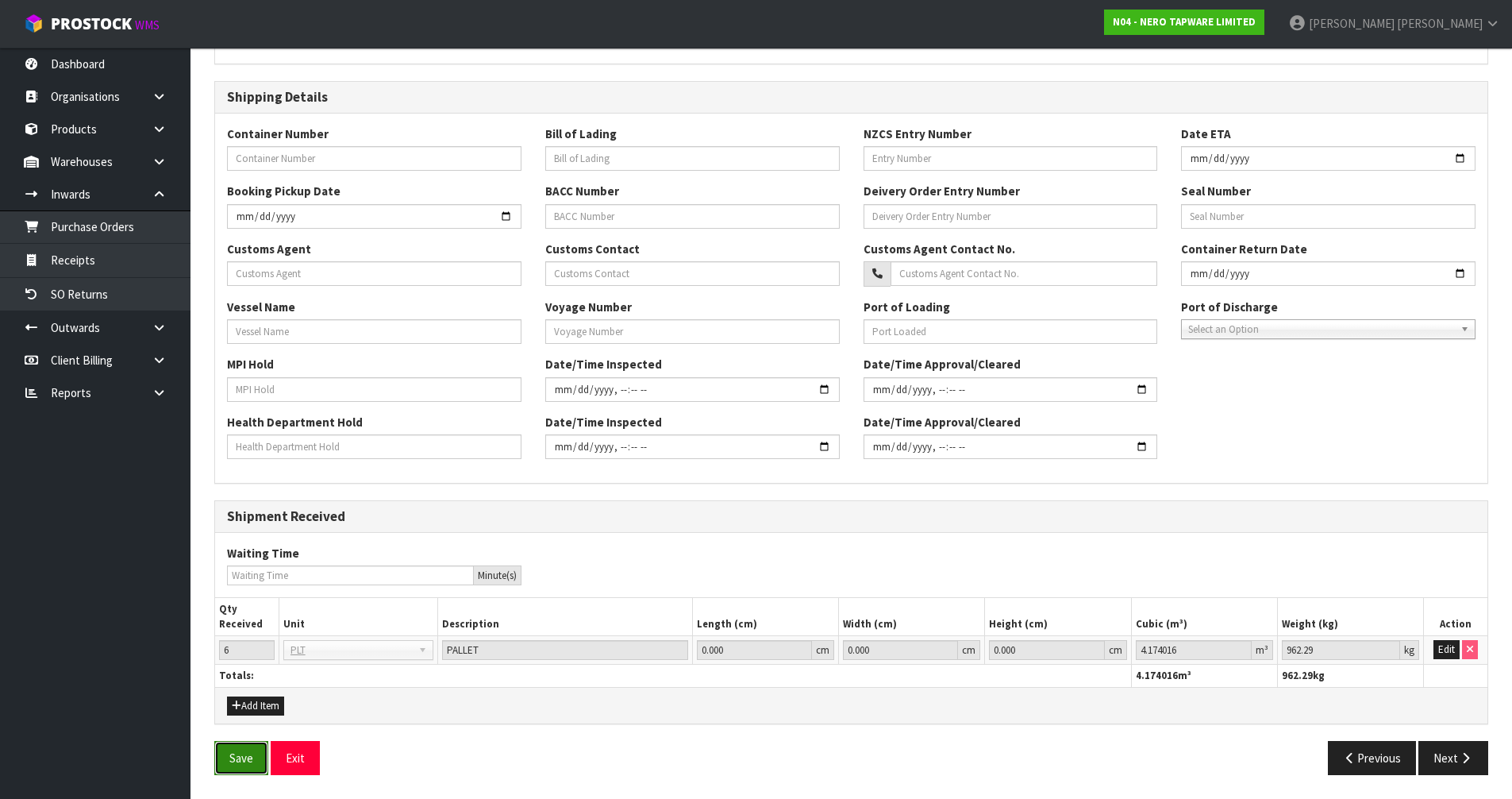
click at [223, 760] on button "Save" at bounding box center [241, 758] width 54 height 34
click at [236, 755] on button "Save" at bounding box center [241, 758] width 54 height 34
click at [1456, 757] on button "Next" at bounding box center [1453, 758] width 70 height 34
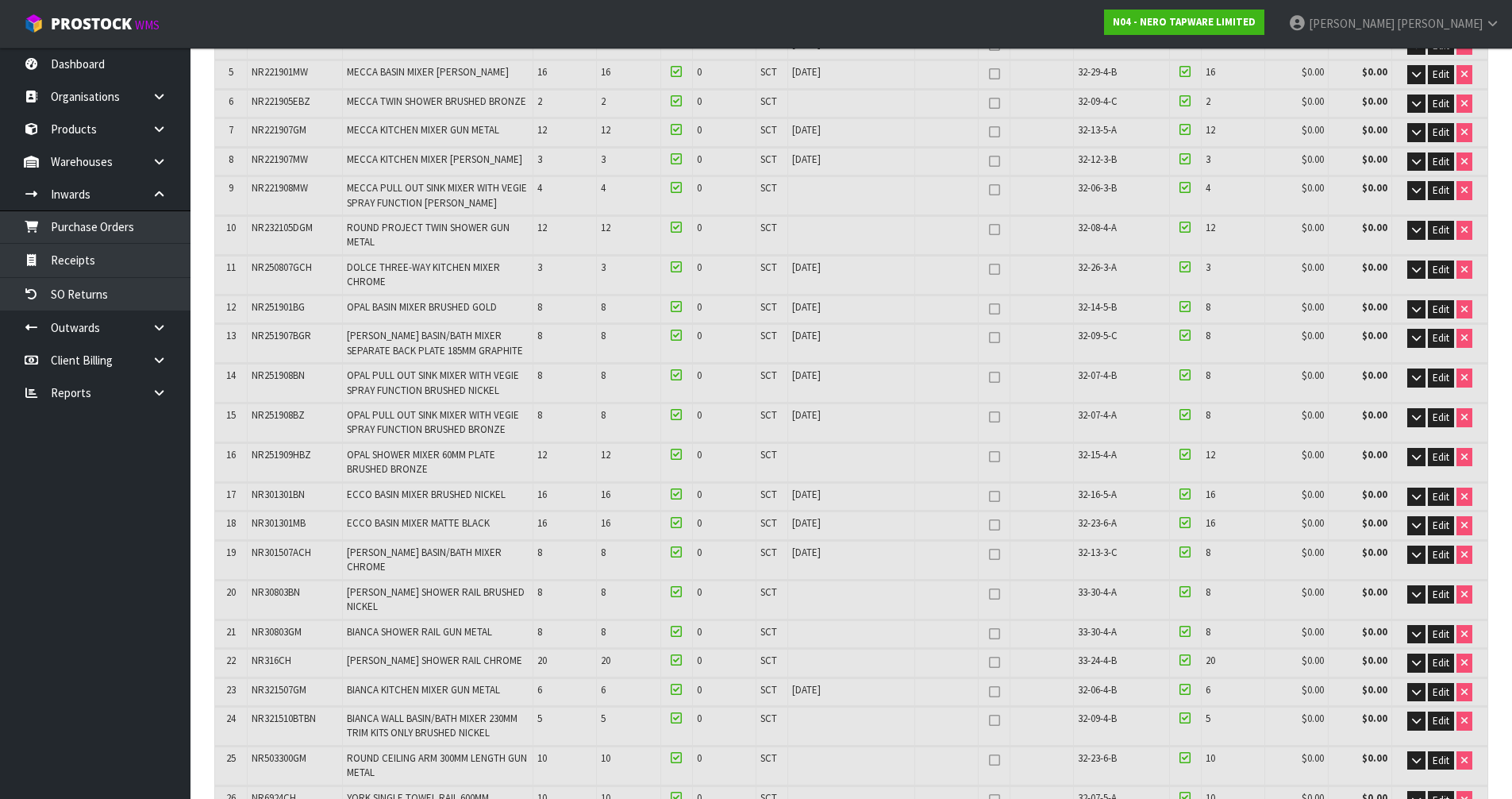
scroll to position [0, 0]
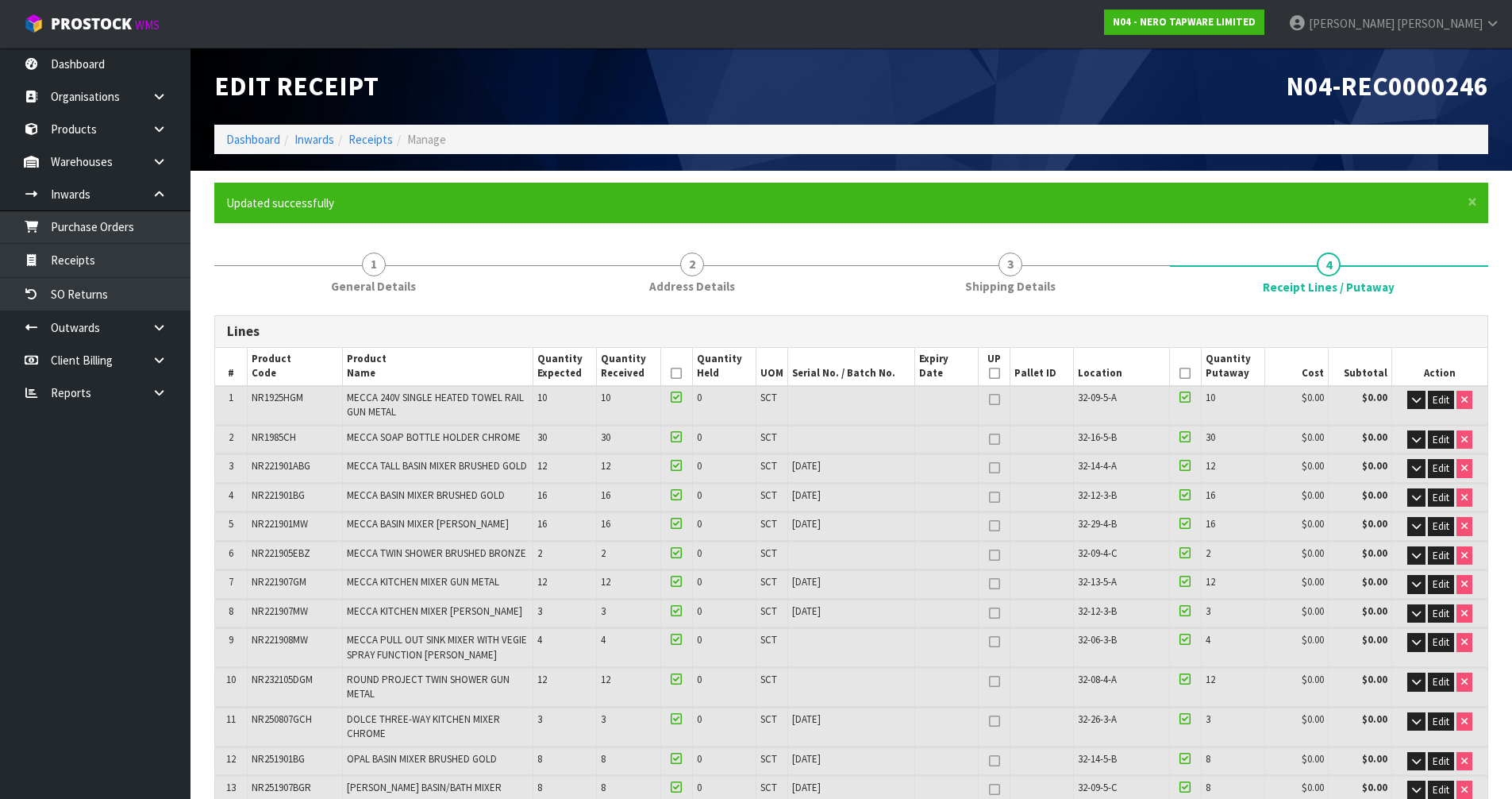
click at [1179, 373] on icon at bounding box center [1184, 373] width 11 height 1
click at [675, 373] on icon at bounding box center [676, 373] width 11 height 1
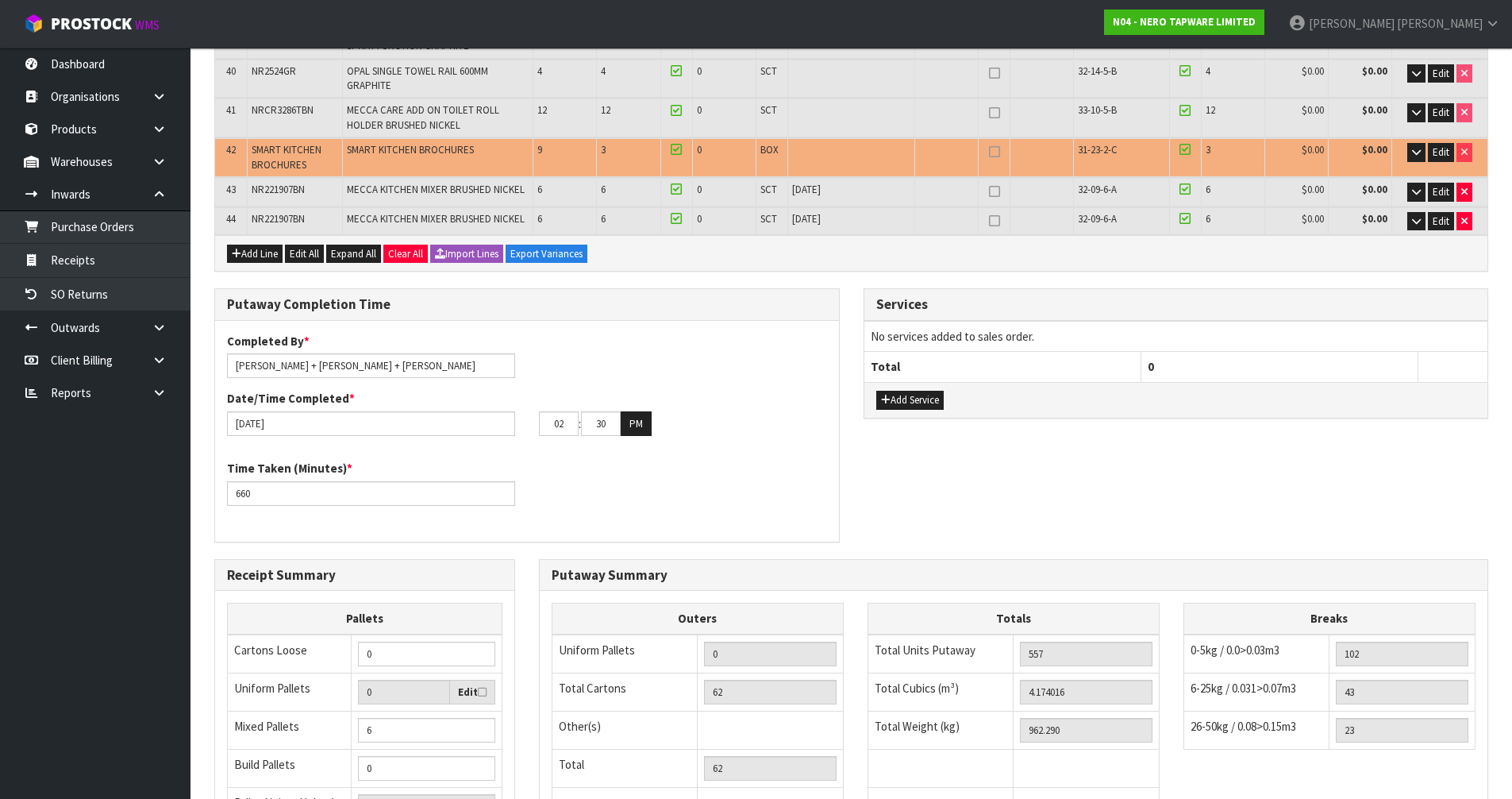
scroll to position [1937, 0]
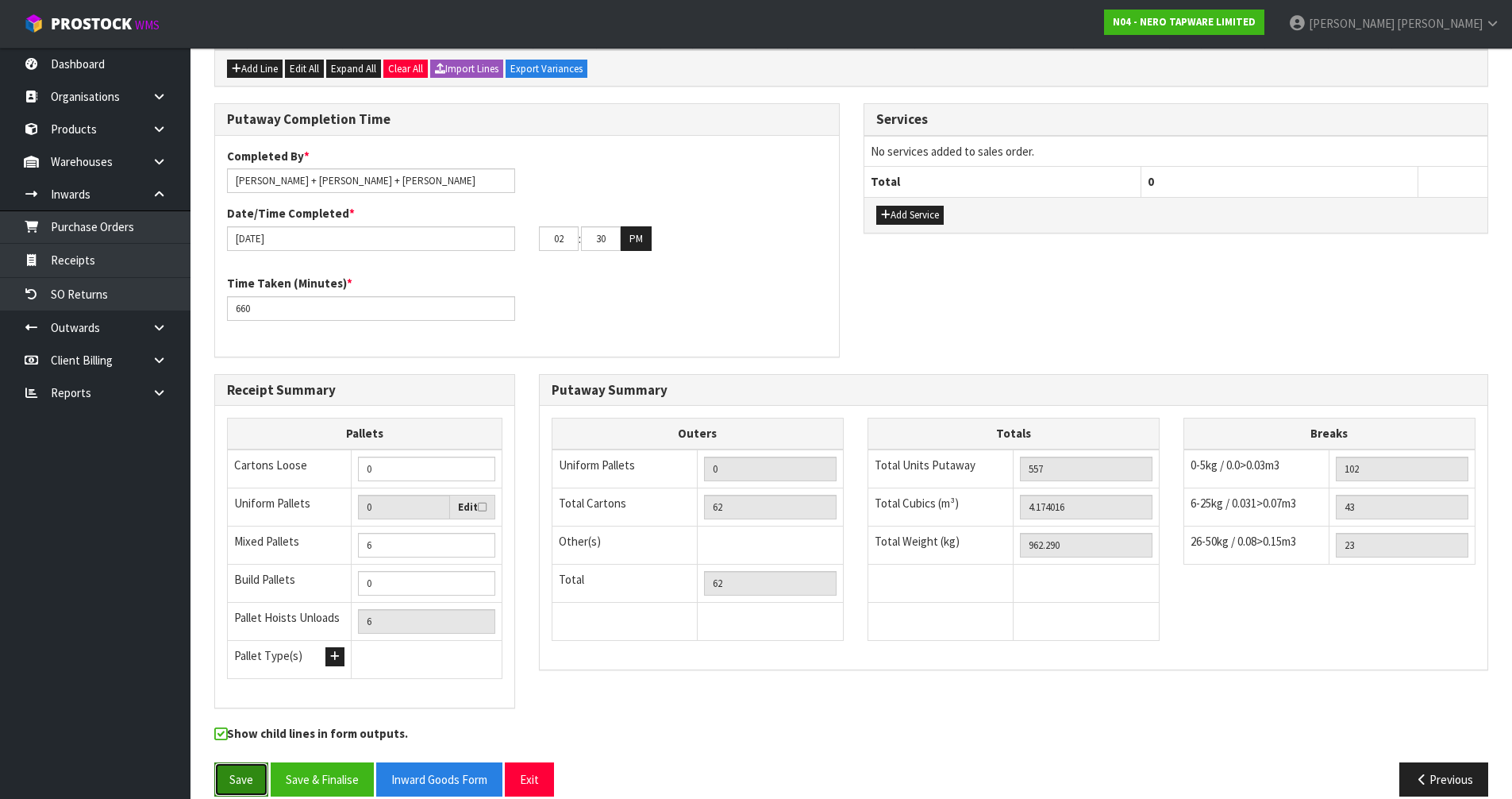
click at [234, 762] on button "Save" at bounding box center [241, 779] width 54 height 34
click at [1419, 773] on icon "button" at bounding box center [1422, 779] width 15 height 12
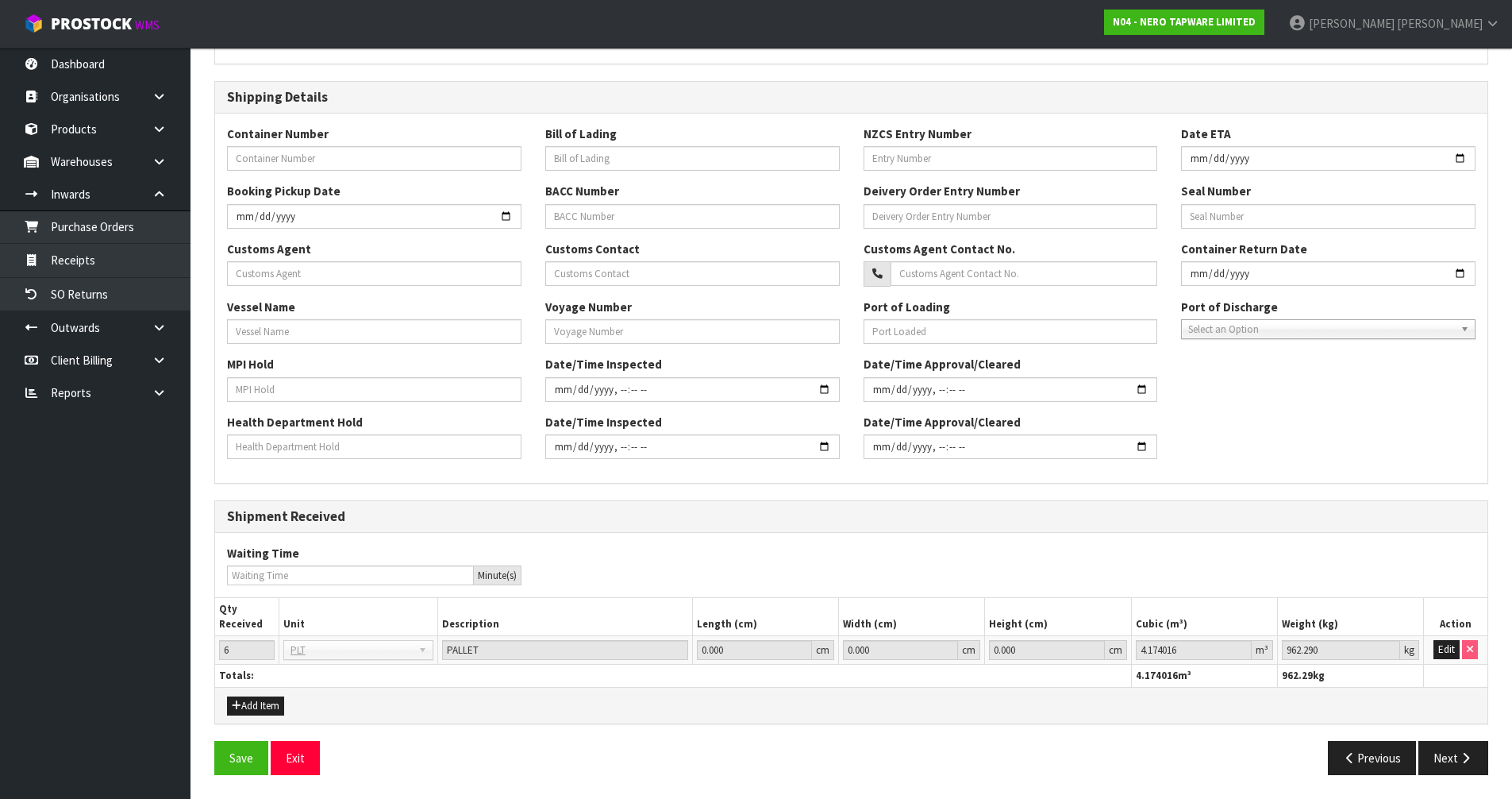
scroll to position [365, 0]
click at [1430, 757] on button "Next" at bounding box center [1453, 758] width 70 height 34
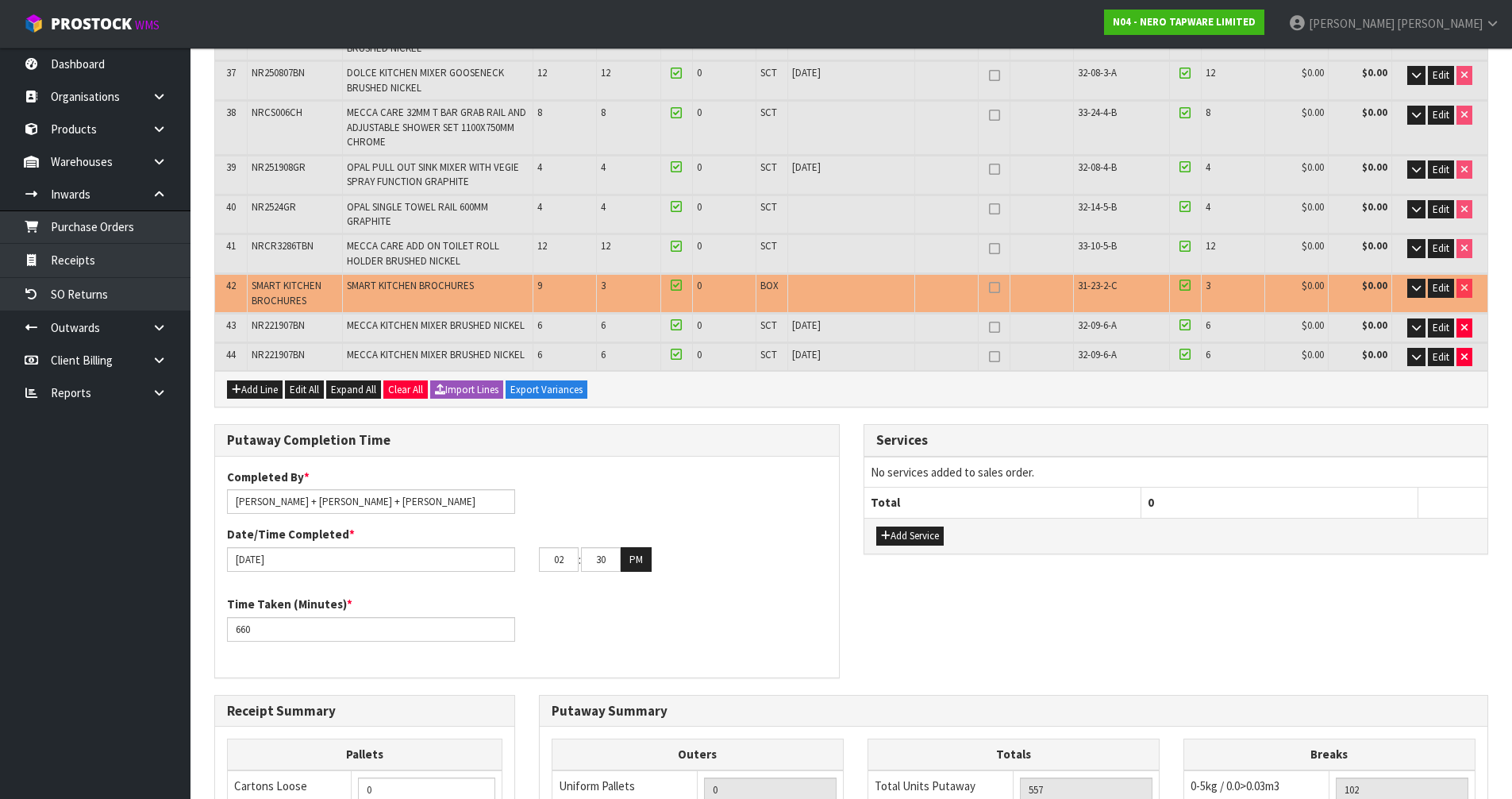
scroll to position [1588, 0]
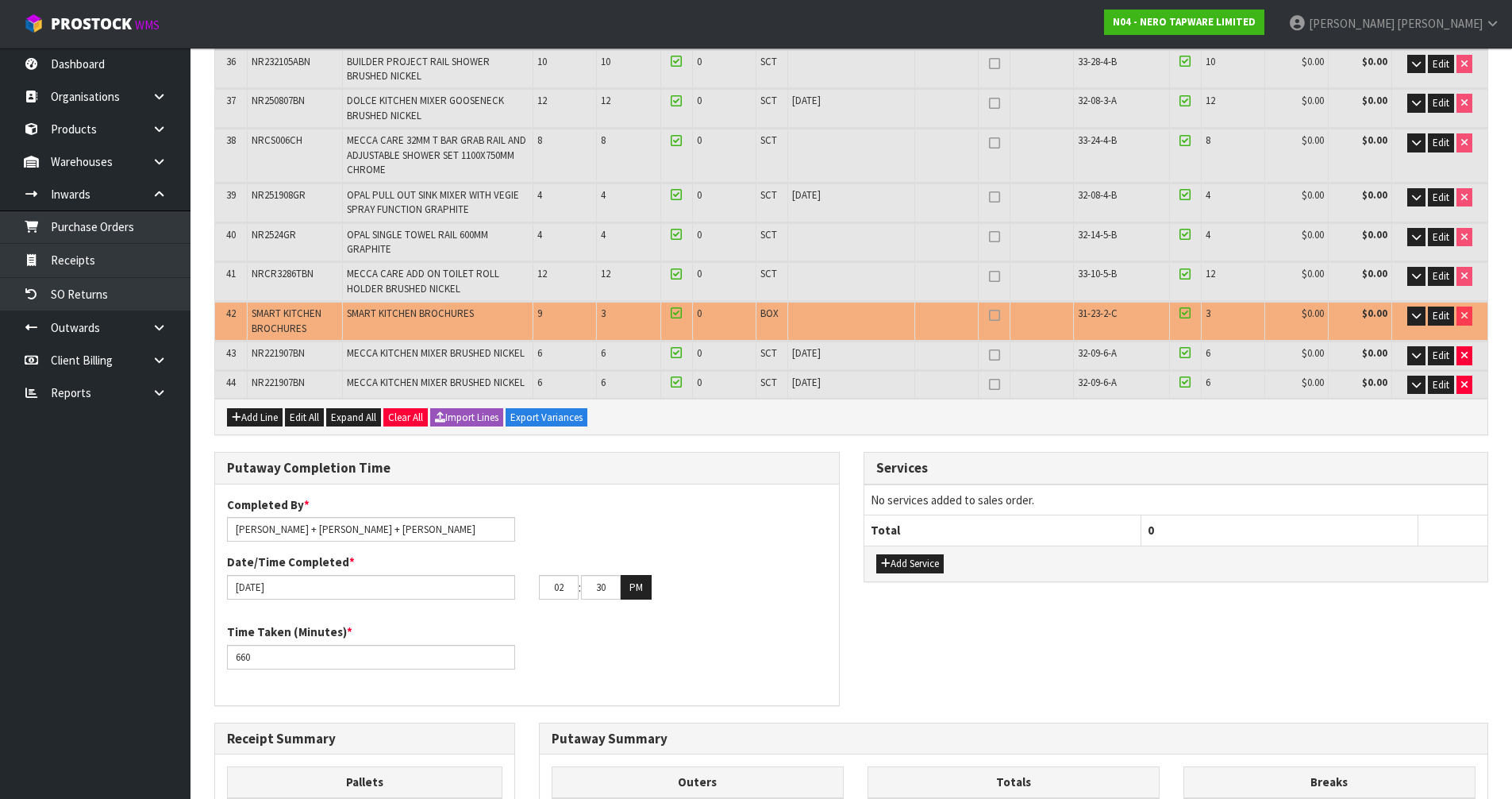
click at [265, 307] on span "SMART KITCHEN BROCHURES" at bounding box center [286, 320] width 70 height 28
copy tr "SMART KITCHEN BROCHURES"
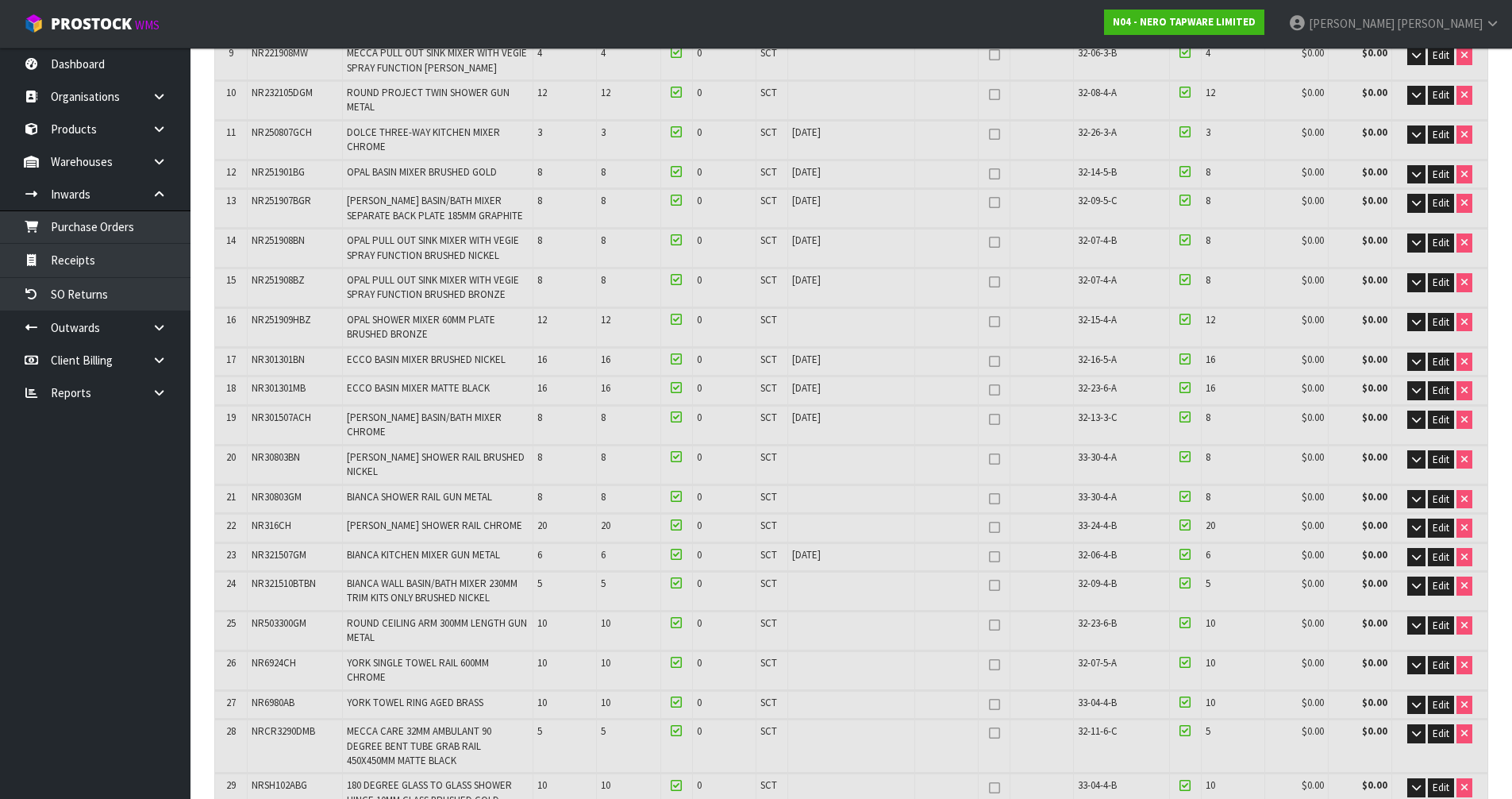
scroll to position [0, 0]
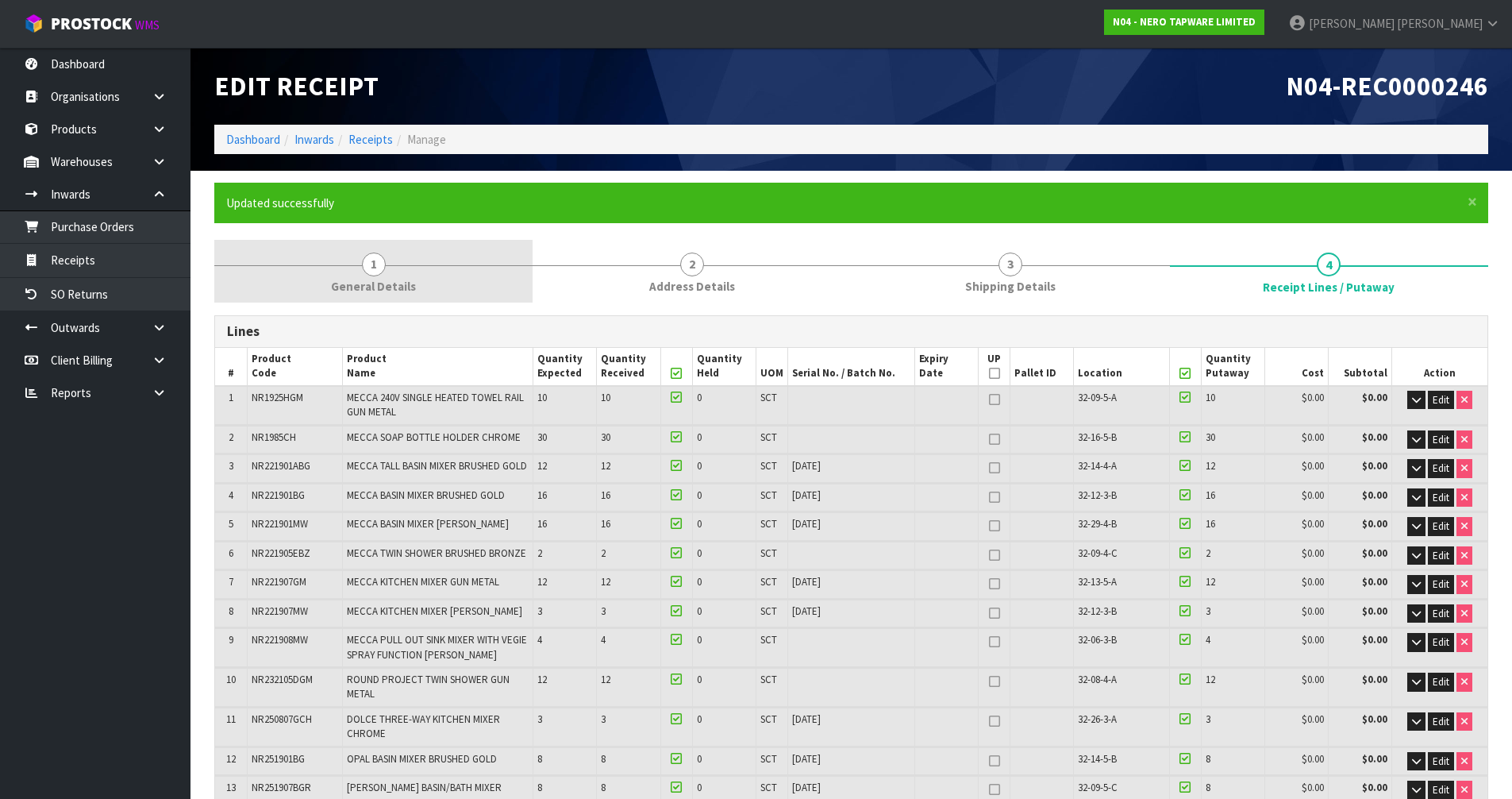
click at [360, 291] on span "General Details" at bounding box center [373, 286] width 85 height 17
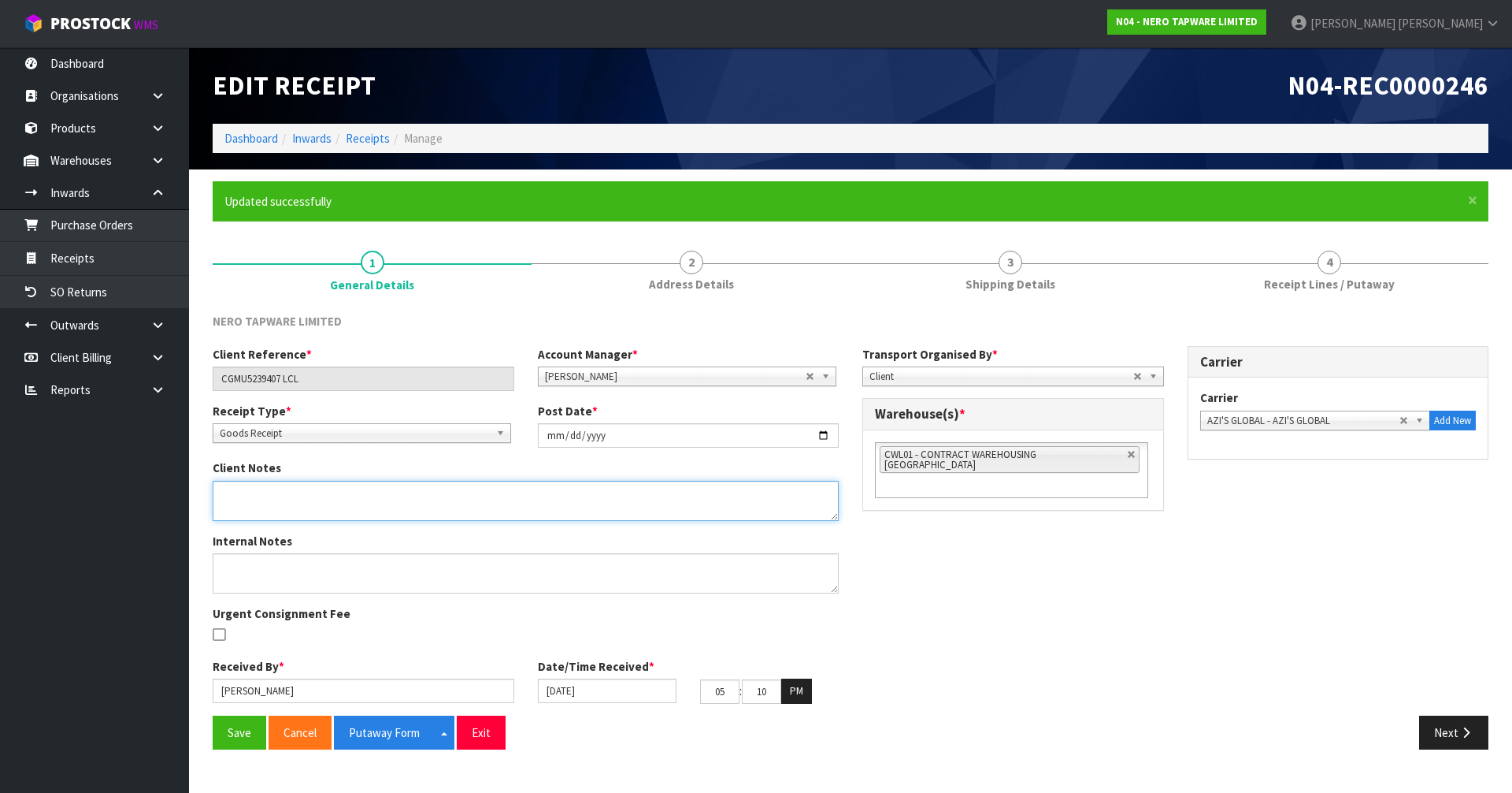
click at [298, 495] on textarea at bounding box center [525, 500] width 626 height 40
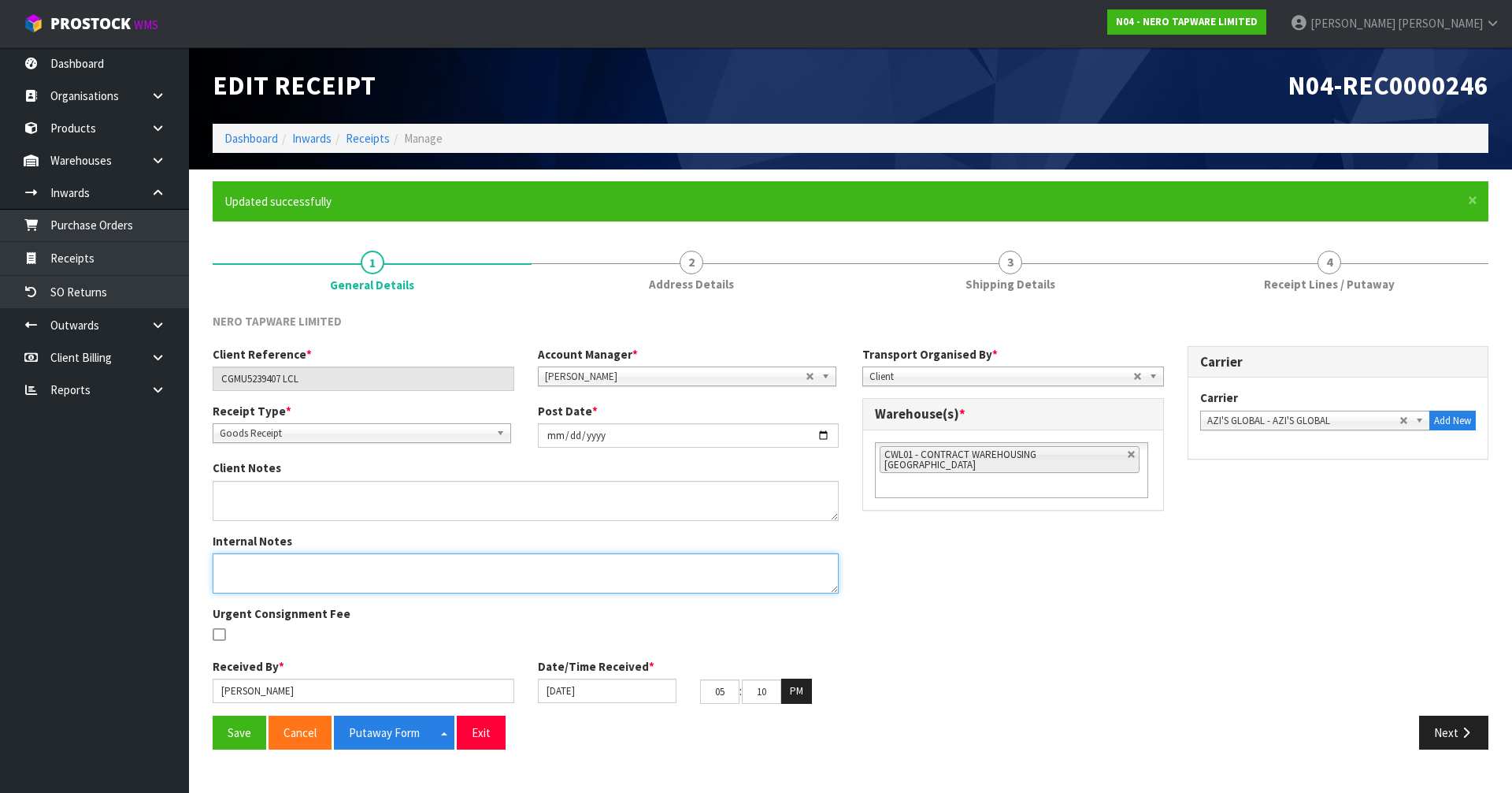
click at [283, 576] on textarea at bounding box center [525, 573] width 626 height 40
type textarea "MEASUREMENTS DONE BY MEENA AND RUSSELL"
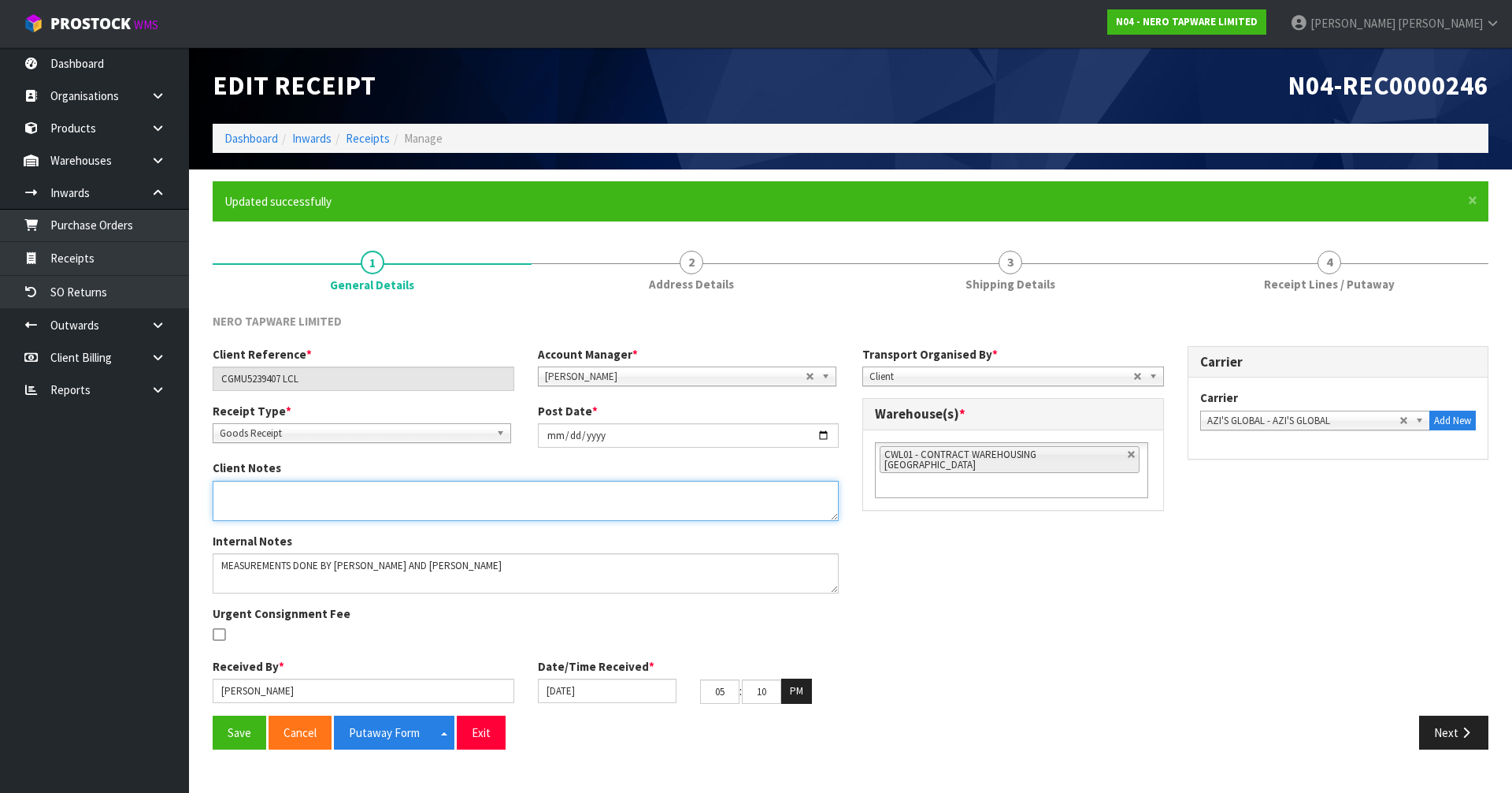
click at [293, 482] on textarea at bounding box center [525, 500] width 626 height 40
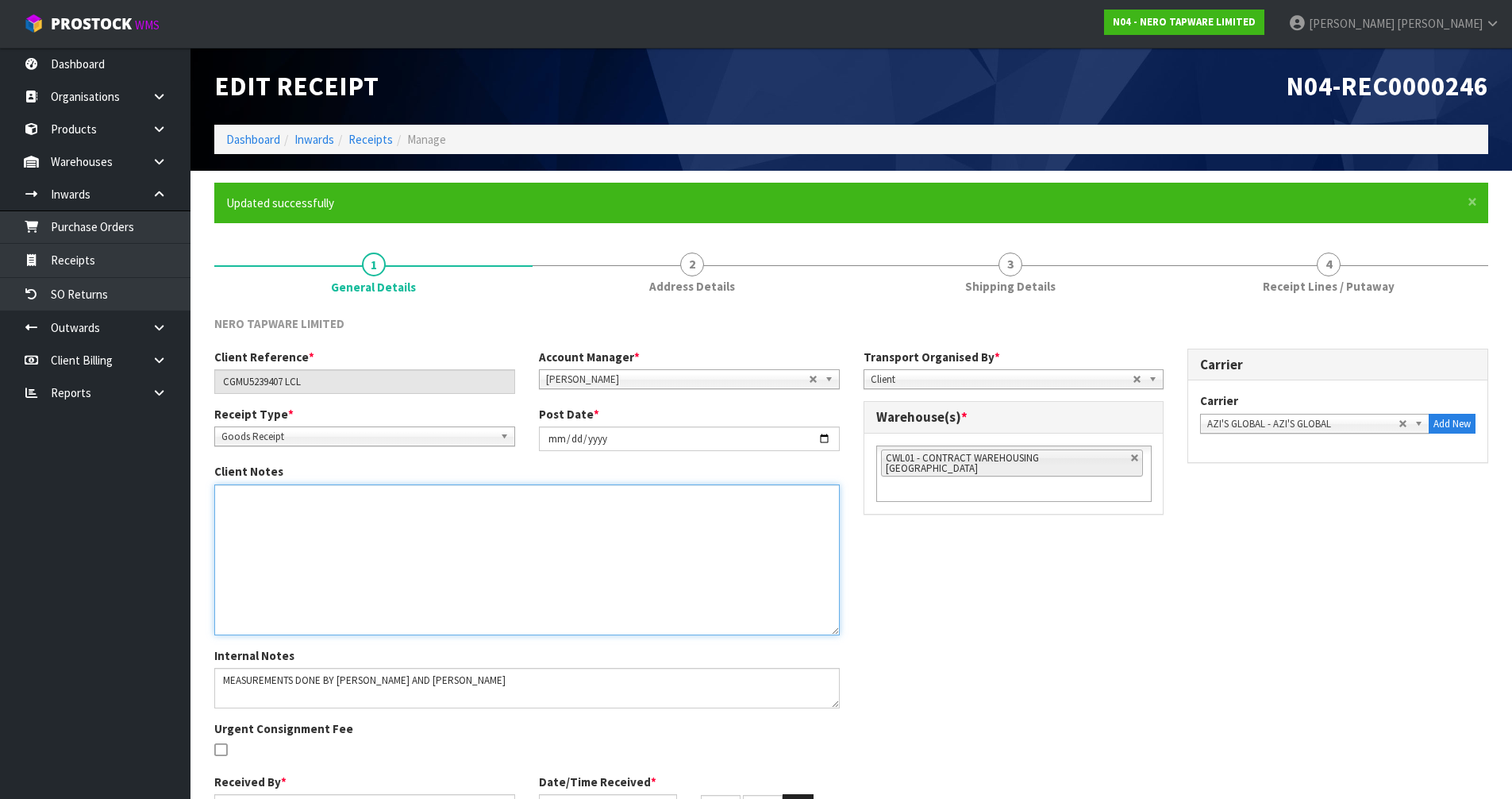
drag, startPoint x: 843, startPoint y: 522, endPoint x: 837, endPoint y: 632, distance: 110.2
click at [837, 632] on textarea at bounding box center [527, 560] width 626 height 151
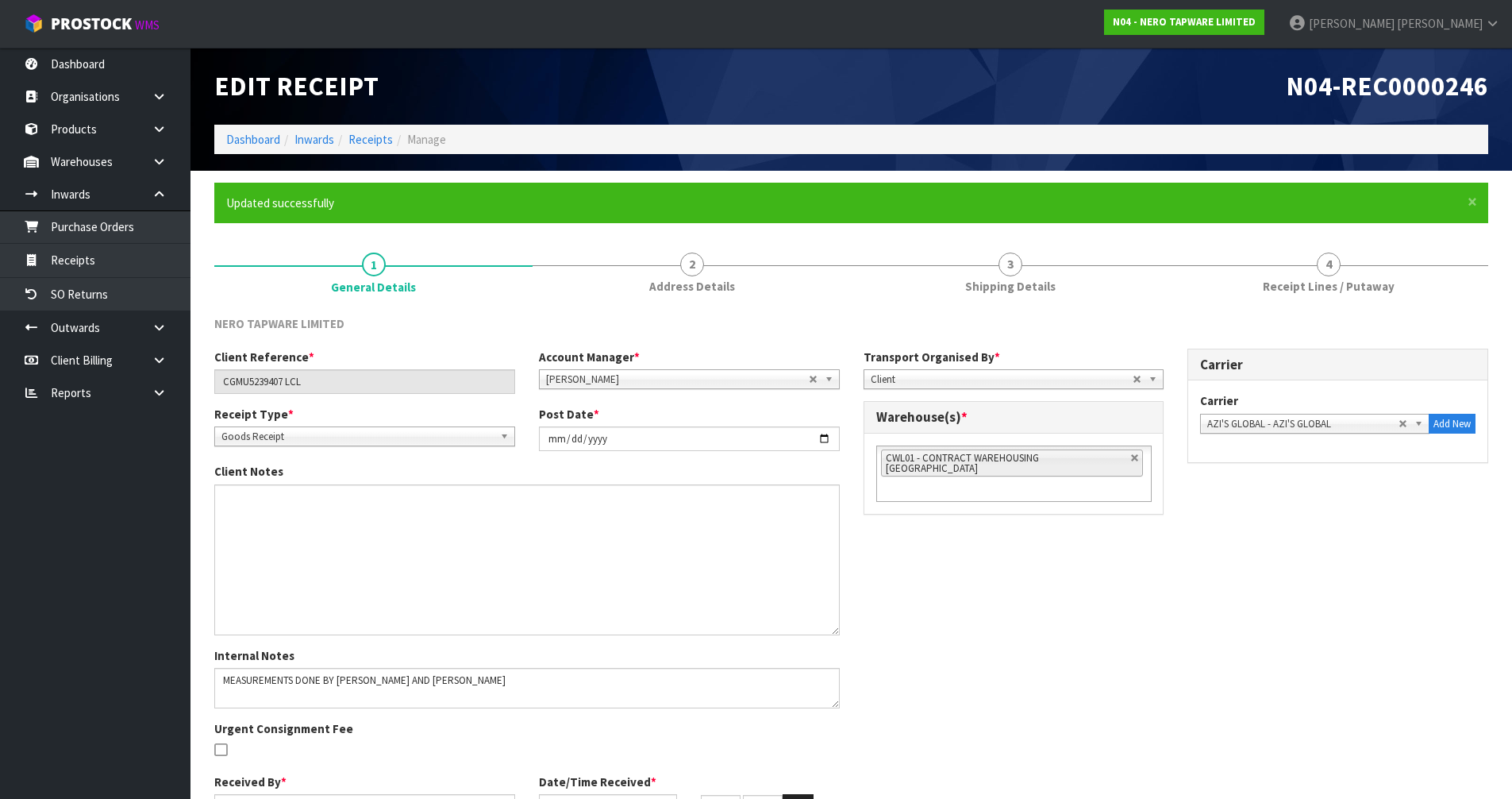
click at [869, 637] on div "Client Reference * CGMU5239407 LCL Account Manager * Zubair Moolla Rod Giles Ki…" at bounding box center [851, 590] width 1298 height 483
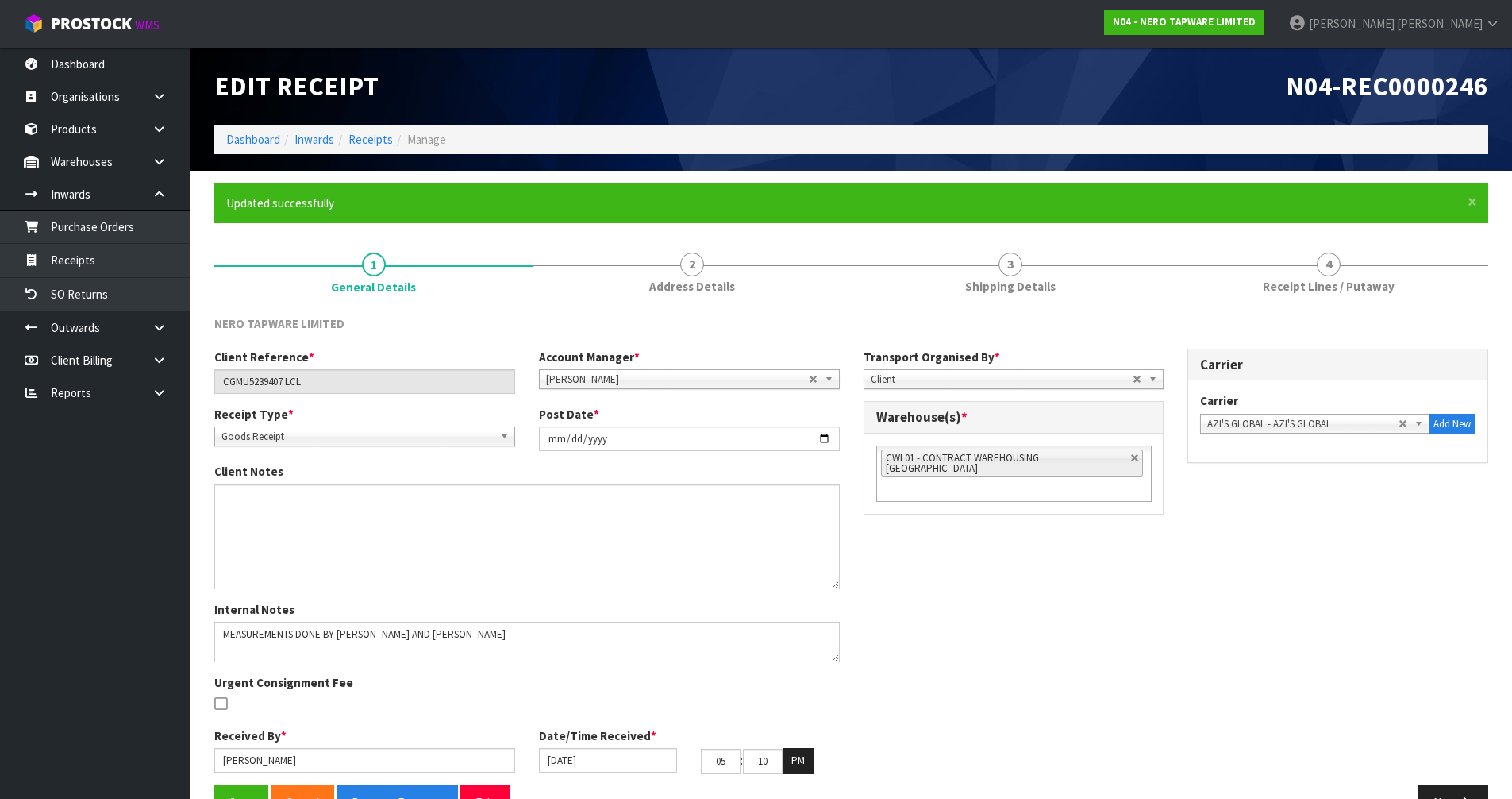
drag, startPoint x: 837, startPoint y: 631, endPoint x: 837, endPoint y: 586, distance: 45.0
click at [837, 586] on textarea at bounding box center [527, 536] width 626 height 105
click at [905, 585] on div "Client Reference * CGMU5239407 LCL Account Manager * Zubair Moolla Rod Giles Ki…" at bounding box center [851, 567] width 1298 height 438
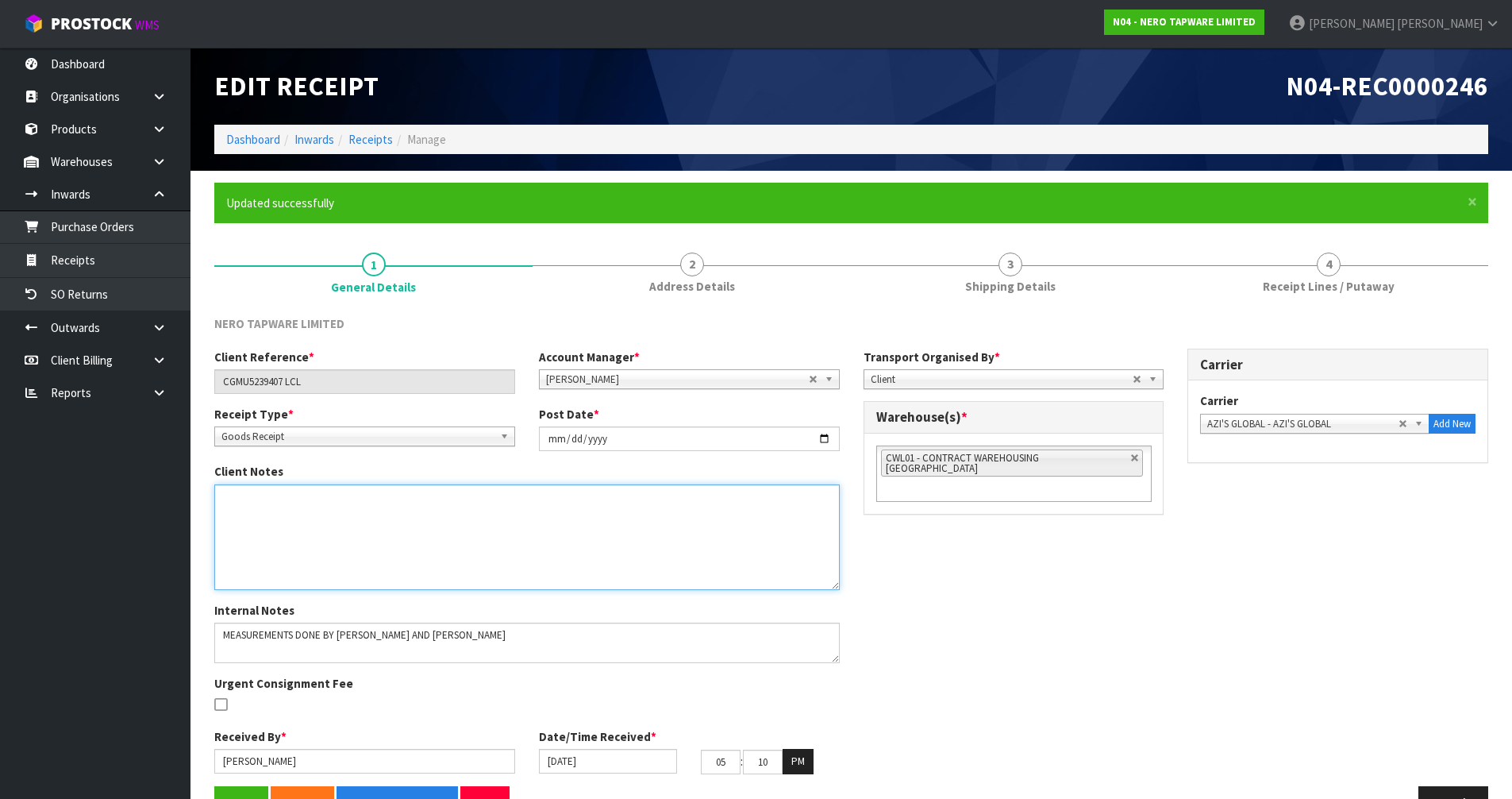
click at [384, 513] on textarea at bounding box center [527, 537] width 626 height 106
paste textarea "SMART KITCHEN BROCHURES"
type textarea "SMART KITCHEN BROCHURES"
drag, startPoint x: 398, startPoint y: 496, endPoint x: 194, endPoint y: 560, distance: 213.8
click at [194, 560] on section "× Close Updated successfully 1 General Details 2 Address Details 3 Shipping Det…" at bounding box center [851, 507] width 1321 height 673
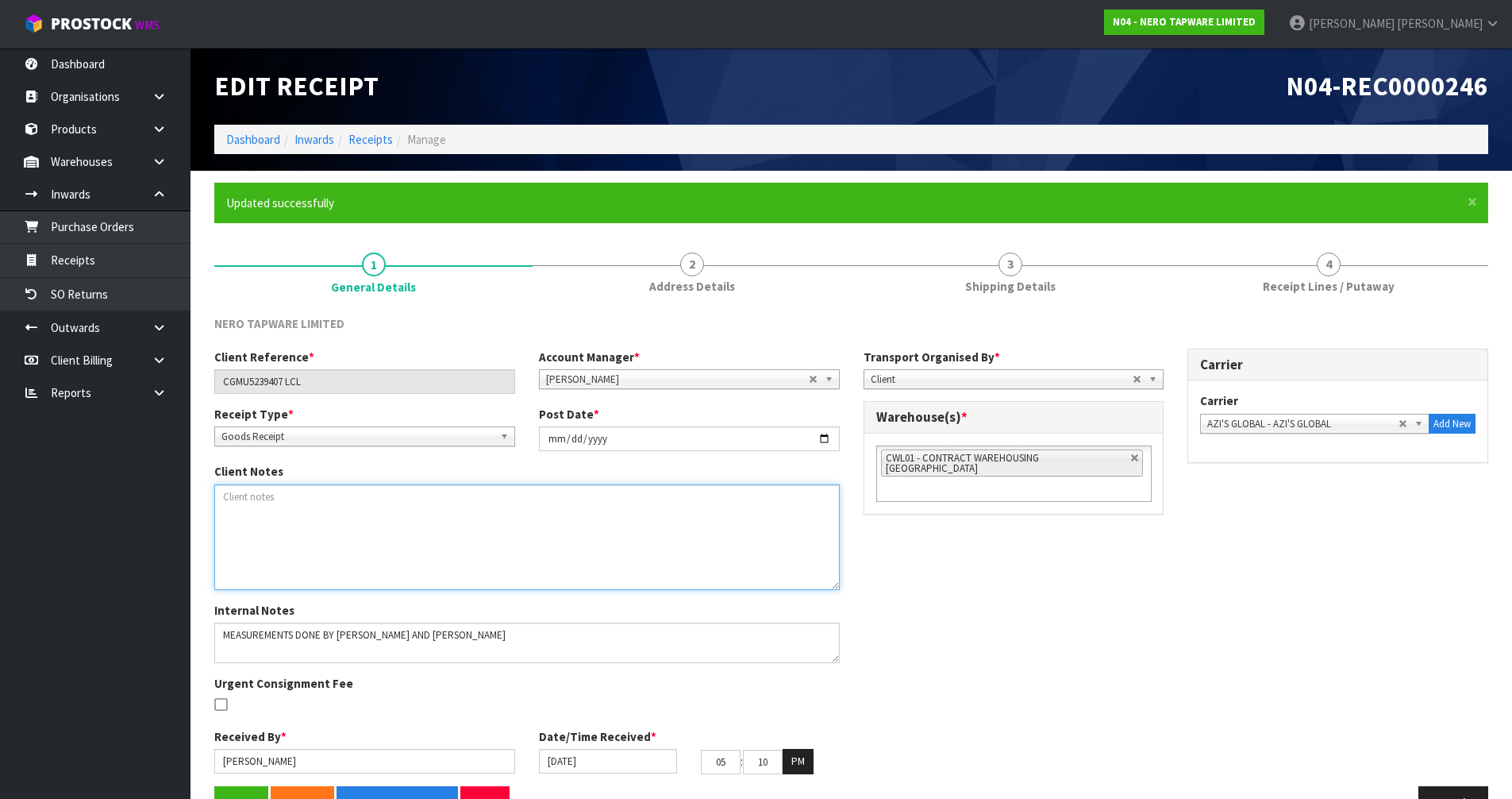
click at [395, 503] on textarea at bounding box center [527, 537] width 626 height 106
paste textarea "SMART KITCHEN BROCHURES"
click at [417, 525] on textarea at bounding box center [527, 537] width 626 height 106
click at [418, 527] on textarea at bounding box center [527, 537] width 626 height 106
click at [646, 534] on textarea at bounding box center [527, 537] width 626 height 106
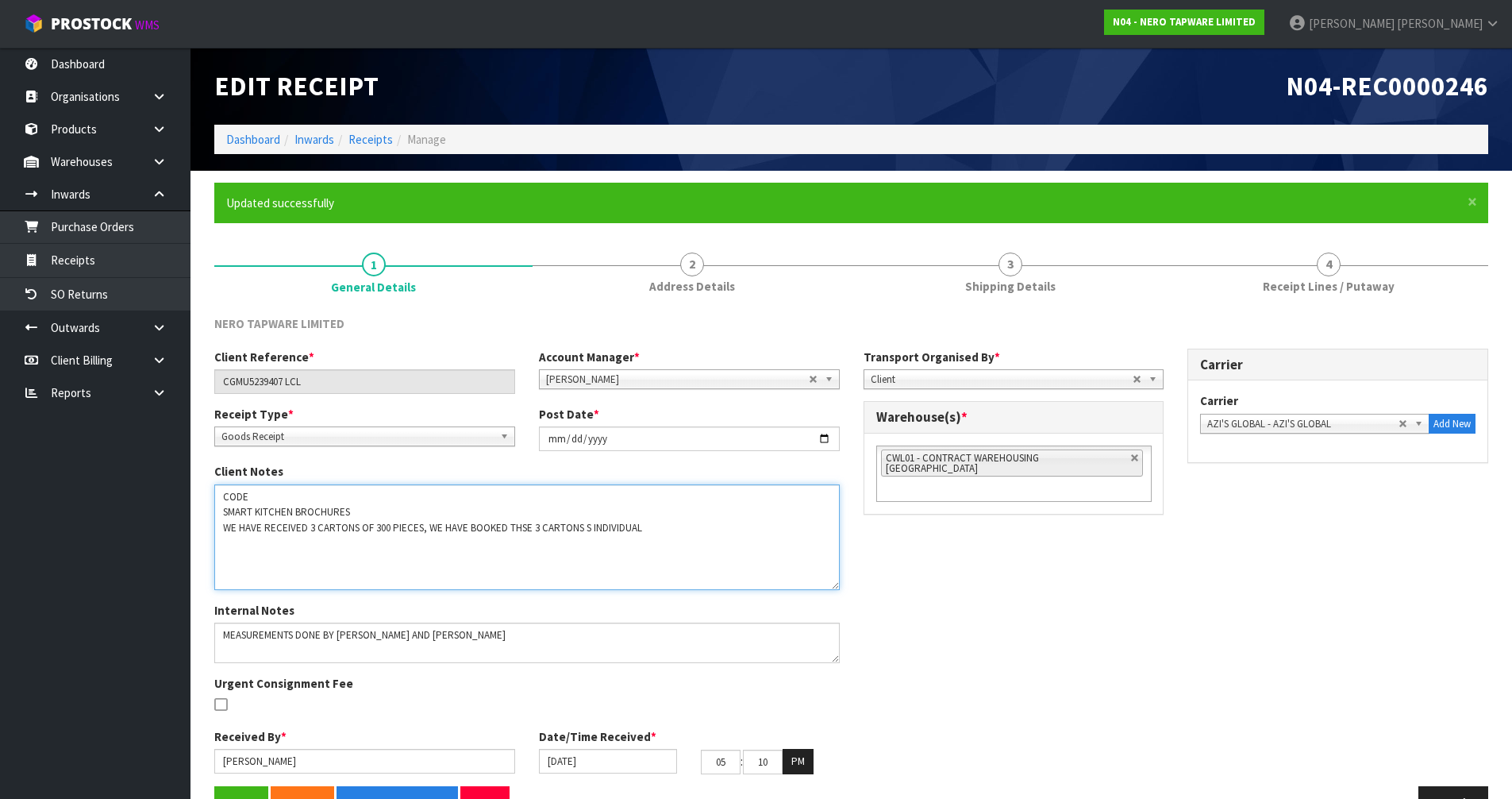
click at [519, 525] on textarea at bounding box center [527, 537] width 626 height 106
click at [591, 527] on textarea at bounding box center [527, 537] width 626 height 106
drag, startPoint x: 654, startPoint y: 525, endPoint x: 539, endPoint y: 560, distance: 120.2
click at [539, 560] on textarea at bounding box center [527, 537] width 626 height 106
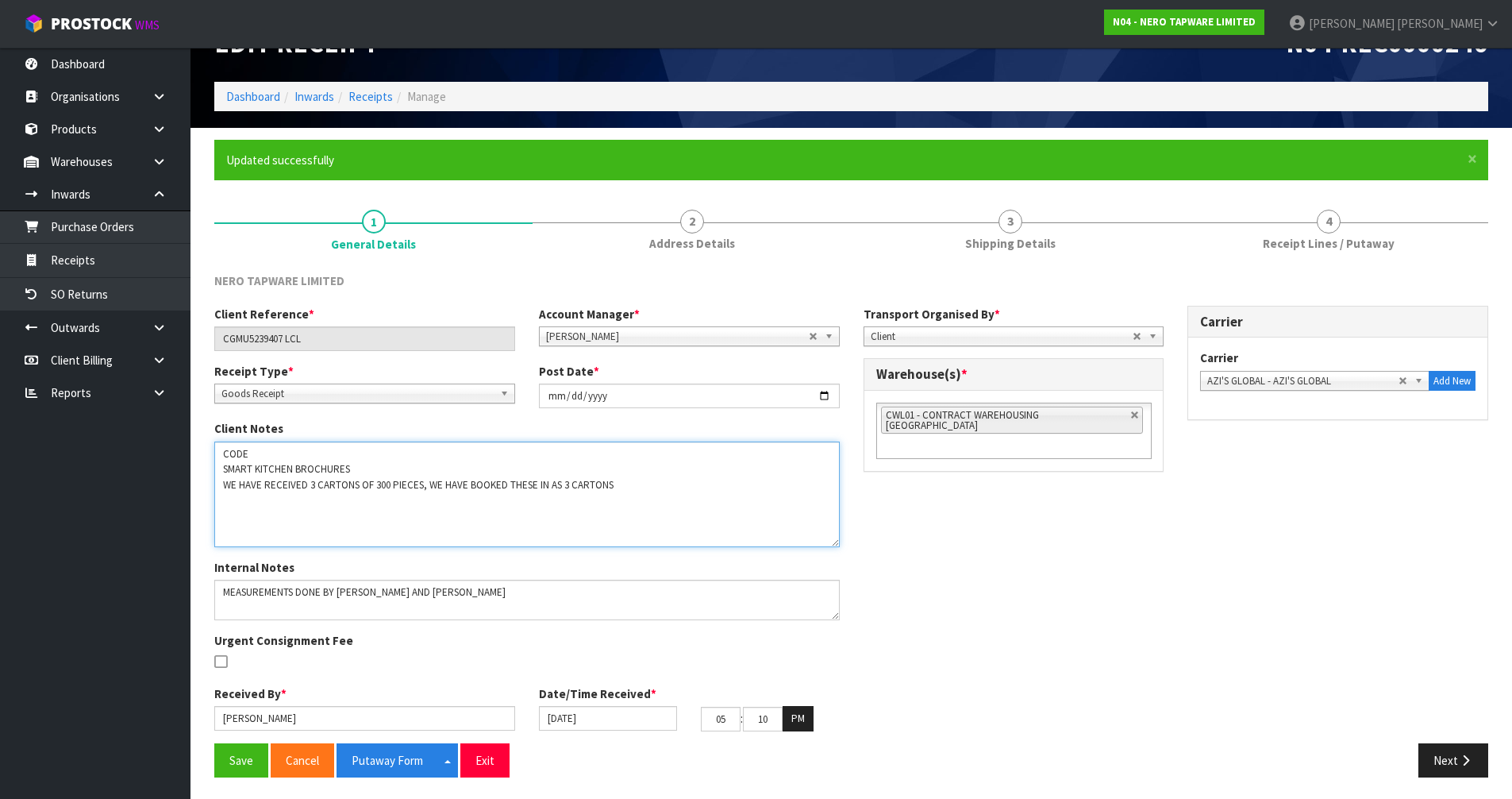
scroll to position [45, 0]
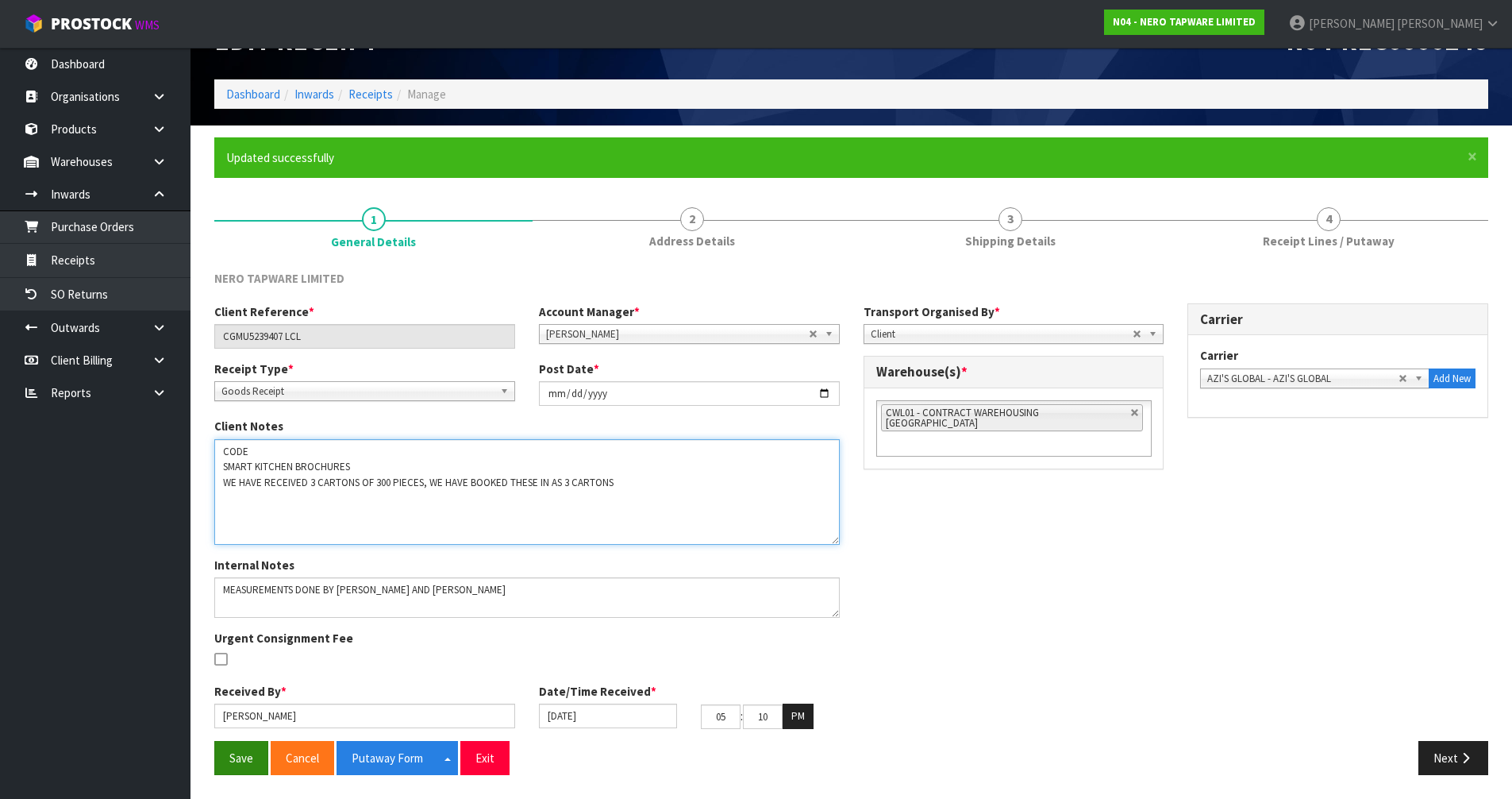
type textarea "CODE SMART KITCHEN BROCHURES WE HAVE RECEIVED 3 CARTONS OF 300 PIECES, WE HAVE …"
click at [236, 743] on button "Save" at bounding box center [241, 758] width 54 height 34
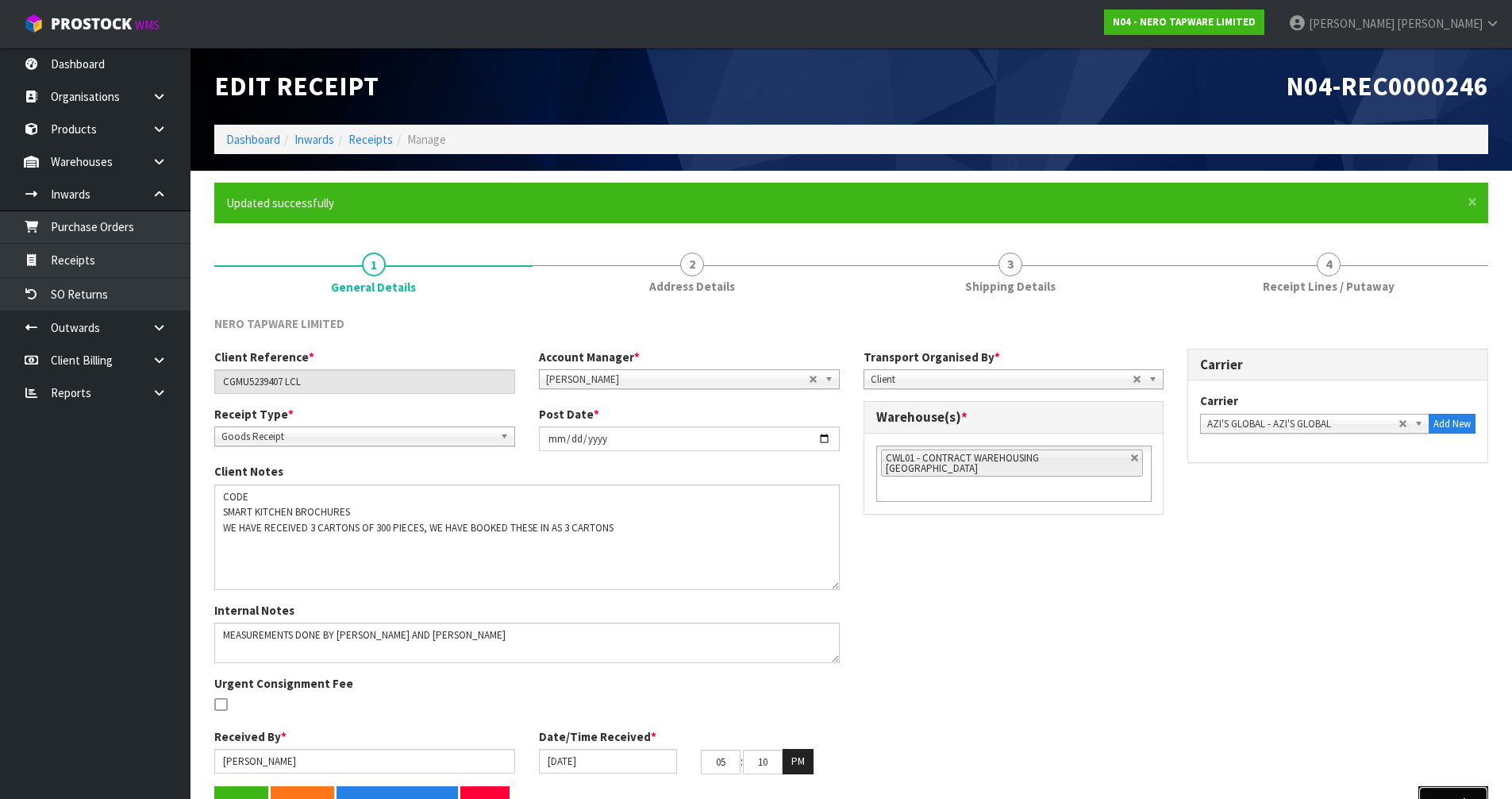
click at [1441, 790] on button "Next" at bounding box center [1453, 803] width 70 height 34
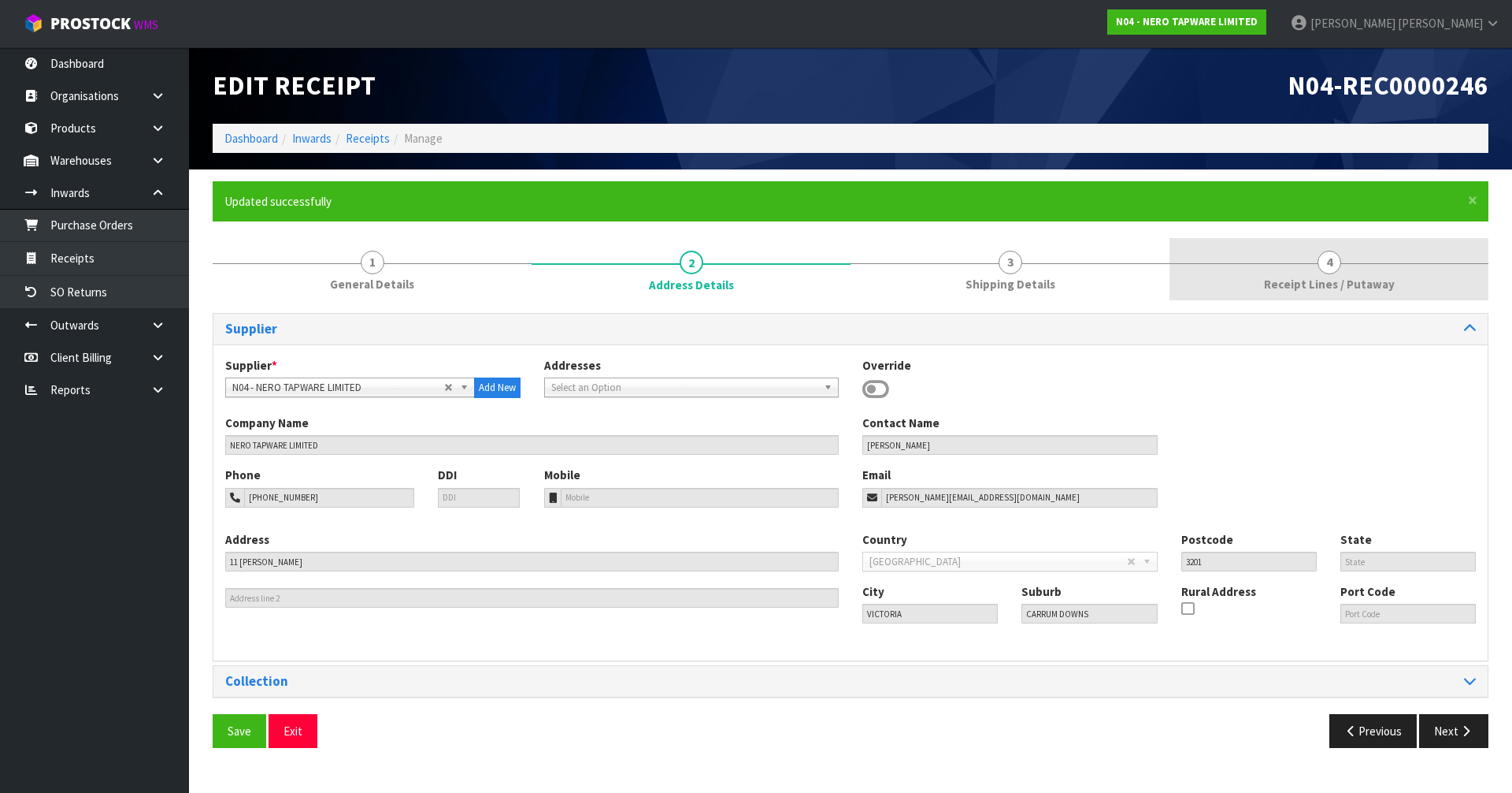
click at [1334, 279] on span "Receipt Lines / Putaway" at bounding box center [1329, 284] width 131 height 17
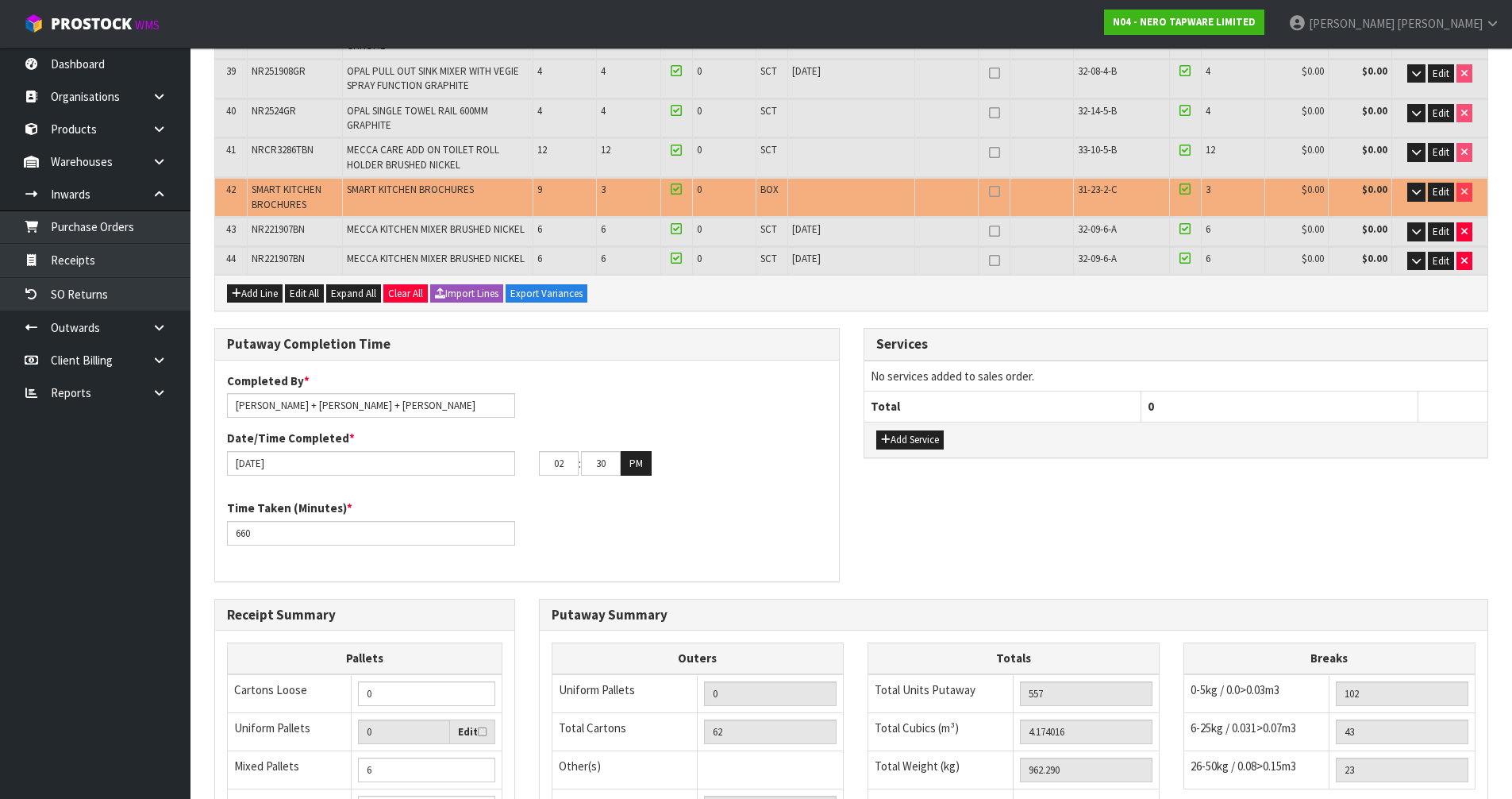
scroll to position [1698, 0]
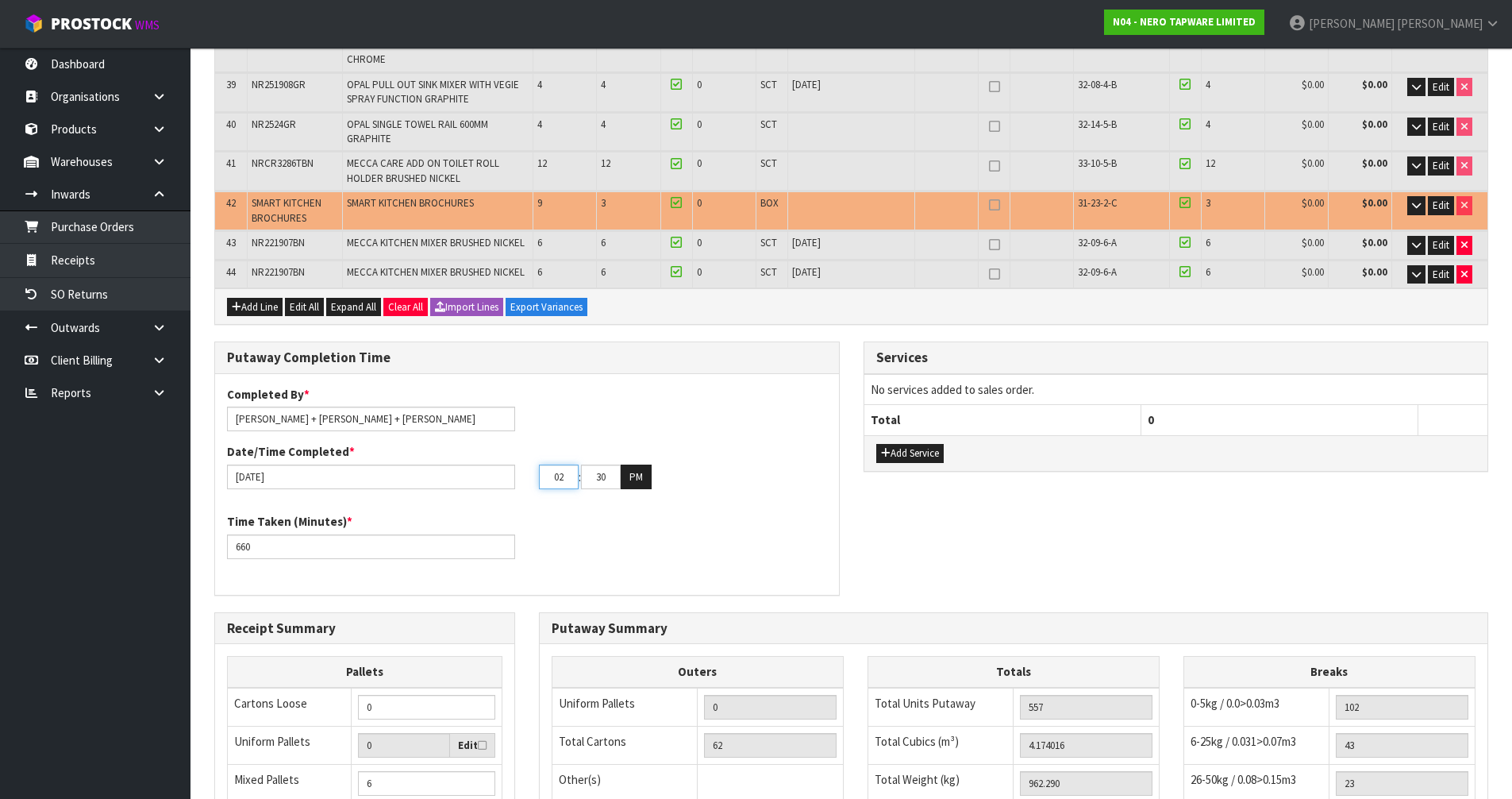
drag, startPoint x: 572, startPoint y: 455, endPoint x: 539, endPoint y: 481, distance: 42.0
click at [539, 481] on div "Completed By * James + Meena + Russell Date/Time Completed * 15/09/2025 02 : 30…" at bounding box center [527, 484] width 624 height 197
type input "03"
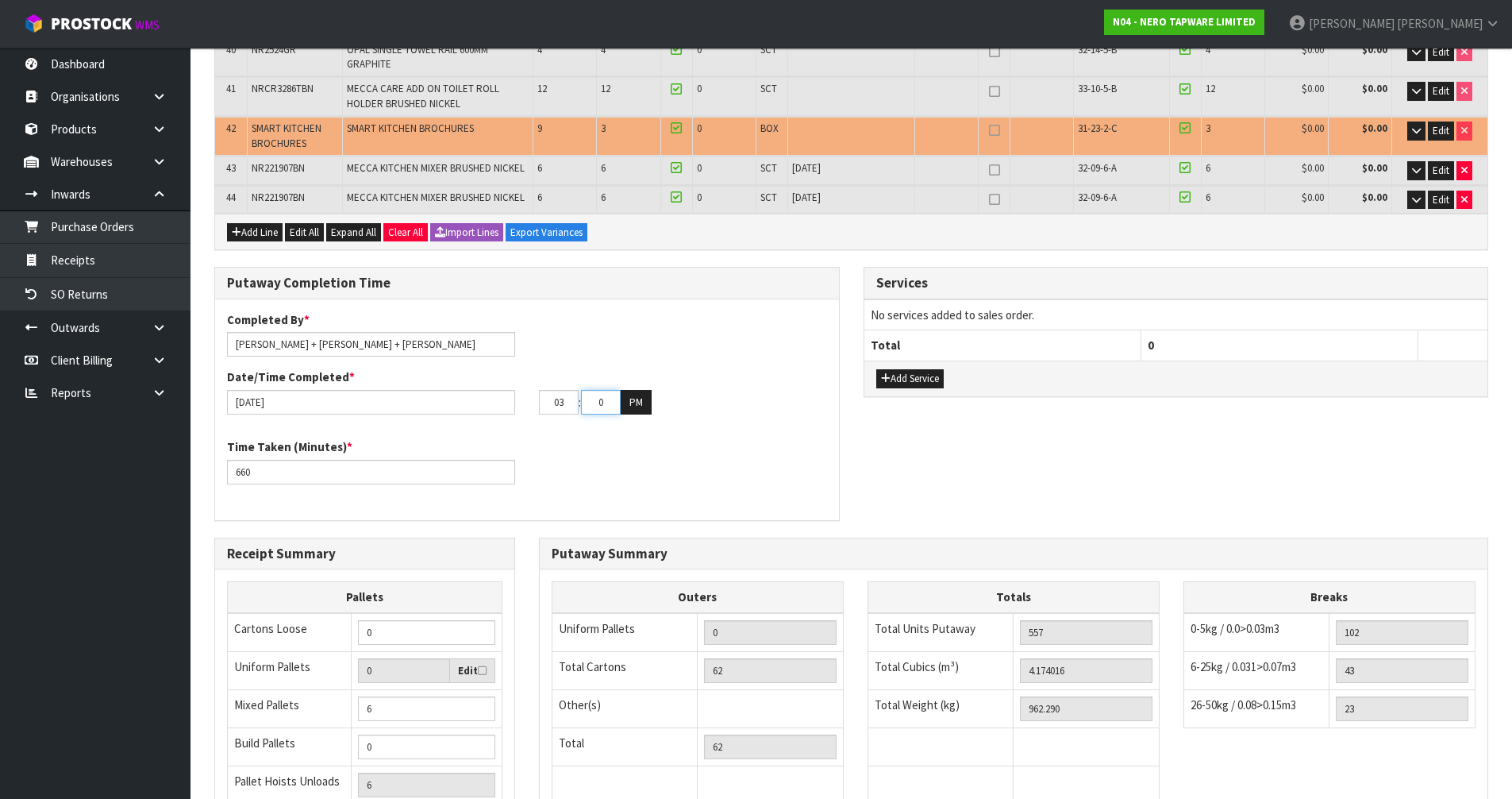
scroll to position [1937, 0]
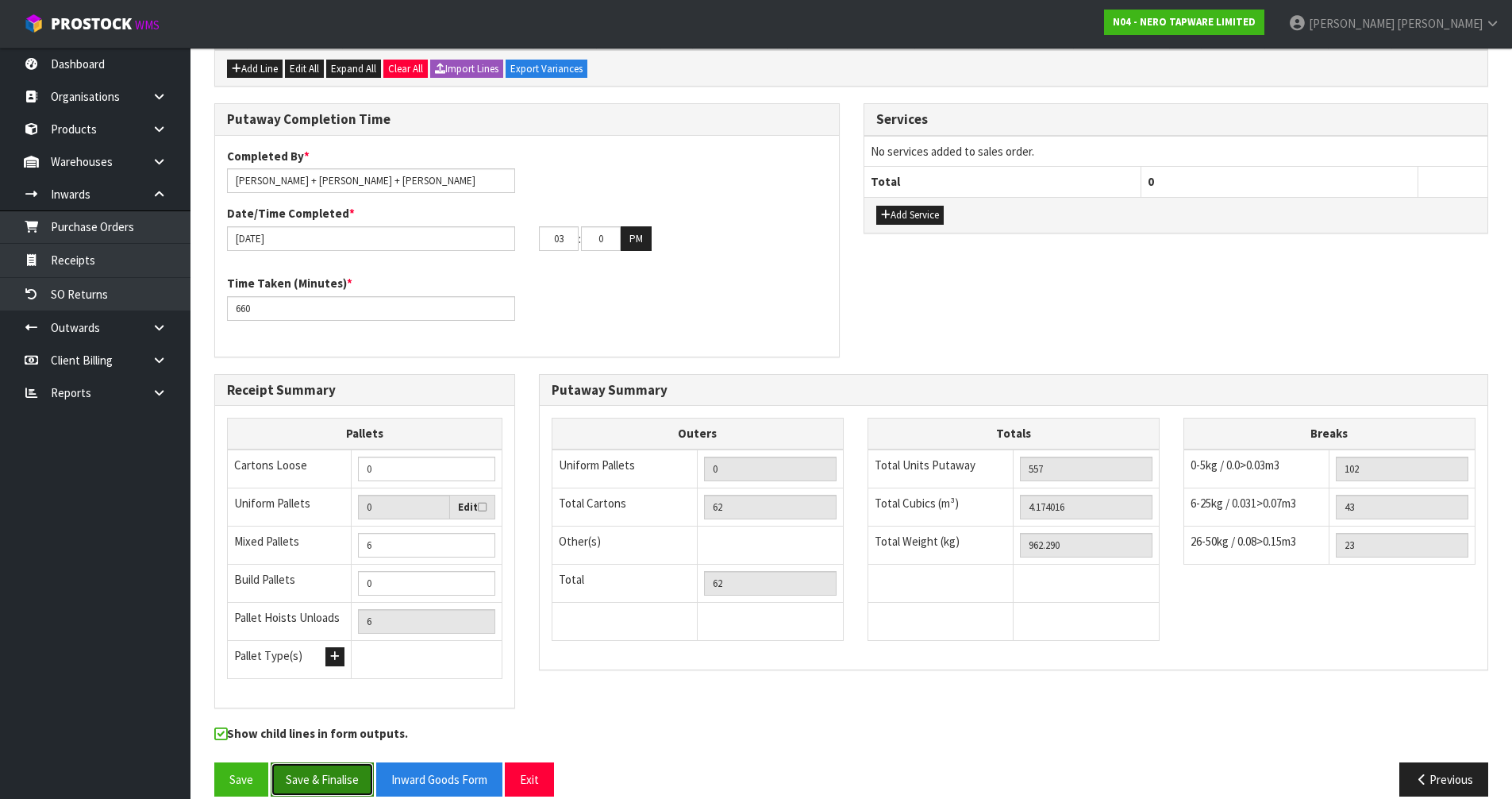
type input "00"
click at [334, 762] on button "Save & Finalise" at bounding box center [322, 779] width 103 height 34
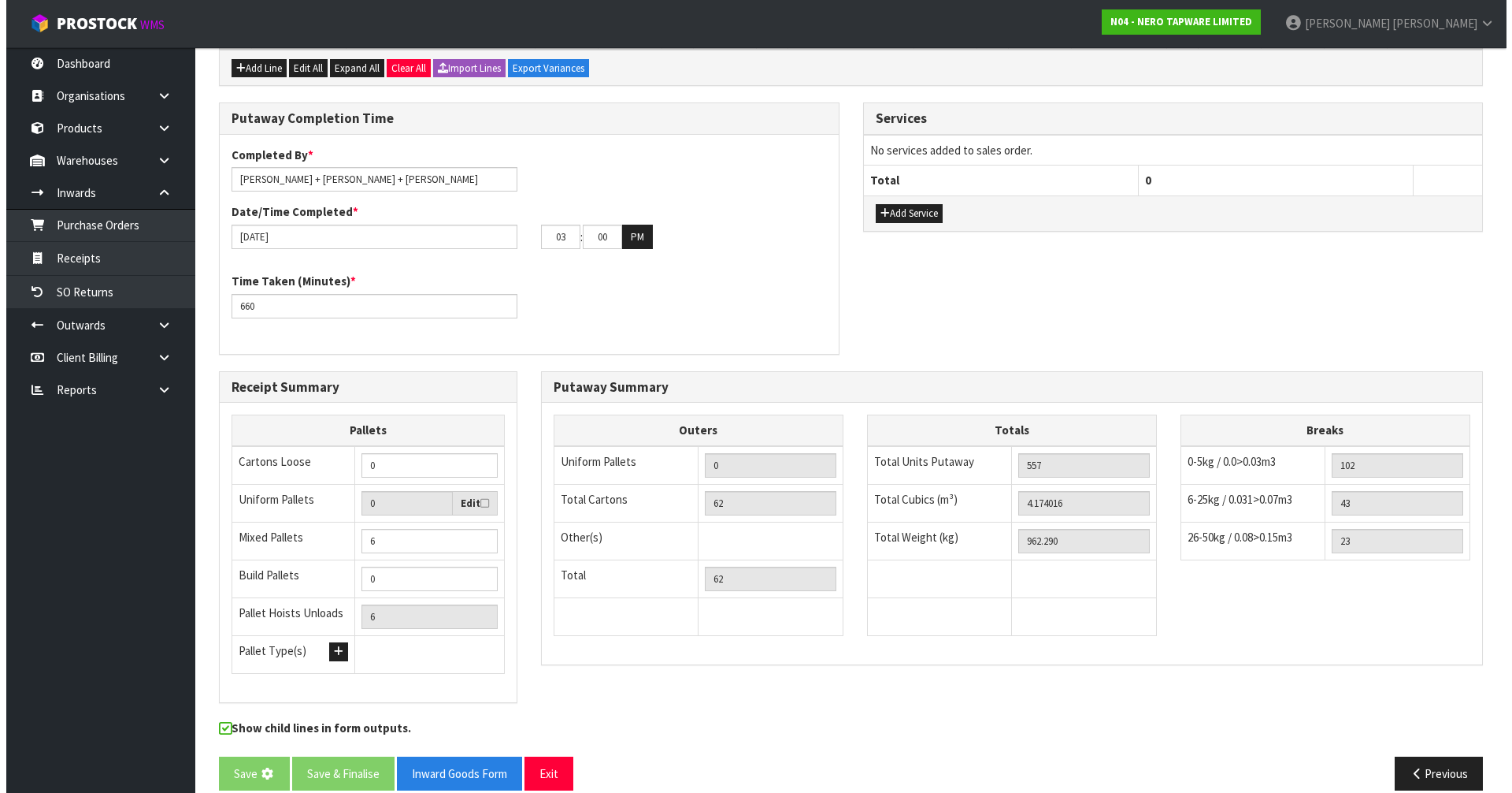
scroll to position [0, 0]
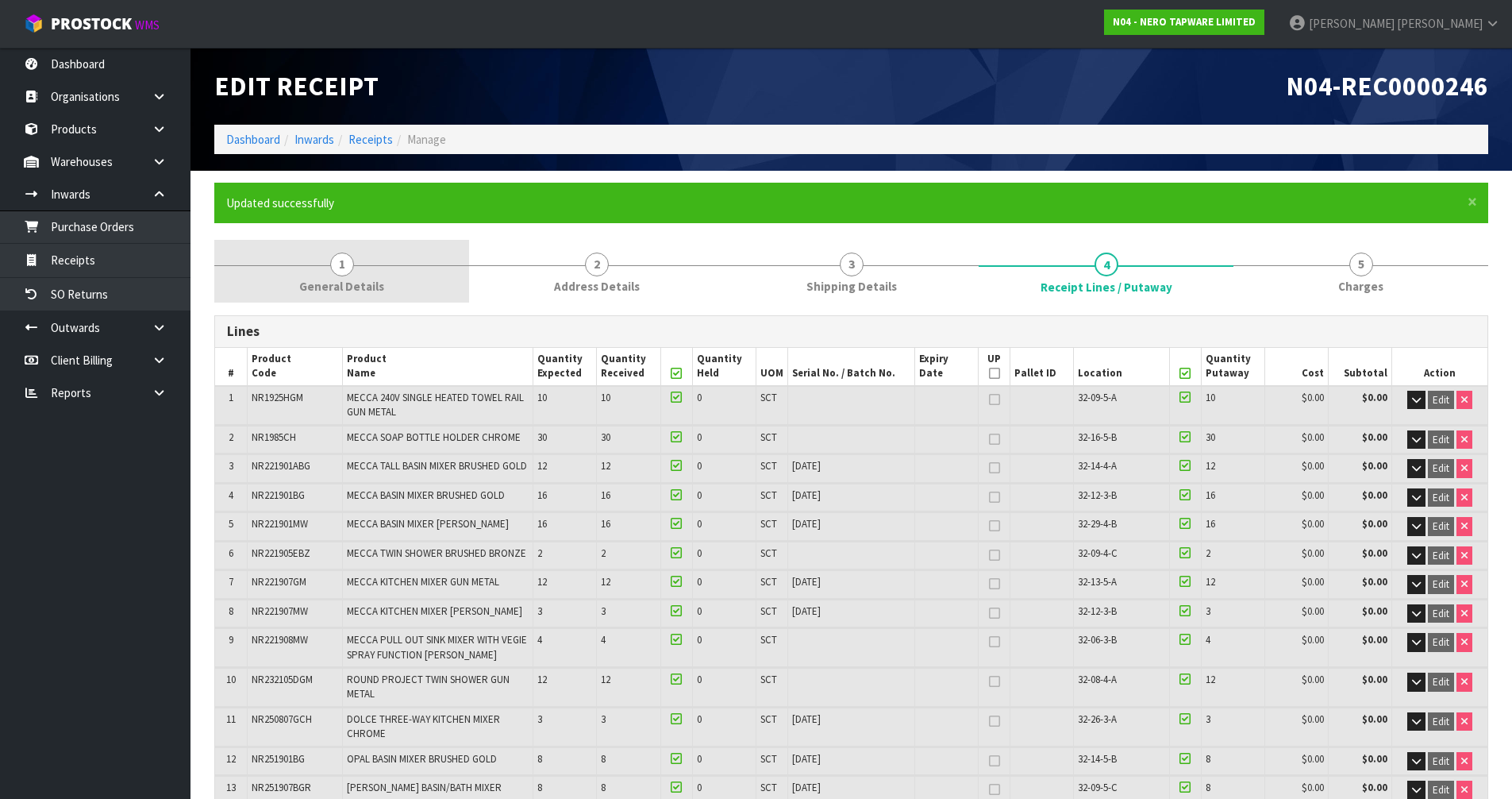
click at [303, 284] on span "General Details" at bounding box center [341, 286] width 85 height 17
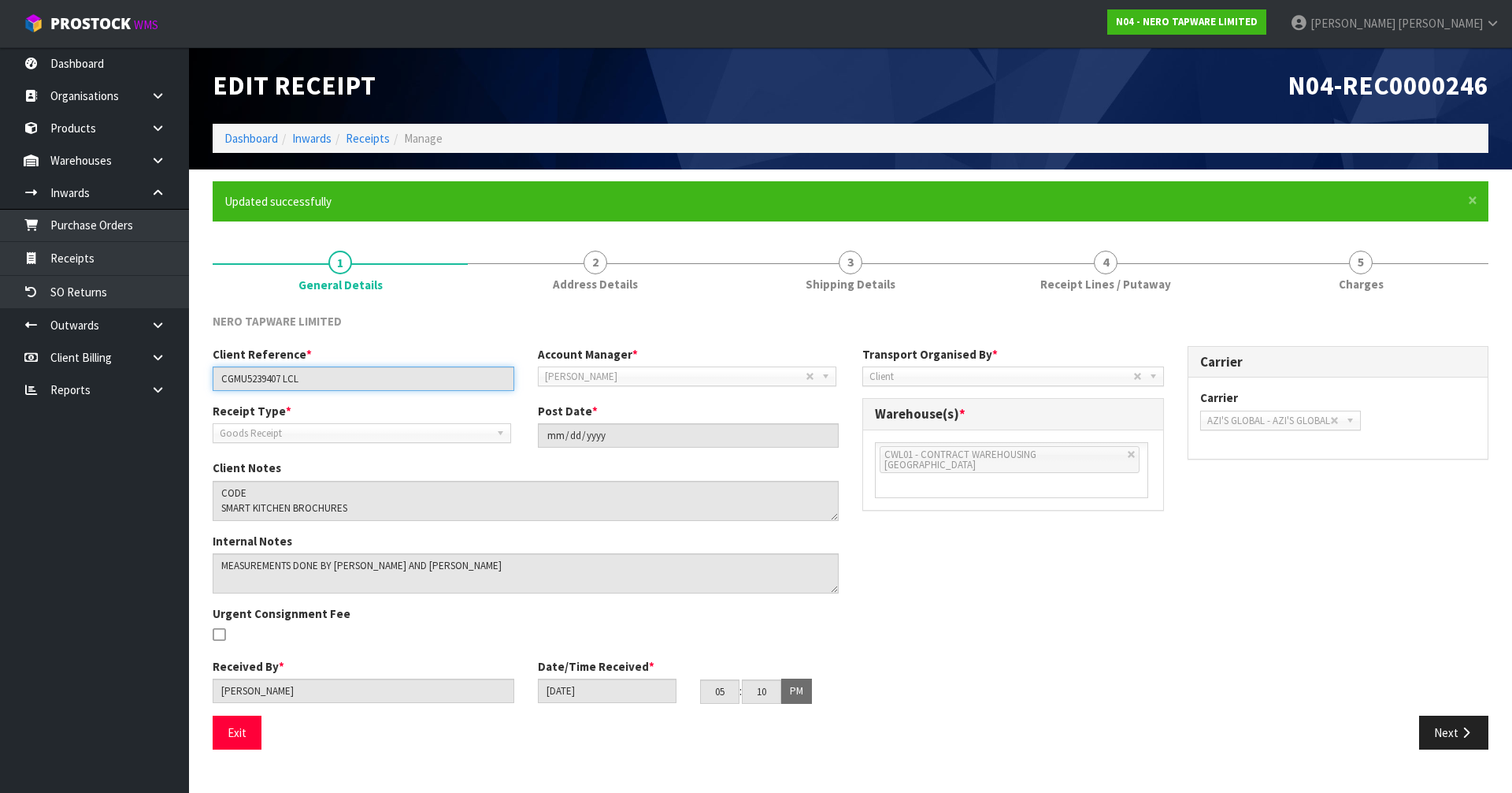
click at [251, 375] on input "CGMU5239407 LCL" at bounding box center [363, 378] width 302 height 24
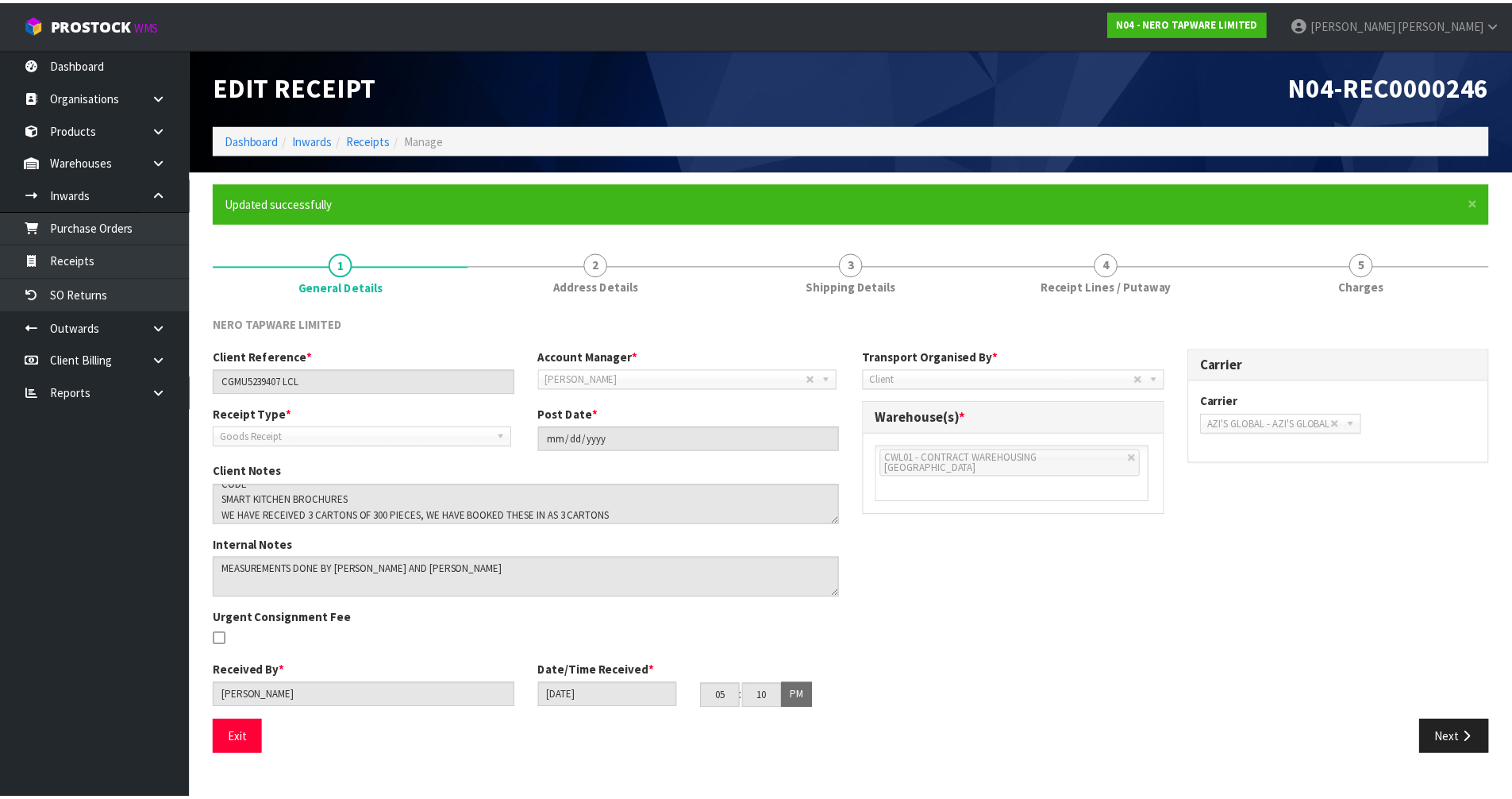
scroll to position [15, 0]
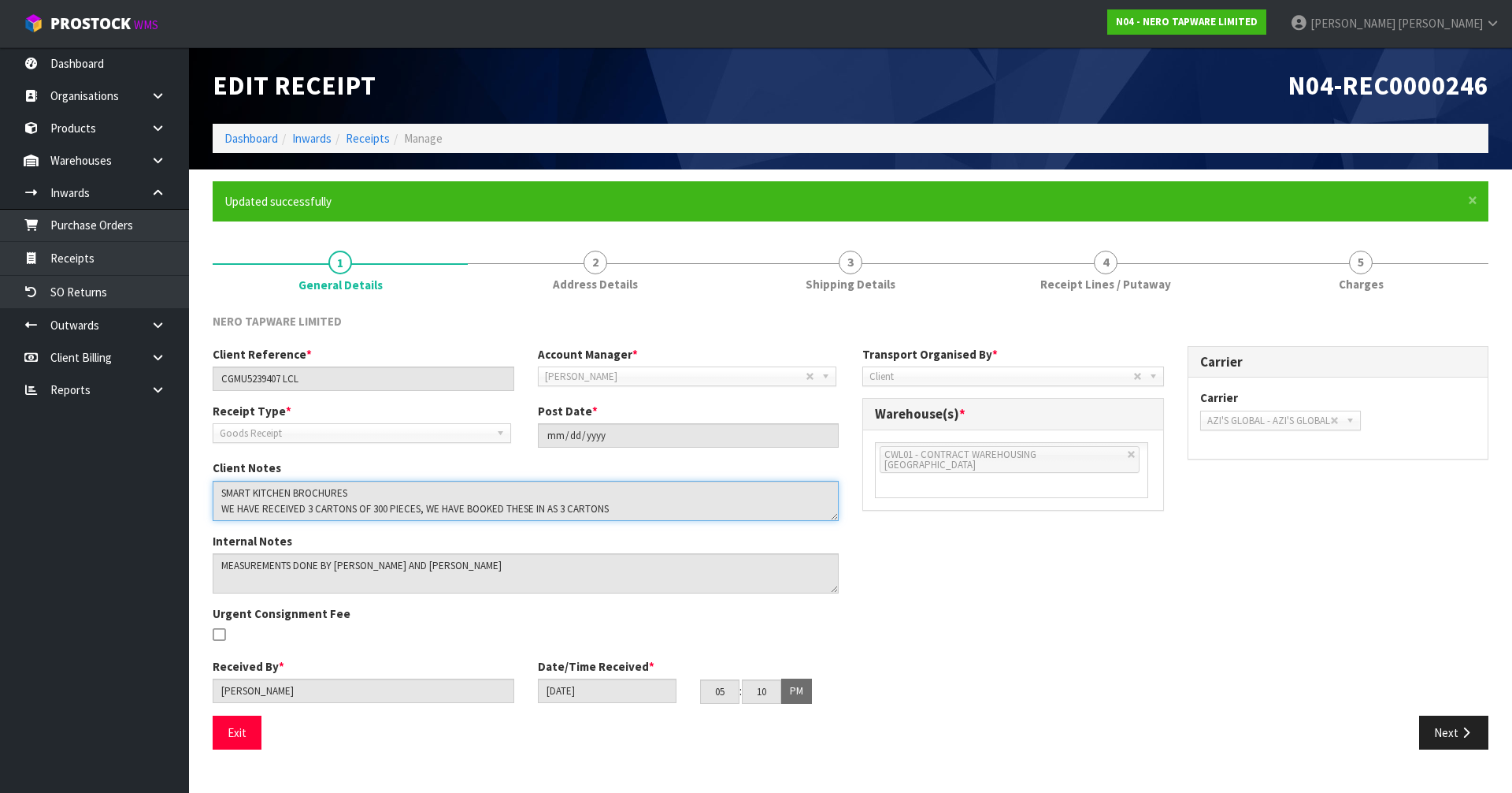
drag, startPoint x: 632, startPoint y: 502, endPoint x: 108, endPoint y: 452, distance: 526.4
click at [108, 452] on body "Toggle navigation ProStock WMS N04 - NERO TAPWARE LIMITED James Luff Logout Das…" at bounding box center [756, 396] width 1512 height 793
click at [1033, 618] on div "Client Reference * CGMU5239407 LCL Account Manager * Zubair Moolla Rod Giles Ki…" at bounding box center [850, 530] width 1299 height 369
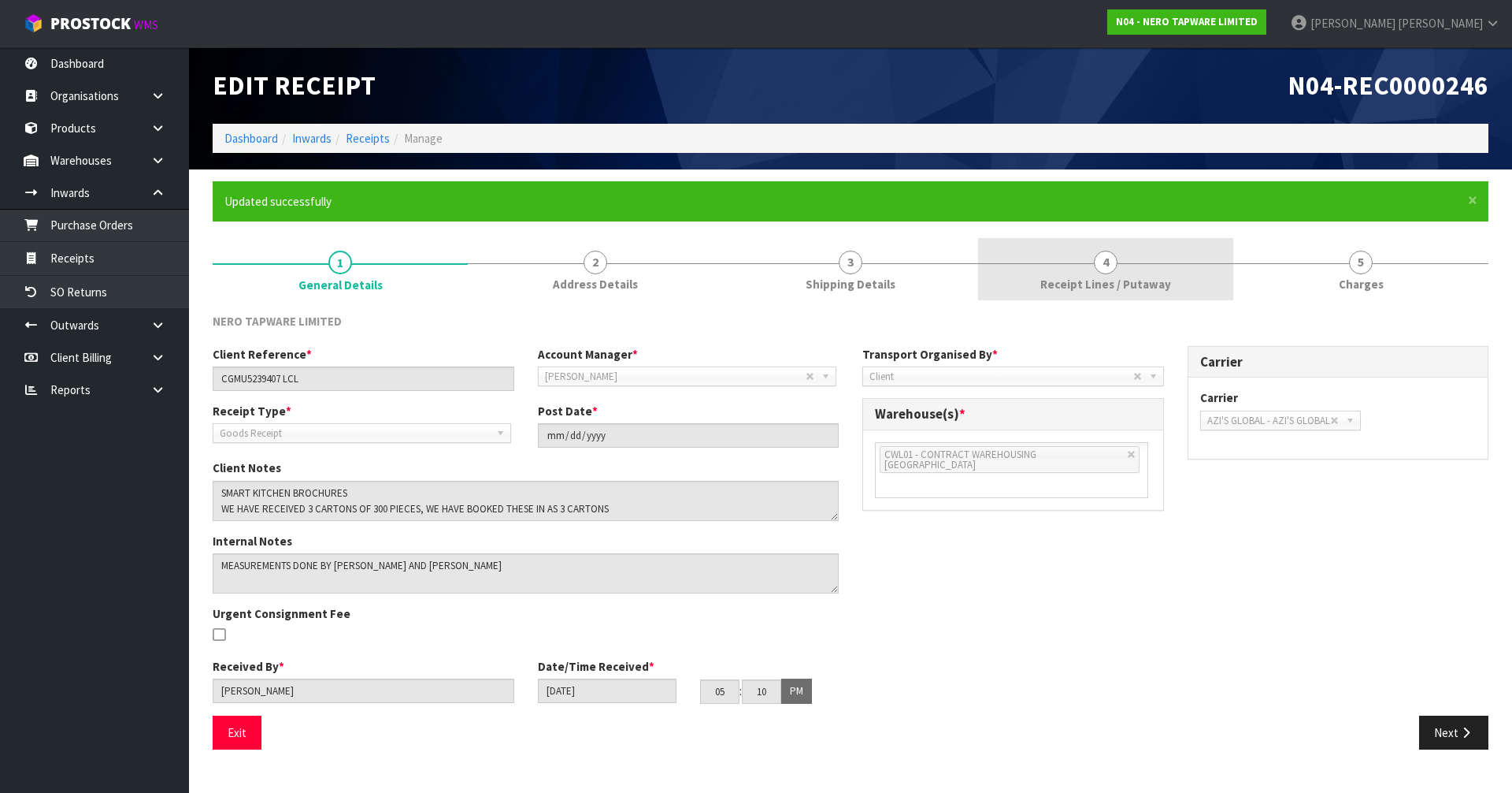
drag, startPoint x: 1064, startPoint y: 248, endPoint x: 1064, endPoint y: 266, distance: 18.0
click at [1064, 248] on link "4 Receipt Lines / Putaway" at bounding box center [1106, 269] width 255 height 63
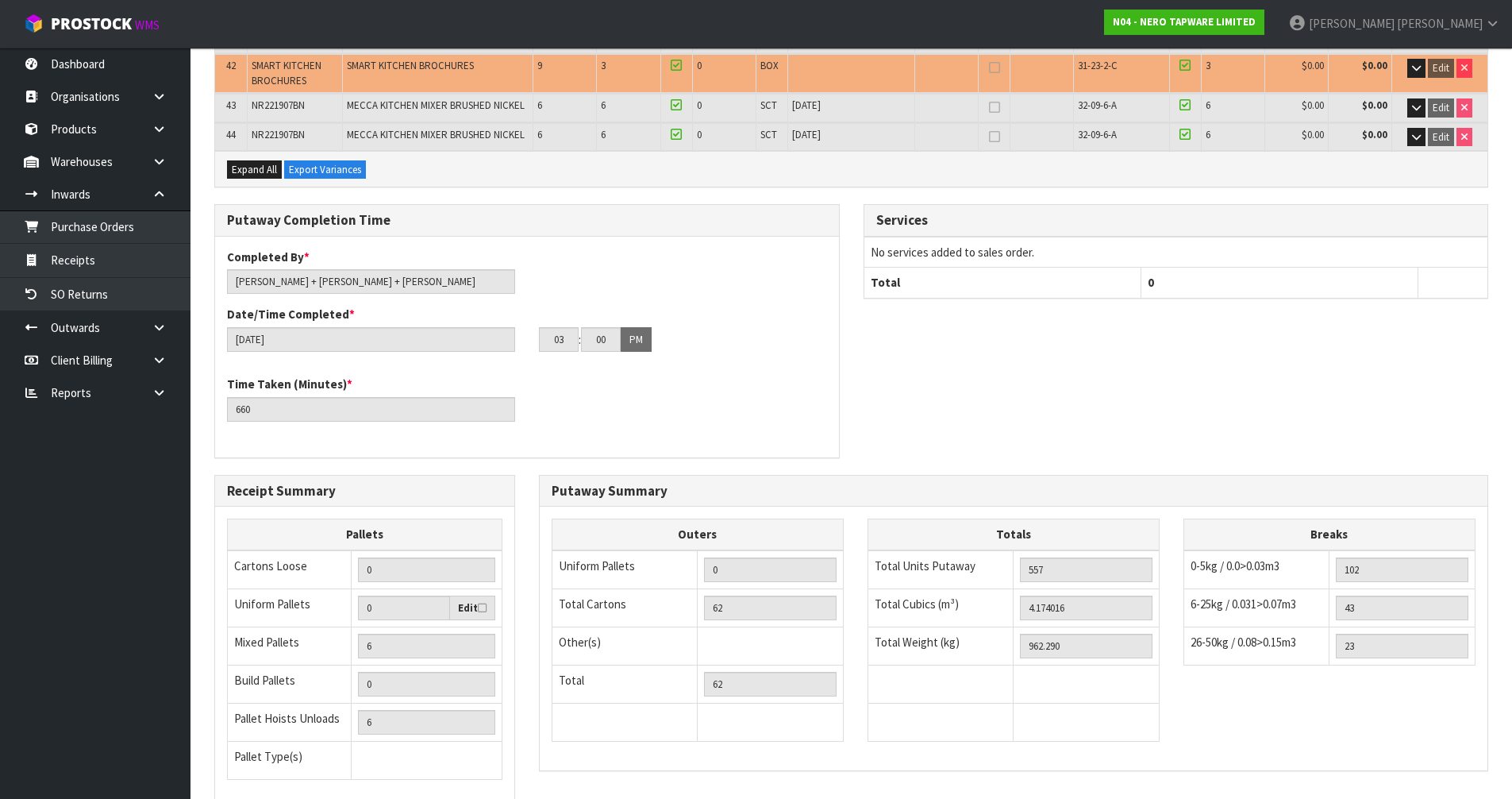
scroll to position [1937, 0]
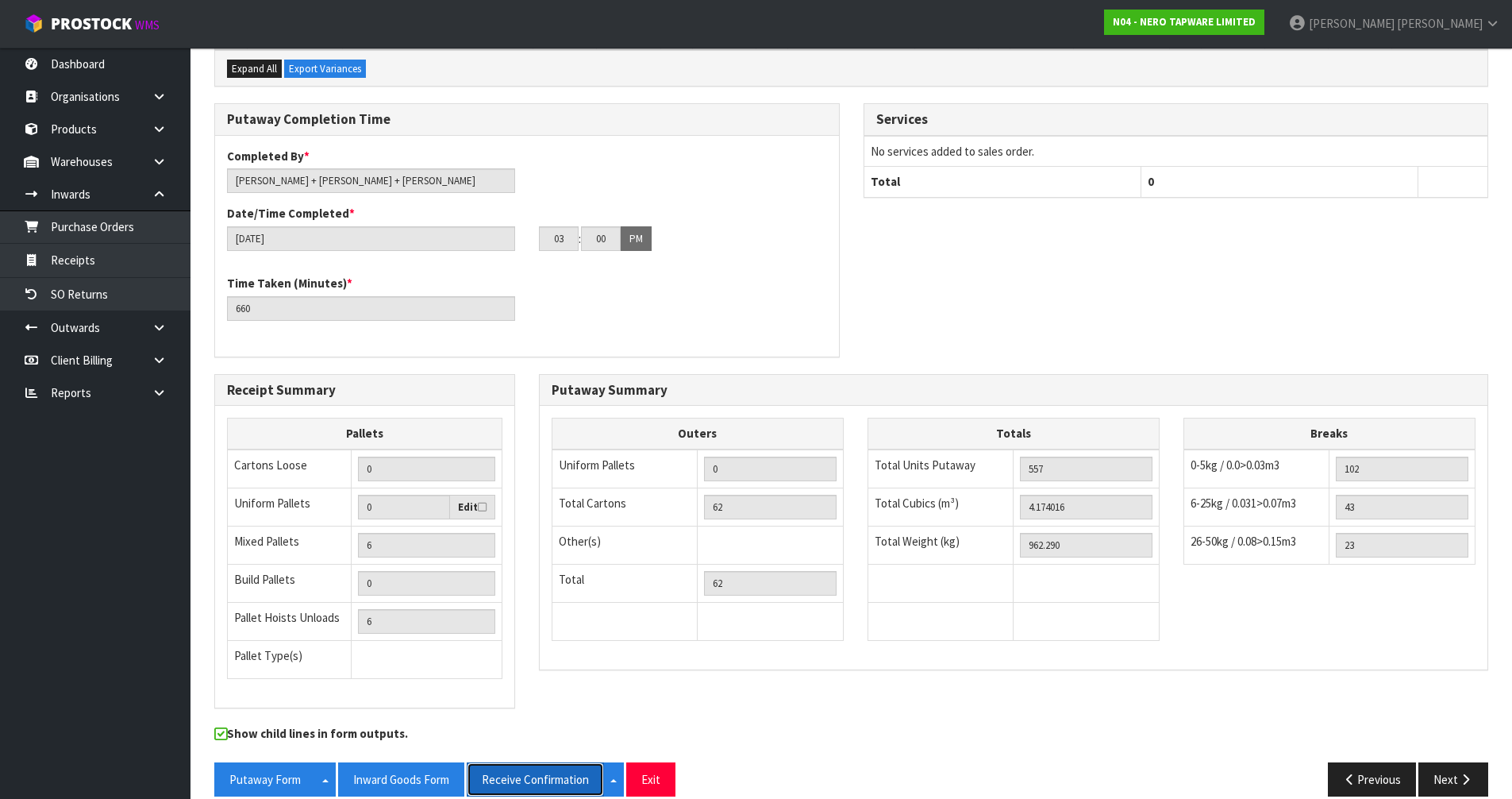
click at [532, 762] on button "Receive Confirmation" at bounding box center [535, 779] width 137 height 34
click at [407, 762] on button "Inward Goods Form" at bounding box center [402, 779] width 126 height 34
click at [1444, 234] on div "Putaway Completion Time Completed By * James + Meena + Russell Date/Time Comple…" at bounding box center [851, 238] width 1298 height 270
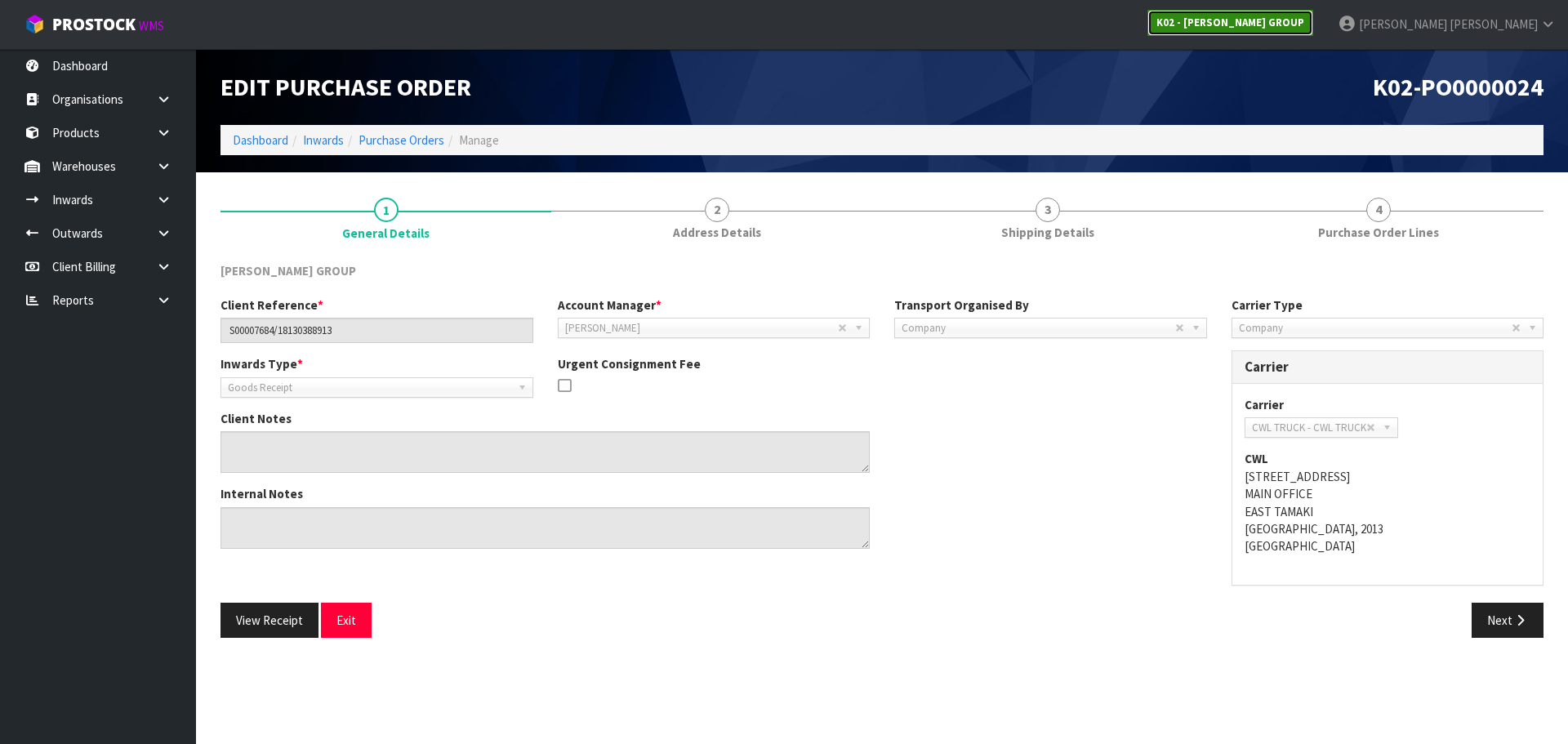
click at [1304, 29] on strong "K02 - [PERSON_NAME] GROUP" at bounding box center [1230, 22] width 148 height 14
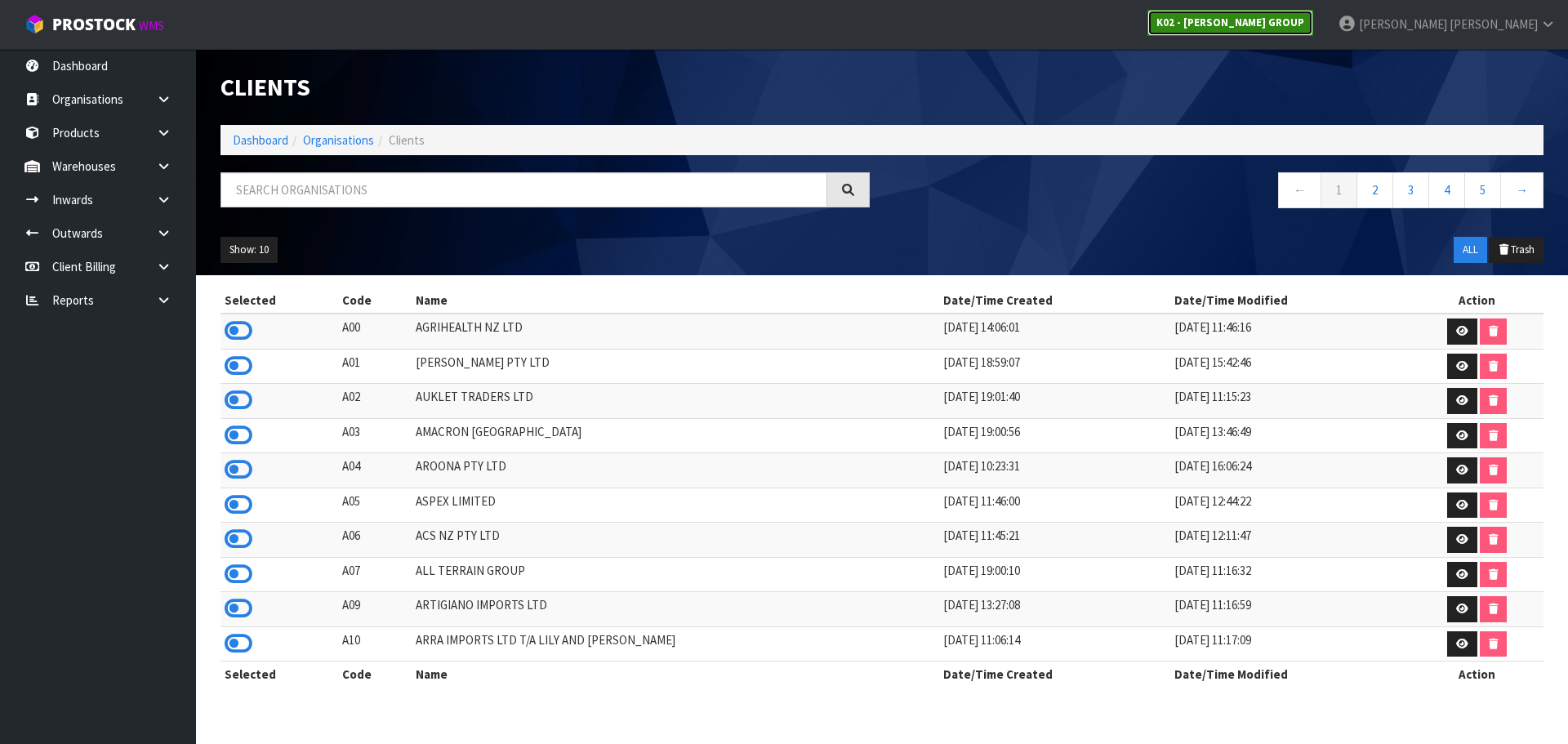
click at [1304, 26] on strong "K02 - [PERSON_NAME] GROUP" at bounding box center [1230, 22] width 148 height 14
click at [417, 174] on input "text" at bounding box center [524, 189] width 607 height 35
click at [455, 198] on input "text" at bounding box center [524, 189] width 607 height 35
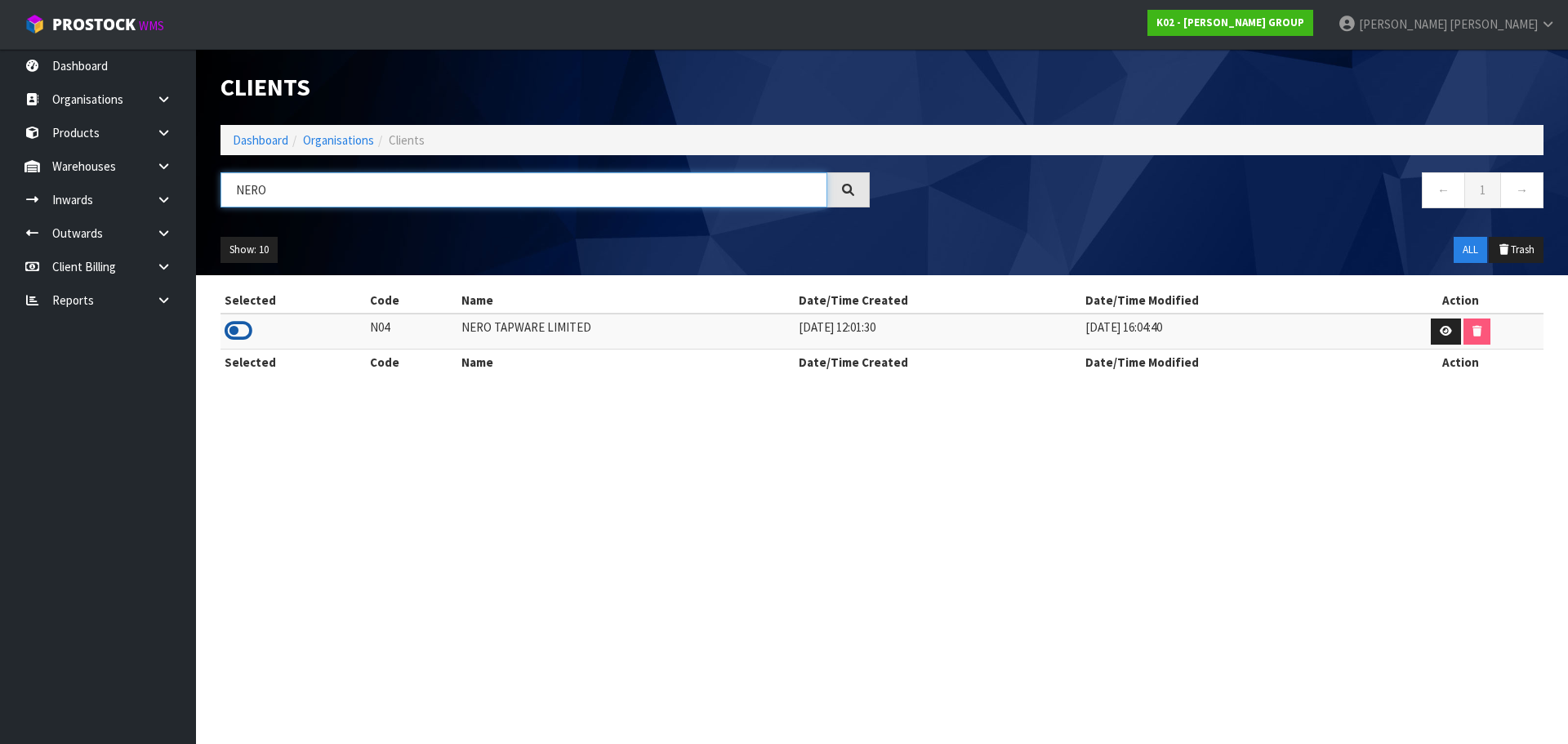
type input "NERO"
click at [243, 329] on icon at bounding box center [239, 331] width 28 height 24
click at [1312, 105] on div "Clients" at bounding box center [882, 87] width 1348 height 76
click at [165, 200] on icon at bounding box center [163, 200] width 16 height 12
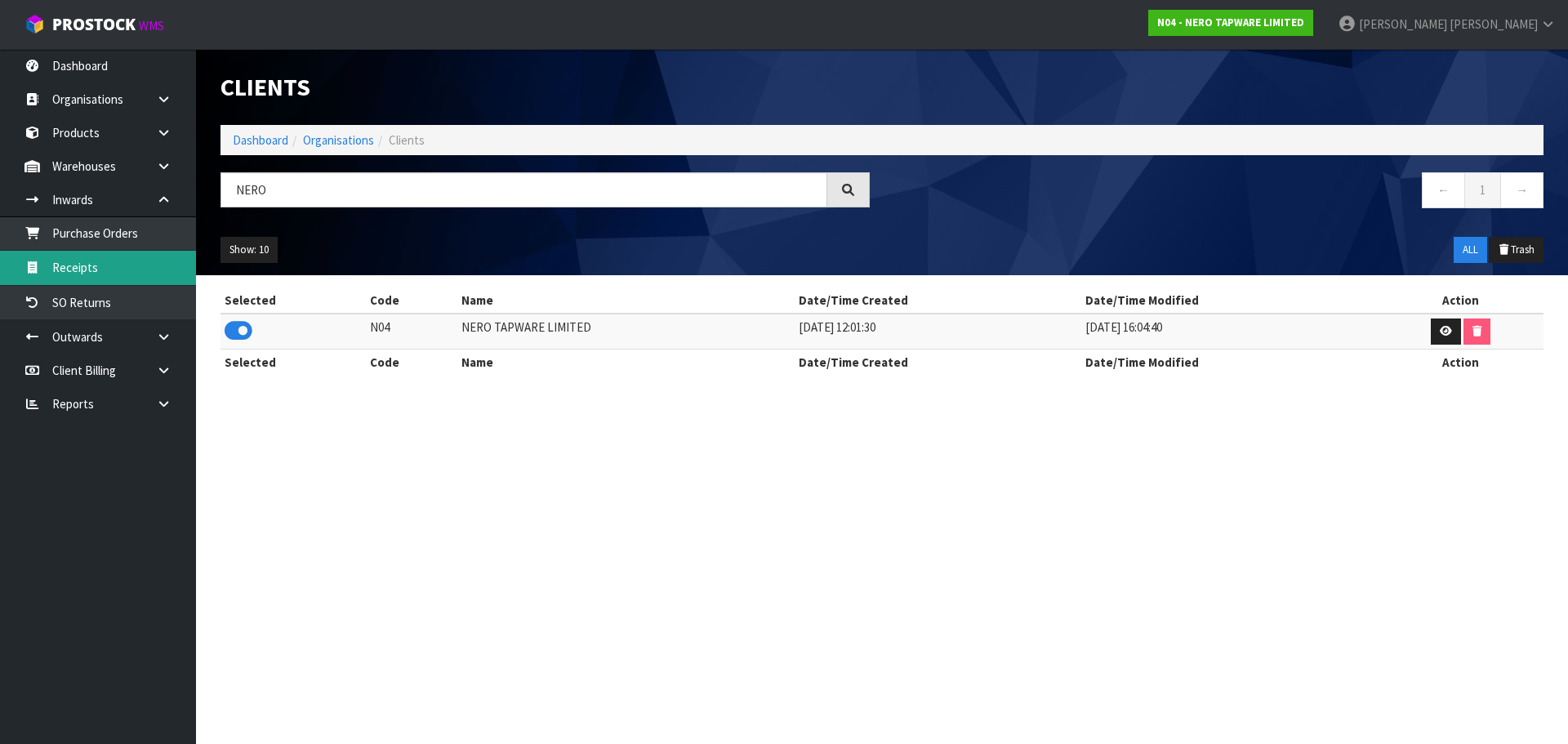
click at [145, 260] on link "Receipts" at bounding box center [98, 267] width 196 height 34
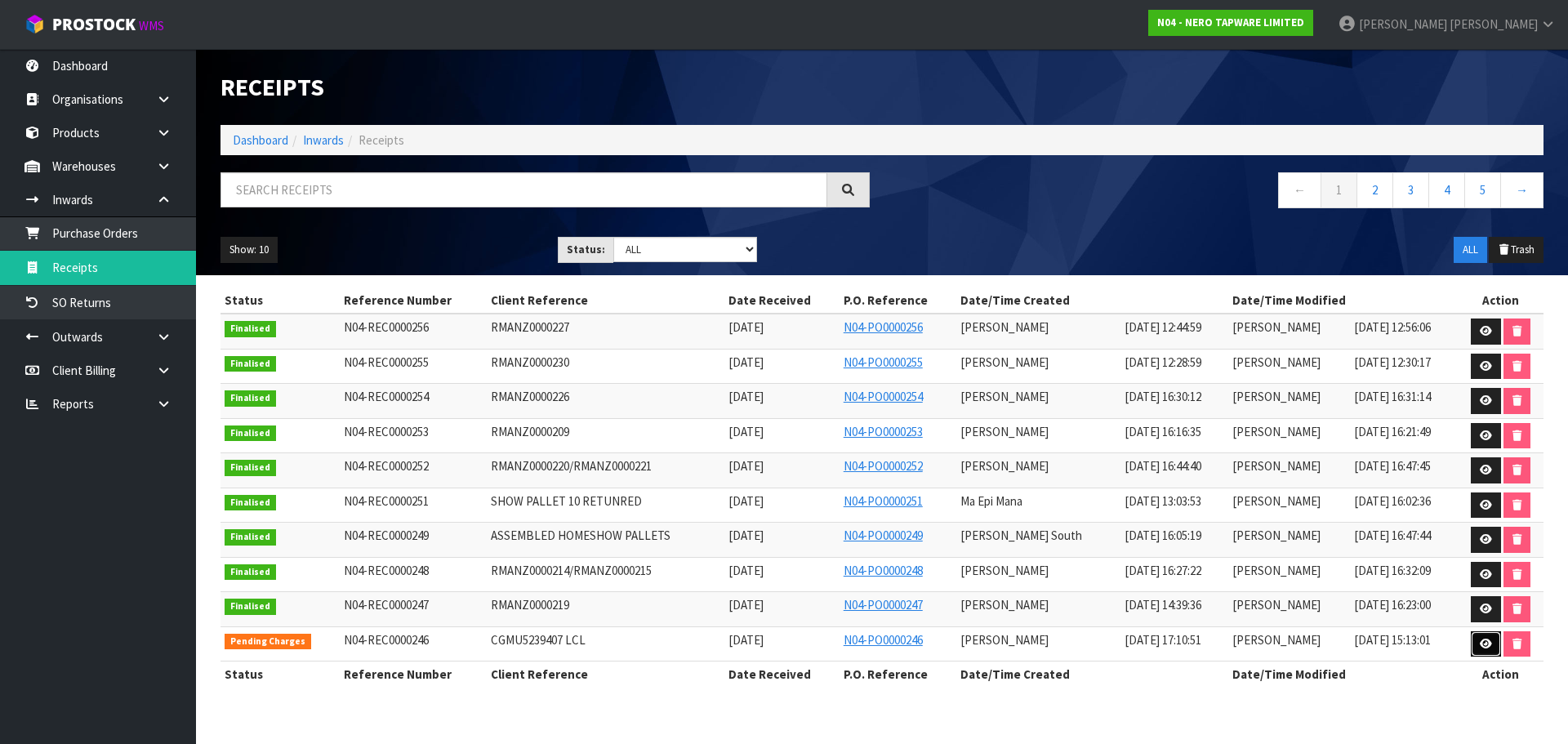
click at [1478, 640] on link at bounding box center [1486, 644] width 30 height 26
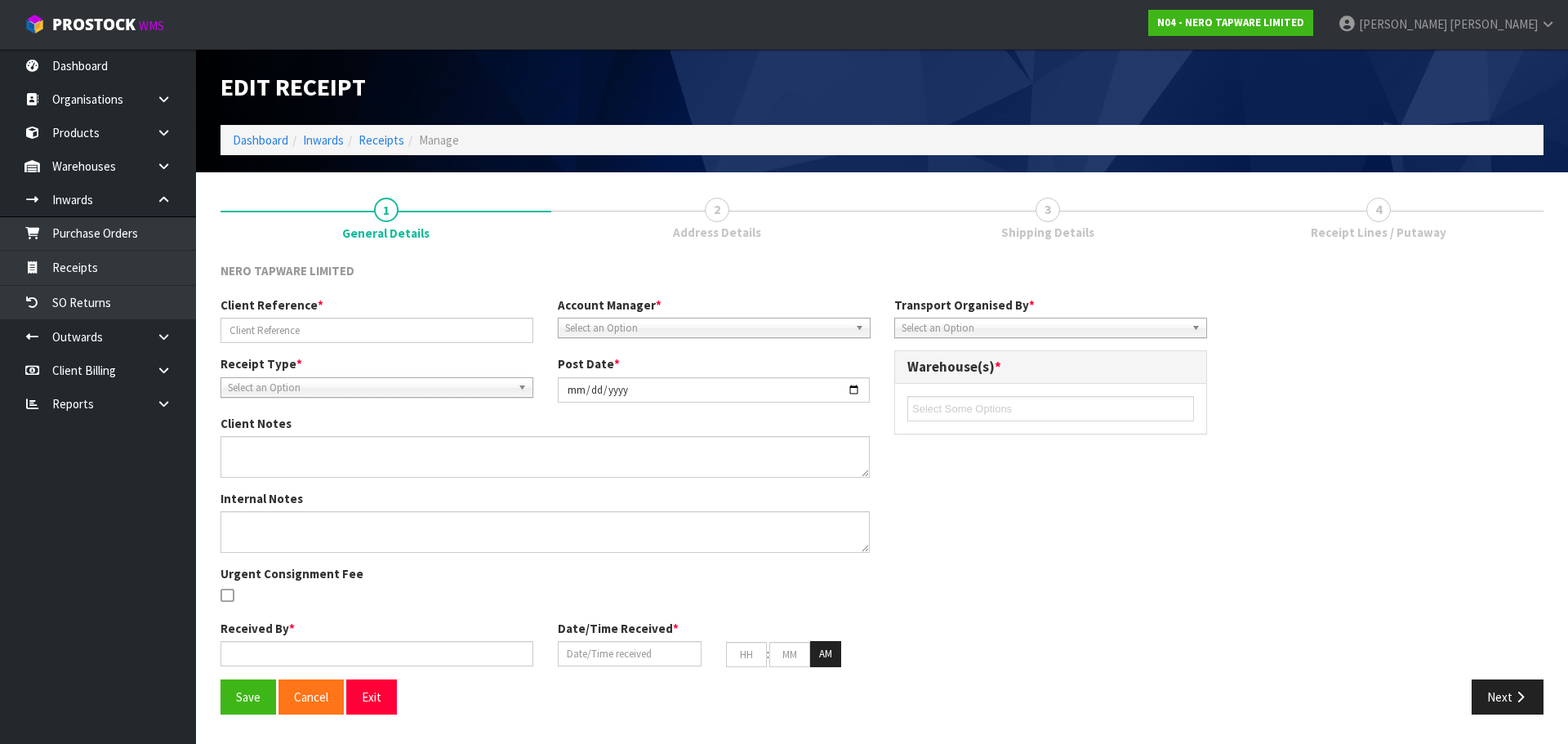
type input "CGMU5239407 LCL"
type input "2025-09-12"
type textarea "CODE SMART KITCHEN BROCHURES WE HAVE RECEIVED 3 CARTONS OF 300 PIECES, WE HAVE …"
type textarea "MEASUREMENTS DONE BY MEENA AND RUSSELL"
type input "[PERSON_NAME]"
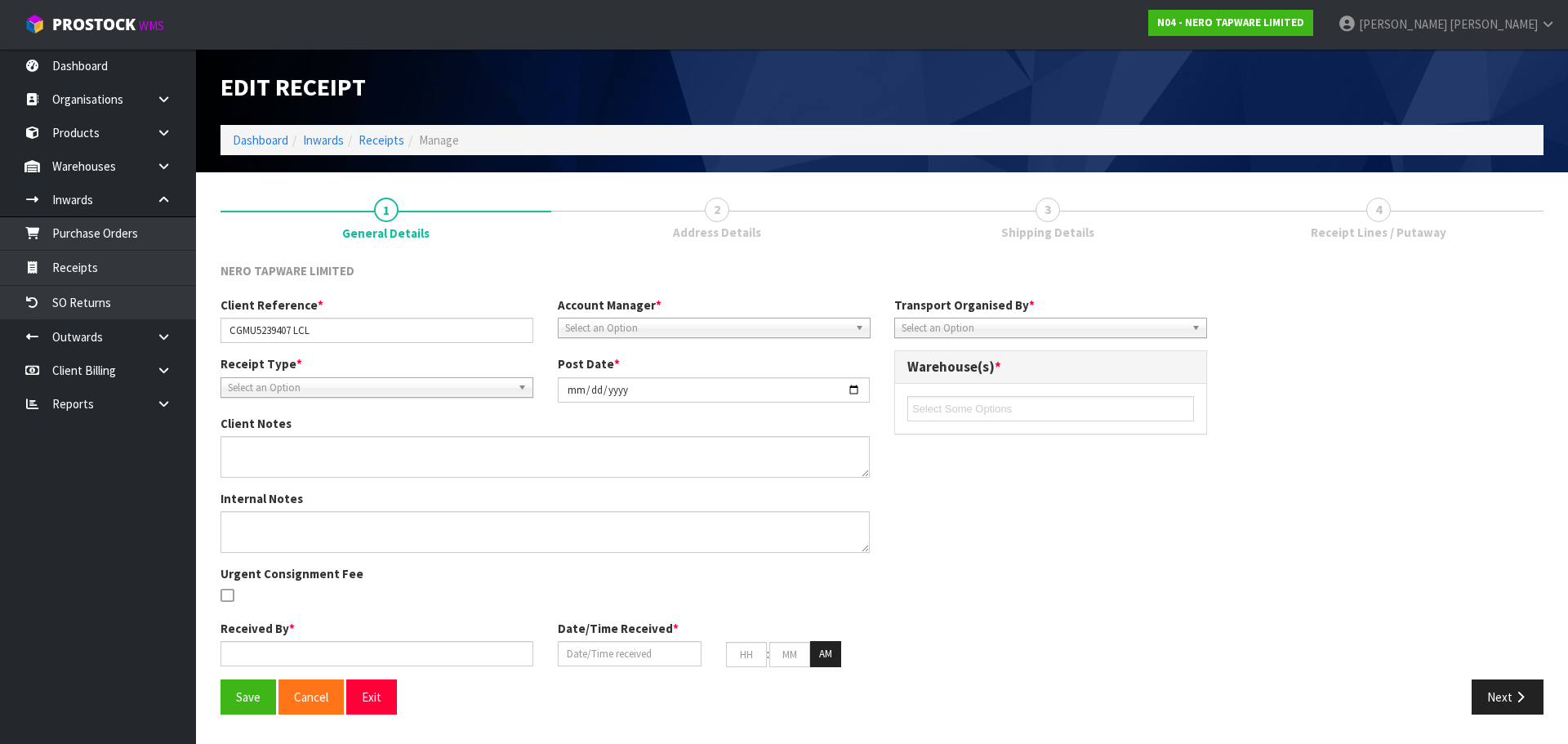
type input "[DATE]"
type input "05"
type input "10"
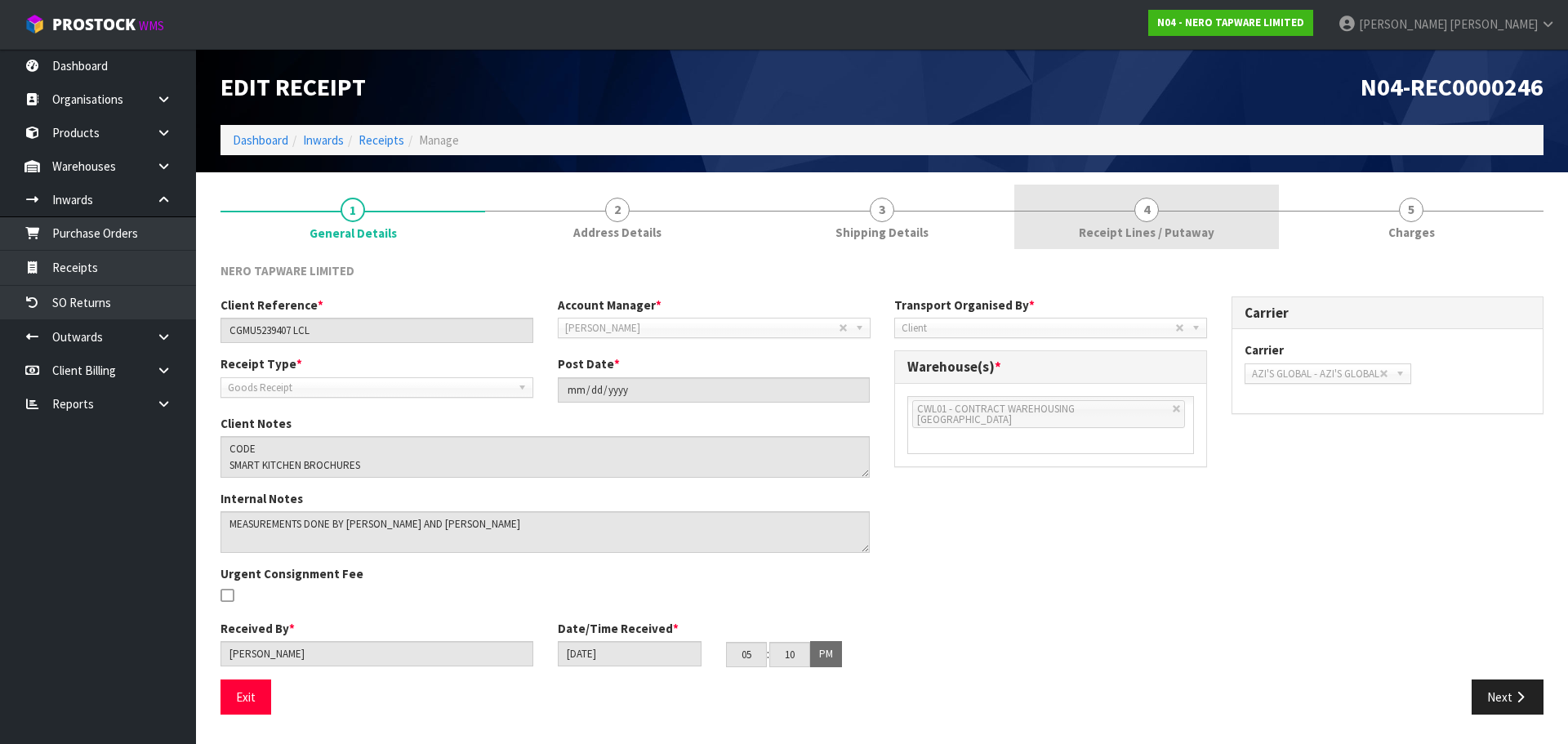
click at [1137, 214] on span "4" at bounding box center [1147, 210] width 24 height 24
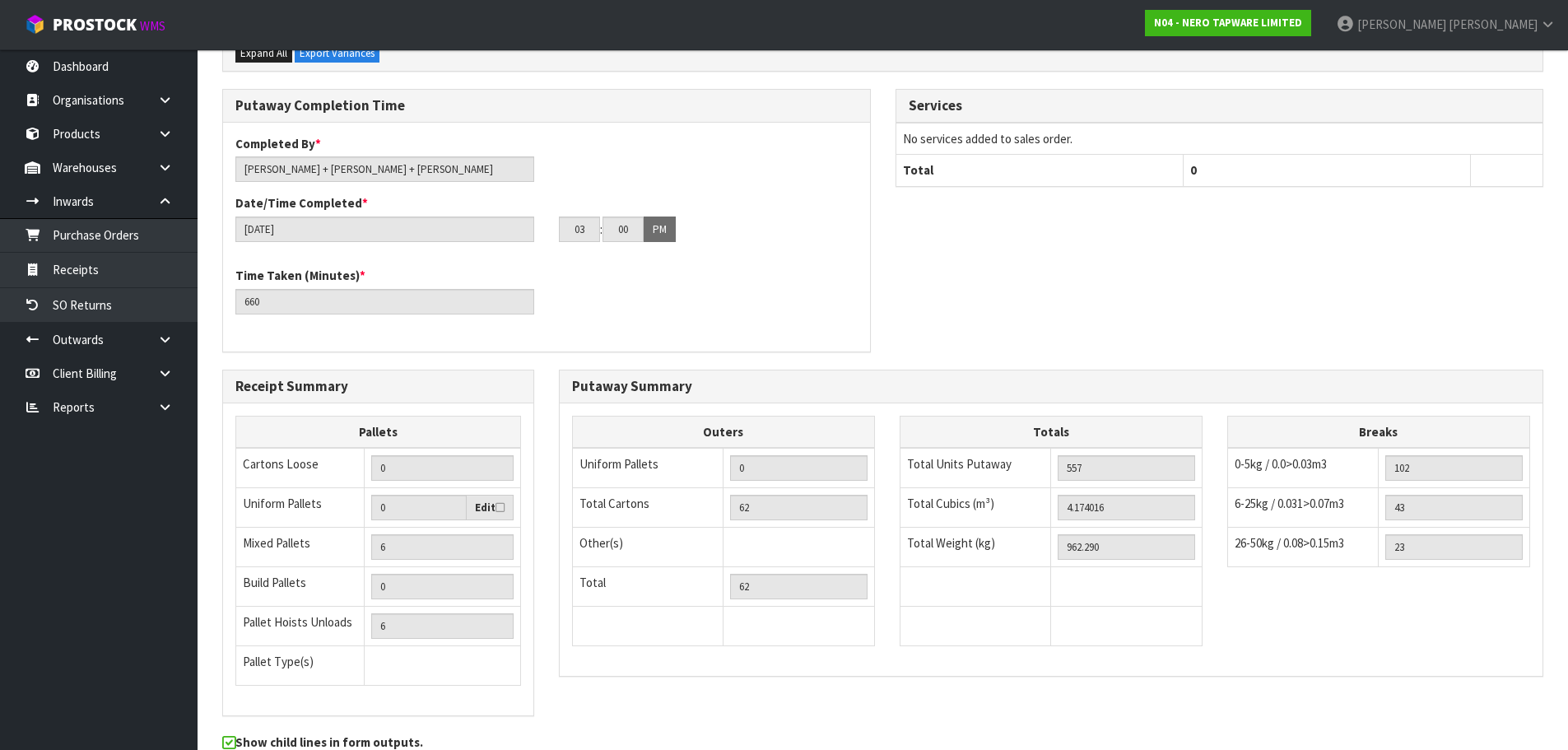
scroll to position [2024, 0]
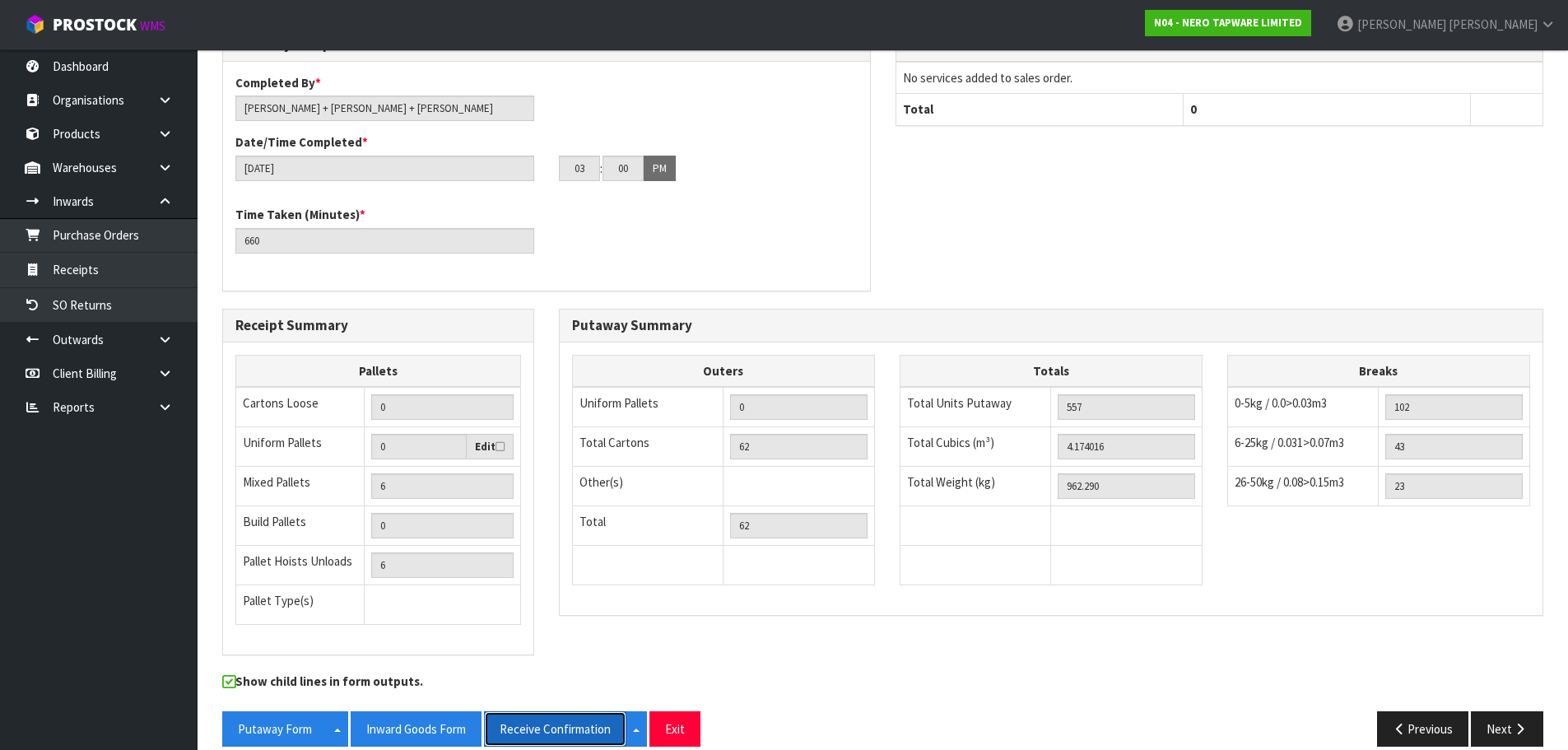
click at [546, 720] on button "Receive Confirmation" at bounding box center [555, 728] width 142 height 36
click at [693, 711] on button "Exit" at bounding box center [675, 728] width 51 height 36
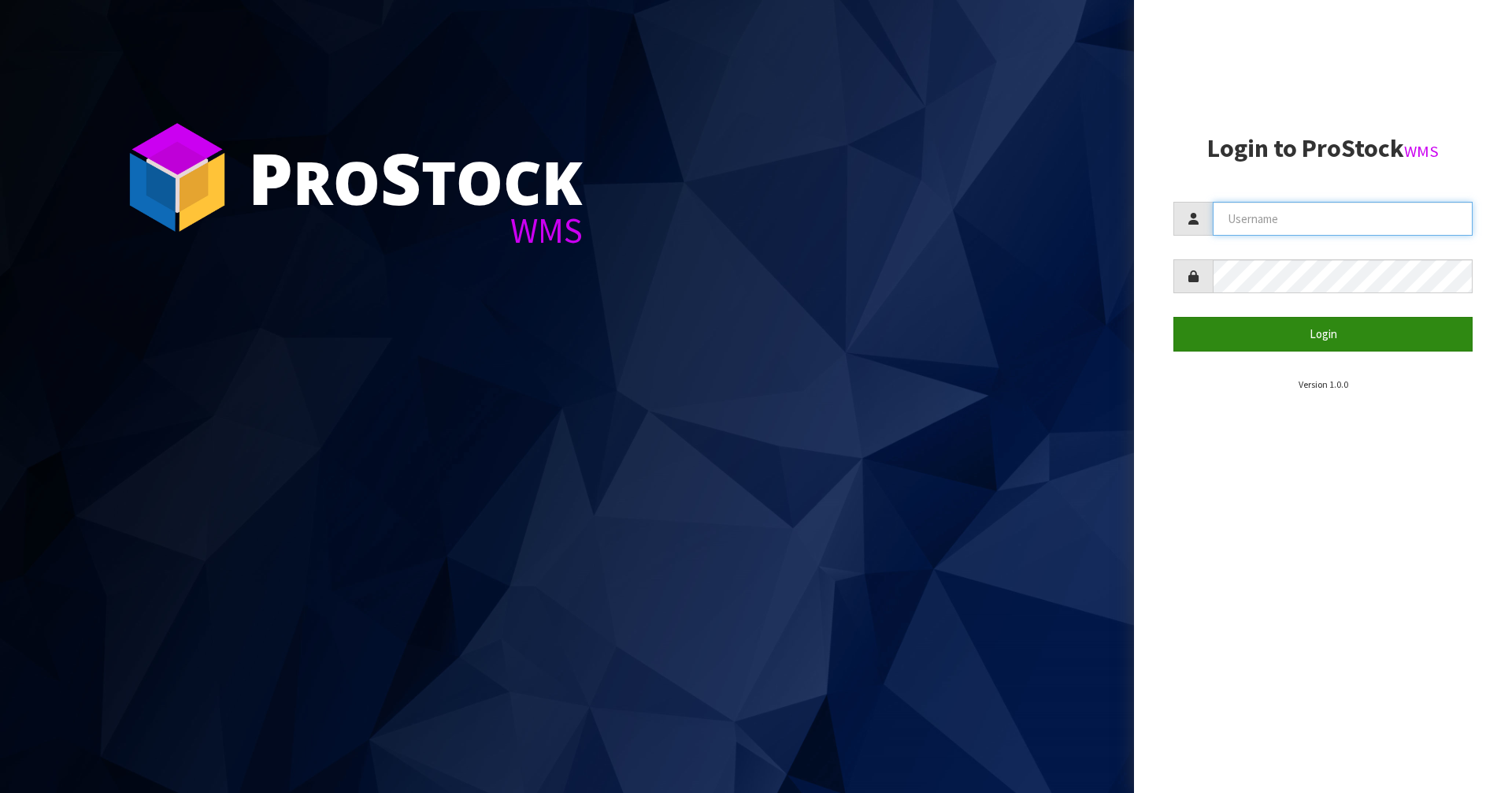
type input "[PERSON_NAME]"
click at [755, 343] on button "Login" at bounding box center [1323, 334] width 299 height 34
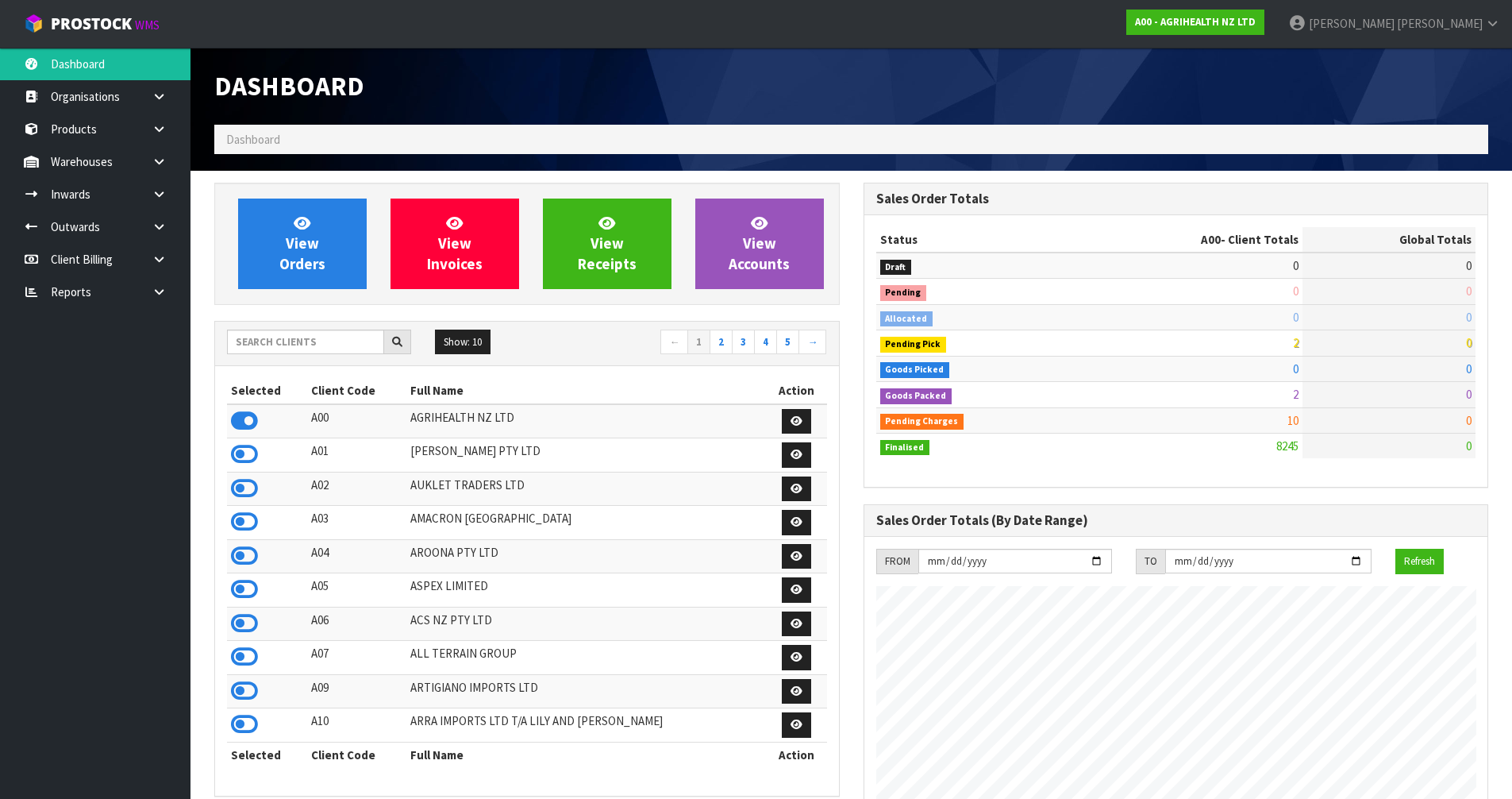
scroll to position [1203, 648]
click at [288, 353] on input "text" at bounding box center [305, 341] width 157 height 24
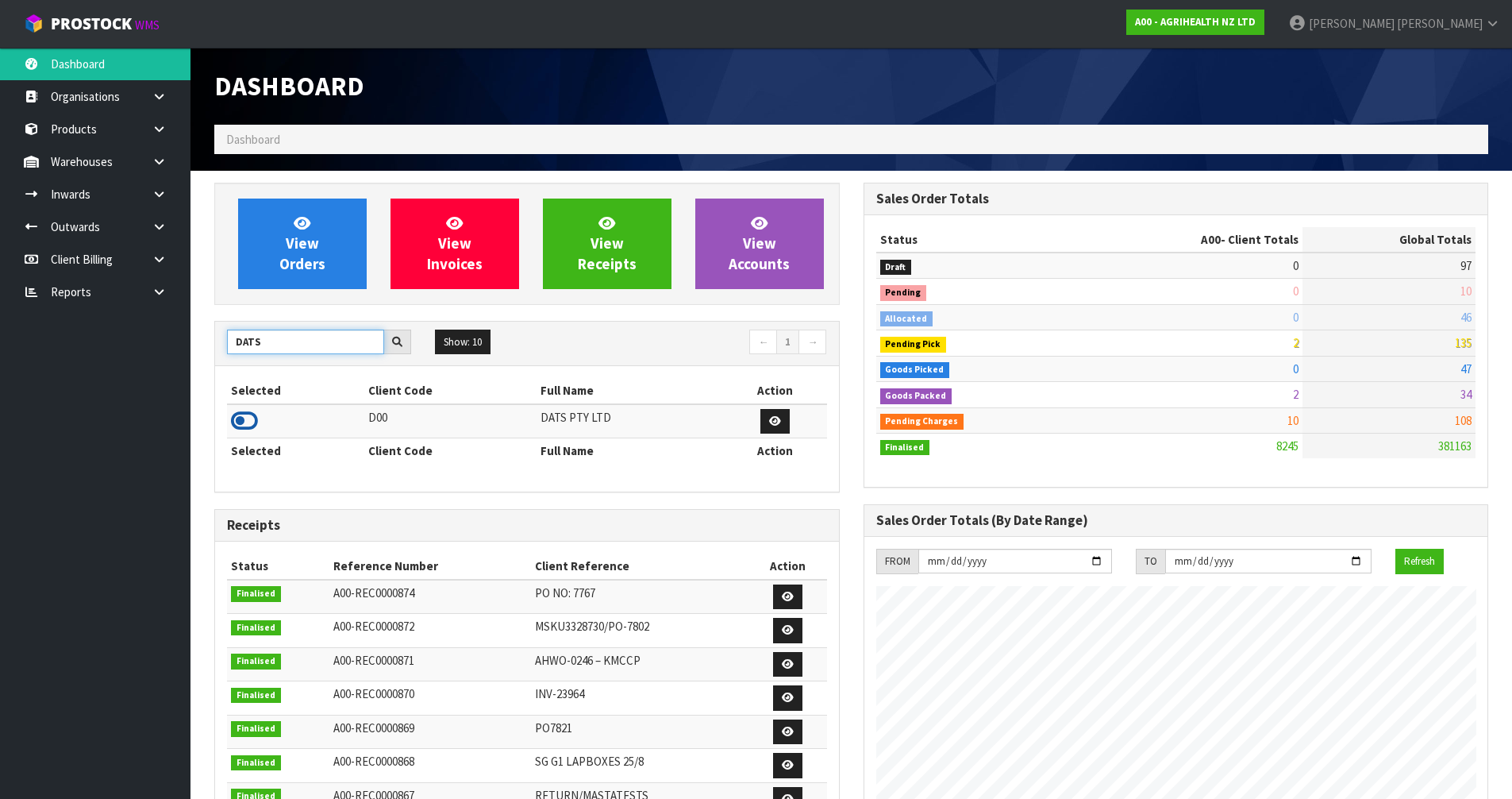
type input "DATS"
click at [255, 418] on icon at bounding box center [244, 421] width 27 height 24
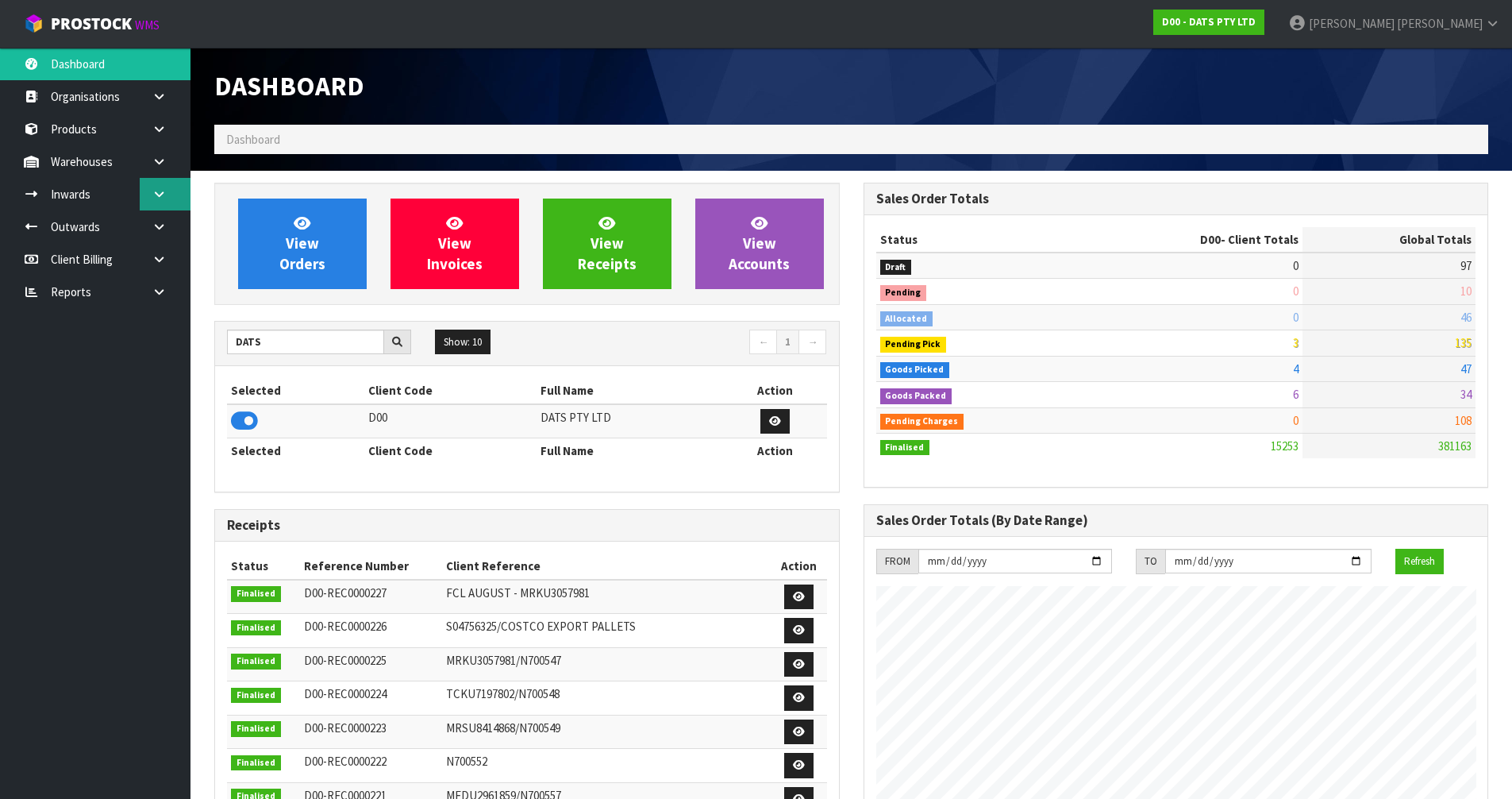
click at [153, 199] on icon at bounding box center [159, 194] width 15 height 12
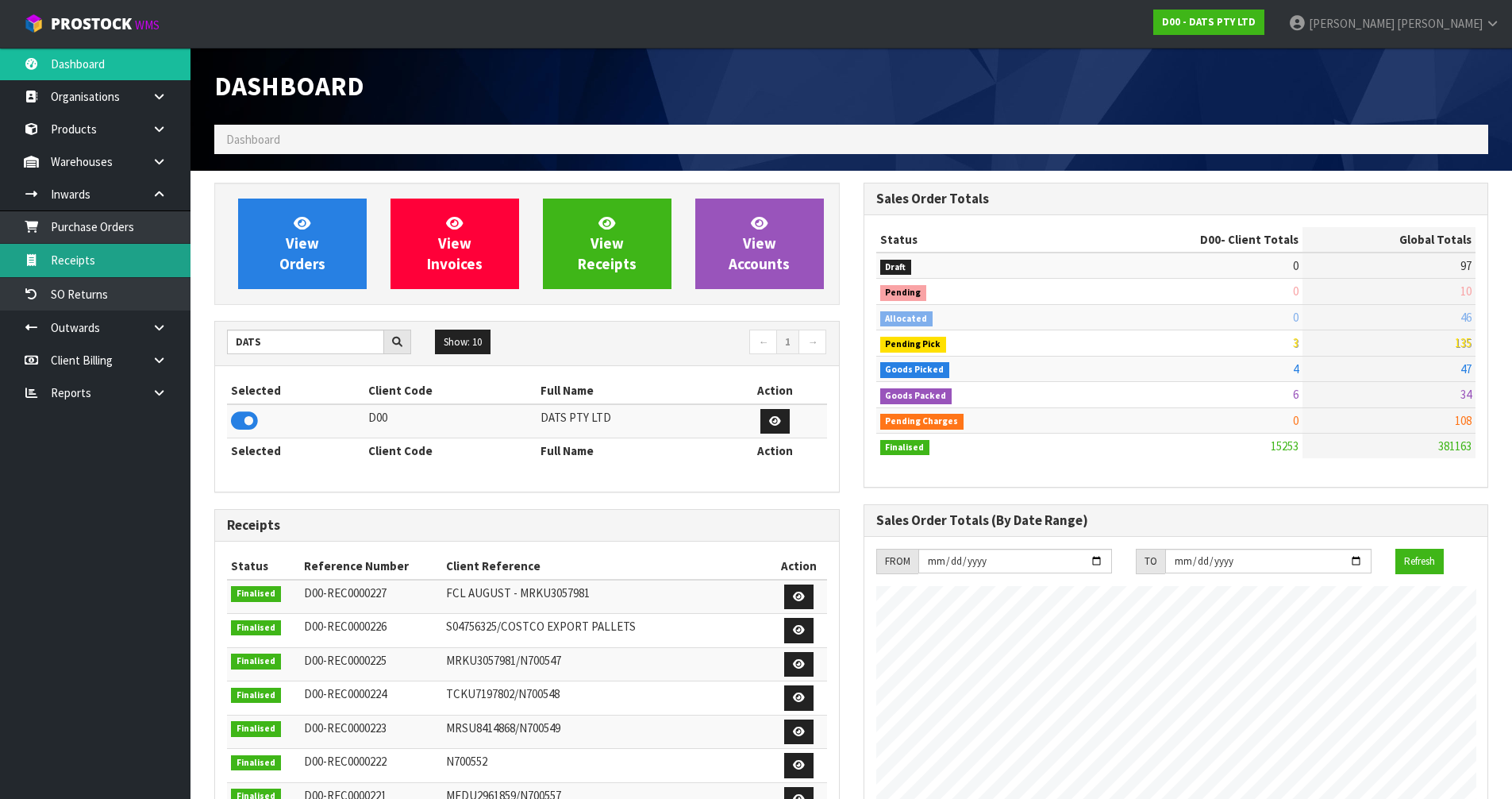
click at [117, 265] on link "Receipts" at bounding box center [95, 260] width 191 height 33
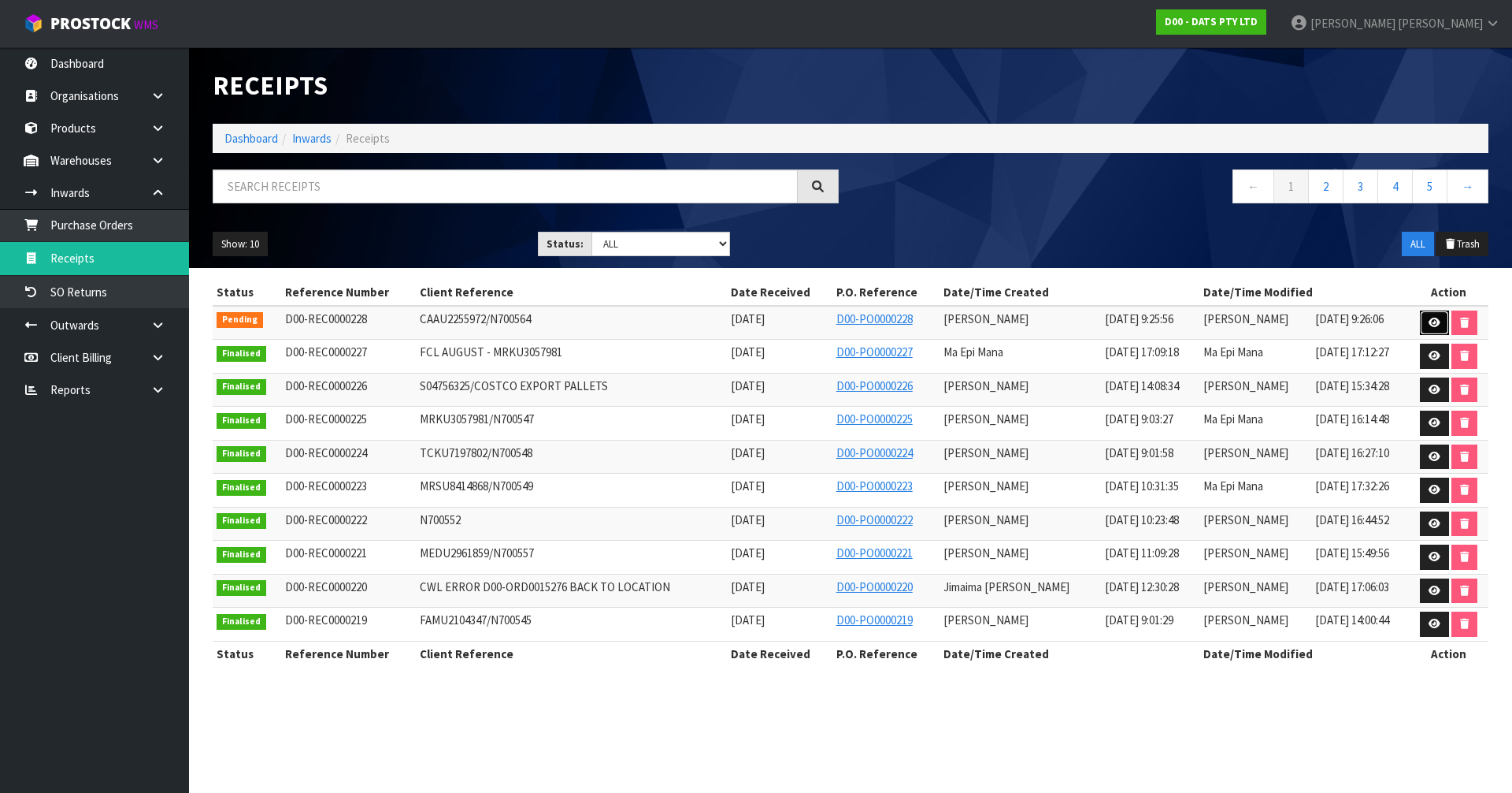
click at [755, 321] on link at bounding box center [1434, 323] width 29 height 25
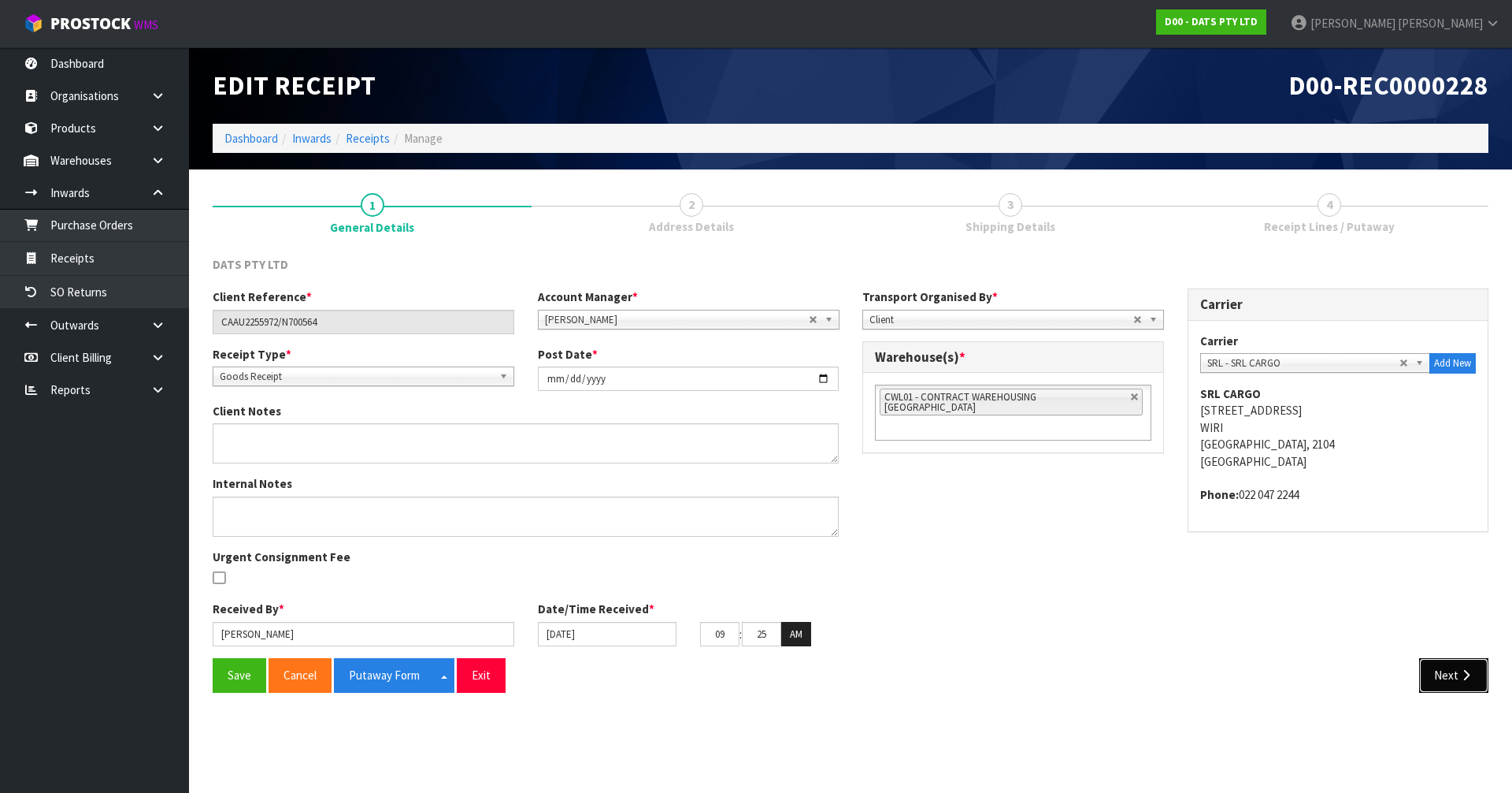
click at [755, 676] on button "Next" at bounding box center [1454, 675] width 69 height 34
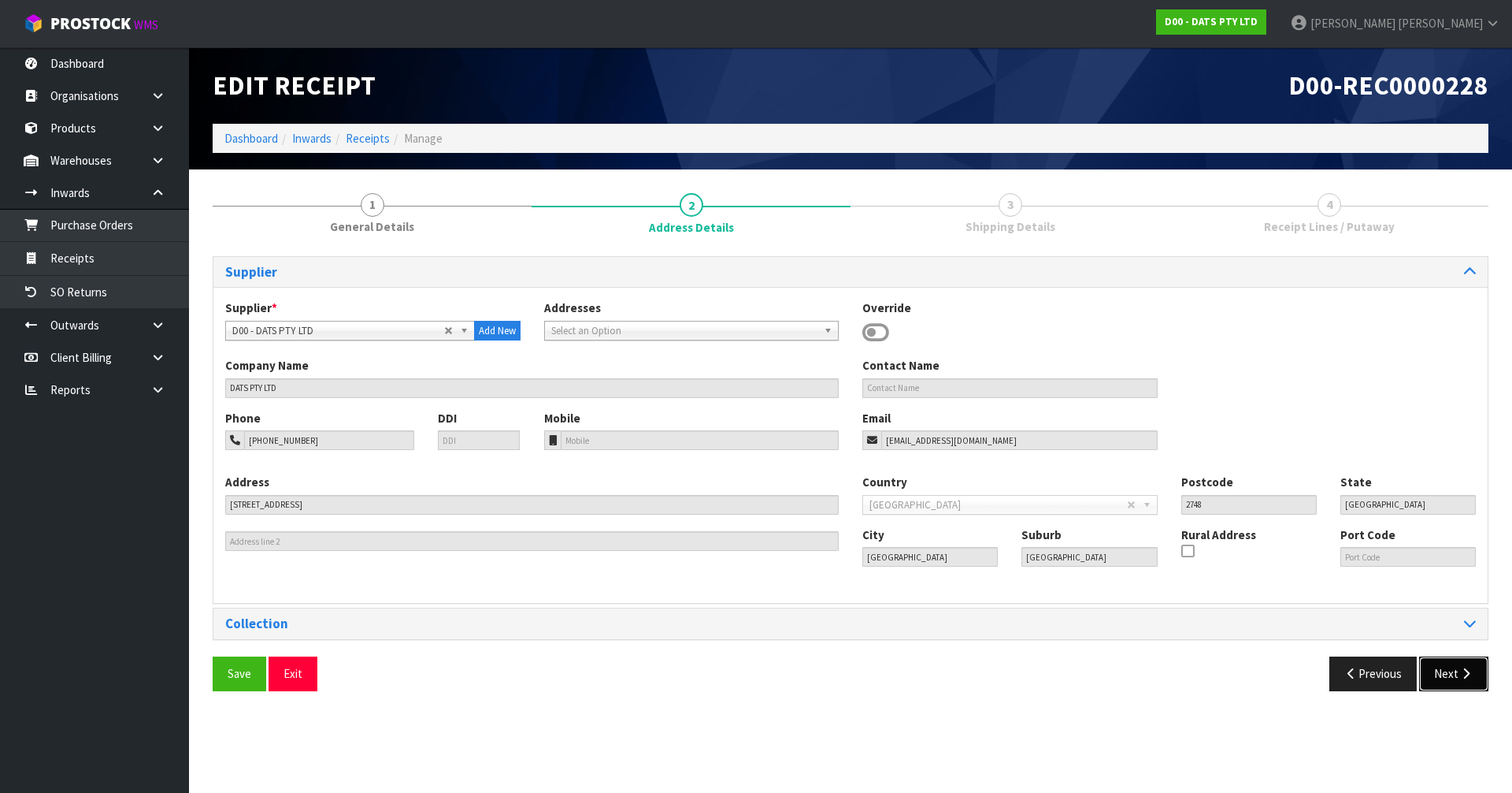
click at [755, 673] on button "Next" at bounding box center [1454, 673] width 69 height 34
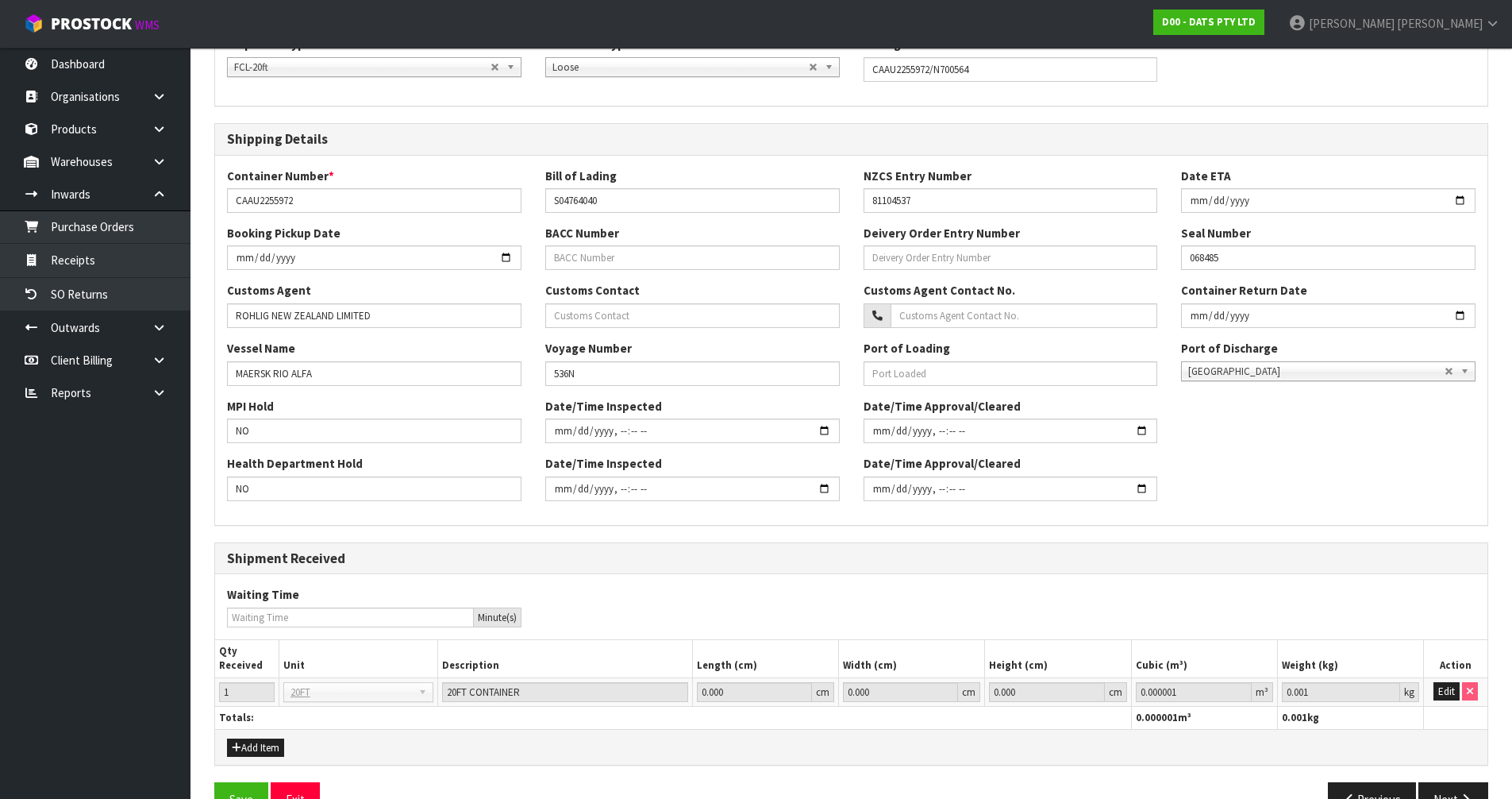
scroll to position [308, 0]
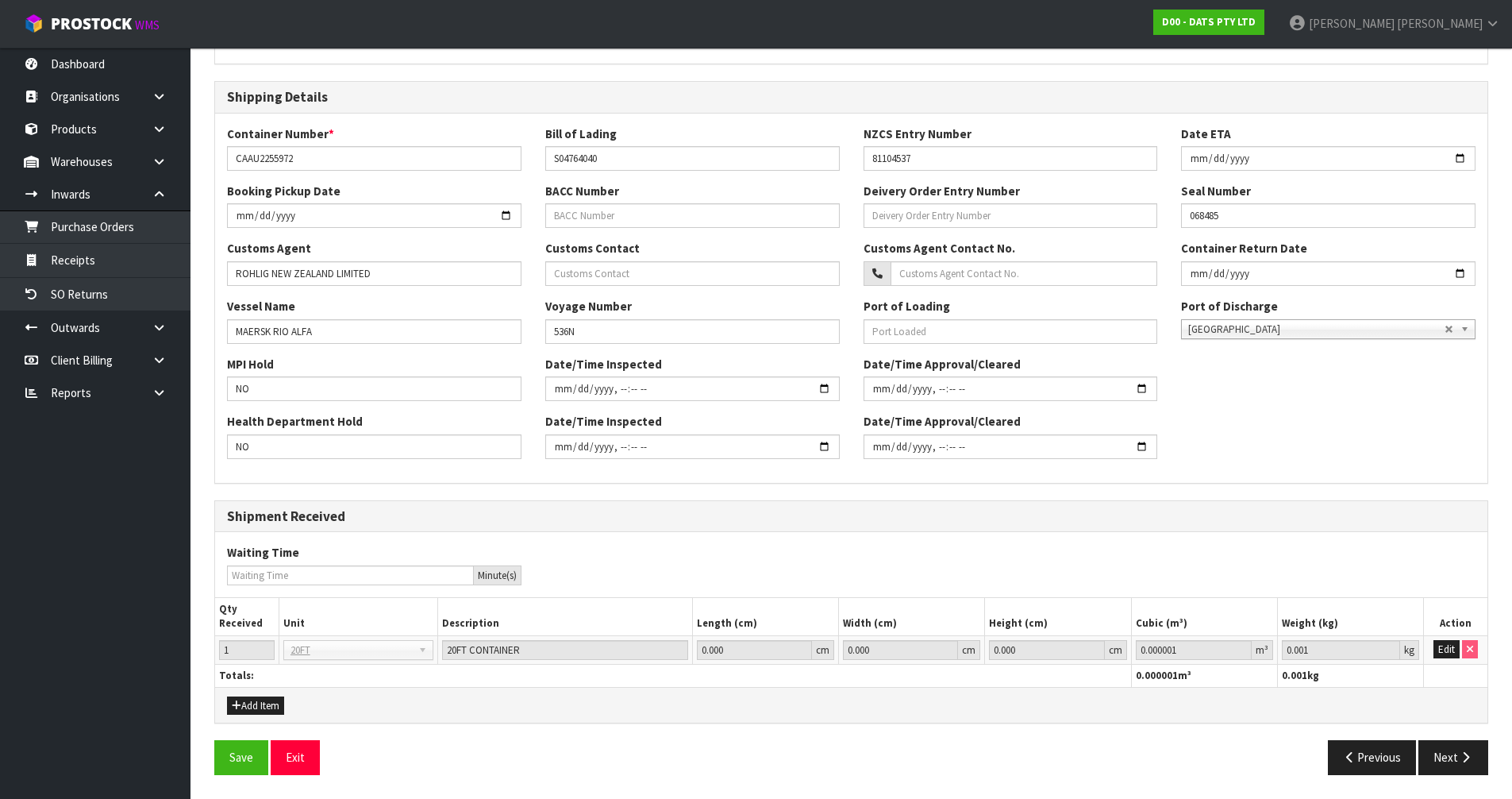
click at [761, 739] on div "General Information Shipment Type * LCL National LCL International FCL-20ft FCL…" at bounding box center [851, 368] width 1274 height 837
click at [761, 750] on button "Next" at bounding box center [1453, 757] width 70 height 34
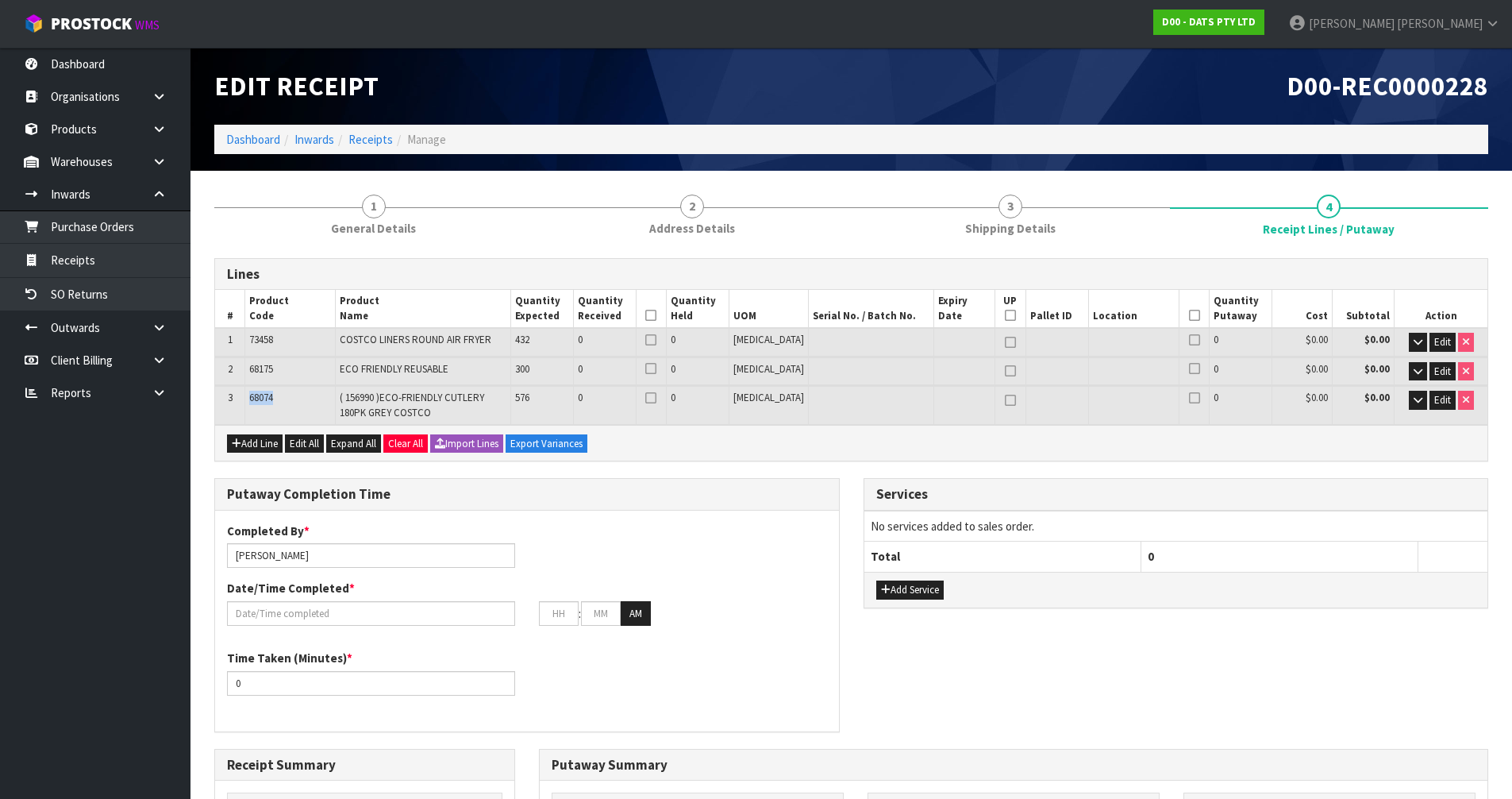
drag, startPoint x: 278, startPoint y: 396, endPoint x: 251, endPoint y: 398, distance: 27.1
click at [251, 398] on td "68074" at bounding box center [291, 404] width 91 height 38
copy span "68074"
click at [422, 420] on td "( 156990 )ECO-FRIENDLY CUTLERY 180PK GREY COSTCO" at bounding box center [423, 404] width 176 height 38
drag, startPoint x: 419, startPoint y: 413, endPoint x: 337, endPoint y: 393, distance: 84.4
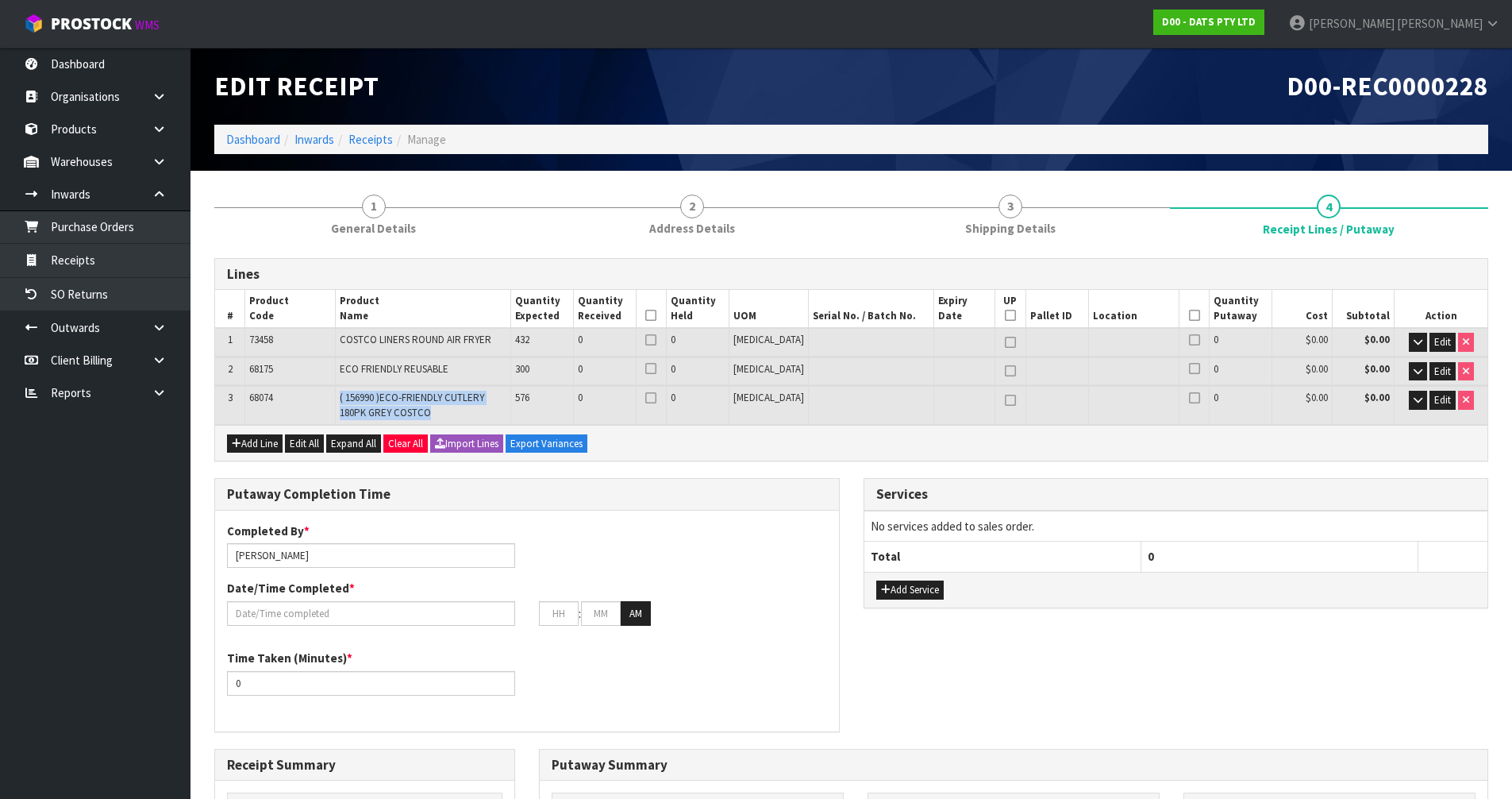
click at [337, 393] on tr "3 68074 ( 156990 )ECO-FRIENDLY CUTLERY 180PK GREY COSTCO 576 0 0 PCE 0 $0.00 $0…" at bounding box center [851, 404] width 1273 height 38
copy tr "( 156990 )ECO-FRIENDLY CUTLERY 180PK GREY COSTCO"
click at [761, 593] on button "Add Service" at bounding box center [910, 590] width 67 height 19
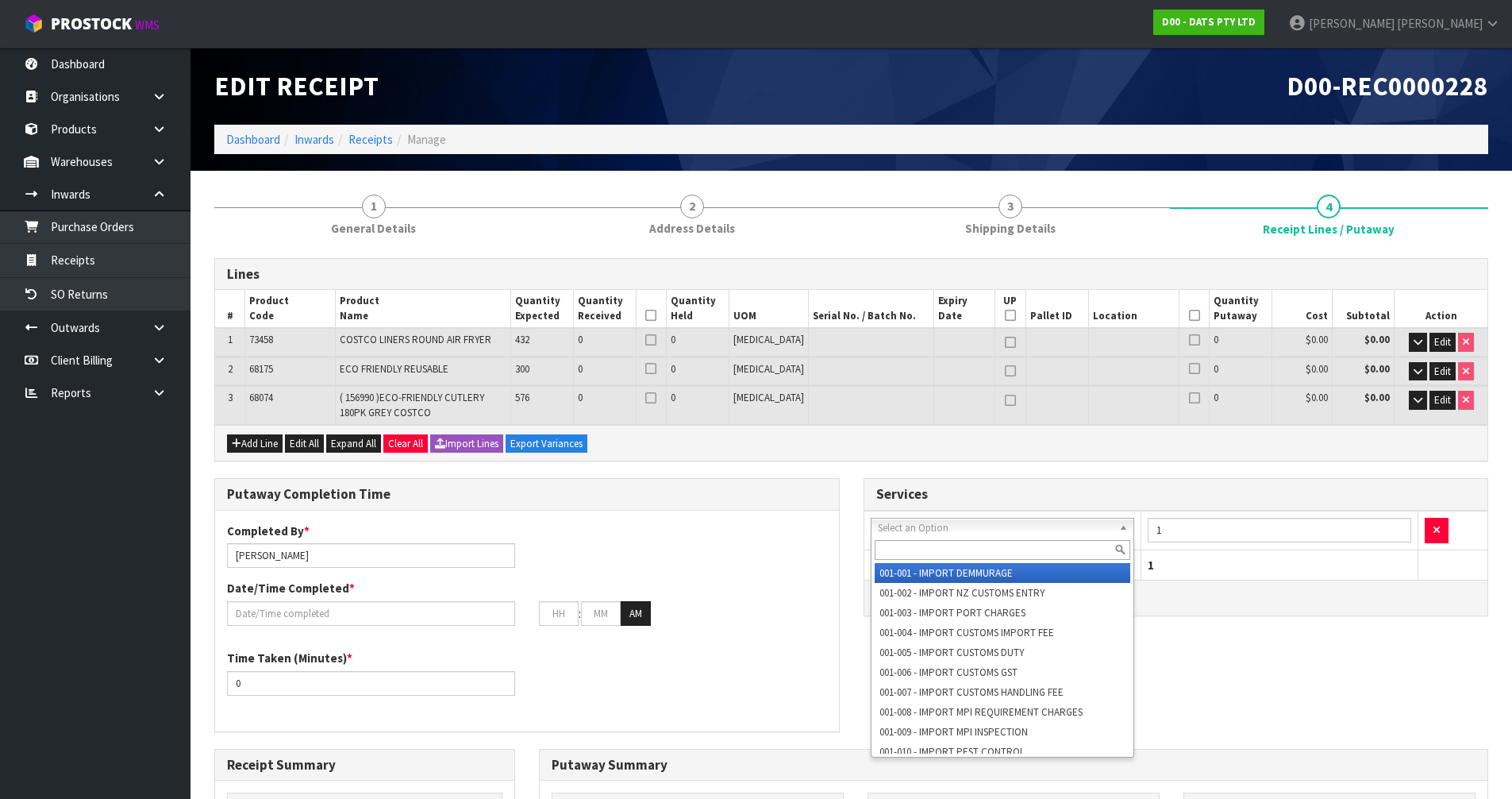
click at [761, 549] on input "text" at bounding box center [1002, 550] width 256 height 20
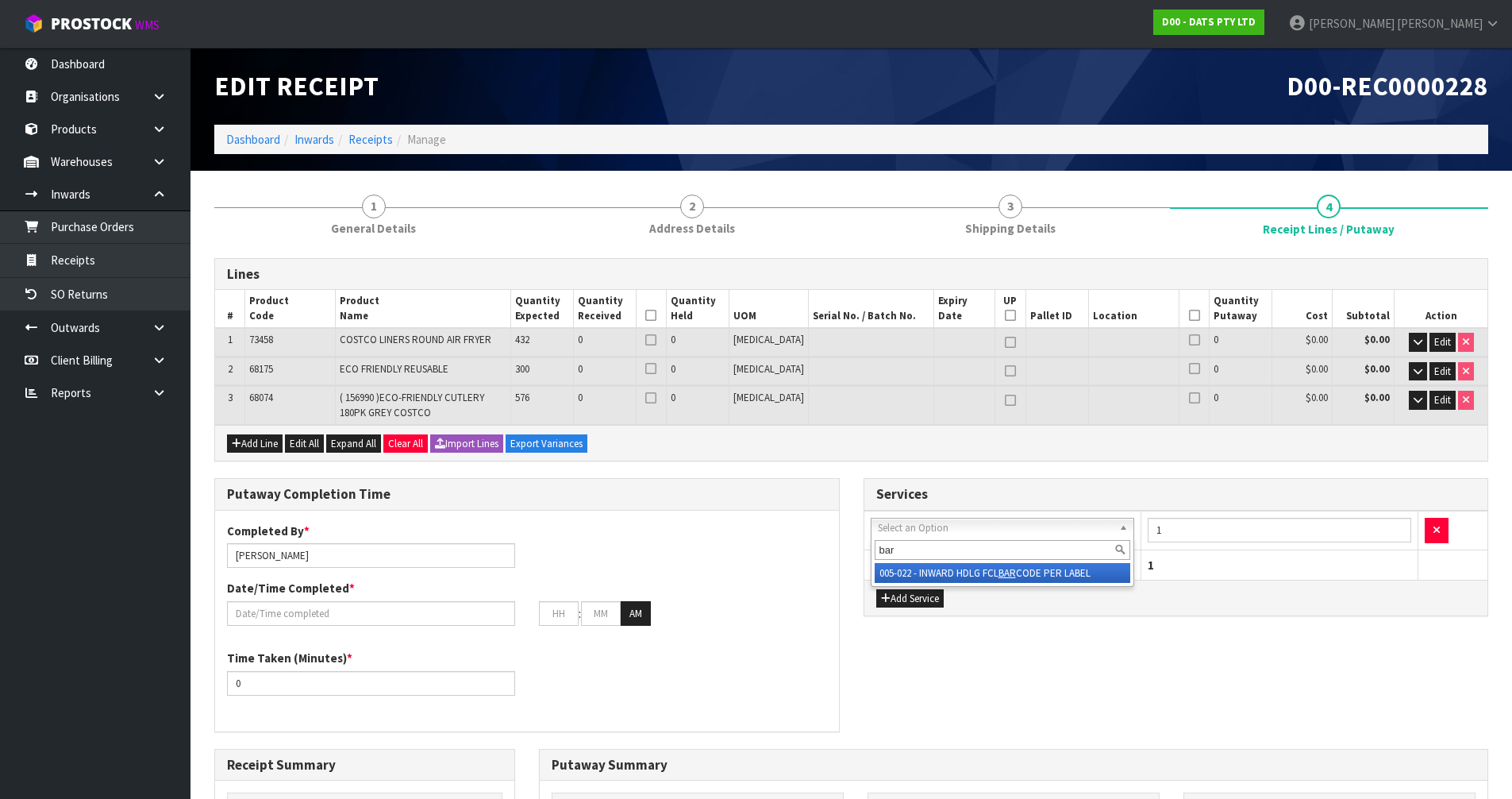
type input "bar"
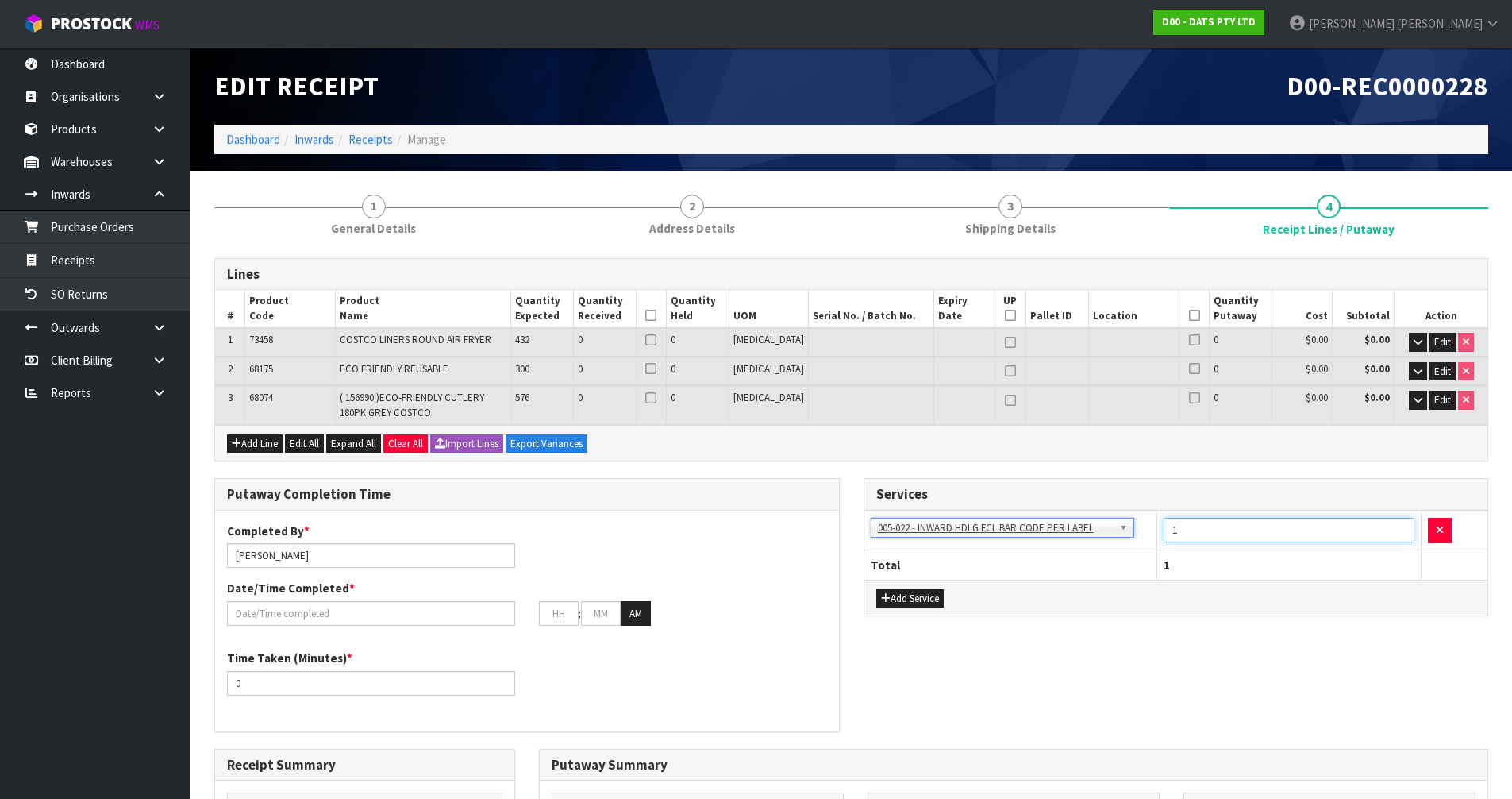
click at [761, 529] on input "1" at bounding box center [1289, 529] width 252 height 24
drag, startPoint x: 1206, startPoint y: 529, endPoint x: 1146, endPoint y: 541, distance: 61.2
click at [761, 541] on tr "001-001 - IMPORT DEMMURAGE 001-002 - IMPORT NZ CUSTOMS ENTRY 001-003 - IMPORT P…" at bounding box center [1176, 531] width 624 height 39
type input "2"
click at [761, 694] on div "Putaway Completion Time Completed By * James Luff Date/Time Completed * : : AM …" at bounding box center [851, 612] width 1298 height 270
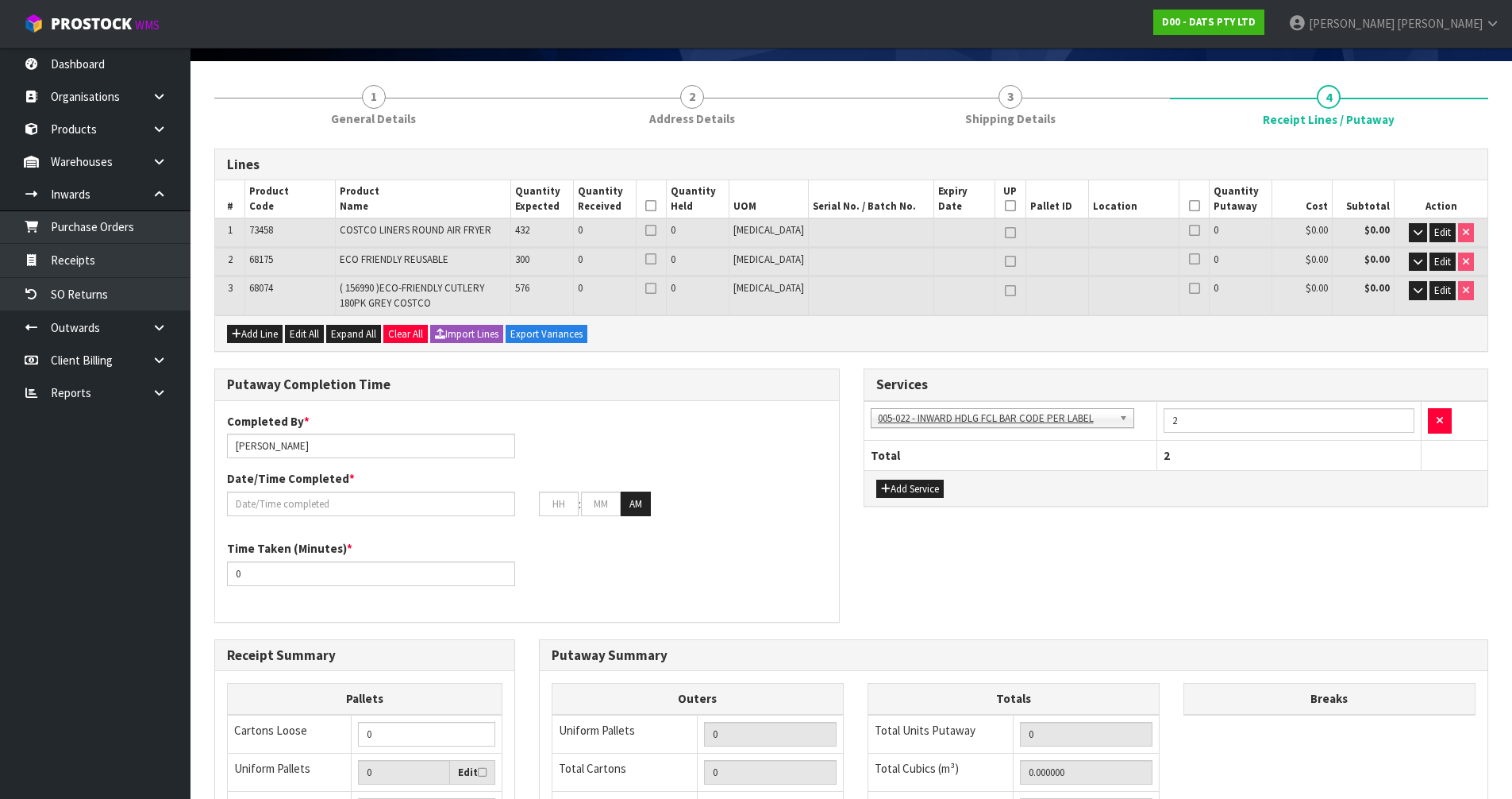
scroll to position [397, 0]
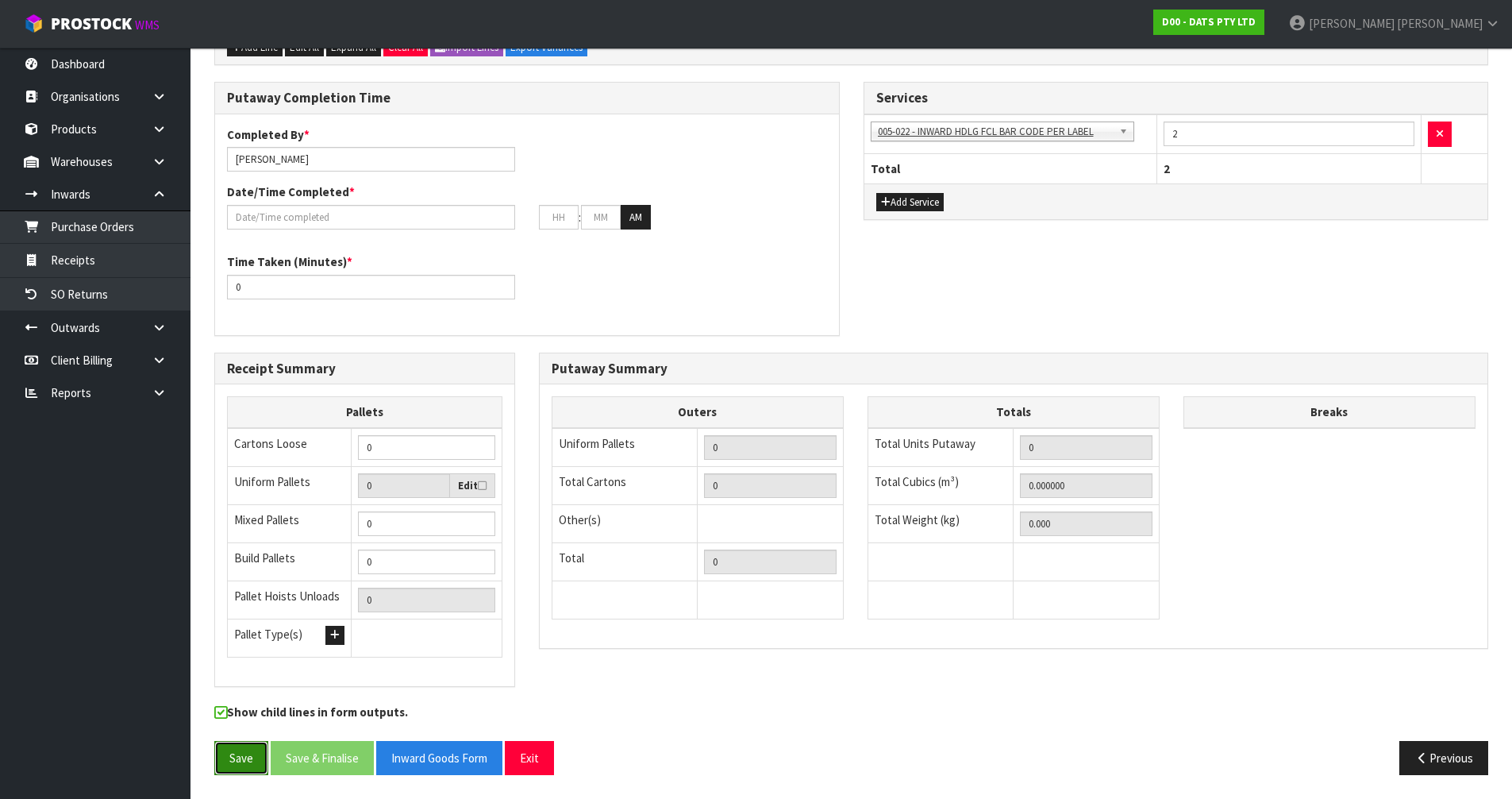
click at [236, 759] on button "Save" at bounding box center [241, 758] width 54 height 34
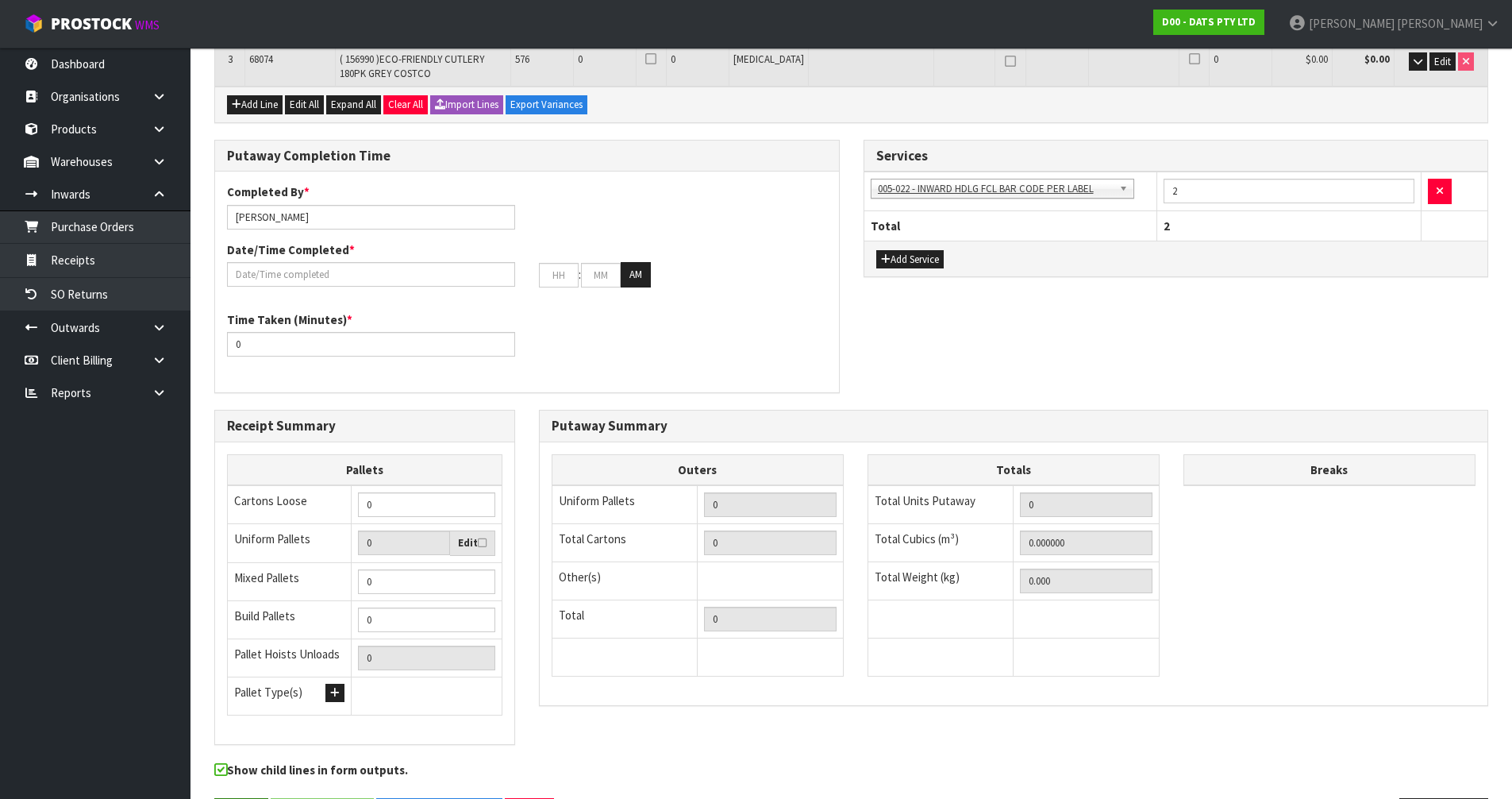
scroll to position [0, 0]
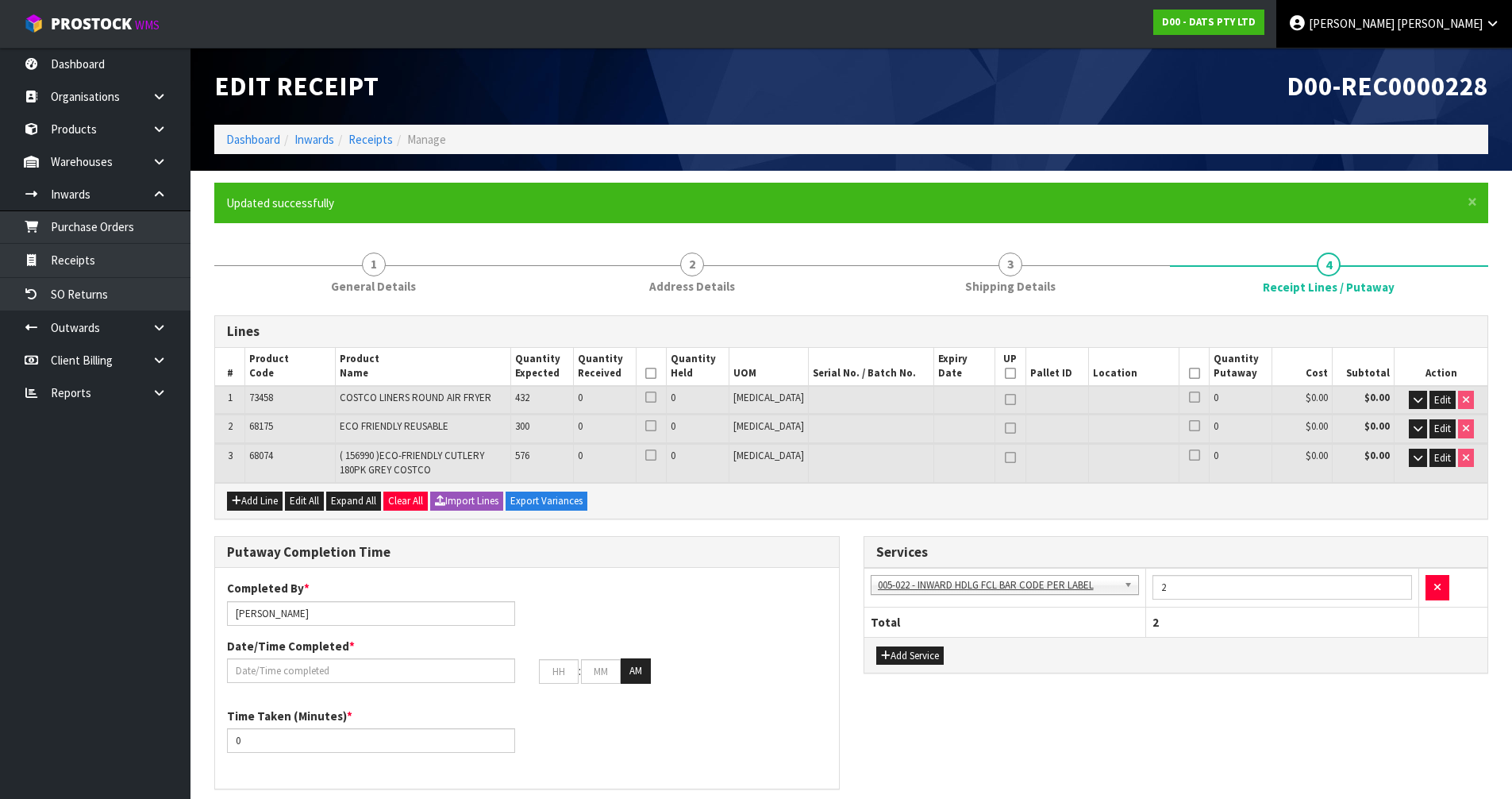
click at [761, 15] on link "James Luff" at bounding box center [1394, 24] width 236 height 48
click at [761, 65] on link "Logout" at bounding box center [1448, 63] width 125 height 22
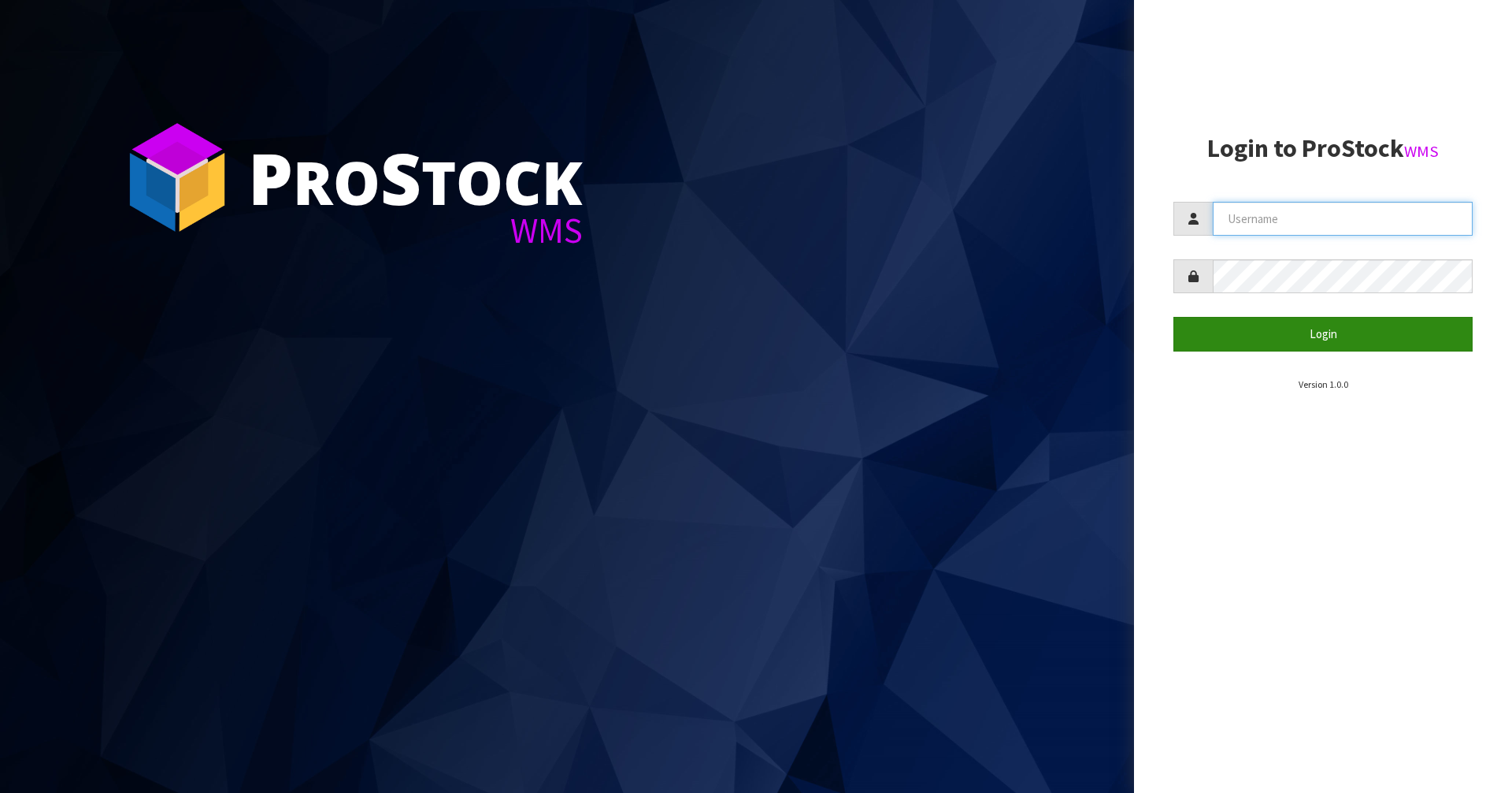
type input "JAMES"
click at [1297, 333] on button "Login" at bounding box center [1323, 334] width 299 height 34
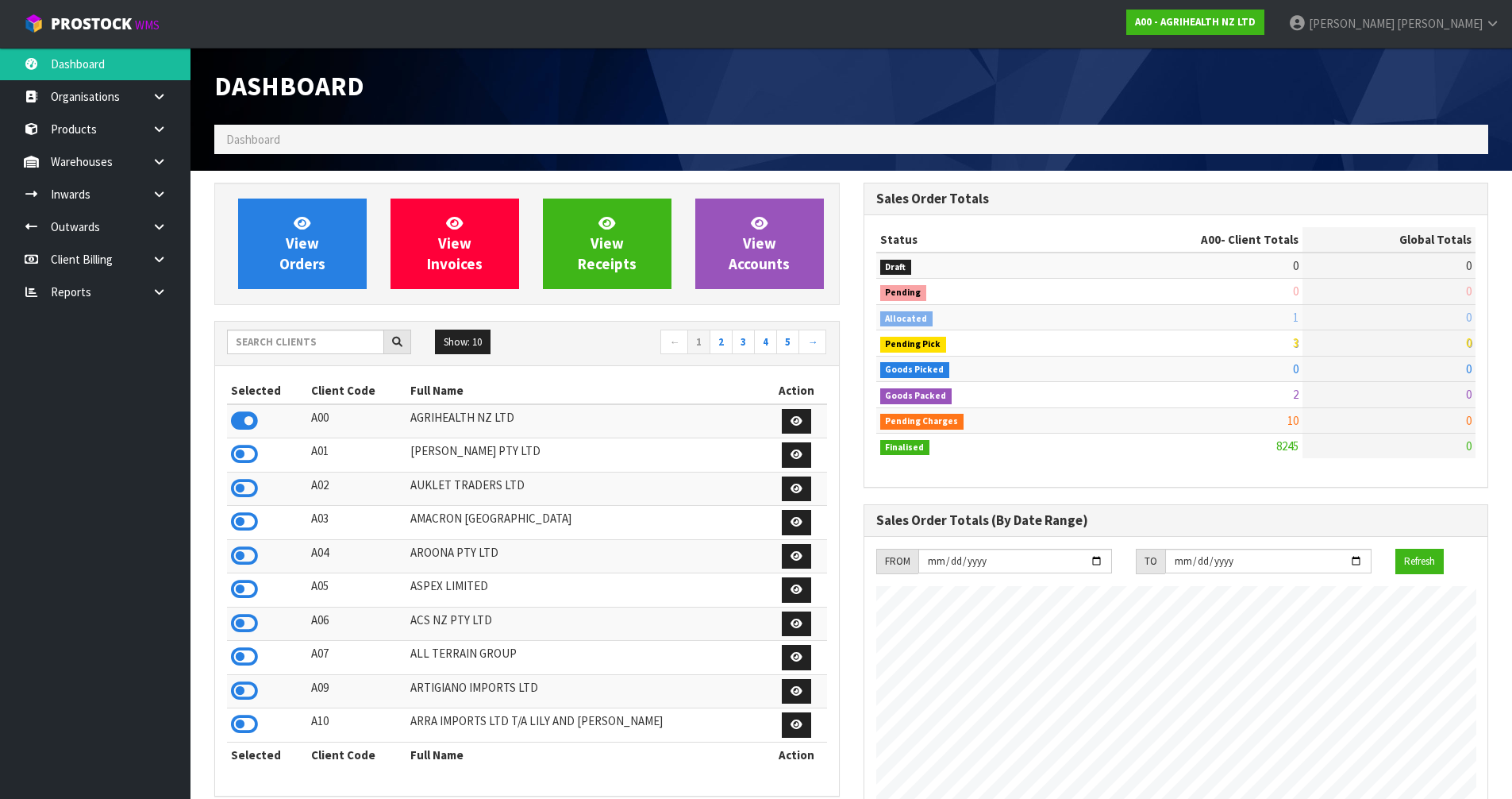
scroll to position [1203, 648]
click at [256, 350] on input "text" at bounding box center [305, 341] width 157 height 24
click at [1488, 29] on icon at bounding box center [1493, 24] width 15 height 12
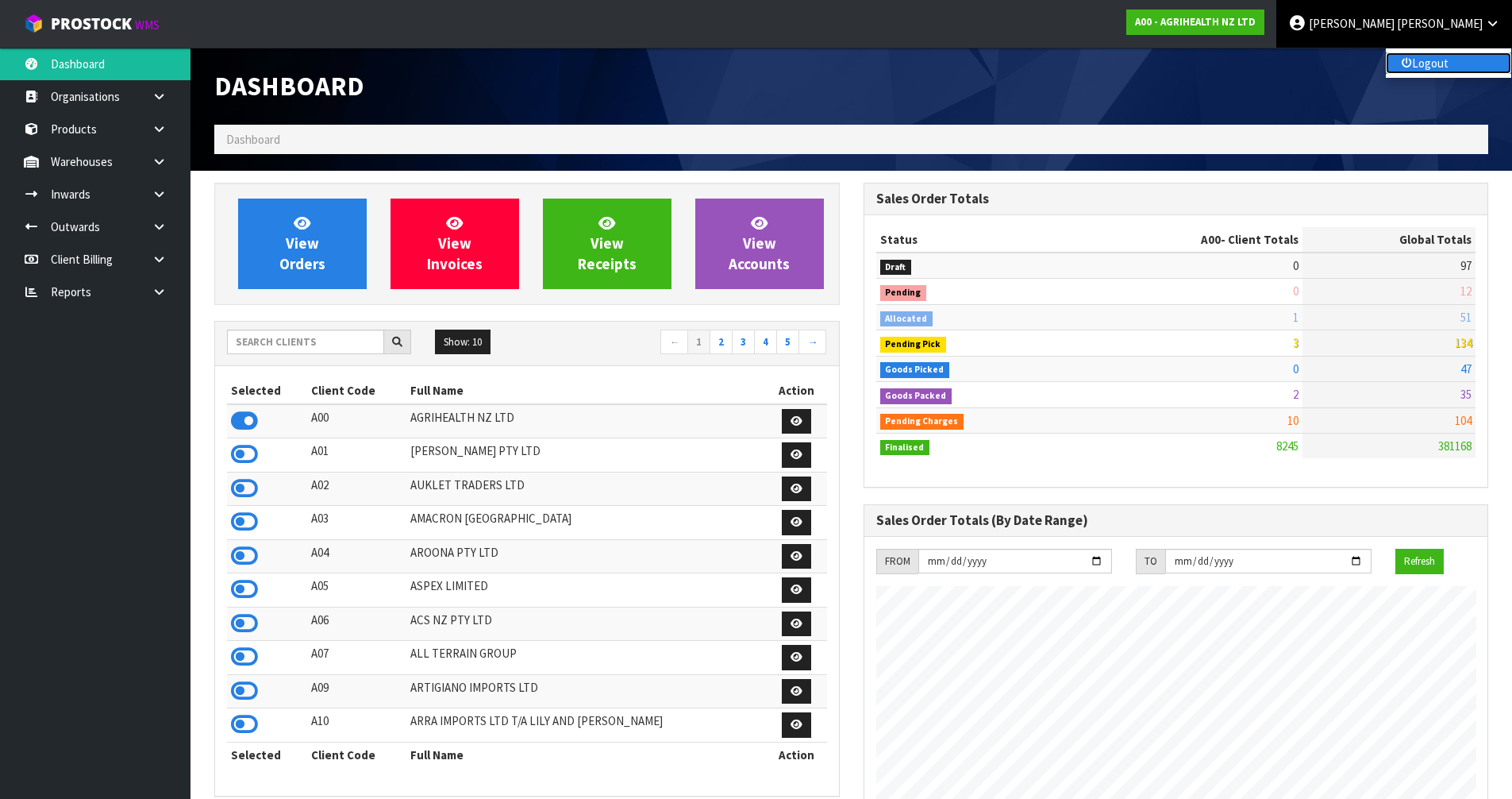
click at [1433, 60] on link "Logout" at bounding box center [1448, 63] width 125 height 22
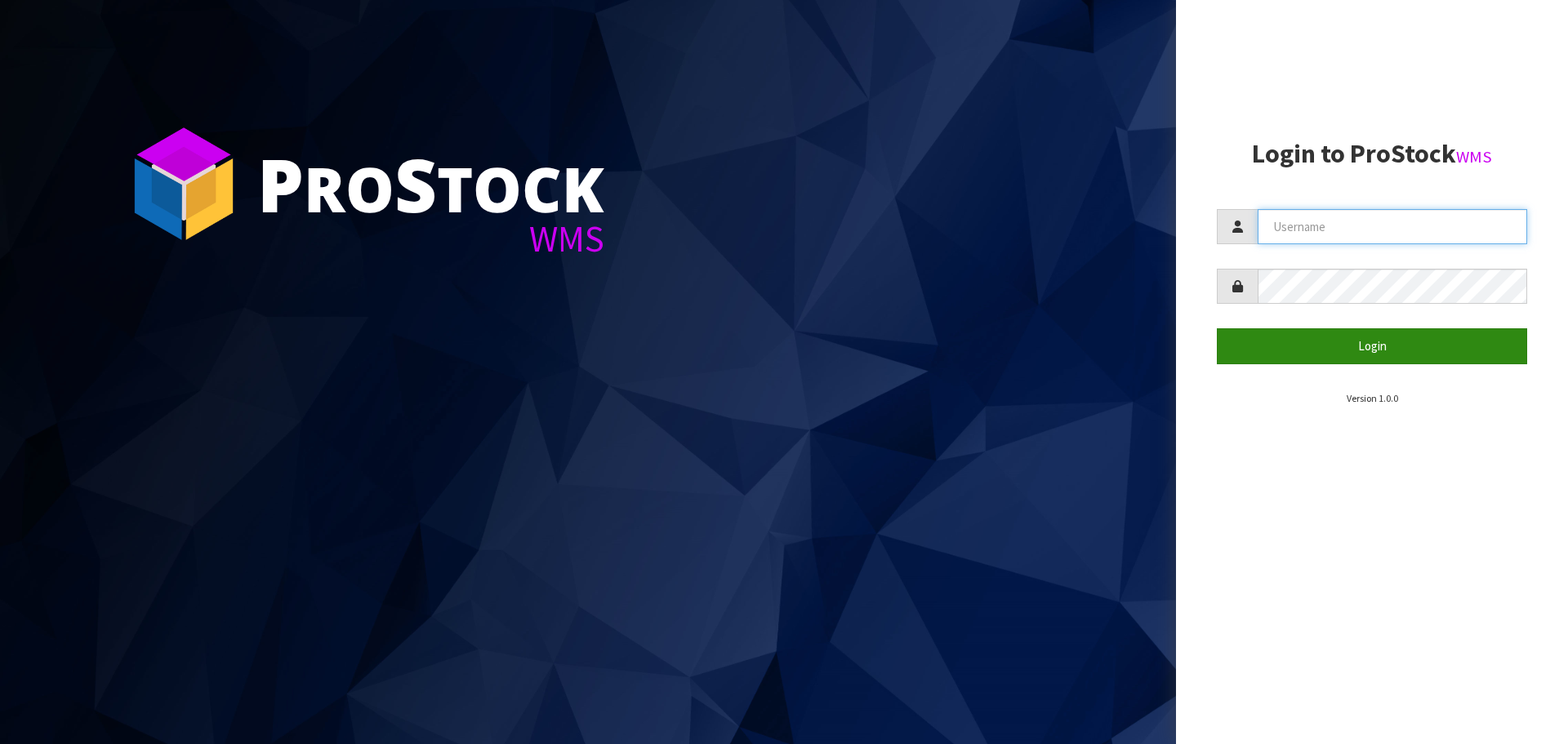
type input "[PERSON_NAME]"
click at [1325, 359] on button "Login" at bounding box center [1372, 346] width 310 height 35
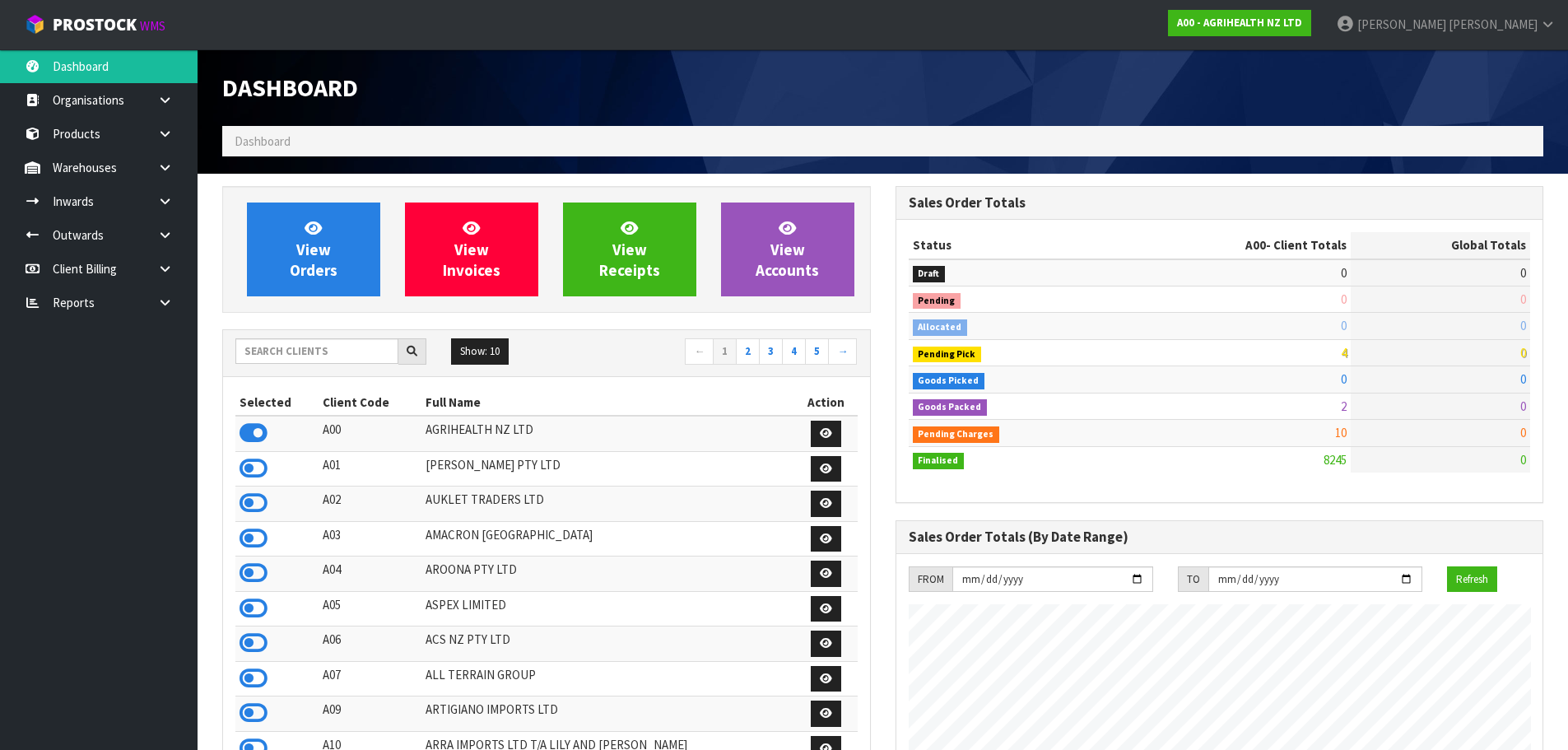
scroll to position [1247, 672]
click at [287, 355] on input "text" at bounding box center [316, 350] width 163 height 25
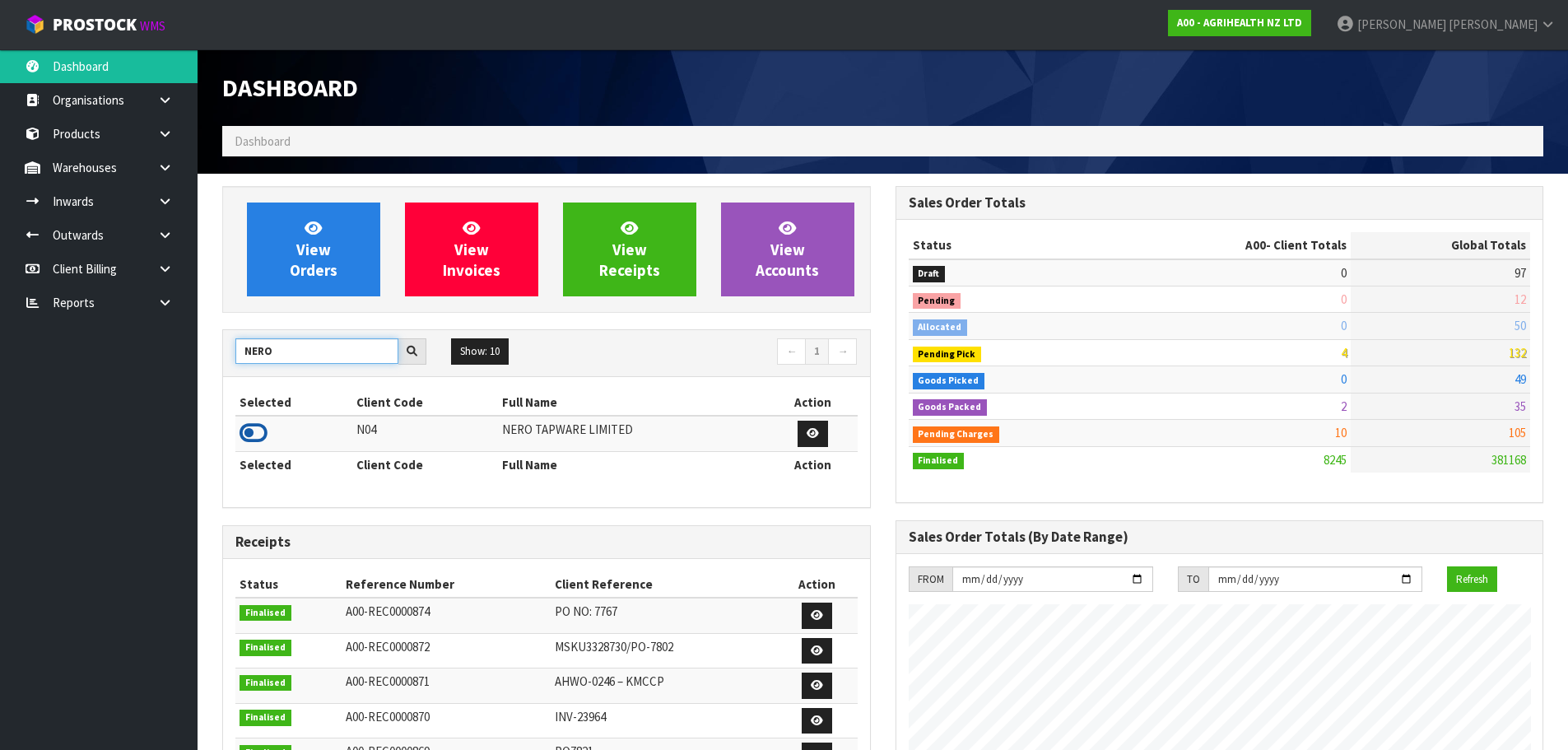
type input "NERO"
click at [263, 428] on icon at bounding box center [253, 433] width 28 height 24
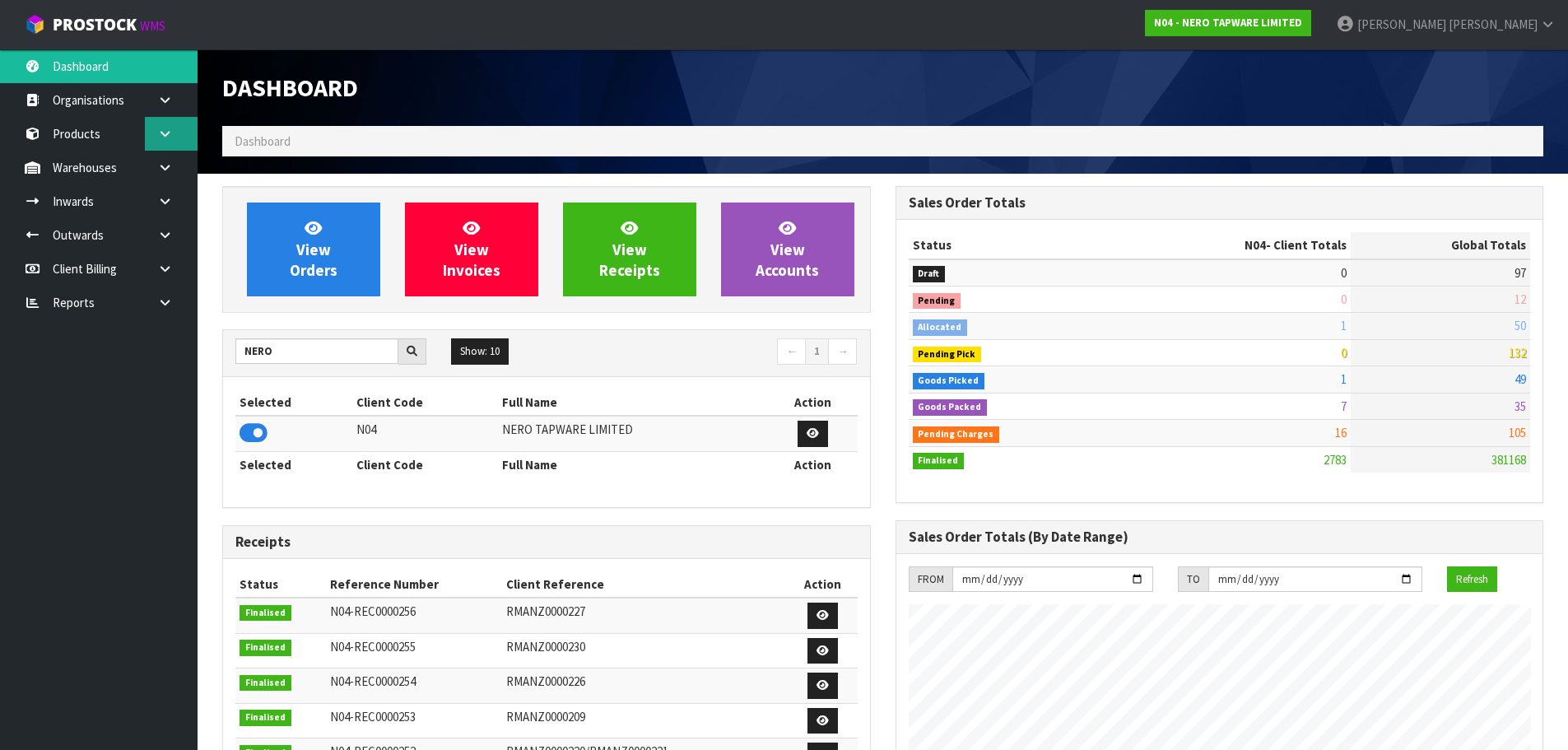
click at [172, 132] on icon at bounding box center [165, 133] width 16 height 12
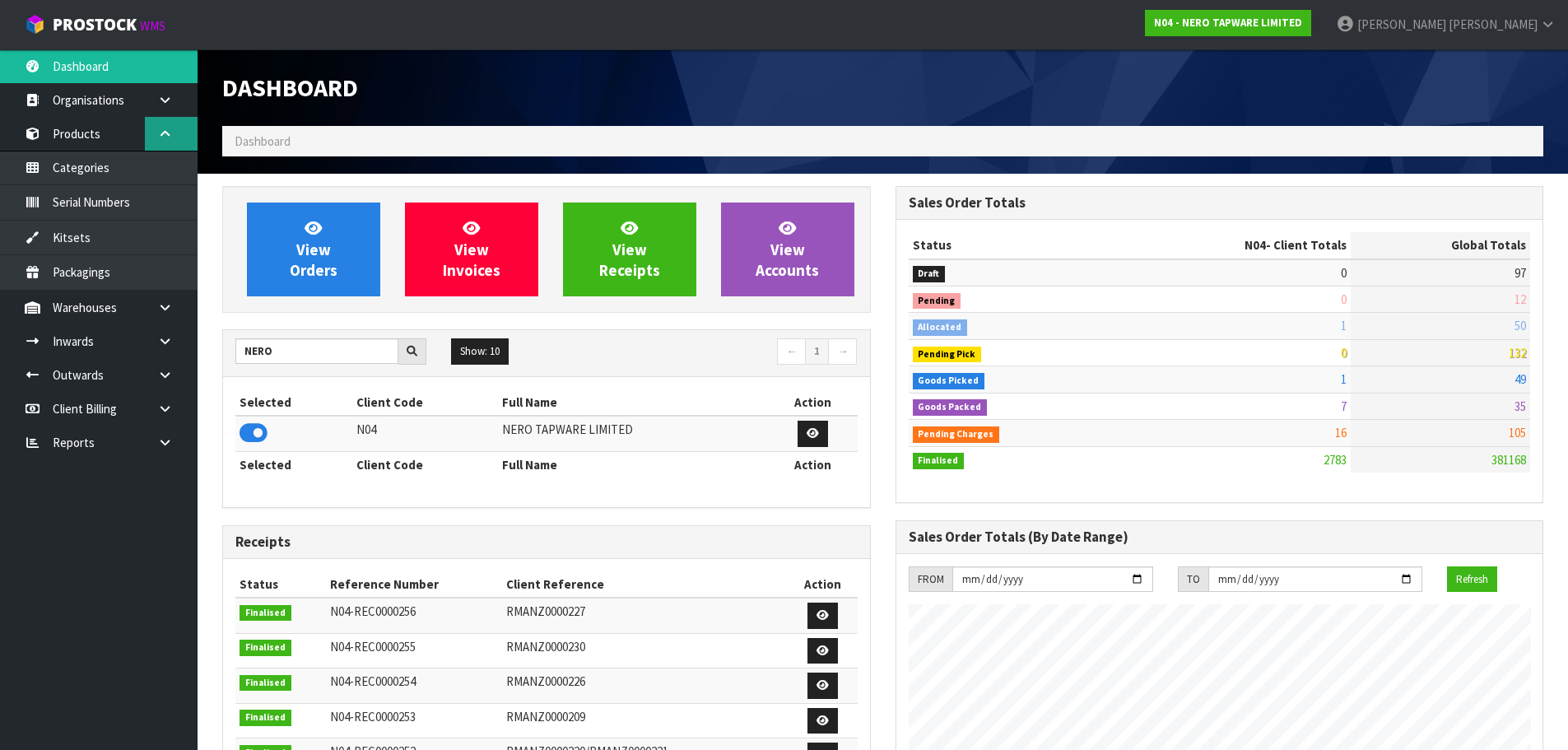
click at [172, 128] on link at bounding box center [171, 133] width 52 height 34
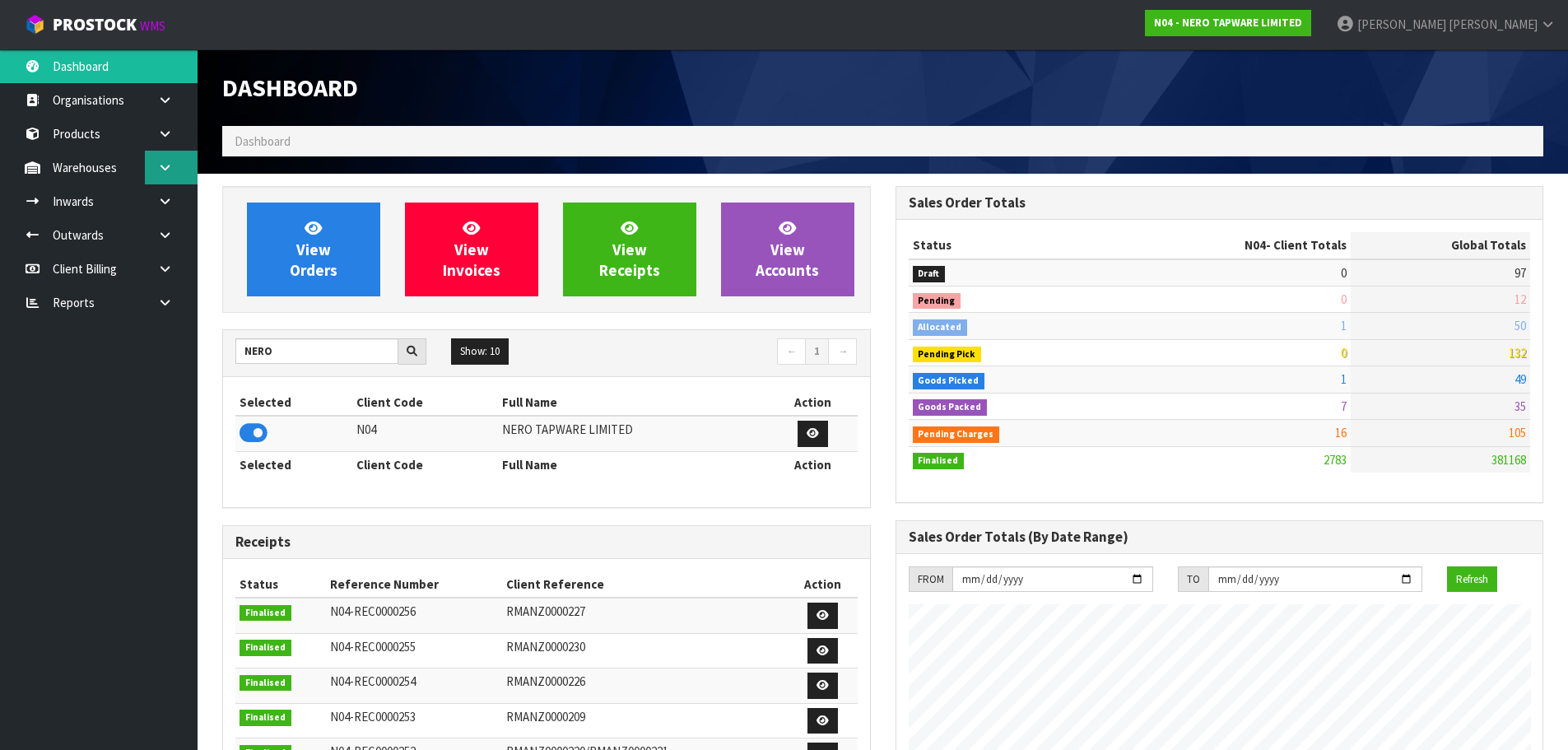
click at [174, 164] on link at bounding box center [171, 167] width 52 height 34
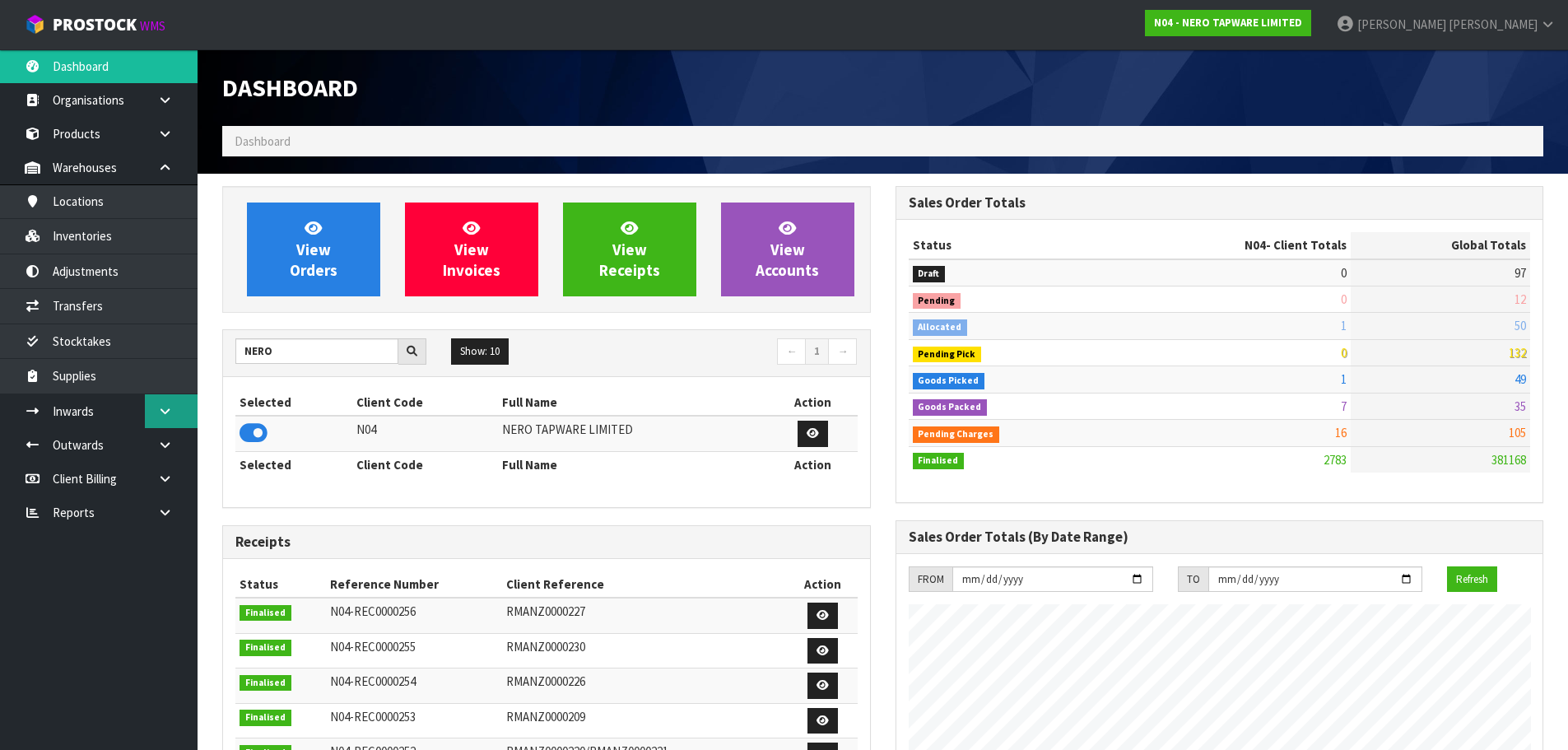
click at [175, 418] on link at bounding box center [171, 411] width 52 height 34
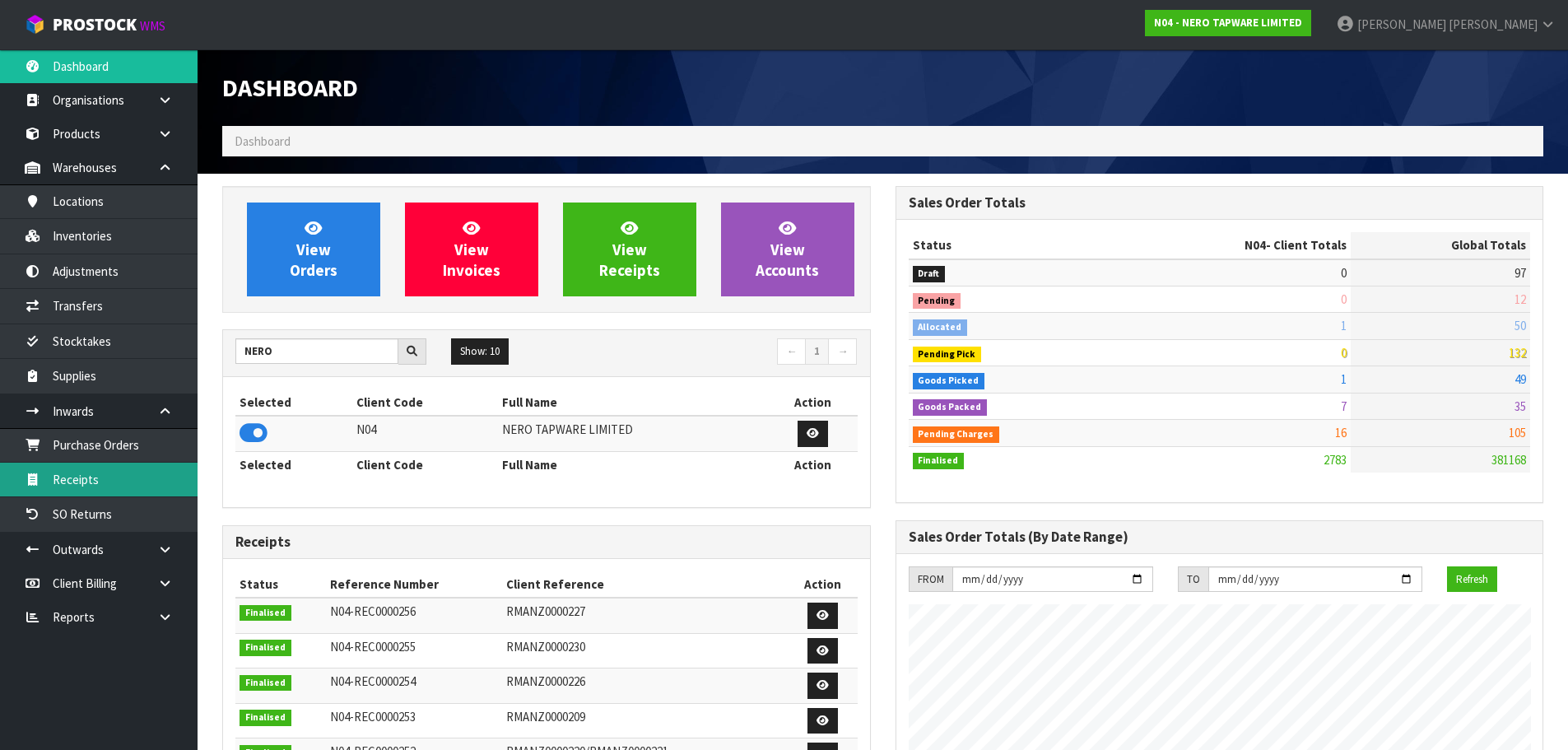
click at [102, 471] on link "Receipts" at bounding box center [98, 479] width 198 height 34
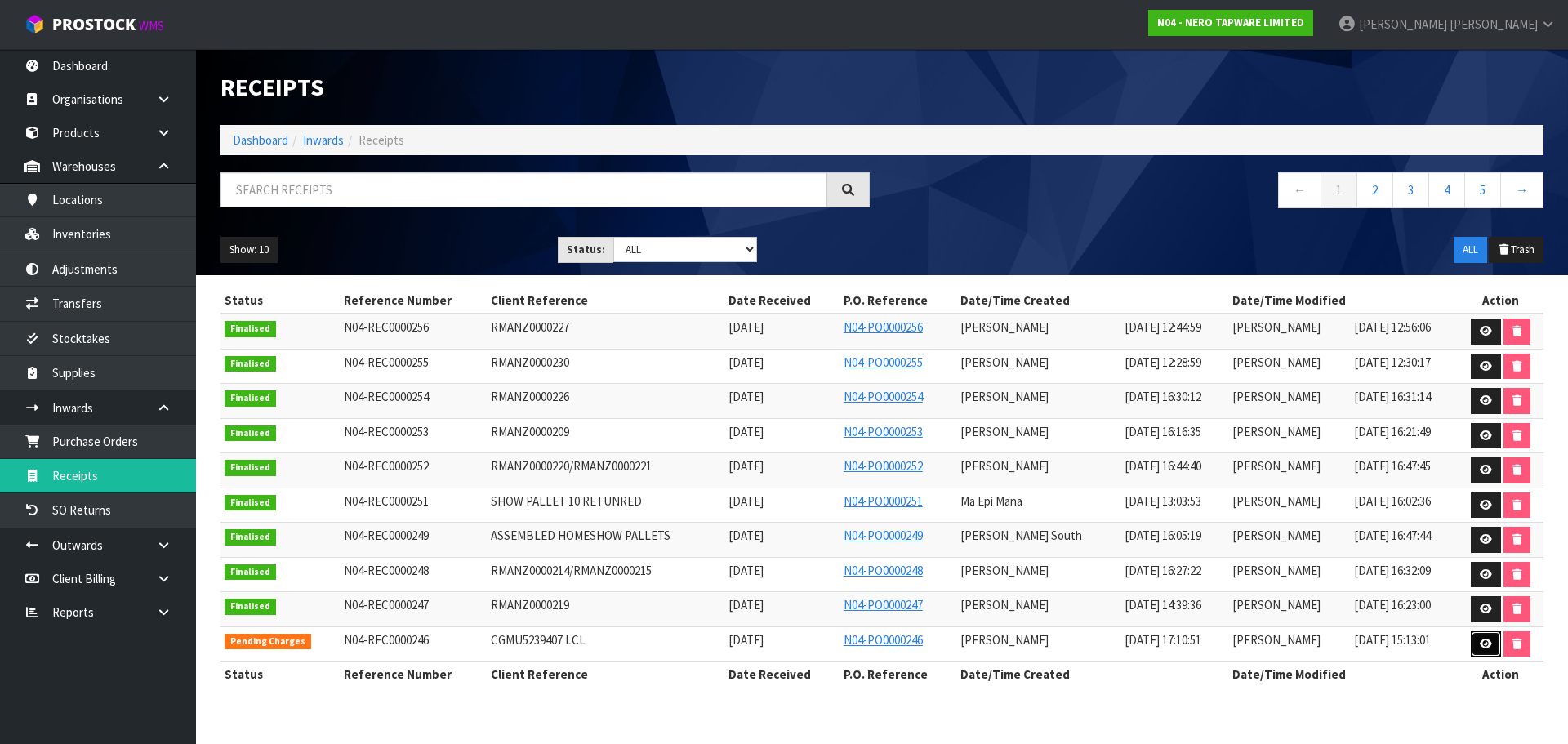
click at [1476, 643] on link at bounding box center [1486, 644] width 30 height 26
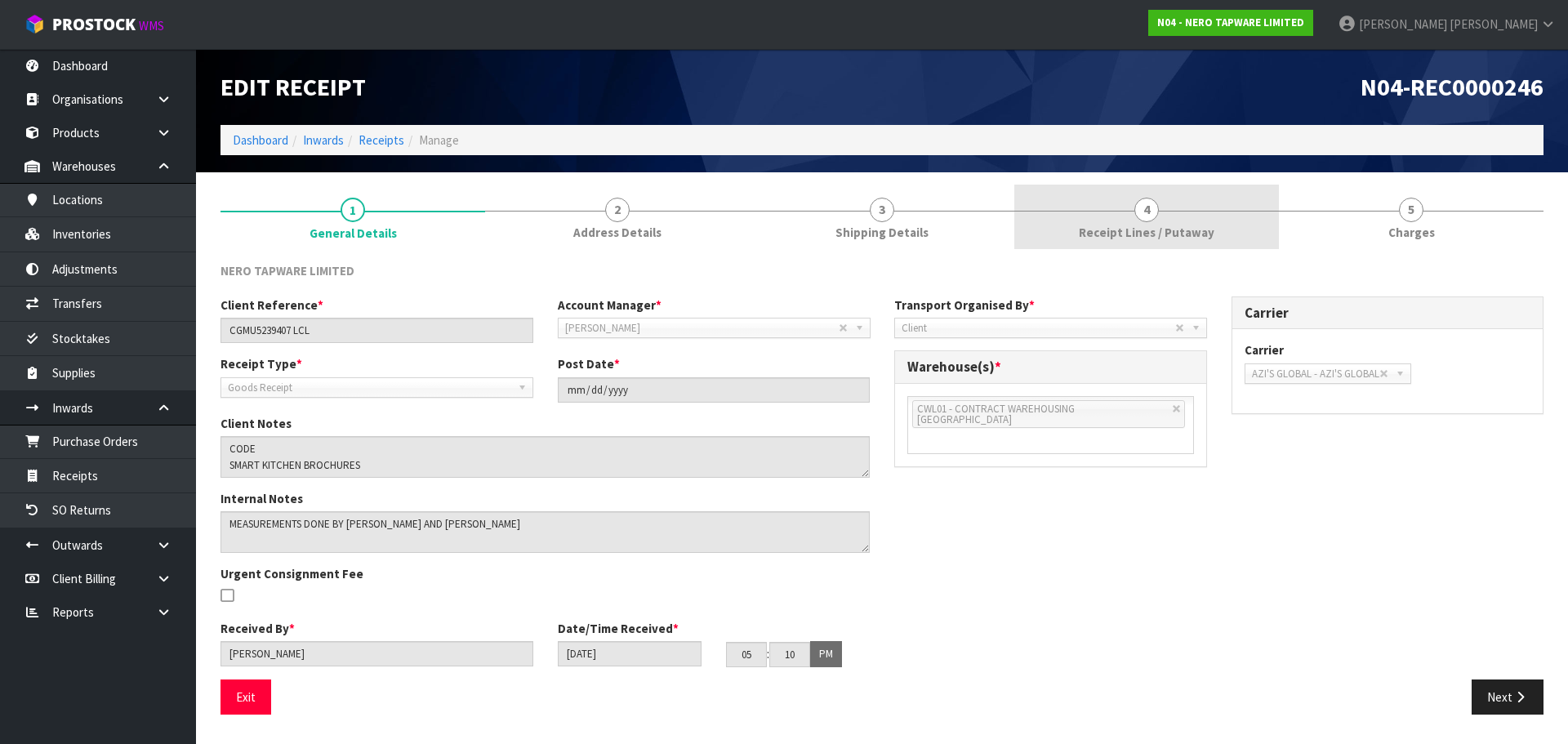
click at [1136, 211] on span "4" at bounding box center [1147, 210] width 24 height 24
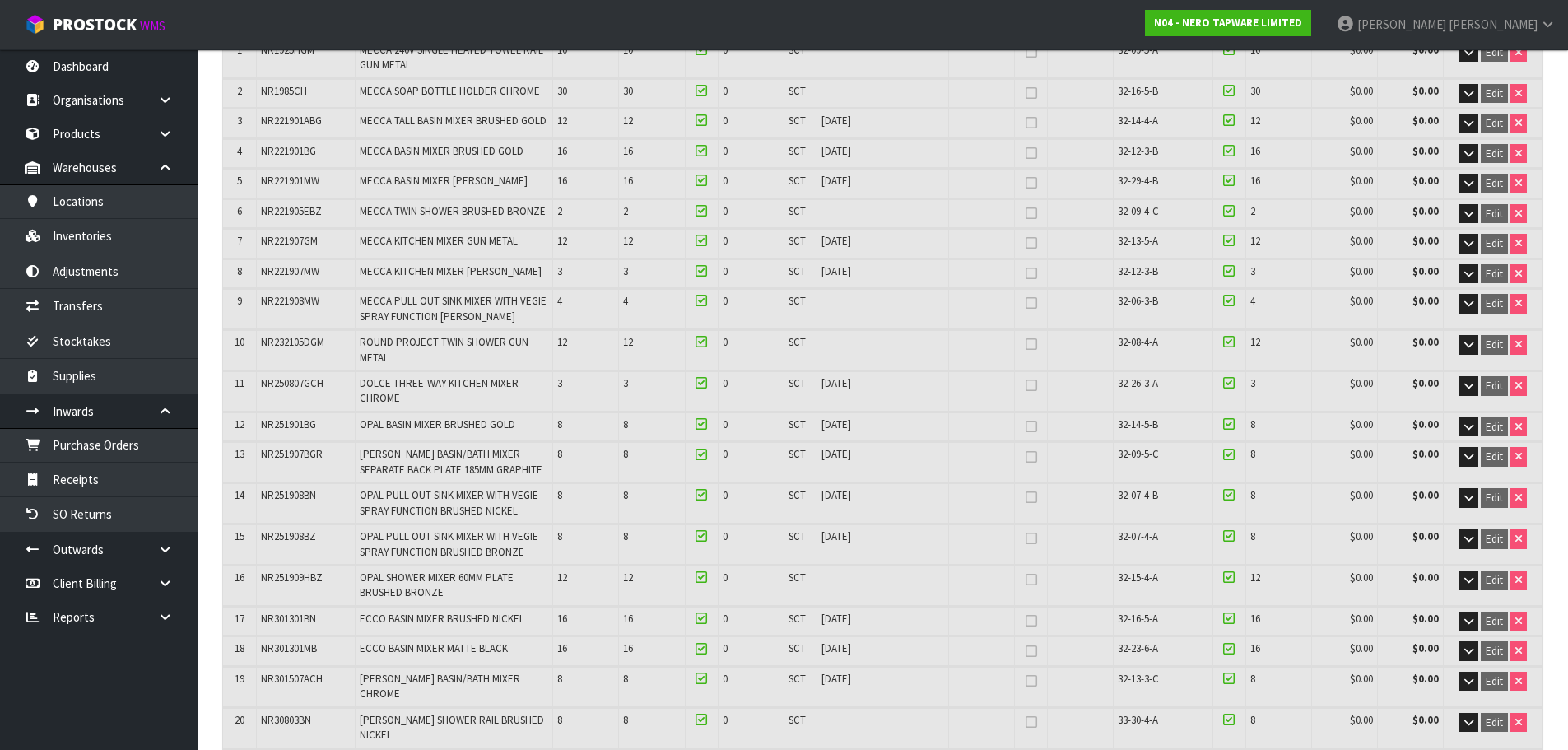
scroll to position [329, 0]
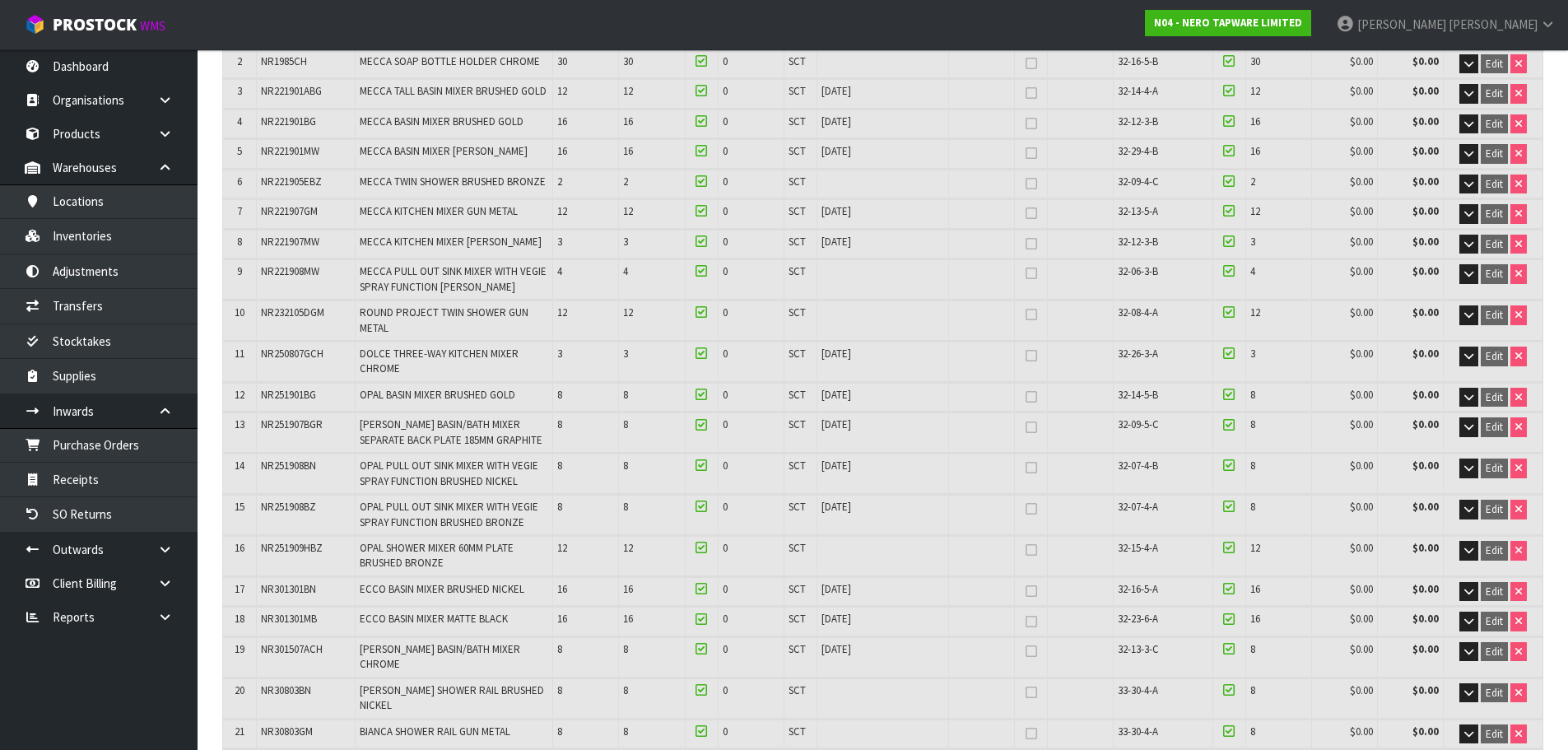
click at [275, 510] on span "NR251908BZ" at bounding box center [288, 507] width 55 height 14
copy span "NR251908BZ"
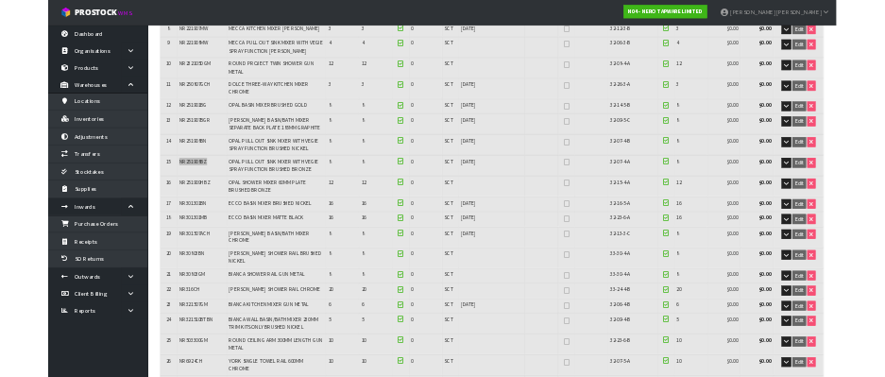
scroll to position [625, 0]
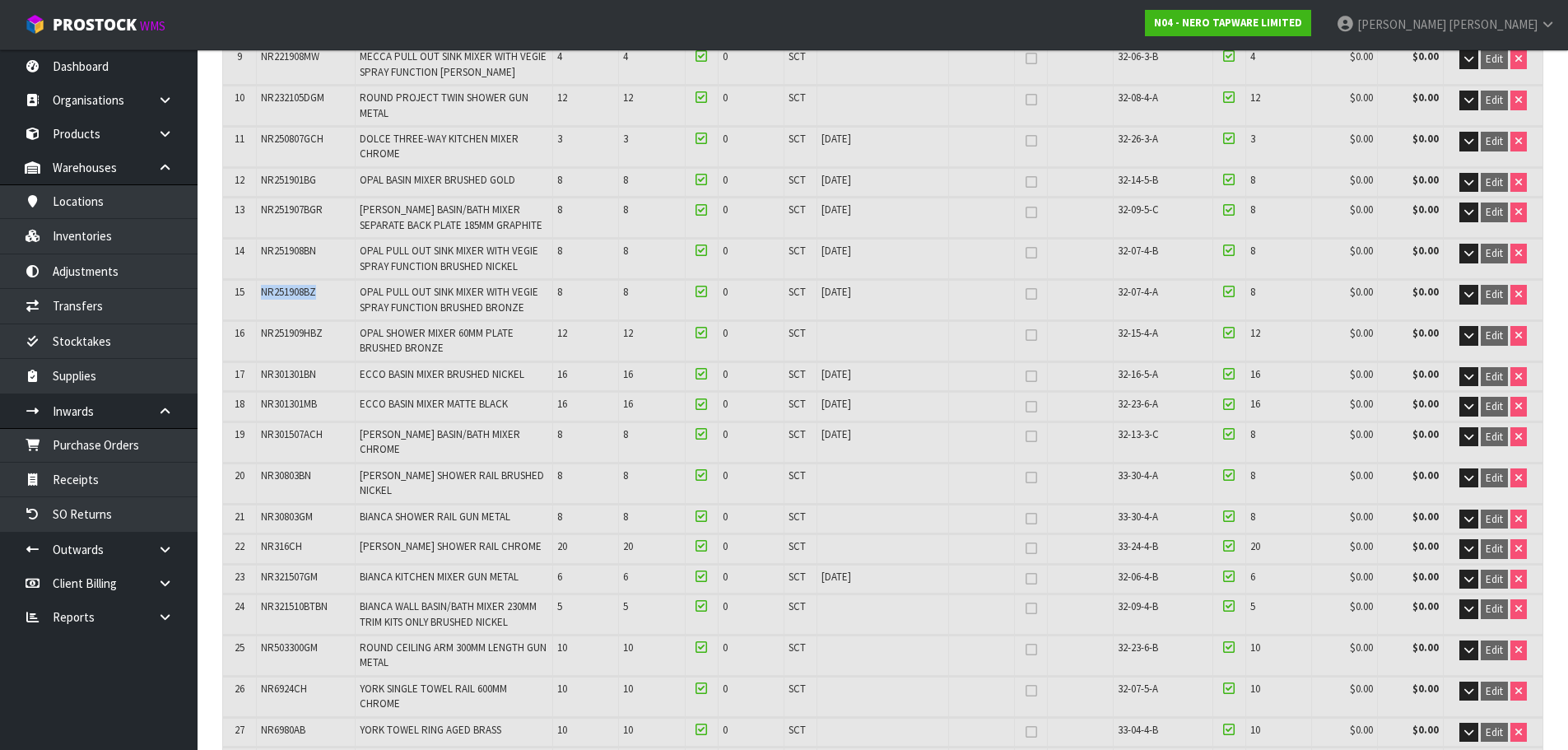
click at [281, 295] on span "NR251908BZ" at bounding box center [288, 292] width 55 height 14
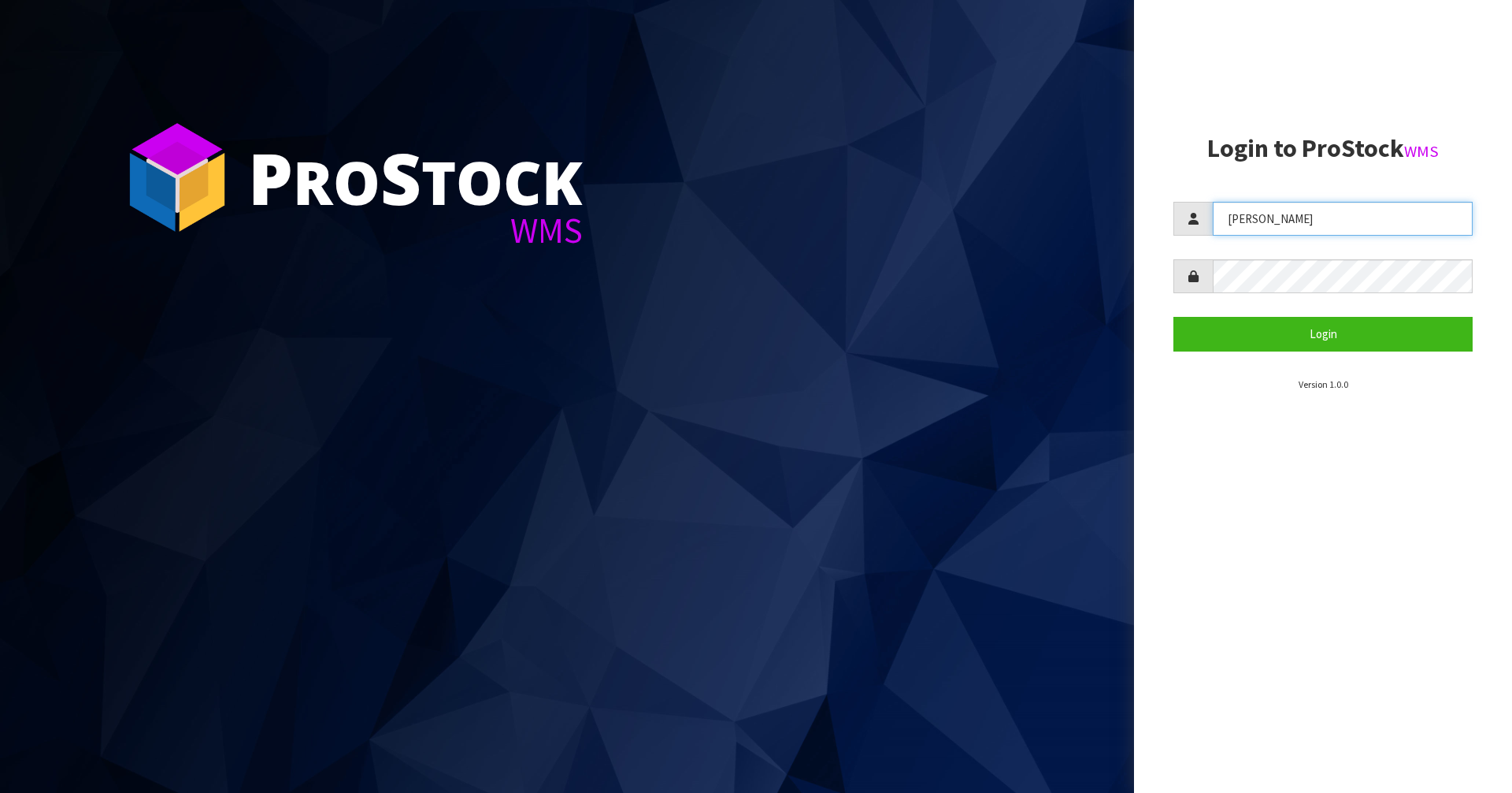
click at [1299, 224] on input "[PERSON_NAME]" at bounding box center [1343, 218] width 260 height 34
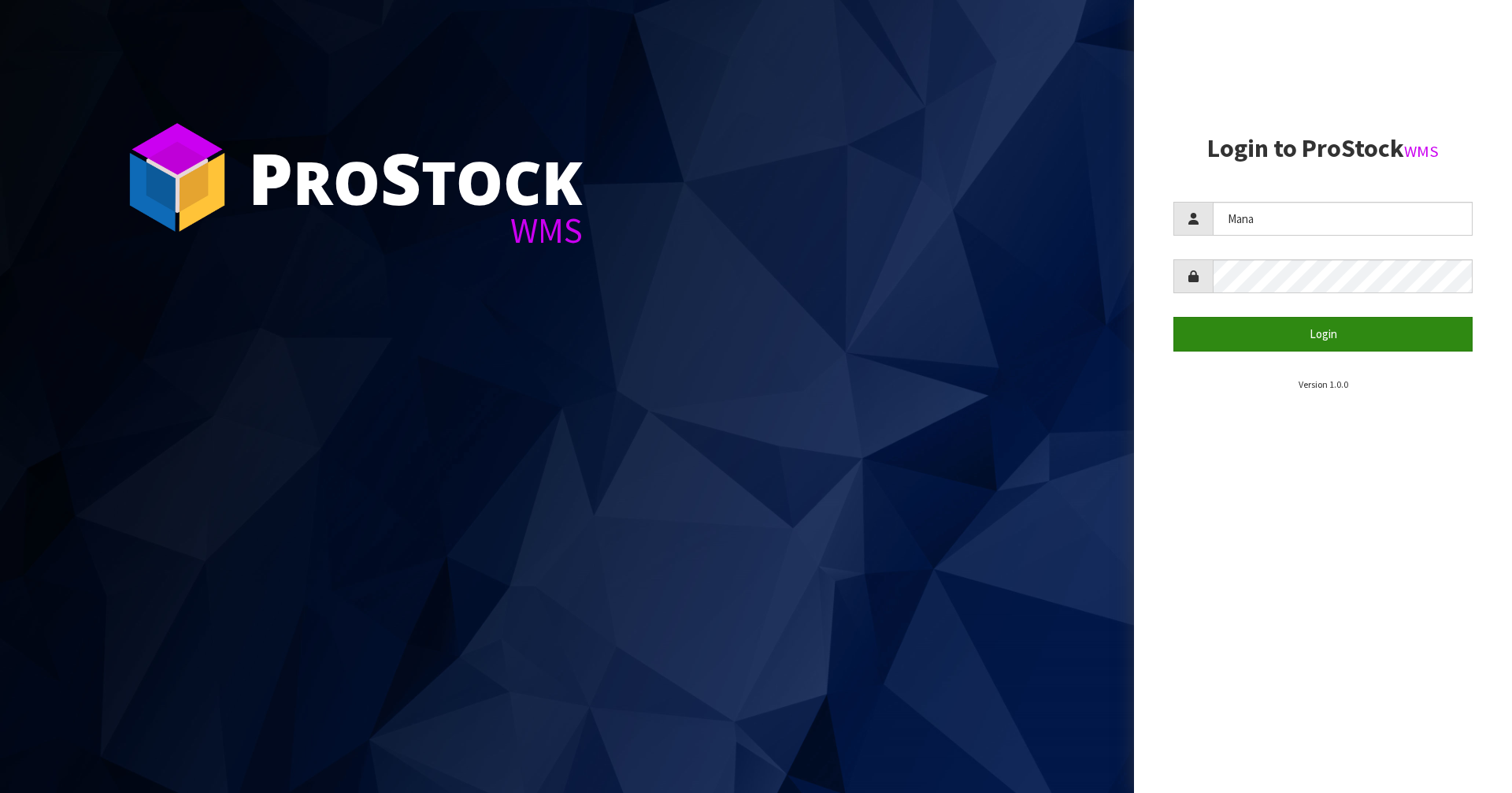
type input "Mana"
click at [1392, 328] on button "Login" at bounding box center [1323, 334] width 299 height 34
